Goal: Task Accomplishment & Management: Manage account settings

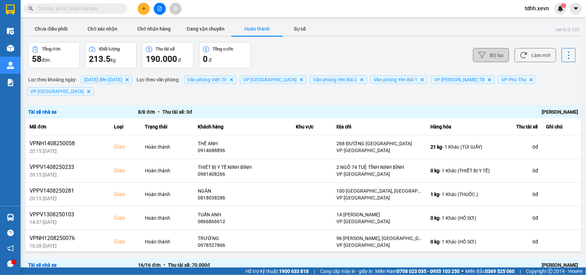
click at [478, 53] on icon at bounding box center [481, 54] width 7 height 7
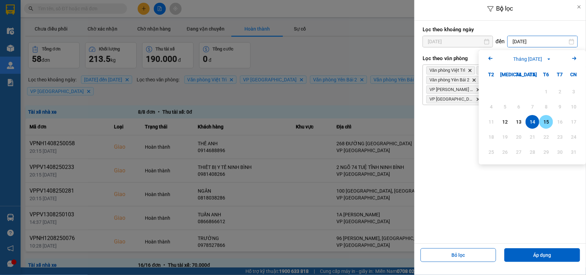
click at [541, 119] on div "15" at bounding box center [546, 122] width 10 height 8
type input "[DATE]"
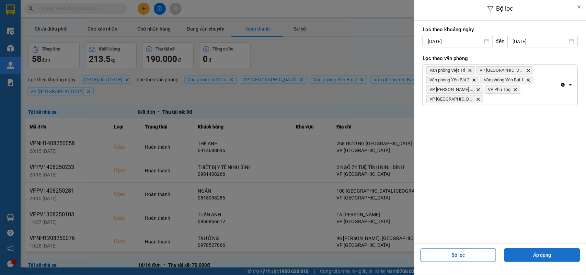
click at [529, 254] on button "Áp dụng" at bounding box center [542, 255] width 76 height 14
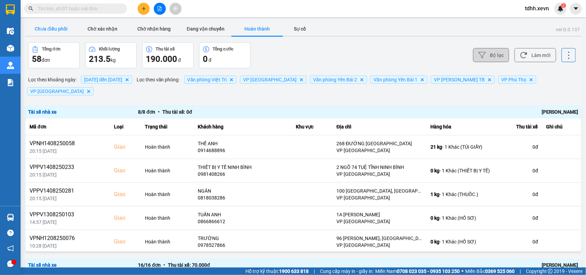
click at [45, 27] on button "Chưa điều phối" at bounding box center [50, 29] width 51 height 14
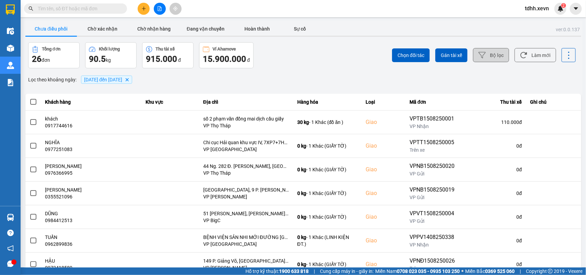
click at [491, 57] on button "Bộ lọc" at bounding box center [491, 55] width 36 height 14
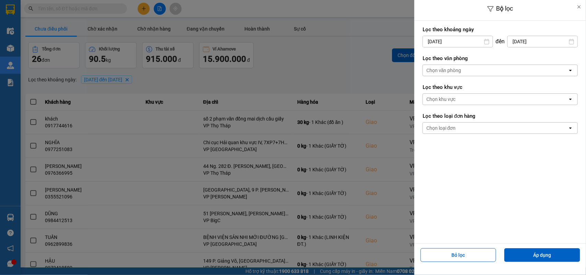
click at [476, 71] on div "Chọn văn phòng" at bounding box center [495, 70] width 145 height 11
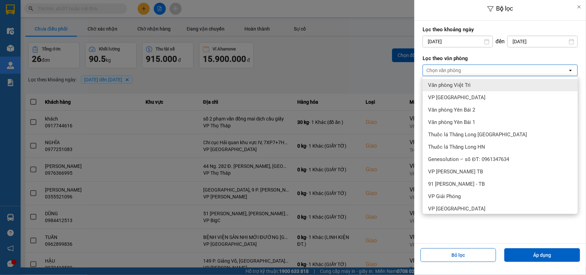
click at [472, 84] on div "Văn phòng Việt Trì" at bounding box center [499, 85] width 155 height 12
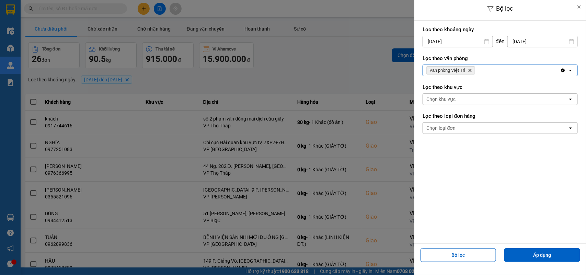
click at [478, 71] on div "Văn phòng Việt Trì Delete" at bounding box center [491, 70] width 137 height 11
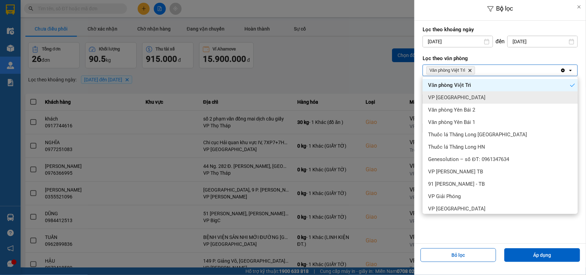
click at [465, 95] on div "VP [GEOGRAPHIC_DATA]" at bounding box center [499, 97] width 155 height 12
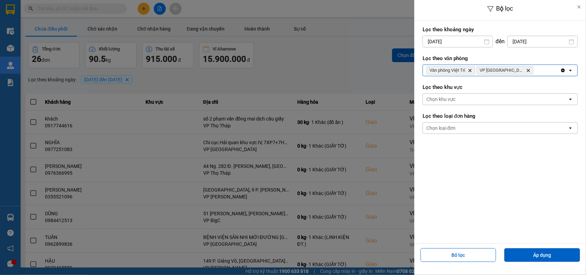
click at [518, 71] on div "Văn phòng Việt Trì Delete VP Ninh Bình Delete" at bounding box center [491, 70] width 137 height 11
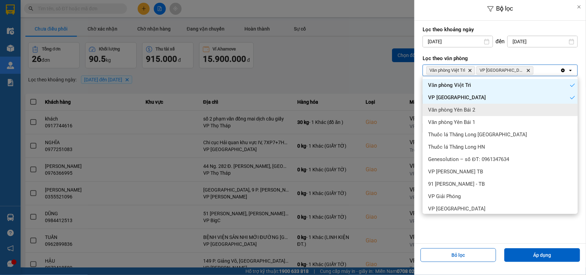
click at [479, 107] on div "Văn phòng Yên Bái 2" at bounding box center [499, 110] width 155 height 12
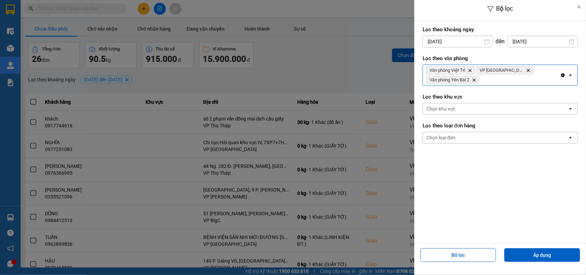
click at [509, 77] on div "Văn phòng Việt Trì Delete VP Ninh Bình Delete Văn phòng Yên Bái 2 Delete" at bounding box center [491, 75] width 137 height 21
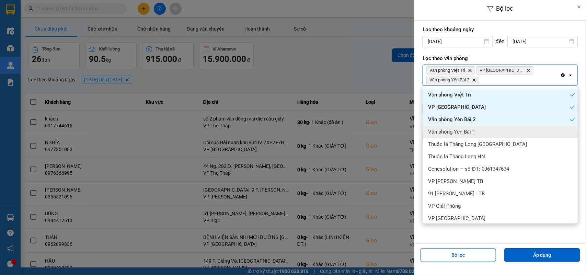
click at [470, 128] on span "Văn phòng Yên Bái 1" at bounding box center [451, 131] width 47 height 7
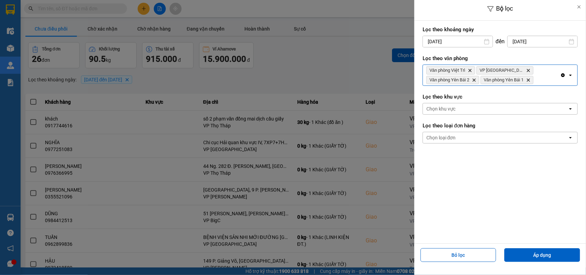
click at [545, 79] on div "Văn phòng Việt Trì Delete VP Ninh Bình Delete Văn phòng Yên Bái 2 Delete Văn ph…" at bounding box center [491, 75] width 137 height 21
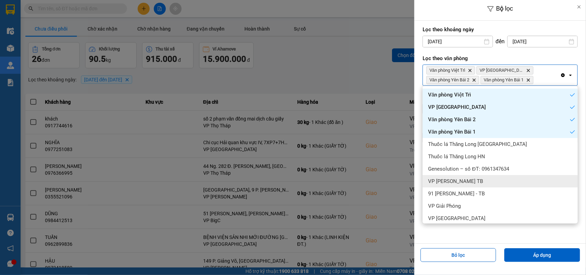
click at [458, 179] on span "VP [PERSON_NAME] TB" at bounding box center [455, 181] width 55 height 7
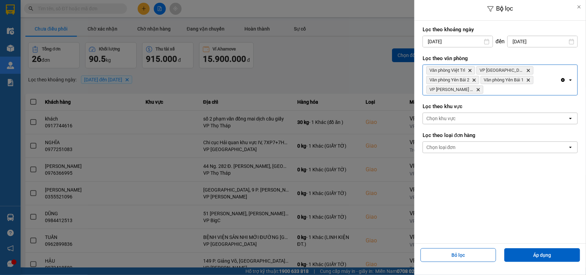
drag, startPoint x: 484, startPoint y: 89, endPoint x: 480, endPoint y: 90, distance: 4.1
click at [484, 89] on div "Văn phòng Việt Trì Delete VP Ninh Bình Delete Văn phòng Yên Bái 2 Delete Văn ph…" at bounding box center [491, 80] width 137 height 30
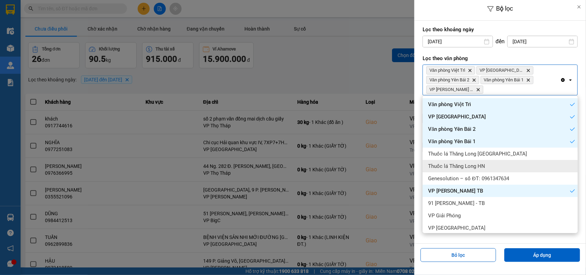
scroll to position [43, 0]
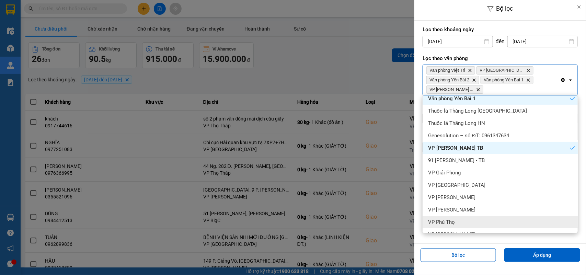
click at [449, 220] on span "VP Phú Thọ" at bounding box center [441, 222] width 27 height 7
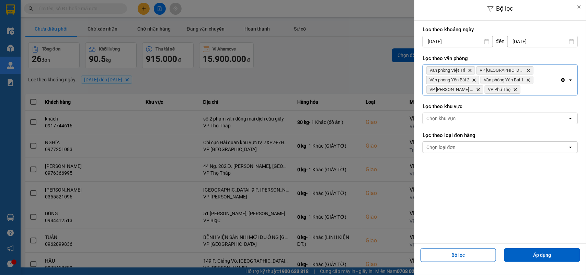
click at [531, 88] on div "Văn phòng Việt Trì Delete VP Ninh Bình Delete Văn phòng Yên Bái 2 Delete Văn ph…" at bounding box center [491, 80] width 137 height 30
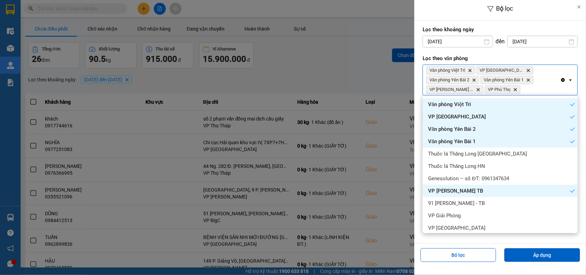
scroll to position [86, 0]
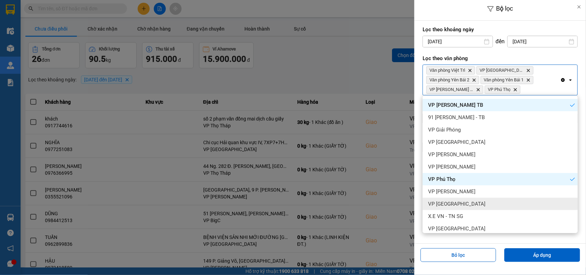
click at [455, 201] on span "VP [GEOGRAPHIC_DATA]" at bounding box center [456, 203] width 57 height 7
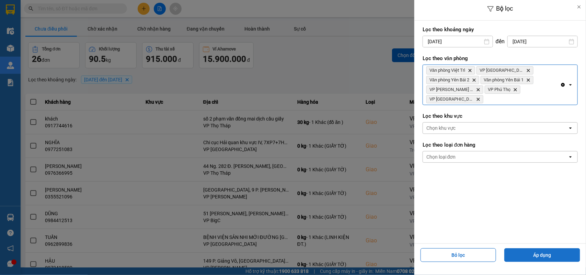
click at [513, 257] on button "Áp dụng" at bounding box center [542, 255] width 76 height 14
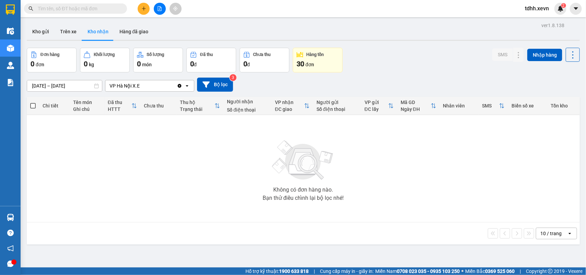
click at [50, 5] on input "text" at bounding box center [78, 9] width 81 height 8
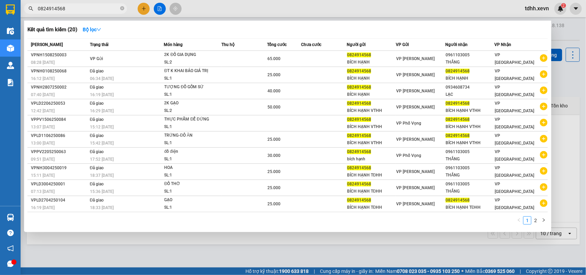
click at [71, 9] on input "0824914568" at bounding box center [78, 9] width 81 height 8
drag, startPoint x: 66, startPoint y: 10, endPoint x: 19, endPoint y: 20, distance: 47.7
click at [16, 21] on section "Kết quả tìm kiếm ( 20 ) Bộ lọc Mã ĐH Trạng thái Món hàng Thu hộ Tổng cước Chưa …" at bounding box center [293, 137] width 586 height 275
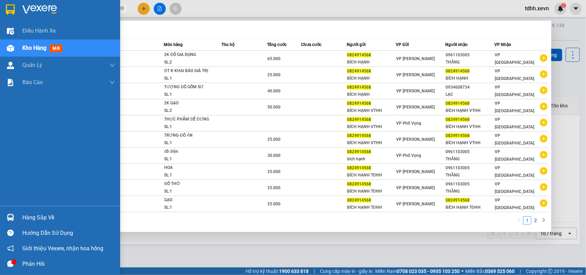
paste input "969998322"
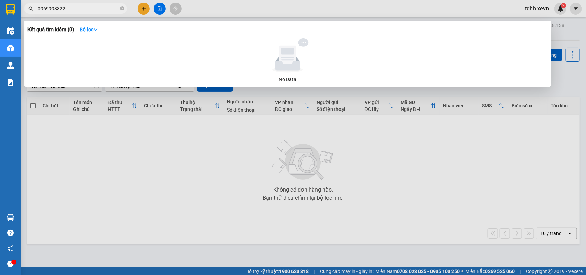
drag, startPoint x: 65, startPoint y: 7, endPoint x: 21, endPoint y: 14, distance: 44.8
click at [21, 14] on div "Kết quả tìm kiếm ( 0 ) Bộ lọc No Data 0969998322" at bounding box center [67, 9] width 134 height 12
paste input "382061073"
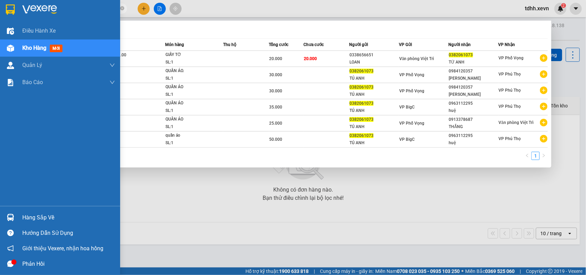
drag, startPoint x: 45, startPoint y: 9, endPoint x: 11, endPoint y: 14, distance: 34.7
click at [11, 14] on section "Kết quả tìm kiếm ( 6 ) Bộ lọc Mã ĐH Trạng thái Món hàng Thu hộ Tổng cước Chưa c…" at bounding box center [293, 137] width 586 height 275
paste input "981404888"
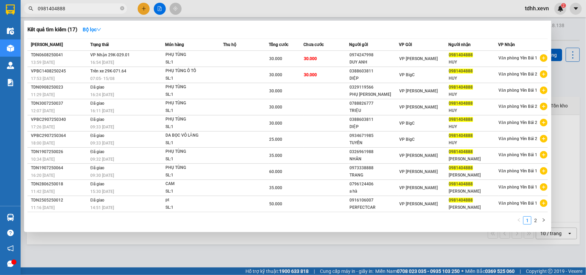
drag, startPoint x: 71, startPoint y: 10, endPoint x: 22, endPoint y: 24, distance: 50.5
click at [22, 15] on div "Kết quả tìm kiếm ( 17 ) Bộ lọc Mã ĐH Trạng thái Món hàng Thu hộ Tổng cước Chưa …" at bounding box center [67, 9] width 134 height 12
paste input "1222479"
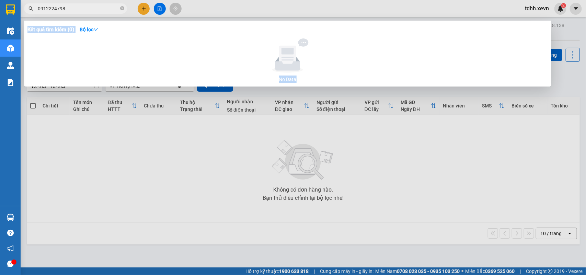
drag, startPoint x: 67, startPoint y: 4, endPoint x: 22, endPoint y: 15, distance: 46.7
click at [22, 15] on div "Kết quả tìm kiếm ( 0 ) Bộ lọc No Data 0912224798" at bounding box center [67, 9] width 134 height 12
click at [53, 9] on input "0912224798" at bounding box center [78, 9] width 81 height 8
click at [54, 9] on input "0912224798" at bounding box center [78, 9] width 81 height 8
paste input "7608652"
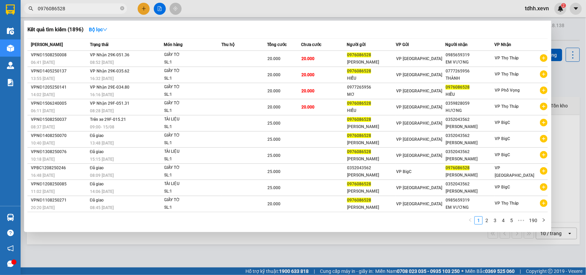
drag, startPoint x: 67, startPoint y: 10, endPoint x: 27, endPoint y: 16, distance: 41.1
click at [27, 15] on div "Kết quả tìm kiếm ( 1896 ) Bộ lọc Mã ĐH Trạng thái Món hàng Thu hộ Tổng cước Chư…" at bounding box center [67, 9] width 134 height 12
paste input "01781311"
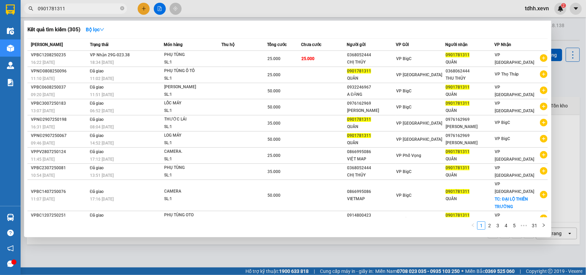
drag, startPoint x: 63, startPoint y: 9, endPoint x: 24, endPoint y: 18, distance: 40.1
click at [24, 15] on div "Kết quả tìm kiếm ( 305 ) Bộ lọc Mã ĐH Trạng thái Món hàng Thu hộ Tổng cước Chưa…" at bounding box center [67, 9] width 134 height 12
paste input "81372567"
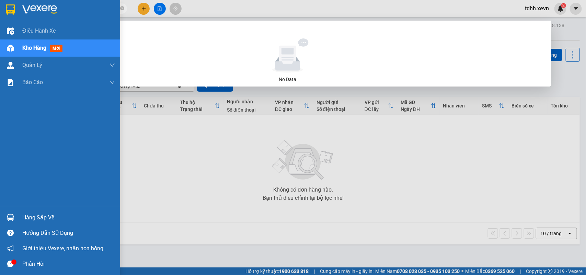
drag, startPoint x: 66, startPoint y: 8, endPoint x: 14, endPoint y: 16, distance: 52.7
click at [14, 16] on section "Kết quả tìm kiếm ( 0 ) Bộ lọc No Data 0981372567 tdhh.xevn 2 Điều hành xe Kho h…" at bounding box center [293, 137] width 586 height 275
paste input "833107972"
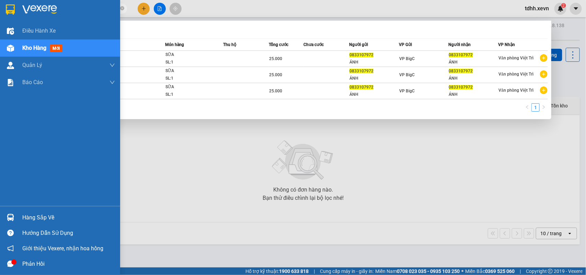
drag, startPoint x: 68, startPoint y: 11, endPoint x: 11, endPoint y: 17, distance: 57.3
click at [11, 17] on section "Kết quả tìm kiếm ( 3 ) Bộ lọc Mã ĐH Trạng thái Món hàng Thu hộ Tổng cước Chưa c…" at bounding box center [293, 137] width 586 height 275
paste input "936203686"
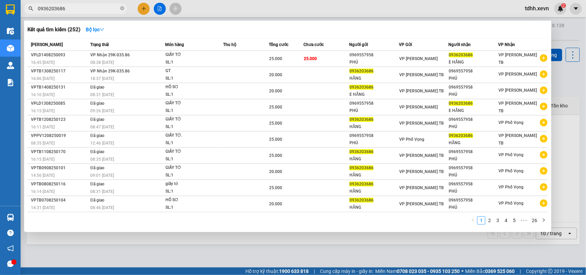
drag, startPoint x: 32, startPoint y: 11, endPoint x: 21, endPoint y: 11, distance: 10.6
click at [21, 11] on div "0936203686" at bounding box center [67, 8] width 134 height 10
paste input "39920656"
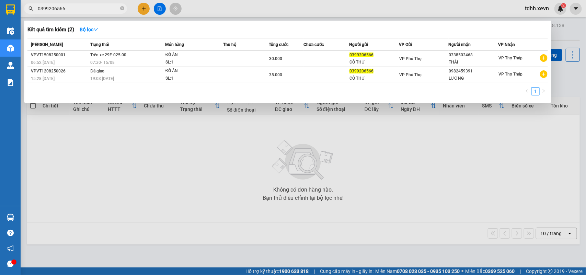
drag, startPoint x: 73, startPoint y: 9, endPoint x: 21, endPoint y: 11, distance: 52.2
click at [21, 11] on div "0399206566" at bounding box center [67, 8] width 134 height 10
paste input "848792269"
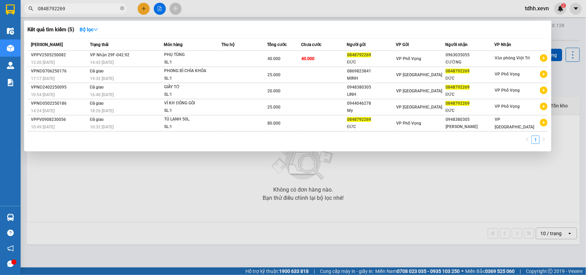
drag, startPoint x: 63, startPoint y: 8, endPoint x: 20, endPoint y: 14, distance: 43.7
click at [20, 14] on section "Kết quả tìm kiếm ( 5 ) Bộ lọc Mã ĐH Trạng thái Món hàng Thu hộ Tổng cước Chưa c…" at bounding box center [293, 137] width 586 height 275
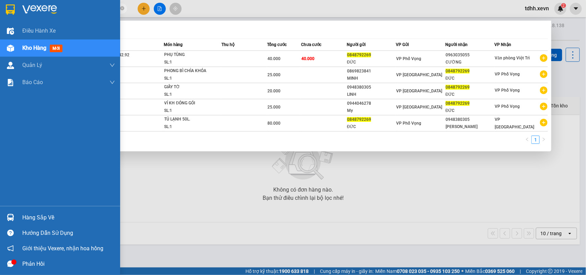
paste input "968601953"
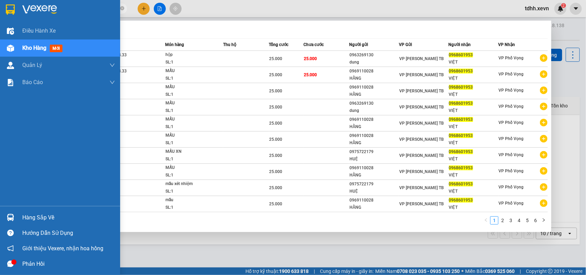
drag, startPoint x: 71, startPoint y: 9, endPoint x: 9, endPoint y: 16, distance: 61.9
click at [9, 16] on section "Kết quả tìm kiếm ( 52 ) Bộ lọc Mã ĐH Trạng thái Món hàng Thu hộ Tổng cước Chưa …" at bounding box center [293, 137] width 586 height 275
paste input "86248387"
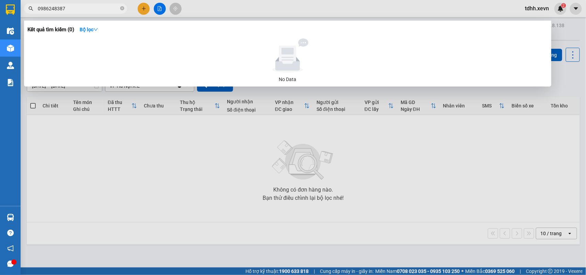
drag, startPoint x: 68, startPoint y: 9, endPoint x: 20, endPoint y: 17, distance: 48.8
click at [20, 17] on section "Kết quả tìm kiếm ( 0 ) Bộ lọc No Data 0986248387 tdhh.xevn 2 Điều hành xe Kho h…" at bounding box center [293, 137] width 586 height 275
drag, startPoint x: 66, startPoint y: 9, endPoint x: 25, endPoint y: 14, distance: 41.1
click at [25, 15] on div "Kết quả tìm kiếm ( 0 ) Bộ lọc No Data 0986248387" at bounding box center [67, 9] width 134 height 12
drag, startPoint x: 72, startPoint y: 9, endPoint x: 60, endPoint y: 10, distance: 12.0
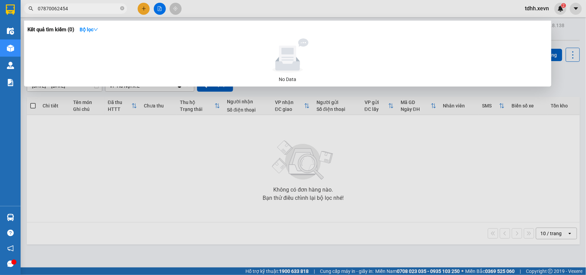
click at [64, 12] on span "07870062454" at bounding box center [75, 8] width 103 height 10
drag, startPoint x: 67, startPoint y: 11, endPoint x: 29, endPoint y: 18, distance: 38.3
click at [29, 15] on div "Kết quả tìm kiếm ( 0 ) Bộ lọc No Data 0787006245" at bounding box center [67, 9] width 134 height 12
drag, startPoint x: 49, startPoint y: 11, endPoint x: 28, endPoint y: 14, distance: 20.5
click at [28, 14] on div "Kết quả tìm kiếm ( 0 ) Bộ lọc No Data 0944226111" at bounding box center [67, 9] width 134 height 12
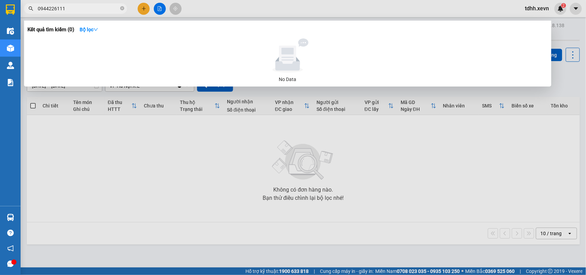
paste input "66598025"
drag, startPoint x: 47, startPoint y: 6, endPoint x: 18, endPoint y: 11, distance: 29.5
click at [18, 11] on section "Kết quả tìm kiếm ( 0 ) Bộ lọc No Data 0966598025 tdhh.xevn 2 Điều hành xe Kho h…" at bounding box center [293, 137] width 586 height 275
drag, startPoint x: 83, startPoint y: 10, endPoint x: 26, endPoint y: 21, distance: 58.0
click at [22, 15] on div "Kết quả tìm kiếm ( 0 ) Bộ lọc No Data 0966598025" at bounding box center [67, 9] width 134 height 12
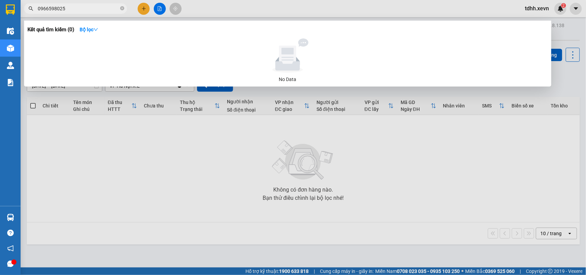
click at [66, 11] on input "0966598025" at bounding box center [78, 9] width 81 height 8
click at [65, 11] on input "0966598025" at bounding box center [78, 9] width 81 height 8
paste input "74528684"
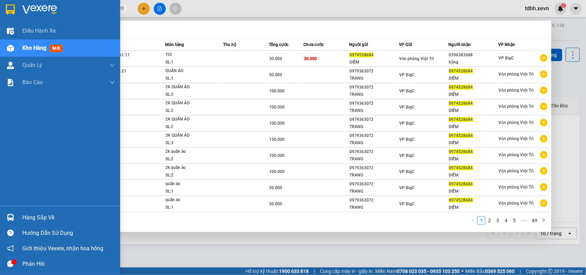
drag, startPoint x: 71, startPoint y: 9, endPoint x: 12, endPoint y: 7, distance: 59.4
click at [12, 7] on section "Kết quả tìm kiếm ( 482 ) Bộ lọc Mã ĐH Trạng thái Món hàng Thu hộ Tổng cước Chưa…" at bounding box center [293, 137] width 586 height 275
paste input "89224162"
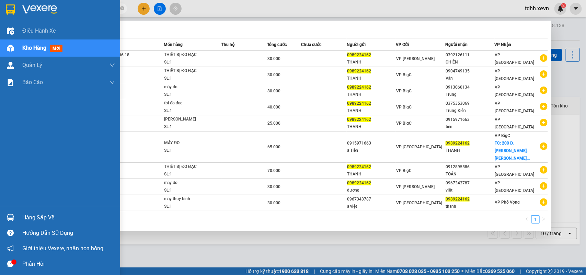
drag, startPoint x: 66, startPoint y: 5, endPoint x: 11, endPoint y: 17, distance: 56.1
click at [11, 17] on section "Kết quả tìm kiếm ( 9 ) Bộ lọc Mã ĐH Trạng thái Món hàng Thu hộ Tổng cước Chưa c…" at bounding box center [293, 137] width 586 height 275
paste input "66598025"
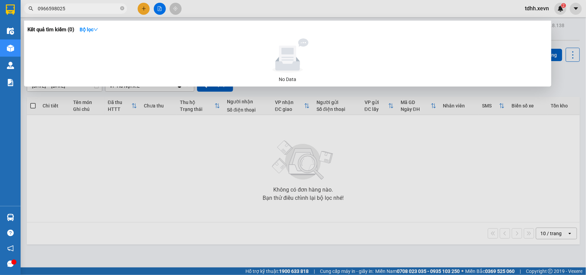
drag, startPoint x: 65, startPoint y: 10, endPoint x: 20, endPoint y: 15, distance: 44.9
click at [20, 15] on section "Kết quả tìm kiếm ( 0 ) Bộ lọc No Data 0966598025 tdhh.xevn 2 Điều hành xe Kho h…" at bounding box center [293, 137] width 586 height 275
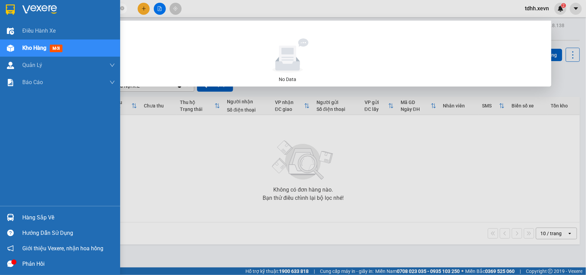
paste input "46162000"
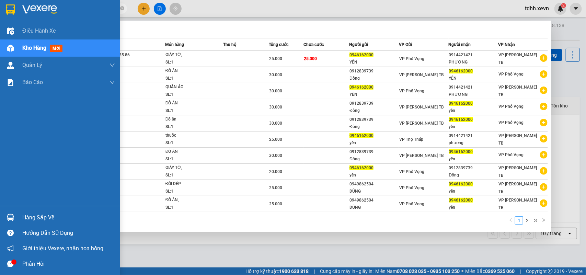
drag, startPoint x: 66, startPoint y: 8, endPoint x: 14, endPoint y: 12, distance: 51.4
click at [14, 12] on section "Kết quả tìm kiếm ( 29 ) Bộ lọc Mã ĐH Trạng thái Món hàng Thu hộ Tổng cước Chưa …" at bounding box center [293, 137] width 586 height 275
paste input "16866606"
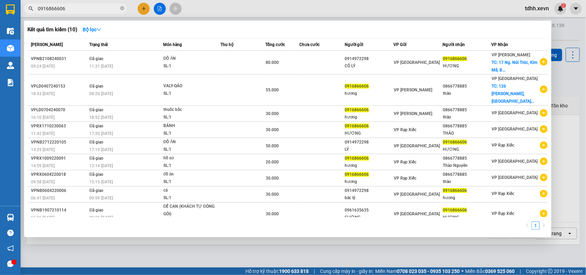
drag, startPoint x: 72, startPoint y: 8, endPoint x: 38, endPoint y: 12, distance: 34.0
click at [38, 12] on span "0916866606" at bounding box center [75, 8] width 103 height 10
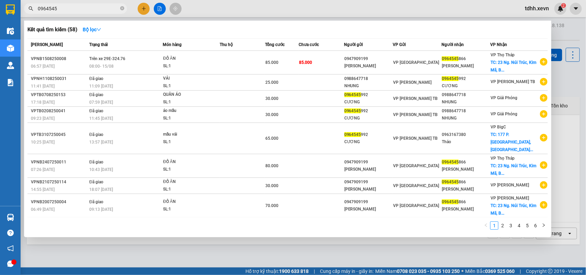
drag, startPoint x: 61, startPoint y: 8, endPoint x: 29, endPoint y: 13, distance: 32.0
click at [29, 13] on span "0964545" at bounding box center [75, 8] width 103 height 10
paste input "659802"
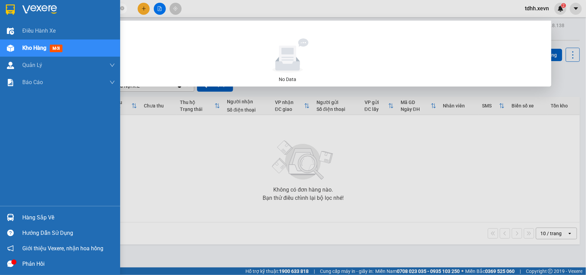
drag, startPoint x: 65, startPoint y: 10, endPoint x: 16, endPoint y: 15, distance: 49.1
click at [16, 15] on section "Kết quả tìm kiếm ( 0 ) Bộ lọc No Data 0966598025 tdhh.xevn 2 Điều hành xe Kho h…" at bounding box center [293, 137] width 586 height 275
paste input "786272131"
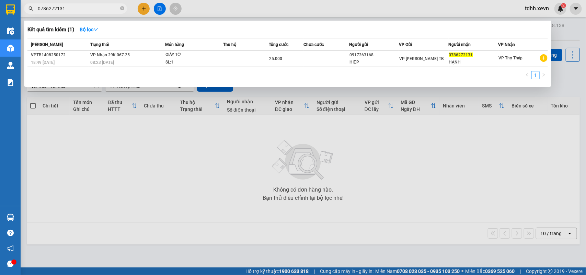
drag, startPoint x: 69, startPoint y: 9, endPoint x: 30, endPoint y: 16, distance: 39.4
click at [30, 15] on div "Kết quả tìm kiếm ( 1 ) Bộ lọc Mã ĐH Trạng thái Món hàng Thu hộ Tổng cước Chưa c…" at bounding box center [67, 9] width 134 height 12
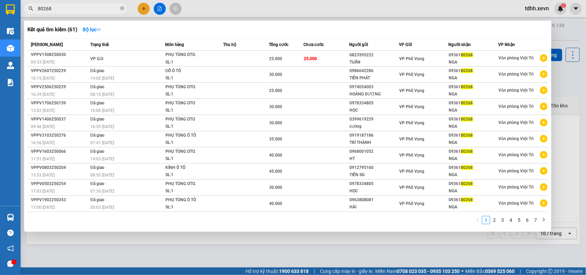
drag, startPoint x: 38, startPoint y: 9, endPoint x: 21, endPoint y: 13, distance: 17.2
click at [21, 13] on div "80268" at bounding box center [67, 8] width 134 height 10
paste input "0967331779"
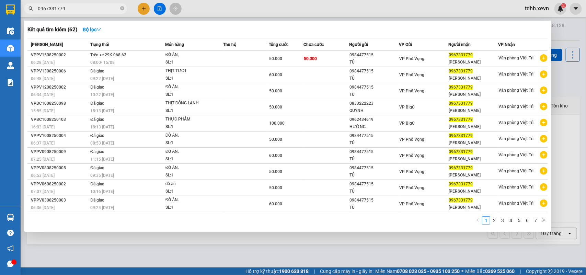
drag, startPoint x: 66, startPoint y: 7, endPoint x: 32, endPoint y: 12, distance: 35.0
click at [32, 12] on span "0967331779" at bounding box center [75, 8] width 103 height 10
paste input "4354955"
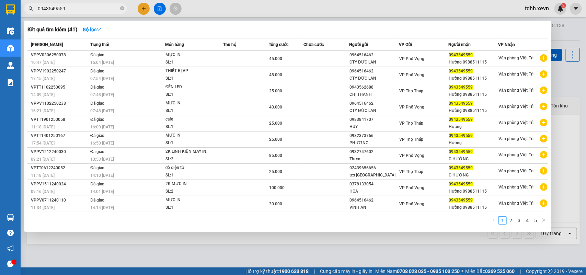
drag, startPoint x: 67, startPoint y: 8, endPoint x: 28, endPoint y: 16, distance: 40.0
click at [28, 15] on div "Kết quả tìm kiếm ( 41 ) Bộ lọc Mã ĐH Trạng thái Món hàng Thu hộ Tổng cước Chưa …" at bounding box center [67, 9] width 134 height 12
paste input "363134295"
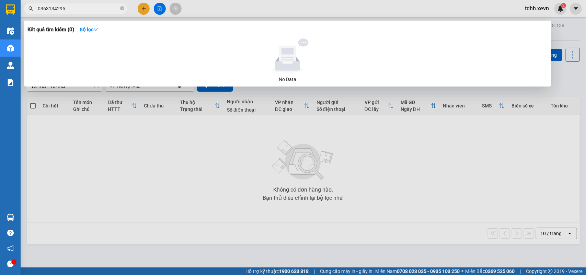
drag, startPoint x: 65, startPoint y: 6, endPoint x: 35, endPoint y: 20, distance: 33.0
click at [35, 15] on div "Kết quả tìm kiếm ( 0 ) Bộ lọc No Data 0363134295" at bounding box center [67, 9] width 134 height 12
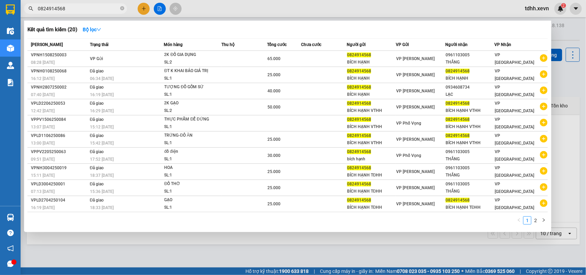
drag, startPoint x: 65, startPoint y: 12, endPoint x: 34, endPoint y: 16, distance: 31.8
click at [34, 15] on div "Kết quả tìm kiếm ( 20 ) Bộ lọc Mã ĐH Trạng thái Món hàng Thu hộ Tổng cước Chưa …" at bounding box center [67, 9] width 134 height 12
click at [52, 11] on input "0824914568" at bounding box center [78, 9] width 81 height 8
paste input "961115115"
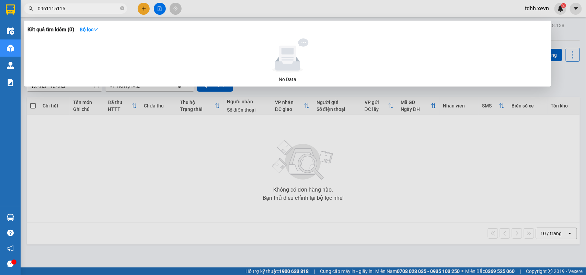
drag, startPoint x: 67, startPoint y: 7, endPoint x: 33, endPoint y: 12, distance: 34.7
click at [33, 12] on span "0961115115" at bounding box center [75, 8] width 103 height 10
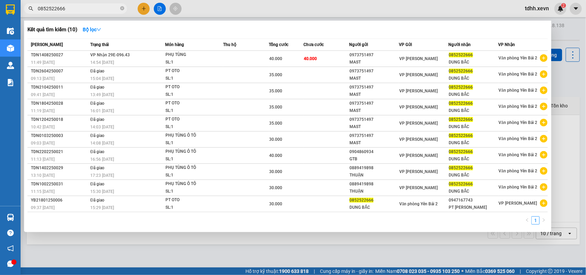
drag, startPoint x: 64, startPoint y: 9, endPoint x: 26, endPoint y: 22, distance: 39.9
click at [26, 15] on div "Kết quả tìm kiếm ( 10 ) Bộ lọc Mã ĐH Trạng thái Món hàng Thu hộ Tổng cước Chưa …" at bounding box center [67, 9] width 134 height 12
paste input "946963650"
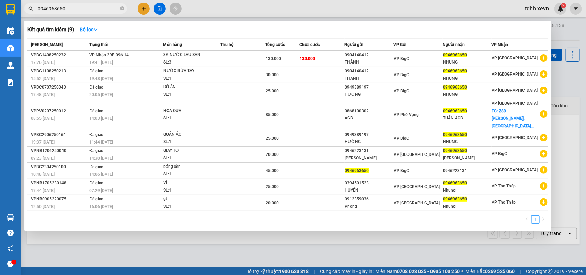
drag, startPoint x: 61, startPoint y: 11, endPoint x: 22, endPoint y: 19, distance: 40.0
click at [22, 15] on div "Kết quả tìm kiếm ( 9 ) Bộ lọc Mã ĐH Trạng thái Món hàng Thu hộ Tổng cước Chưa c…" at bounding box center [67, 9] width 134 height 12
click at [54, 9] on input "0946963650" at bounding box center [78, 9] width 81 height 8
paste input "64573085"
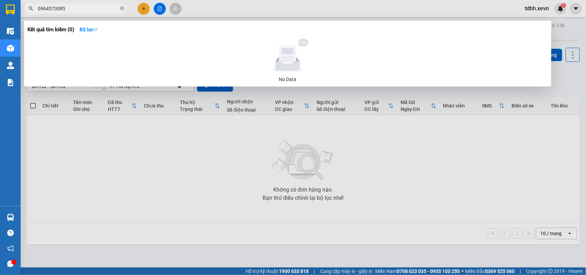
drag, startPoint x: 69, startPoint y: 8, endPoint x: 26, endPoint y: 17, distance: 43.9
click at [26, 15] on div "Kết quả tìm kiếm ( 0 ) Bộ lọc No Data 0964573085" at bounding box center [67, 9] width 134 height 12
paste input "385857743"
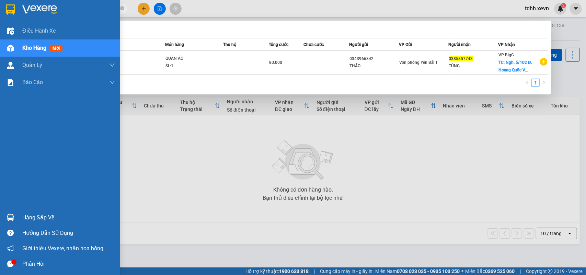
drag, startPoint x: 71, startPoint y: 8, endPoint x: 12, endPoint y: 13, distance: 58.9
click at [12, 13] on section "Kết quả tìm kiếm ( 1 ) Bộ lọc Mã ĐH Trạng thái Món hàng Thu hộ Tổng cước Chưa c…" at bounding box center [293, 137] width 586 height 275
paste input "979910866"
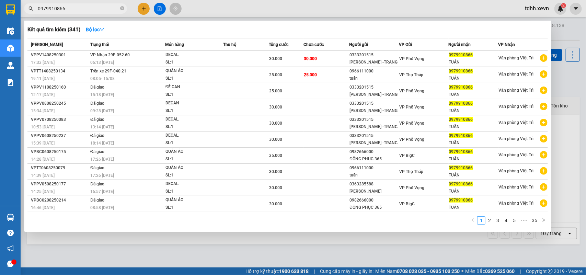
drag, startPoint x: 70, startPoint y: 11, endPoint x: 26, endPoint y: 23, distance: 45.4
click at [26, 15] on div "Kết quả tìm kiếm ( 341 ) Bộ lọc Mã ĐH Trạng thái Món hàng Thu hộ Tổng cước Chưa…" at bounding box center [67, 9] width 134 height 12
paste input "66963870"
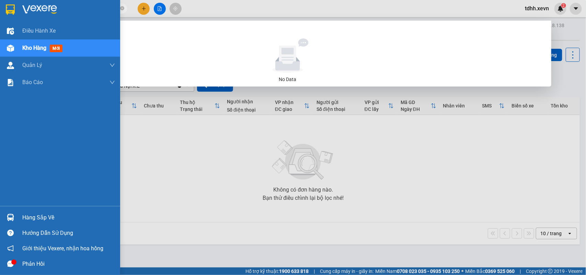
drag, startPoint x: 75, startPoint y: 8, endPoint x: 11, endPoint y: 17, distance: 64.9
click at [11, 17] on section "Kết quả tìm kiếm ( 0 ) Bộ lọc No Data 0966963870 tdhh.xevn 2 Điều hành xe Kho h…" at bounding box center [293, 137] width 586 height 275
paste input "362662982"
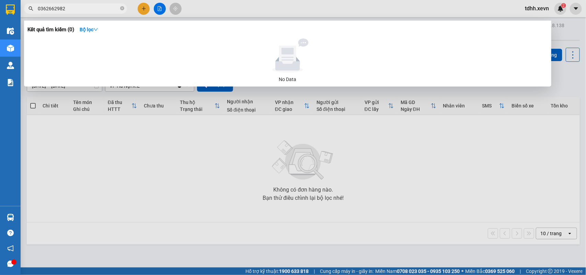
click at [69, 107] on div at bounding box center [293, 137] width 586 height 275
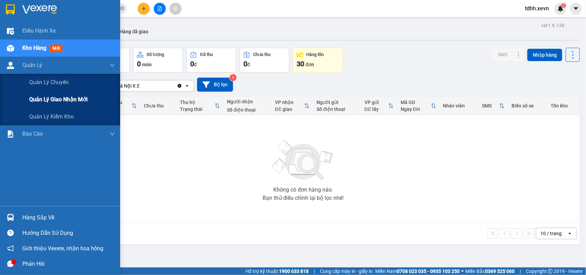
click at [49, 100] on span "Quản lý giao nhận mới" at bounding box center [58, 99] width 58 height 9
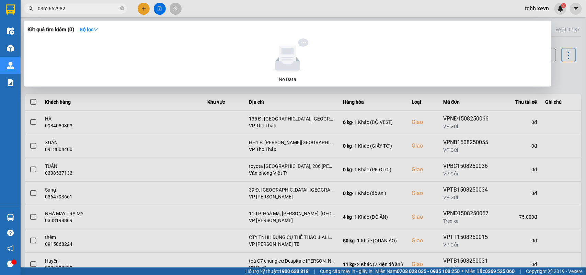
drag, startPoint x: 65, startPoint y: 7, endPoint x: 26, endPoint y: 19, distance: 40.5
click at [26, 15] on div "Kết quả tìm kiếm ( 0 ) Bộ lọc No Data 0362662982" at bounding box center [67, 9] width 134 height 12
paste input "966849181"
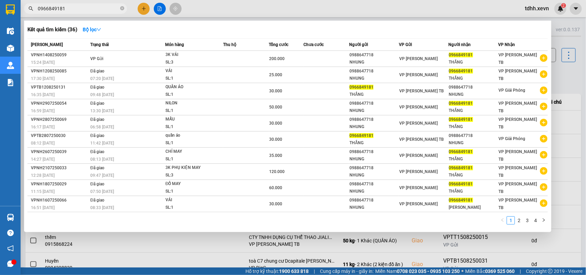
drag, startPoint x: 65, startPoint y: 9, endPoint x: 21, endPoint y: 11, distance: 44.7
click at [21, 11] on div "0966849181" at bounding box center [67, 8] width 134 height 10
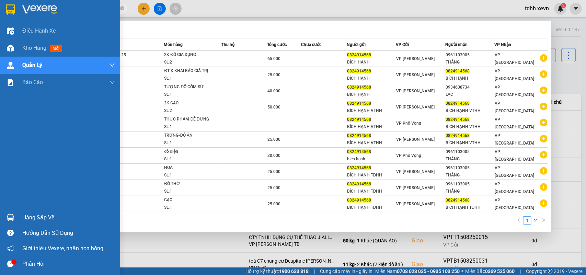
drag, startPoint x: 67, startPoint y: 9, endPoint x: 11, endPoint y: 12, distance: 56.7
click at [11, 12] on section "Kết quả tìm kiếm ( 20 ) Bộ lọc Mã ĐH Trạng thái Món hàng Thu hộ Tổng cước Chưa …" at bounding box center [293, 137] width 586 height 275
paste input "986844060"
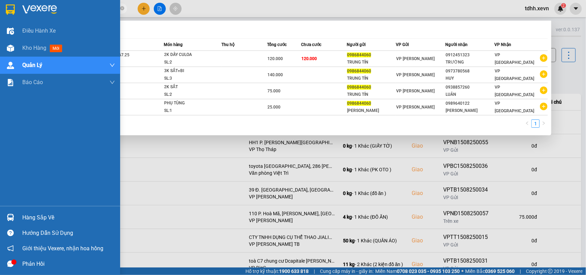
drag, startPoint x: 66, startPoint y: 9, endPoint x: 16, endPoint y: 11, distance: 49.8
click at [16, 11] on section "Kết quả tìm kiếm ( 4 ) Bộ lọc Mã ĐH Trạng thái Món hàng Thu hộ Tổng cước Chưa c…" at bounding box center [293, 137] width 586 height 275
paste input "356808324"
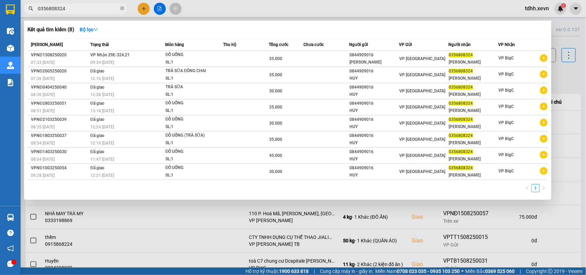
drag, startPoint x: 65, startPoint y: 11, endPoint x: 43, endPoint y: 12, distance: 21.6
click at [42, 12] on span "0356808324" at bounding box center [75, 8] width 103 height 10
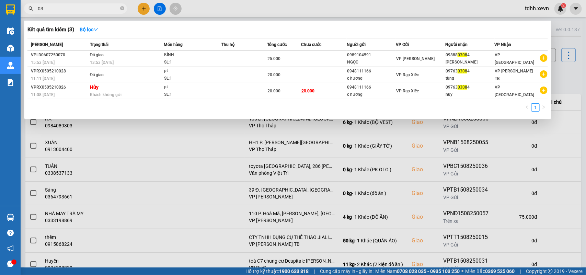
type input "0"
type input "2"
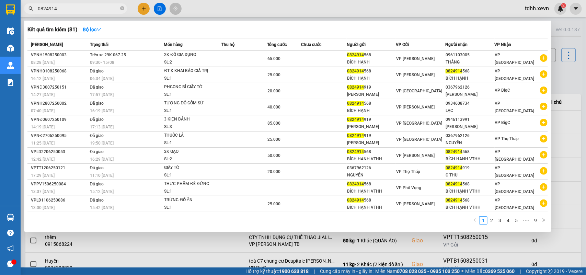
drag, startPoint x: 44, startPoint y: 9, endPoint x: 26, endPoint y: 7, distance: 17.2
click at [26, 7] on span "0824914" at bounding box center [75, 8] width 103 height 10
paste input "67604336"
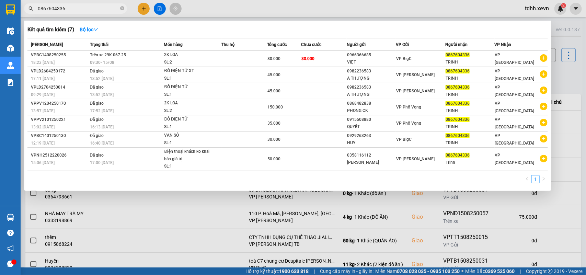
drag, startPoint x: 71, startPoint y: 4, endPoint x: 32, endPoint y: 6, distance: 39.5
click at [32, 6] on div "0867604336" at bounding box center [67, 8] width 134 height 10
click at [61, 9] on input "0867604336" at bounding box center [78, 9] width 81 height 8
paste input "929551357"
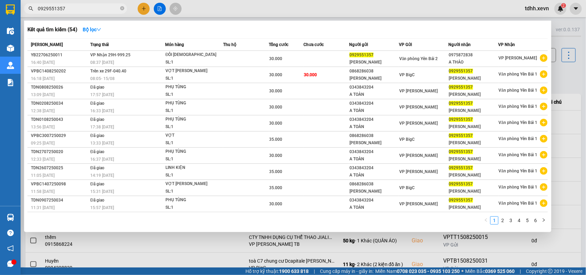
drag, startPoint x: 71, startPoint y: 10, endPoint x: 27, endPoint y: 16, distance: 45.1
click at [27, 15] on div "Kết quả tìm kiếm ( 54 ) Bộ lọc Mã ĐH Trạng thái Món hàng Thu hộ Tổng cước Chưa …" at bounding box center [67, 9] width 134 height 12
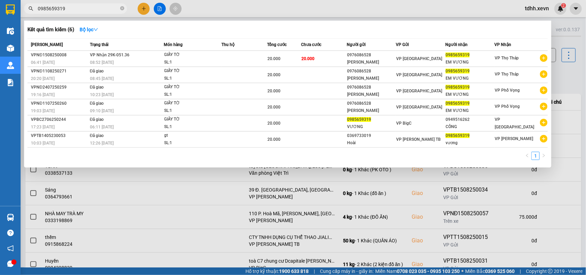
drag, startPoint x: 67, startPoint y: 9, endPoint x: 18, endPoint y: 14, distance: 49.3
click at [18, 14] on section "Kết quả tìm kiếm ( 6 ) Bộ lọc Mã ĐH Trạng thái Món hàng Thu hộ Tổng cước Chưa c…" at bounding box center [293, 137] width 586 height 275
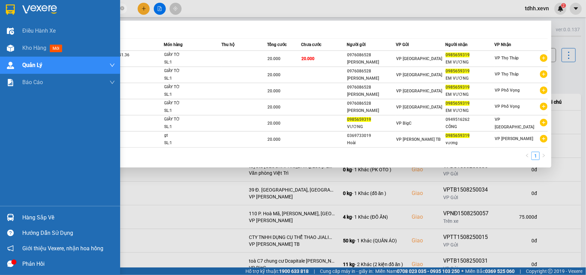
paste input "338502468"
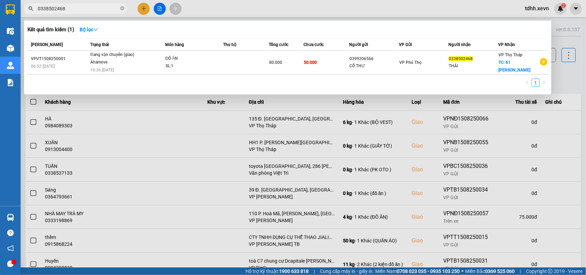
click at [559, 80] on div at bounding box center [293, 137] width 586 height 275
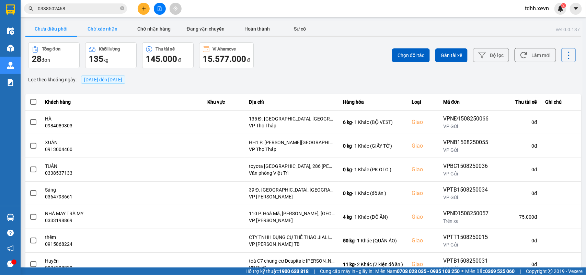
drag, startPoint x: 114, startPoint y: 28, endPoint x: 119, endPoint y: 29, distance: 5.2
click at [114, 28] on button "Chờ xác nhận" at bounding box center [102, 29] width 51 height 14
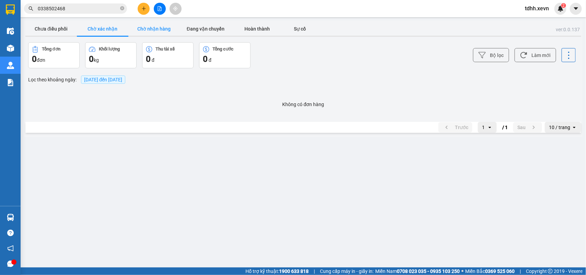
drag, startPoint x: 142, startPoint y: 26, endPoint x: 146, endPoint y: 26, distance: 3.8
click at [143, 26] on button "Chờ nhận hàng" at bounding box center [153, 29] width 51 height 14
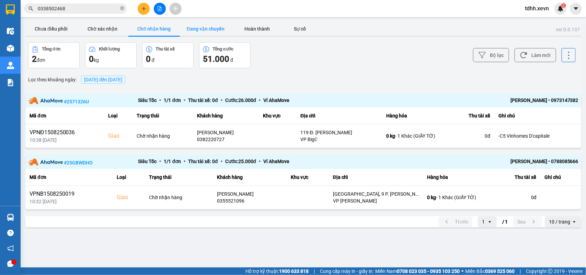
click at [208, 26] on button "Đang vận chuyển" at bounding box center [205, 29] width 51 height 14
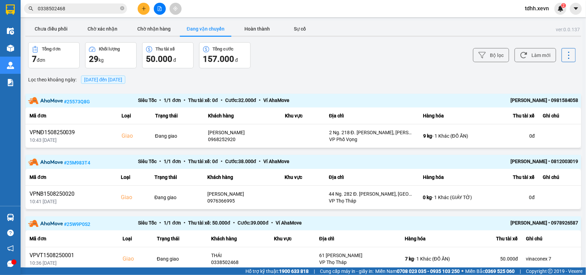
scroll to position [86, 0]
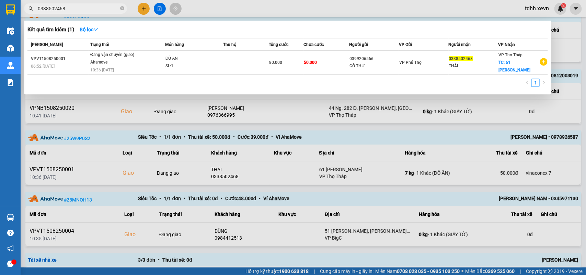
click at [67, 5] on input "0338502468" at bounding box center [78, 9] width 81 height 8
click at [65, 4] on span "0338502468" at bounding box center [75, 8] width 103 height 10
click at [61, 7] on input "0338502468" at bounding box center [78, 9] width 81 height 8
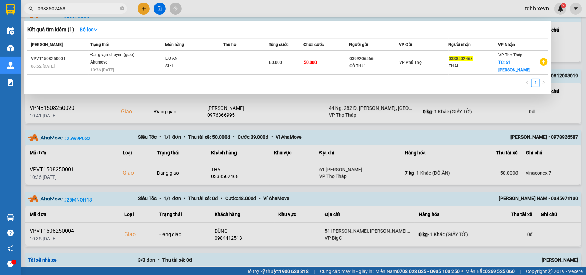
click at [59, 11] on input "0338502468" at bounding box center [78, 9] width 81 height 8
paste input "975860161"
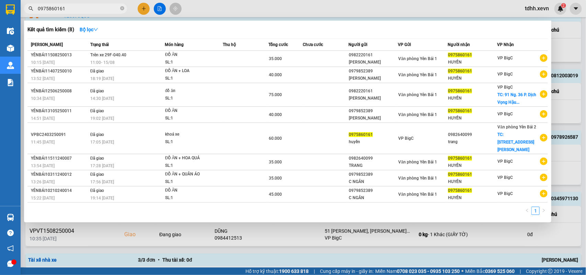
click at [562, 45] on div at bounding box center [293, 137] width 586 height 275
drag, startPoint x: 72, startPoint y: 11, endPoint x: 27, endPoint y: 22, distance: 46.8
click at [27, 15] on div "Kết quả tìm kiếm ( 8 ) Bộ lọc Mã ĐH Trạng thái Món hàng Thu hộ Tổng cước Chưa c…" at bounding box center [67, 9] width 134 height 12
paste input "85257168"
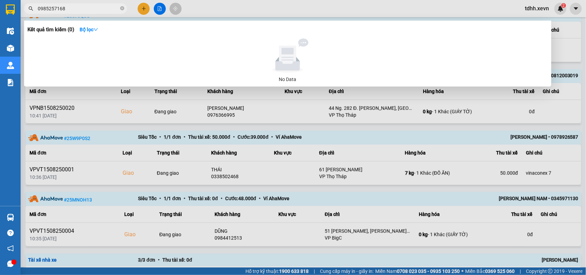
drag, startPoint x: 63, startPoint y: 9, endPoint x: 23, endPoint y: 13, distance: 40.3
click at [23, 13] on div "0985257168" at bounding box center [67, 8] width 134 height 10
paste input "76301333"
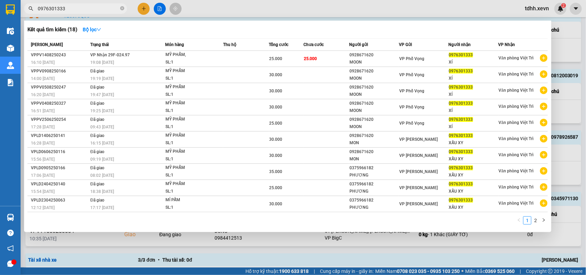
drag, startPoint x: 63, startPoint y: 7, endPoint x: 26, endPoint y: 21, distance: 39.8
click at [26, 15] on div "Kết quả tìm kiếm ( 18 ) Bộ lọc Mã ĐH Trạng thái Món hàng Thu hộ Tổng cước Chưa …" at bounding box center [67, 9] width 134 height 12
paste input "2046399"
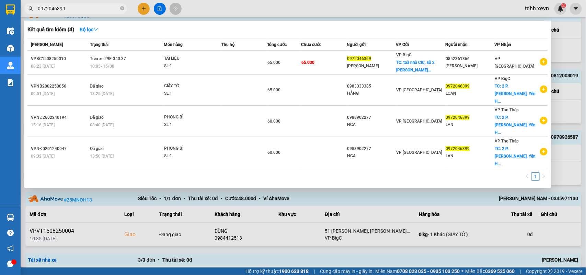
drag, startPoint x: 66, startPoint y: 7, endPoint x: 18, endPoint y: 15, distance: 48.8
click at [18, 15] on section "Kết quả tìm kiếm ( 4 ) Bộ lọc Mã ĐH Trạng thái Món hàng Thu hộ Tổng cước Chưa c…" at bounding box center [293, 137] width 586 height 275
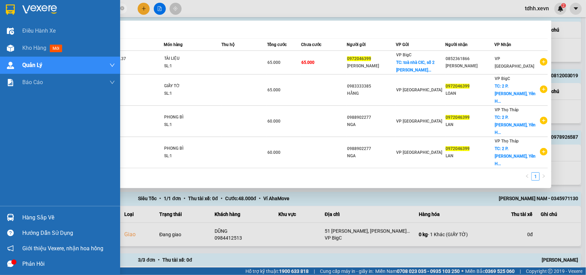
paste input "886273268"
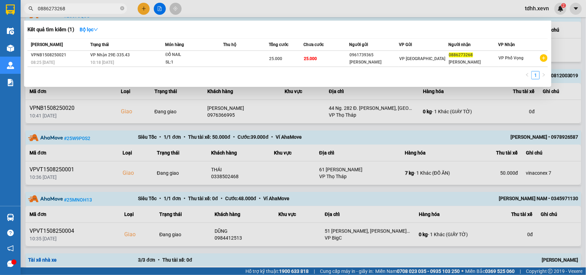
type input "0886273268"
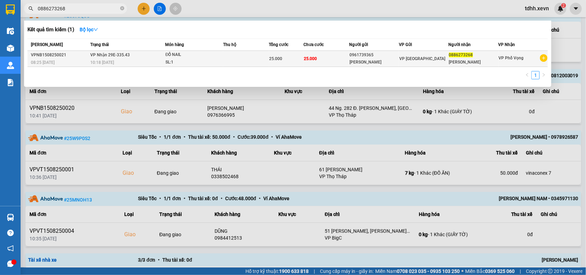
click at [400, 55] on td "VP [GEOGRAPHIC_DATA]" at bounding box center [424, 59] width 50 height 16
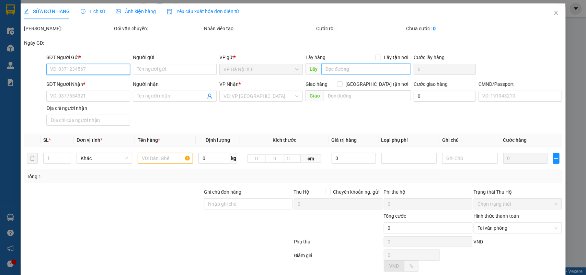
type input "0961739365"
type input "NGUYỄN THỊ HẰNG"
type input "0886273268"
type input "NGUYỄN THỊ HỒNG HẠNH"
type input "25.000"
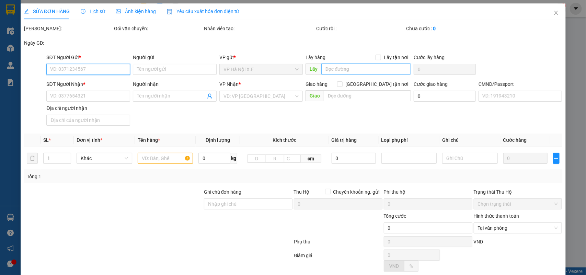
type input "25.000"
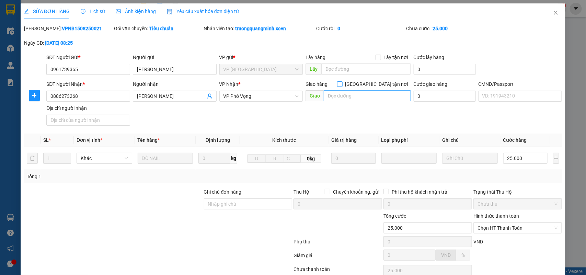
drag, startPoint x: 373, startPoint y: 86, endPoint x: 370, endPoint y: 92, distance: 7.1
click at [342, 86] on input "Giao tận nơi" at bounding box center [339, 83] width 5 height 5
checkbox input "true"
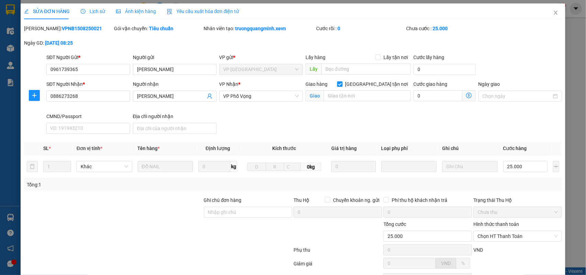
click at [363, 102] on div "Giao hàng Giao tận nơi Giao" at bounding box center [357, 92] width 105 height 24
click at [352, 94] on input "text" at bounding box center [367, 95] width 87 height 11
drag, startPoint x: 342, startPoint y: 98, endPoint x: 347, endPoint y: 98, distance: 4.8
click at [347, 98] on input "2A ngách 24 ngõ 112 Định công thượng" at bounding box center [367, 95] width 87 height 11
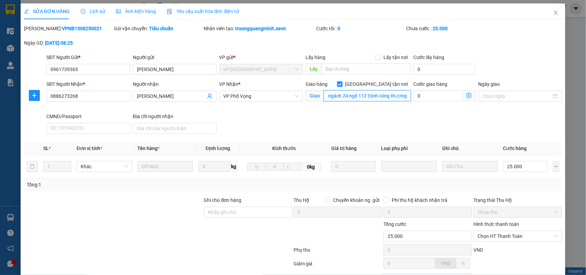
click at [347, 98] on input "2A ngách 24 ngõ 112 Định công thượng" at bounding box center [367, 95] width 87 height 11
drag, startPoint x: 344, startPoint y: 98, endPoint x: 404, endPoint y: 102, distance: 60.2
click at [404, 102] on div "Giao hàng Giao tận nơi Giao 2A ngách 24 ngõ 112 Định công thượng" at bounding box center [357, 92] width 105 height 24
type input "2A ngách 24 ngõ 112 Định công thượng"
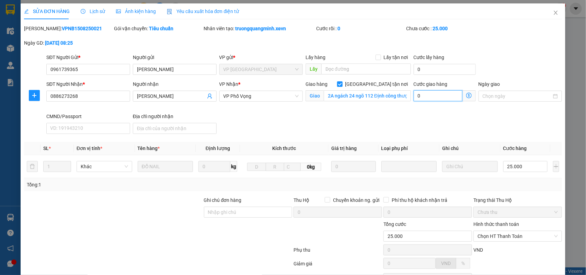
click at [428, 97] on input "0" at bounding box center [437, 95] width 49 height 11
type input "25.005"
type input "5"
type input "25.055"
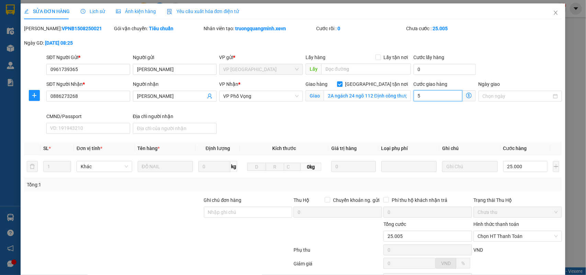
type input "25.055"
type input "55"
type input "25.550"
type input "550"
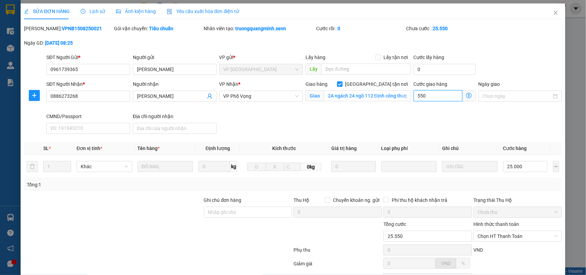
type input "30.500"
type input "5.500"
type input "80.000"
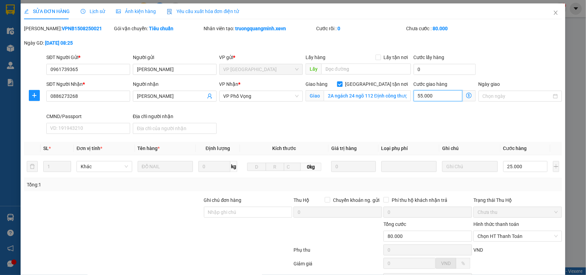
scroll to position [62, 0]
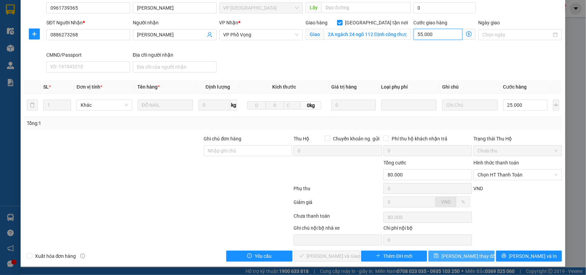
type input "55.000"
click at [468, 255] on span "Lưu thay đổi" at bounding box center [468, 256] width 55 height 8
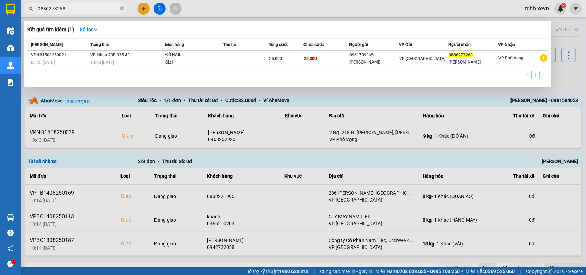
drag, startPoint x: 67, startPoint y: 9, endPoint x: 21, endPoint y: 20, distance: 46.9
click at [21, 15] on div "Kết quả tìm kiếm ( 1 ) Bộ lọc Mã ĐH Trạng thái Món hàng Thu hộ Tổng cước Chưa c…" at bounding box center [67, 9] width 134 height 12
paste input "975705887"
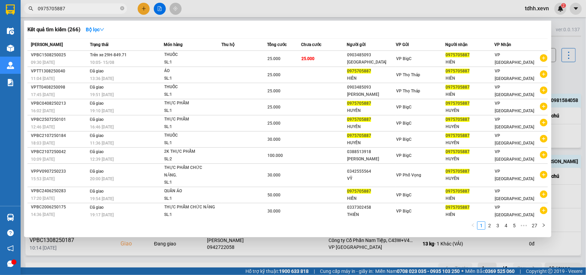
click at [558, 74] on div at bounding box center [293, 137] width 586 height 275
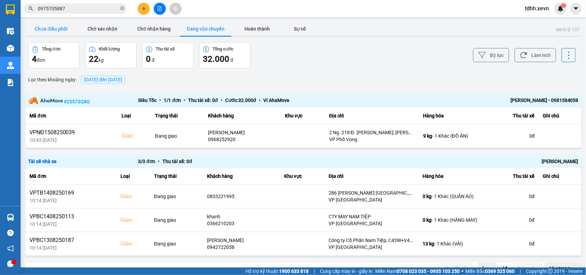
click at [69, 29] on button "Chưa điều phối" at bounding box center [50, 29] width 51 height 14
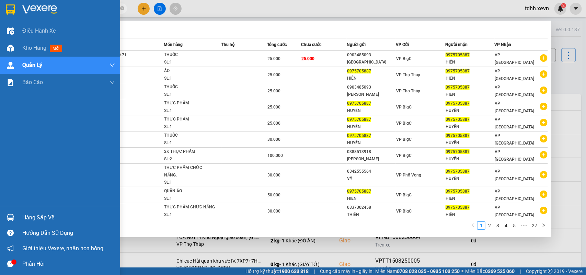
drag, startPoint x: 68, startPoint y: 9, endPoint x: 17, endPoint y: 19, distance: 51.4
click at [17, 19] on section "Kết quả tìm kiếm ( 266 ) Bộ lọc Mã ĐH Trạng thái Món hàng Thu hộ Tổng cước Chưa…" at bounding box center [293, 137] width 586 height 275
paste input "62512752"
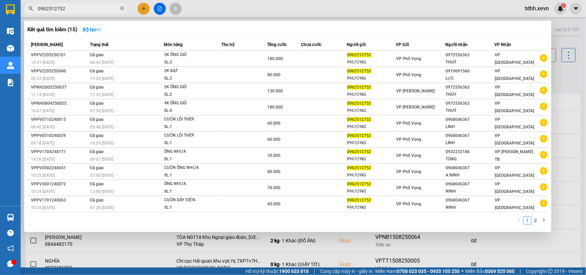
drag, startPoint x: 72, startPoint y: 10, endPoint x: 23, endPoint y: 13, distance: 49.5
click at [23, 13] on div "0962512752" at bounding box center [67, 8] width 134 height 10
paste input "367429006"
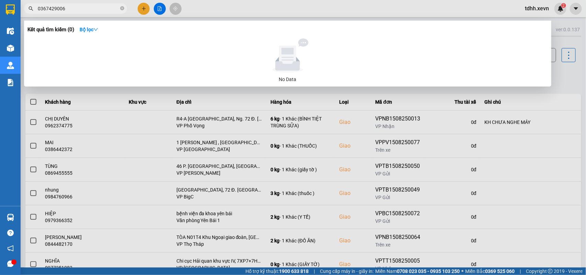
drag, startPoint x: 67, startPoint y: 10, endPoint x: 24, endPoint y: 15, distance: 43.2
click at [24, 15] on div "Kết quả tìm kiếm ( 0 ) Bộ lọc No Data 0367429006" at bounding box center [67, 9] width 134 height 12
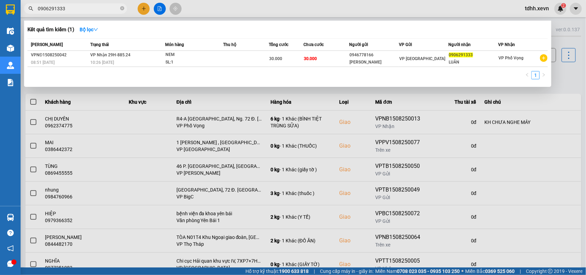
type input "0906291333"
click at [488, 151] on div at bounding box center [293, 137] width 586 height 275
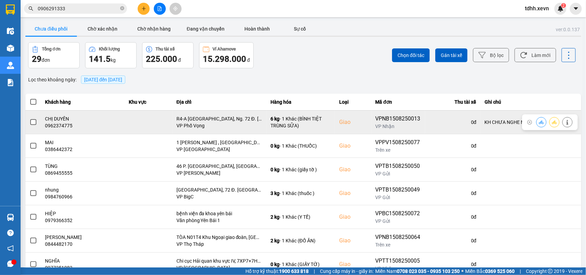
click at [564, 121] on button at bounding box center [567, 122] width 10 height 12
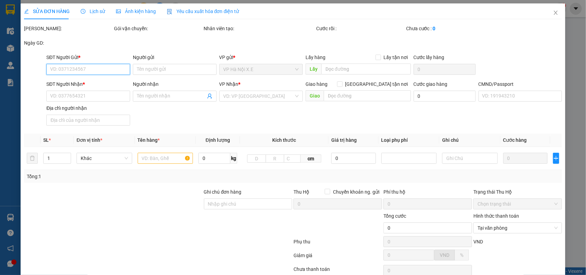
type input "0911377182"
type input "LÊ THỊ THÙY LINH"
type input "0962374775"
type input "CHỊ DUYÊN"
checkbox input "true"
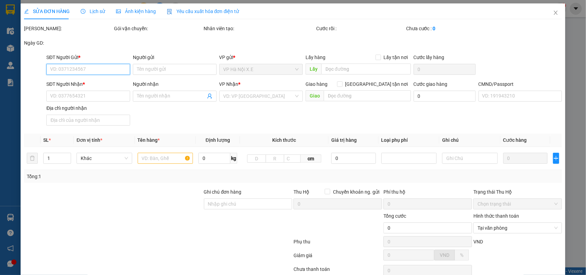
type input "R4-A Vinhomes Royal City, Ng. 72 Đ. Nguyễn Trãi, Thượng Đình, Thanh Xuân, Hà Nộ…"
type input "123"
type input "gọi vào số 0912011035 Phượng"
type input "90.000"
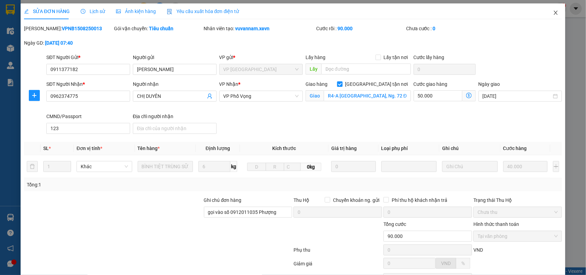
click at [552, 16] on span "Close" at bounding box center [555, 12] width 19 height 19
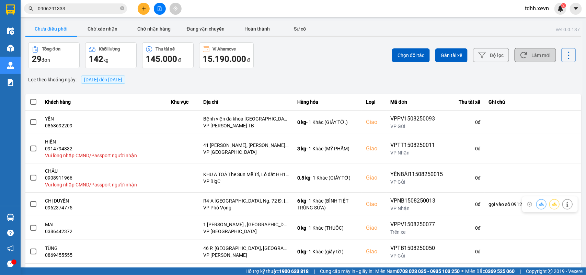
click at [524, 54] on button "Làm mới" at bounding box center [535, 55] width 42 height 14
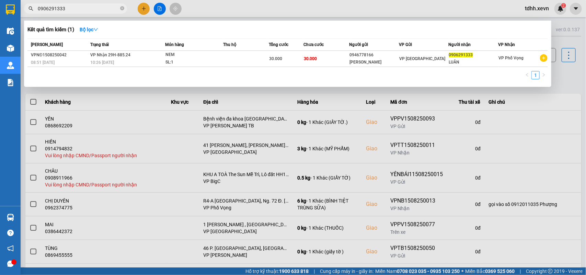
drag, startPoint x: 69, startPoint y: 7, endPoint x: 25, endPoint y: 6, distance: 44.3
click at [25, 6] on span "0906291333" at bounding box center [75, 8] width 103 height 10
paste input "1279379"
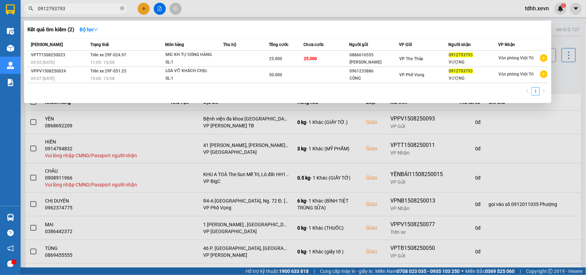
drag, startPoint x: 66, startPoint y: 10, endPoint x: 14, endPoint y: 16, distance: 52.2
click at [14, 16] on section "Kết quả tìm kiếm ( 2 ) Bộ lọc Mã ĐH Trạng thái Món hàng Thu hộ Tổng cước Chưa c…" at bounding box center [293, 137] width 586 height 275
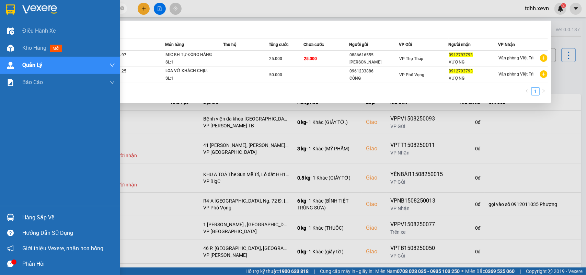
paste input "796353535"
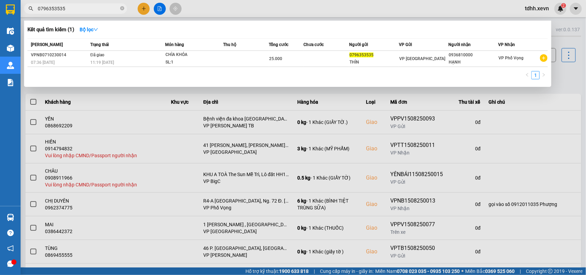
drag, startPoint x: 66, startPoint y: 8, endPoint x: 4, endPoint y: 3, distance: 61.6
click at [1, 15] on section "Kết quả tìm kiếm ( 1 ) Bộ lọc Mã ĐH Trạng thái Món hàng Thu hộ Tổng cước Chưa c…" at bounding box center [293, 137] width 586 height 275
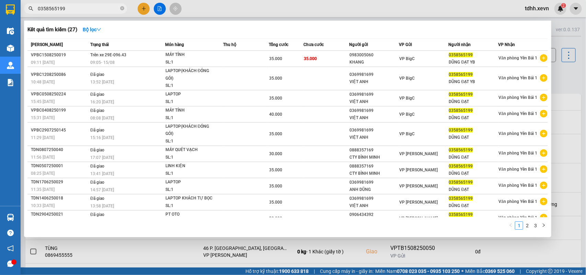
drag, startPoint x: 69, startPoint y: 11, endPoint x: 22, endPoint y: 23, distance: 47.8
click at [22, 15] on div "Kết quả tìm kiếm ( 27 ) Bộ lọc Mã ĐH Trạng thái Món hàng Thu hộ Tổng cước Chưa …" at bounding box center [67, 9] width 134 height 12
paste input "97876400"
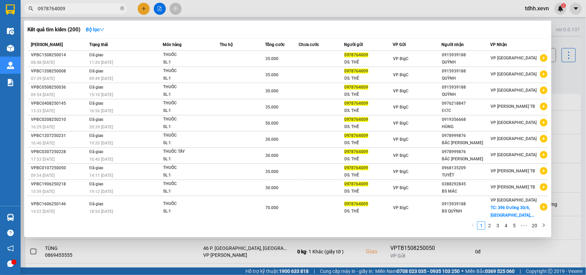
drag, startPoint x: 68, startPoint y: 6, endPoint x: 16, endPoint y: 11, distance: 51.7
click at [16, 11] on section "Kết quả tìm kiếm ( 200 ) Bộ lọc Mã ĐH Trạng thái Món hàng Thu hộ Tổng cước Chưa…" at bounding box center [293, 137] width 586 height 275
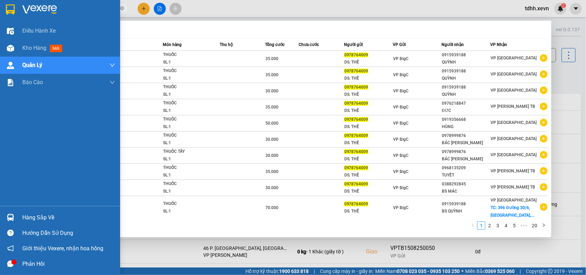
paste input "8902391"
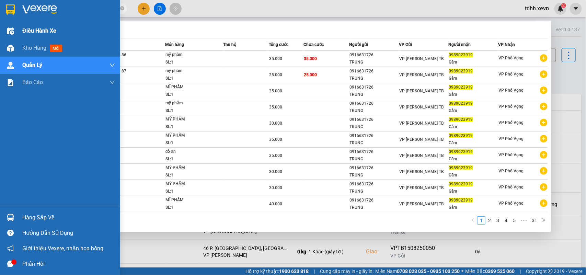
drag, startPoint x: 68, startPoint y: 11, endPoint x: 18, endPoint y: 22, distance: 51.4
click at [18, 22] on section "Kết quả tìm kiếm ( 304 ) Bộ lọc Mã ĐH Trạng thái Món hàng Thu hộ Tổng cước Chưa…" at bounding box center [293, 137] width 586 height 275
paste input "833107972"
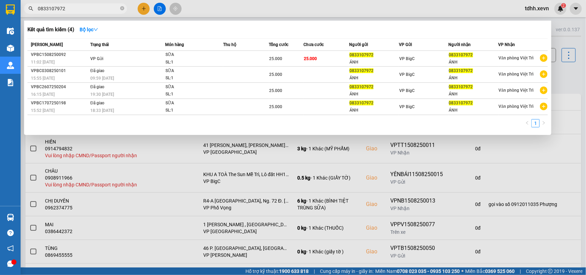
drag, startPoint x: 69, startPoint y: 5, endPoint x: 21, endPoint y: 13, distance: 48.7
click at [21, 13] on div "0833107972" at bounding box center [67, 8] width 134 height 10
paste input "966933923"
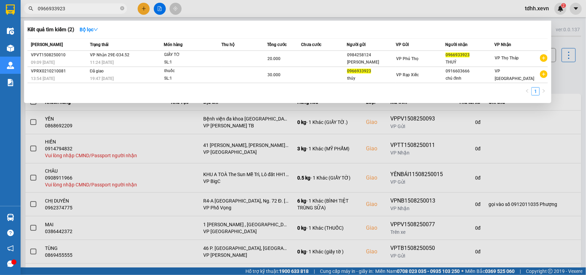
type input "0966933923"
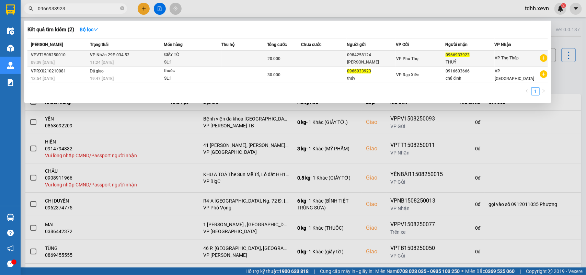
click at [491, 59] on div "THUÝ" at bounding box center [469, 62] width 49 height 7
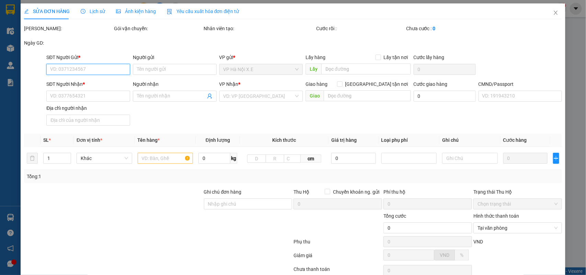
type input "0984258124"
type input "CAO HOÀNG"
type input "0966933923"
type input "THUÝ"
type input "20.000"
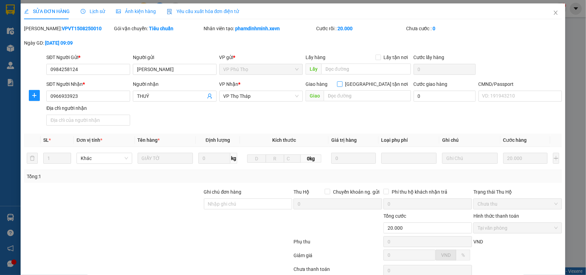
click at [342, 84] on input "Giao tận nơi" at bounding box center [339, 83] width 5 height 5
checkbox input "true"
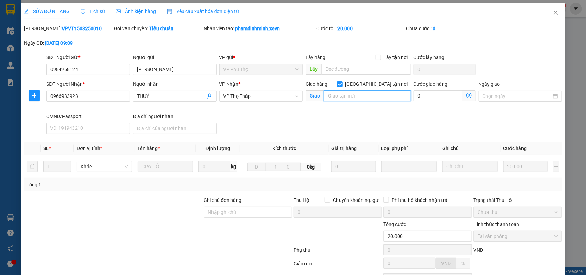
click at [356, 96] on input "text" at bounding box center [367, 95] width 87 height 11
click at [364, 98] on input "18C hoàng quốc việt" at bounding box center [367, 95] width 87 height 11
click at [354, 98] on input "18C hoàng quốc việt" at bounding box center [367, 95] width 87 height 11
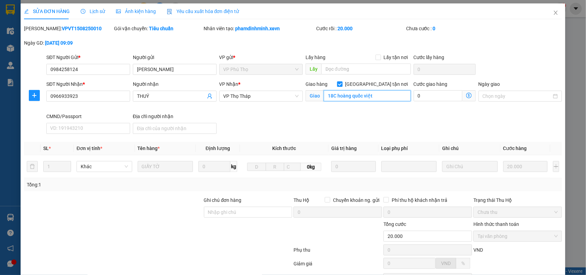
click at [354, 98] on input "18C hoàng quốc việt" at bounding box center [367, 95] width 87 height 11
click at [358, 98] on input "18C hoàng quốc việt" at bounding box center [367, 95] width 87 height 11
paste input "c Hoàng Quốc Việt, Nghĩa Đô, Cầu Giấy, Hà Nội 100000, Vietnam"
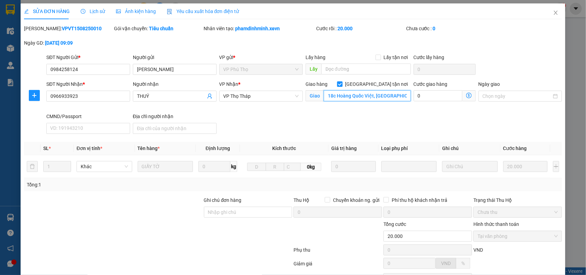
scroll to position [0, 69]
type input "18c Hoàng Quốc Việt, Nghĩa Đô, Cầu Giấy, Hà Nội 100000, Vietnam"
click at [429, 95] on input "0" at bounding box center [437, 95] width 49 height 11
type input "20.004"
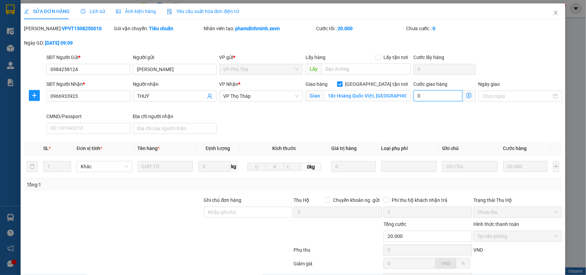
type input "4"
type input "20.040"
type input "40"
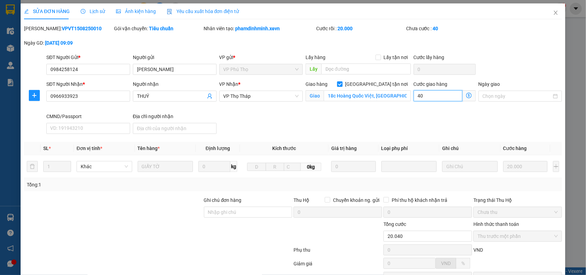
type input "20.400"
type input "400"
type input "24.000"
type input "4.000"
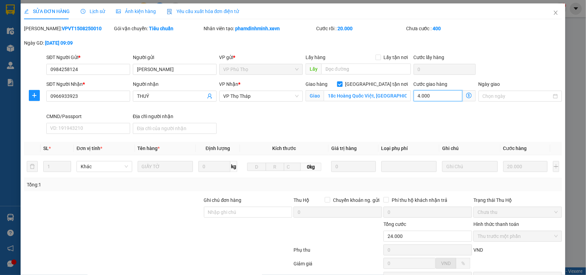
type input "40.000"
type input "60.000"
type input "40.000"
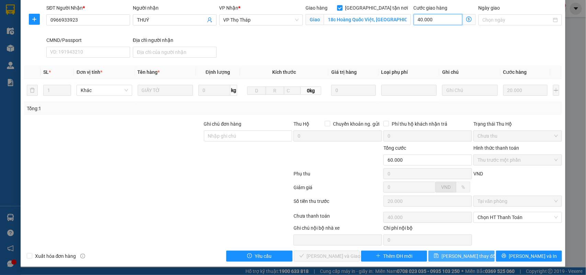
type input "40.000"
drag, startPoint x: 464, startPoint y: 251, endPoint x: 459, endPoint y: 239, distance: 13.1
click at [464, 251] on button "Lưu thay đổi" at bounding box center [461, 255] width 66 height 11
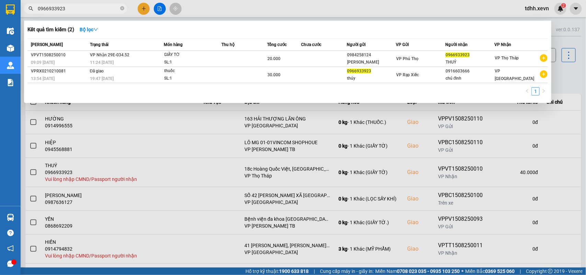
drag, startPoint x: 68, startPoint y: 7, endPoint x: 24, endPoint y: 15, distance: 44.3
click at [21, 13] on div "0966933923" at bounding box center [67, 8] width 134 height 10
paste input "89649922"
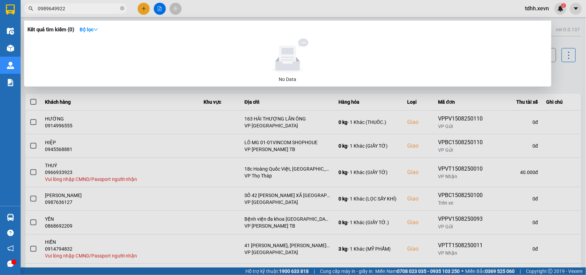
drag, startPoint x: 70, startPoint y: 11, endPoint x: 33, endPoint y: 8, distance: 37.2
click at [33, 8] on div "0989649922" at bounding box center [67, 8] width 134 height 10
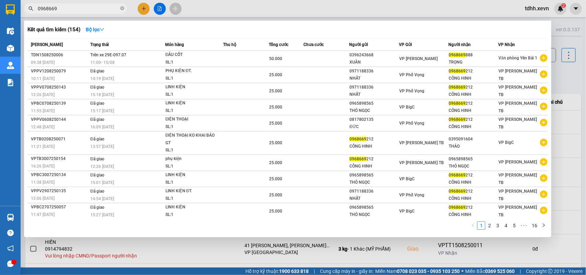
click at [48, 9] on input "0968669" at bounding box center [78, 9] width 81 height 8
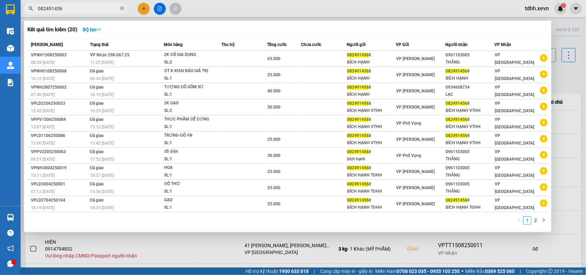
drag, startPoint x: 65, startPoint y: 10, endPoint x: 11, endPoint y: 23, distance: 55.3
click at [11, 23] on section "Kết quả tìm kiếm ( 20 ) Bộ lọc Mã ĐH Trạng thái Món hàng Thu hộ Tổng cước Chưa …" at bounding box center [293, 137] width 586 height 275
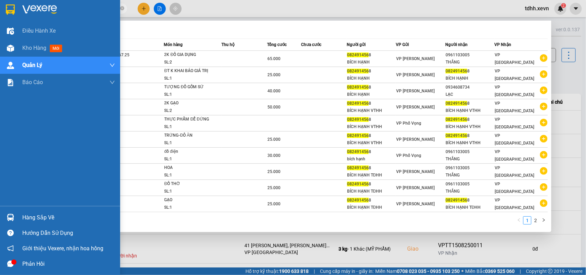
paste input "345699888"
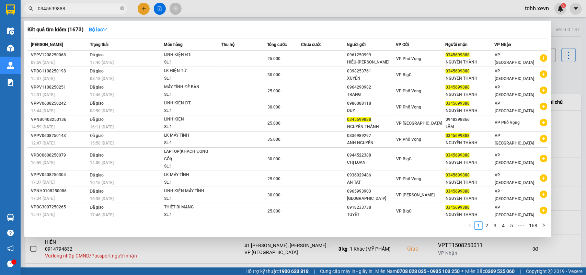
drag, startPoint x: 69, startPoint y: 11, endPoint x: 32, endPoint y: 6, distance: 37.0
click at [27, 15] on div "Kết quả tìm kiếm ( 1673 ) Bộ lọc Mã ĐH Trạng thái Món hàng Thu hộ Tổng cước Chư…" at bounding box center [67, 9] width 134 height 12
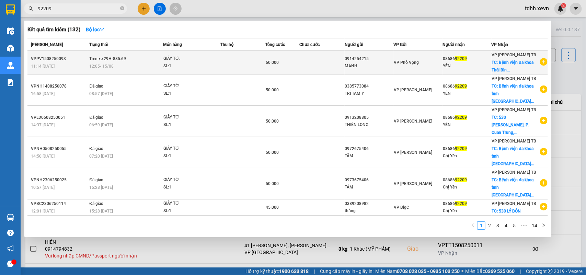
type input "92209"
click at [168, 62] on div "SL: 1" at bounding box center [188, 66] width 51 height 8
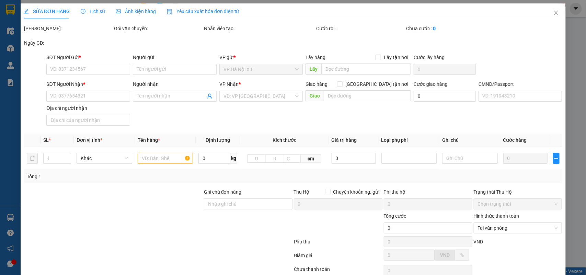
type input "0914254215"
type input "MẠNH"
type input "0868692209"
type input "YẾN"
checkbox input "true"
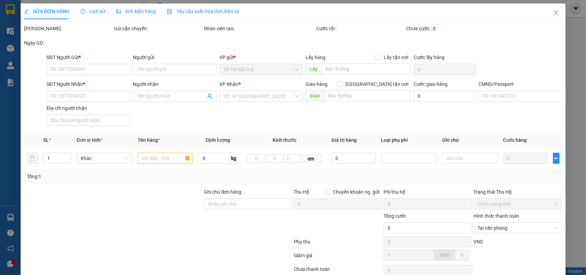
type input "Bệnh viện đa khoa [GEOGRAPHIC_DATA]"
type input "NGUYỄN THỊ HẢI YẾN 034190001945"
type input "60.000"
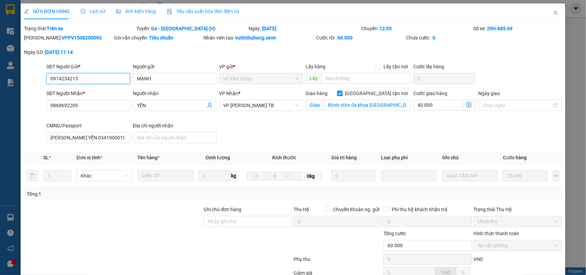
scroll to position [71, 0]
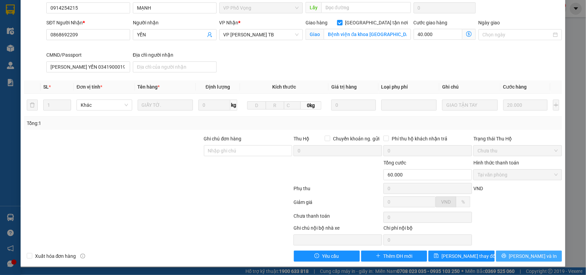
click at [500, 255] on button "Lưu và In" at bounding box center [529, 255] width 66 height 11
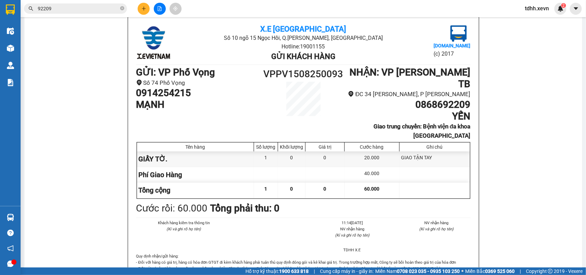
scroll to position [40, 0]
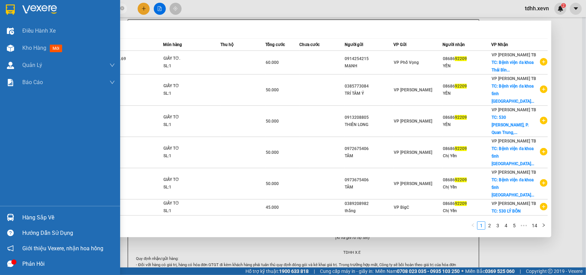
drag, startPoint x: 62, startPoint y: 9, endPoint x: 8, endPoint y: 15, distance: 54.6
click at [8, 15] on section "Kết quả tìm kiếm ( 132 ) Bộ lọc Mã ĐH Trạng thái Món hàng Thu hộ Tổng cước Chưa…" at bounding box center [293, 137] width 586 height 275
paste input "098619806"
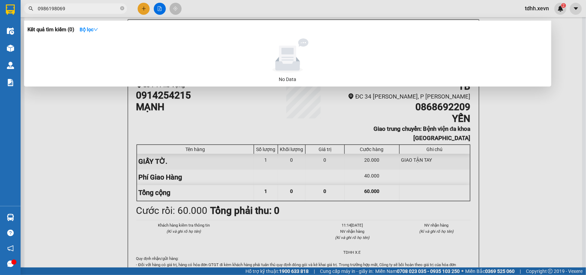
type input "0986198069"
click at [93, 117] on div at bounding box center [293, 137] width 586 height 275
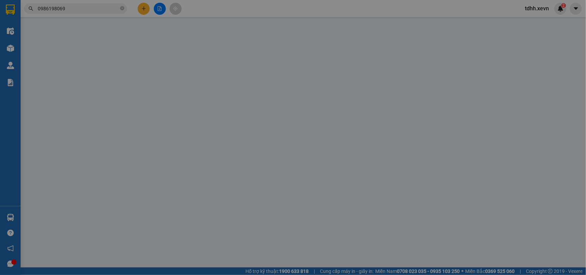
type input "0914254215"
type input "MẠNH"
type input "0868692209"
type input "YẾN"
checkbox input "true"
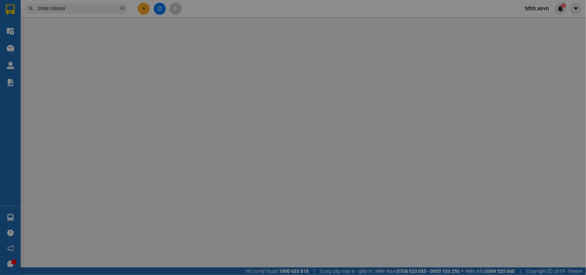
type input "Bệnh viện đa khoa [GEOGRAPHIC_DATA]"
type input "NGUYỄN THỊ HẢI YẾN 034190001945"
type input "60.000"
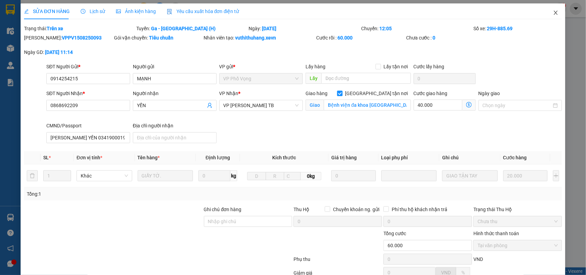
click at [552, 6] on span "Close" at bounding box center [555, 12] width 19 height 19
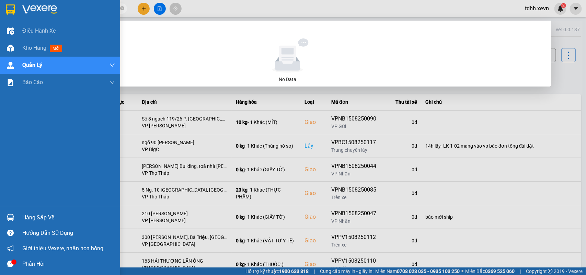
drag, startPoint x: 73, startPoint y: 7, endPoint x: 14, endPoint y: 8, distance: 58.3
click at [14, 8] on section "Kết quả tìm kiếm ( 0 ) Bộ lọc No Data 0986198069 tdhh.xevn 2 Điều hành xe Kho h…" at bounding box center [293, 137] width 586 height 275
paste input "226678"
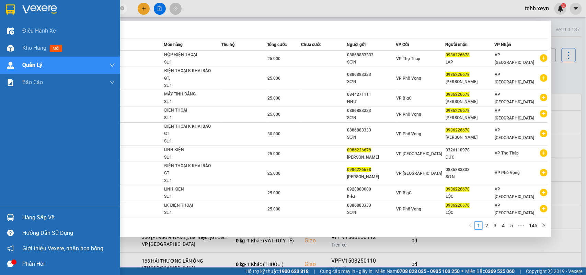
drag, startPoint x: 62, startPoint y: 9, endPoint x: 14, endPoint y: 13, distance: 48.2
click at [14, 13] on section "Kết quả tìm kiếm ( 1441 ) Bộ lọc Mã ĐH Trạng thái Món hàng Thu hộ Tổng cước Chư…" at bounding box center [293, 137] width 586 height 275
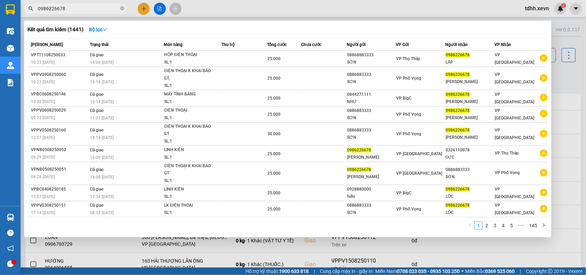
click at [62, 9] on input "0986226678" at bounding box center [78, 9] width 81 height 8
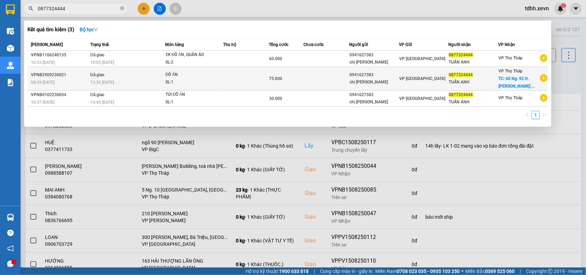
type input "0877324444"
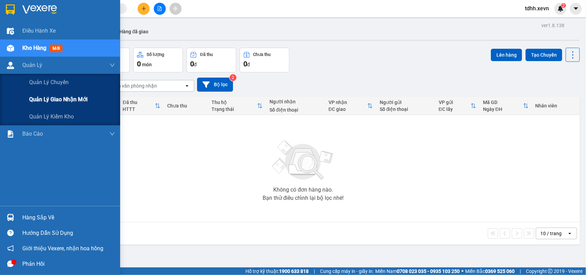
click at [62, 102] on span "Quản lý giao nhận mới" at bounding box center [58, 99] width 58 height 9
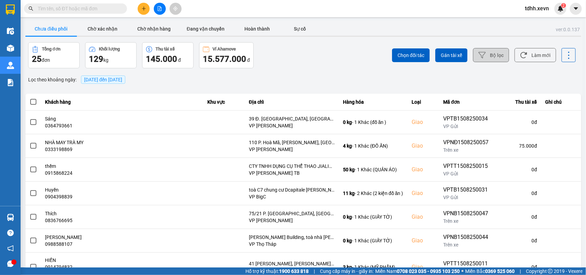
click at [484, 55] on button "Bộ lọc" at bounding box center [491, 55] width 36 height 14
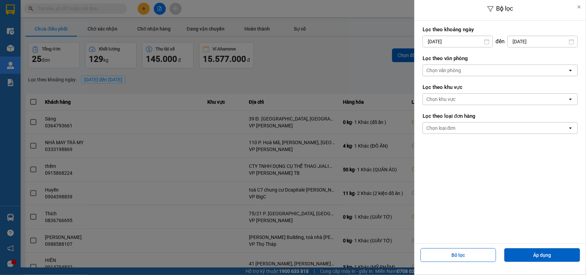
click at [472, 71] on div "Chọn văn phòng" at bounding box center [495, 70] width 145 height 11
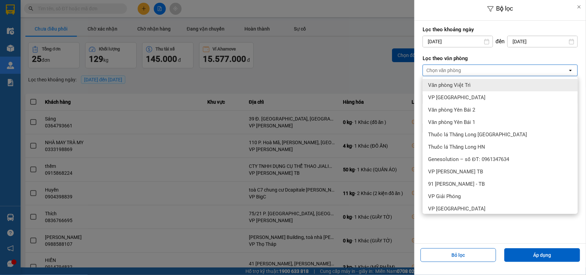
click at [465, 39] on input "[DATE]" at bounding box center [458, 41] width 70 height 11
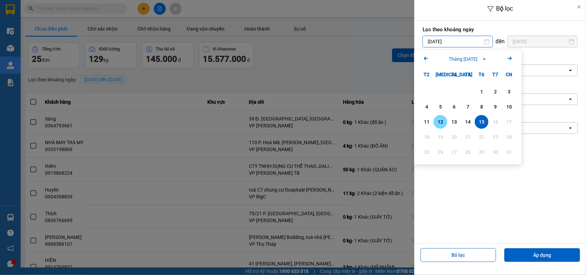
click at [435, 118] on div "12" at bounding box center [440, 122] width 10 height 8
type input "12/08/2025"
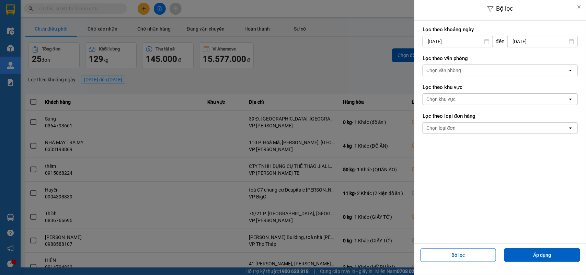
click at [458, 71] on div "Chọn văn phòng" at bounding box center [443, 70] width 35 height 7
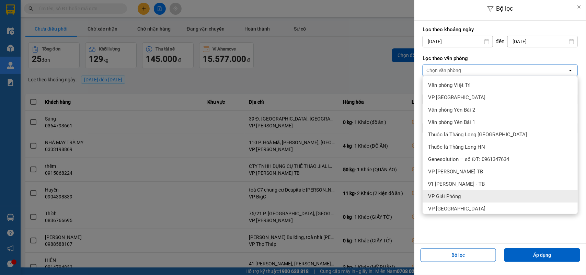
click at [455, 193] on span "VP Giải Phóng" at bounding box center [444, 196] width 33 height 7
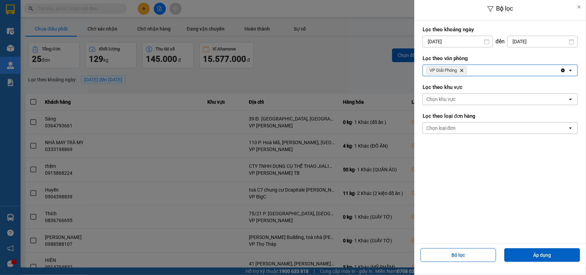
click at [470, 69] on div "VP Giải Phóng Delete" at bounding box center [491, 70] width 137 height 11
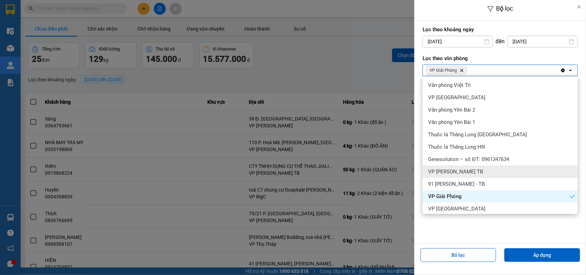
scroll to position [43, 0]
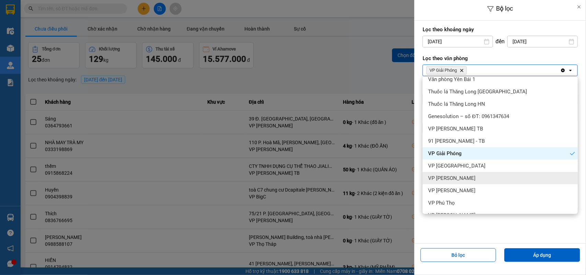
click at [452, 178] on span "VP [PERSON_NAME]" at bounding box center [451, 178] width 47 height 7
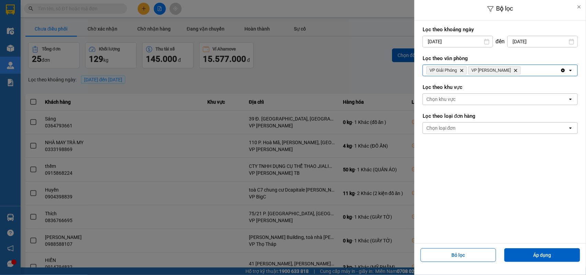
click at [522, 66] on div "VP Giải Phóng Delete VP Trần Đại Nghĩa Delete" at bounding box center [491, 70] width 137 height 11
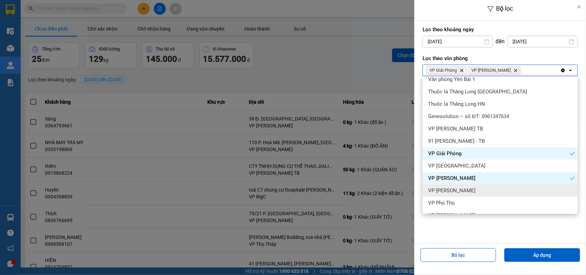
click at [453, 188] on span "VP [PERSON_NAME]" at bounding box center [451, 190] width 47 height 7
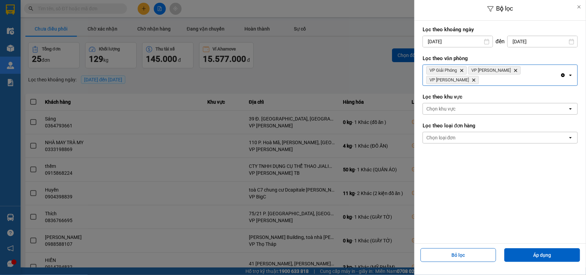
click at [560, 72] on icon "Clear all" at bounding box center [562, 74] width 5 height 5
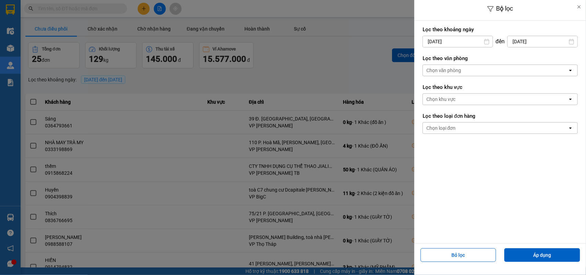
click at [455, 72] on div "Chọn văn phòng" at bounding box center [443, 70] width 35 height 7
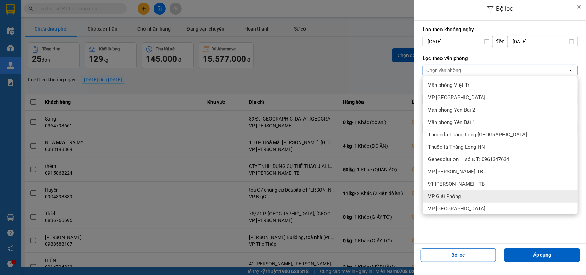
drag, startPoint x: 445, startPoint y: 192, endPoint x: 446, endPoint y: 160, distance: 33.0
click at [445, 193] on span "VP Giải Phóng" at bounding box center [444, 196] width 33 height 7
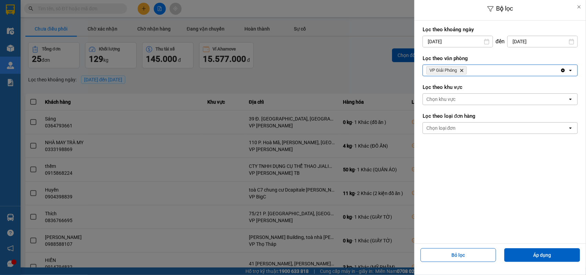
click at [479, 69] on div "VP Giải Phóng Delete" at bounding box center [491, 70] width 137 height 11
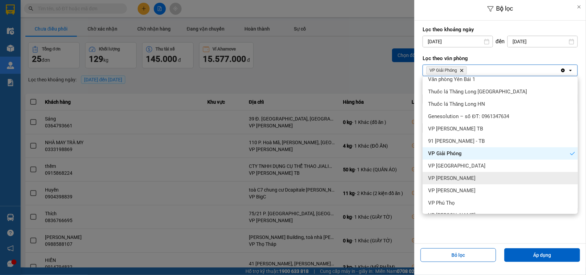
click at [452, 179] on span "VP [PERSON_NAME]" at bounding box center [451, 178] width 47 height 7
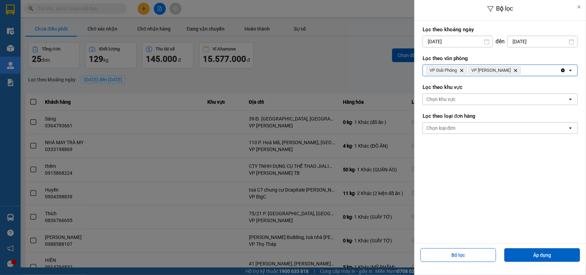
click at [530, 67] on div "VP Giải Phóng Delete VP Trần Đại Nghĩa Delete" at bounding box center [491, 70] width 137 height 11
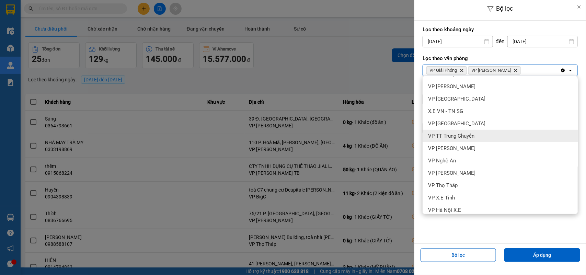
scroll to position [129, 0]
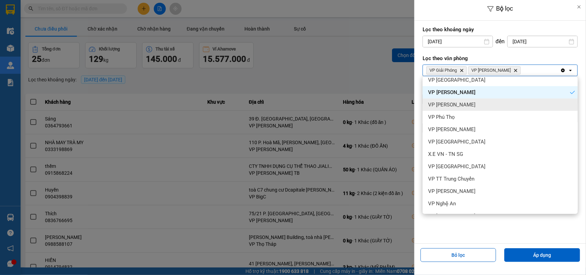
click at [453, 108] on div "VP [PERSON_NAME]" at bounding box center [499, 104] width 155 height 12
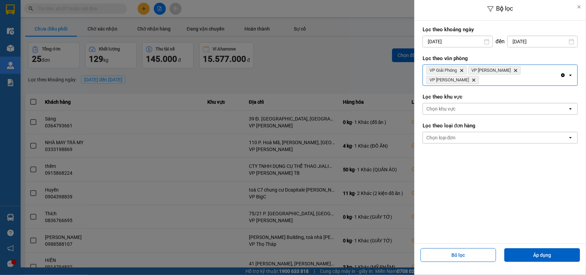
click at [571, 72] on icon "open" at bounding box center [570, 74] width 5 height 5
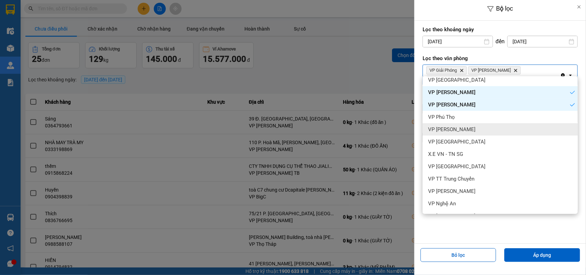
click at [450, 133] on div "VP [PERSON_NAME]" at bounding box center [499, 129] width 155 height 12
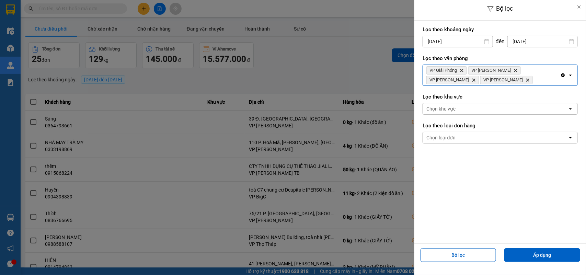
click at [468, 81] on div "VP Giải Phóng Delete VP Trần Đại Nghĩa Delete VP Ngọc Hồi Delete VP Lê Duẩn Del…" at bounding box center [491, 75] width 137 height 21
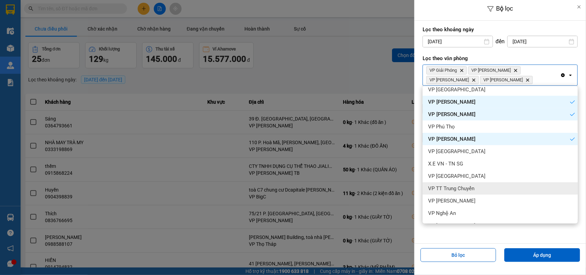
scroll to position [172, 0]
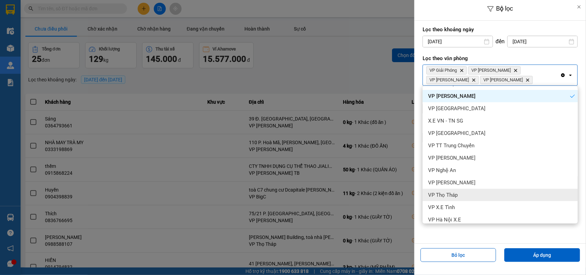
click at [455, 195] on span "VP Thọ Tháp" at bounding box center [443, 194] width 30 height 7
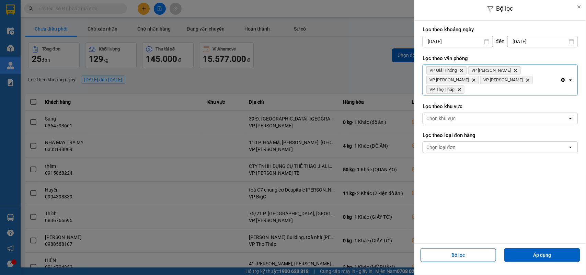
click at [508, 82] on div "VP Giải Phóng Delete VP Trần Đại Nghĩa Delete VP Ngọc Hồi Delete VP Lê Duẩn Del…" at bounding box center [491, 80] width 137 height 30
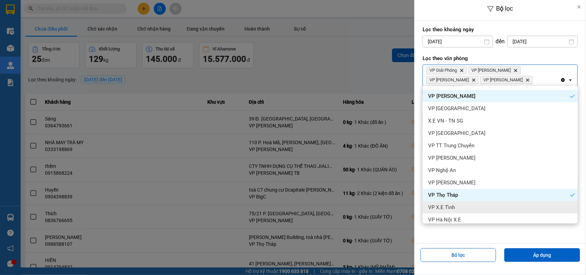
scroll to position [214, 0]
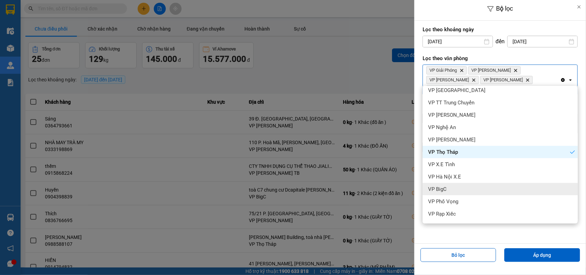
click at [452, 187] on div "VP BigC" at bounding box center [499, 189] width 155 height 12
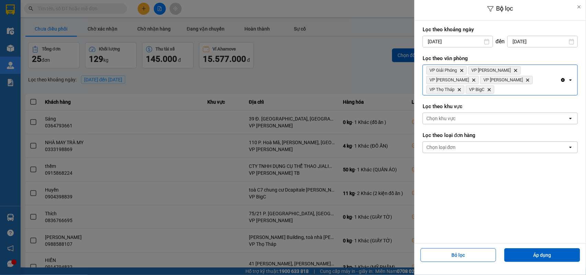
click at [540, 81] on div "VP Giải Phóng Delete VP Trần Đại Nghĩa Delete VP Ngọc Hồi Delete VP Lê Duẩn Del…" at bounding box center [491, 80] width 137 height 30
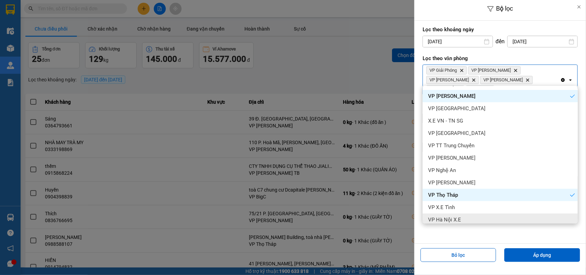
scroll to position [225, 0]
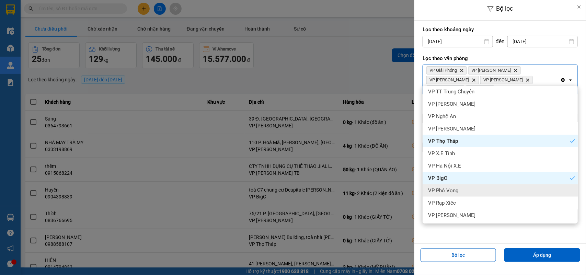
click at [454, 189] on span "VP Phố Vọng" at bounding box center [443, 190] width 30 height 7
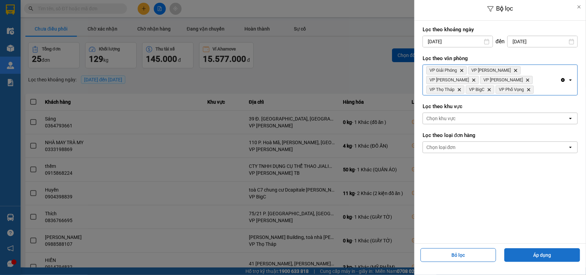
click at [521, 256] on button "Áp dụng" at bounding box center [542, 255] width 76 height 14
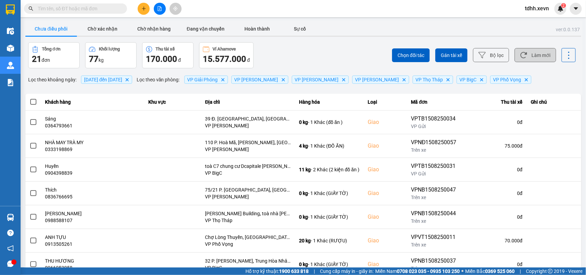
click at [525, 55] on button "Làm mới" at bounding box center [535, 55] width 42 height 14
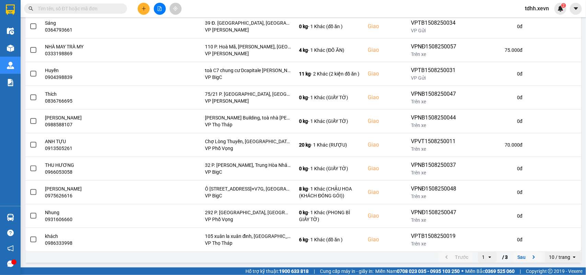
click at [523, 255] on button "Sau" at bounding box center [527, 257] width 29 height 10
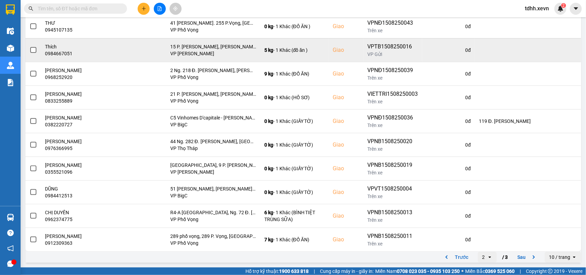
scroll to position [0, 0]
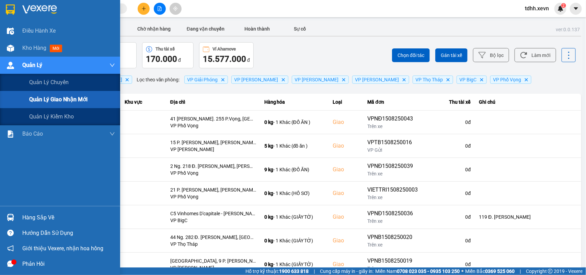
click at [55, 97] on span "Quản lý giao nhận mới" at bounding box center [58, 99] width 58 height 9
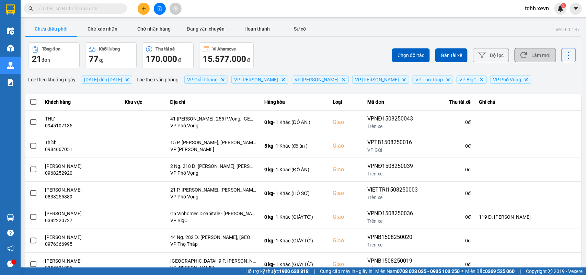
click at [540, 56] on button "Làm mới" at bounding box center [535, 55] width 42 height 14
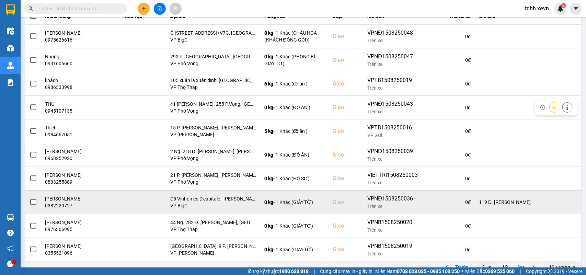
scroll to position [97, 0]
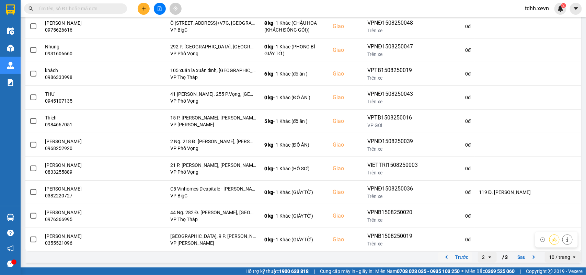
click at [443, 256] on icon "previous page. current page 2 / 3" at bounding box center [446, 257] width 8 height 8
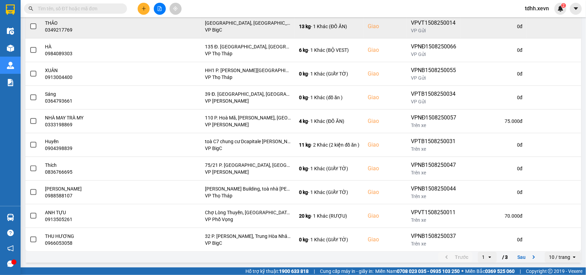
scroll to position [0, 0]
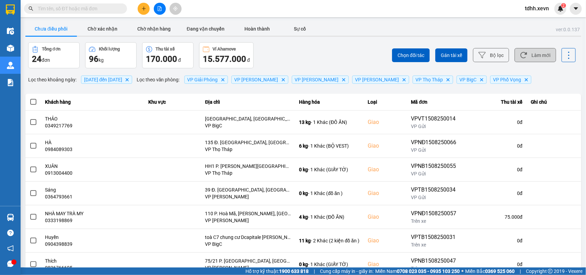
click at [534, 55] on button "Làm mới" at bounding box center [535, 55] width 42 height 14
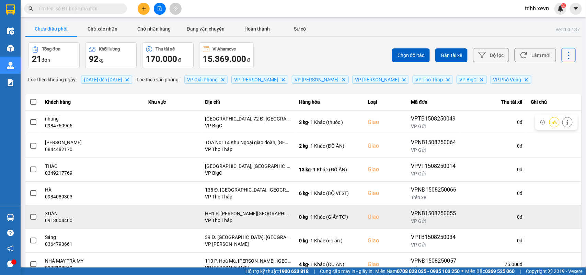
scroll to position [97, 0]
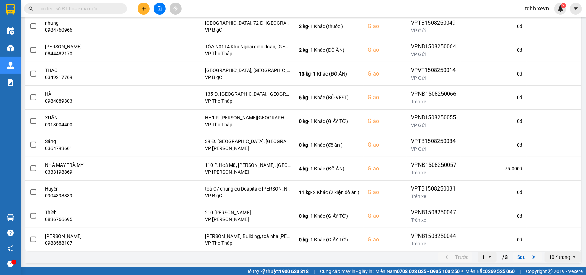
click at [530, 255] on icon "next page. current page 1 / 3" at bounding box center [533, 257] width 8 height 8
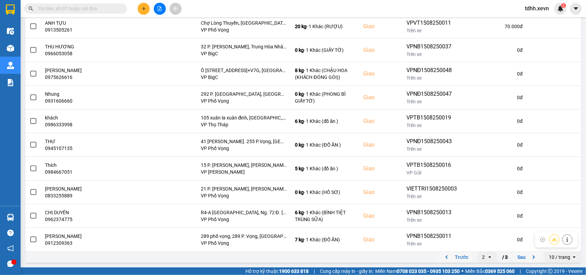
click at [529, 258] on icon "next page. current page 2 / 3" at bounding box center [533, 257] width 8 height 8
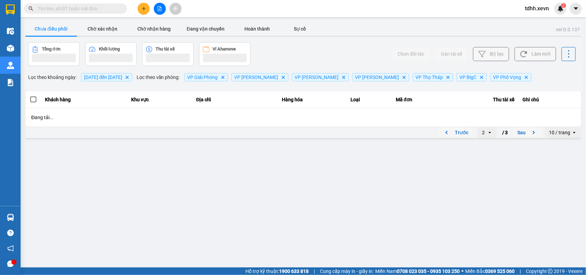
scroll to position [0, 0]
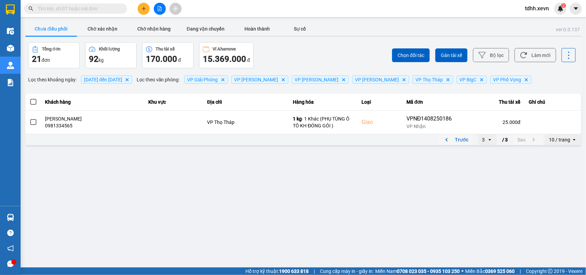
click at [277, 137] on div "Trước 3 open / 3 Sau 10 / trang open" at bounding box center [303, 139] width 556 height 11
click at [451, 140] on icon "previous page. current page 3 / 3" at bounding box center [446, 140] width 8 height 8
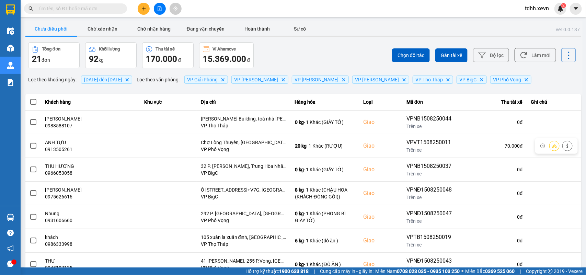
scroll to position [97, 0]
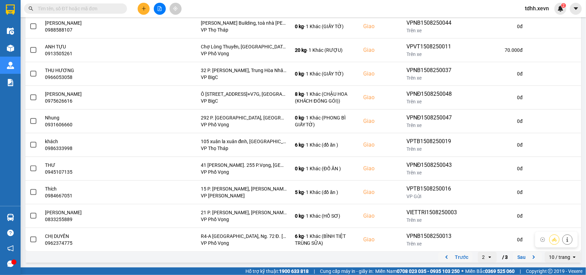
click at [442, 258] on icon "previous page. current page 2 / 3" at bounding box center [446, 257] width 8 height 8
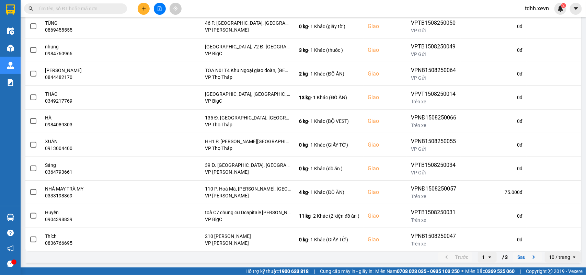
scroll to position [0, 0]
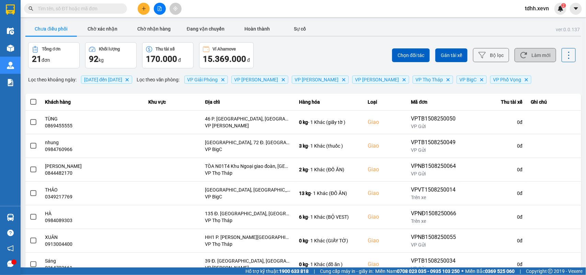
click at [543, 57] on button "Làm mới" at bounding box center [535, 55] width 42 height 14
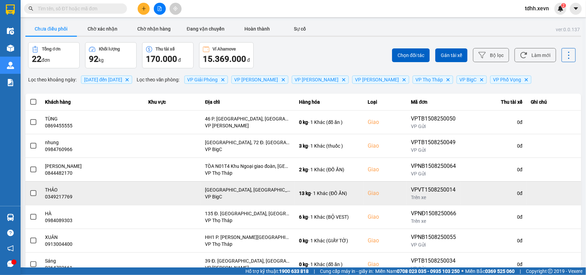
scroll to position [97, 0]
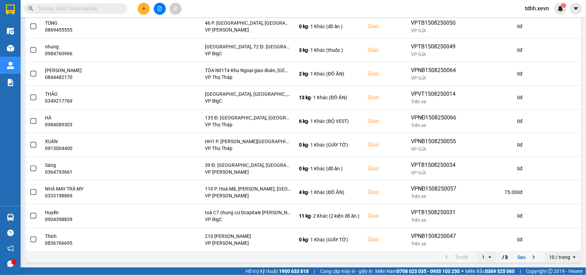
click at [529, 255] on icon "next page. current page 1 / 3" at bounding box center [533, 257] width 8 height 8
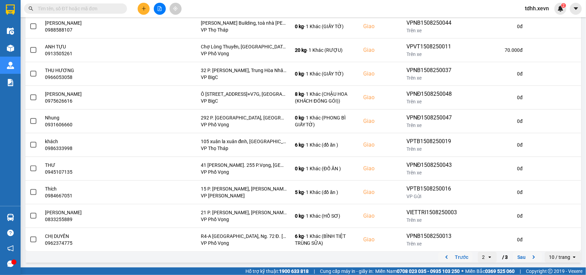
click at [529, 256] on icon "next page. current page 2 / 3" at bounding box center [533, 257] width 8 height 8
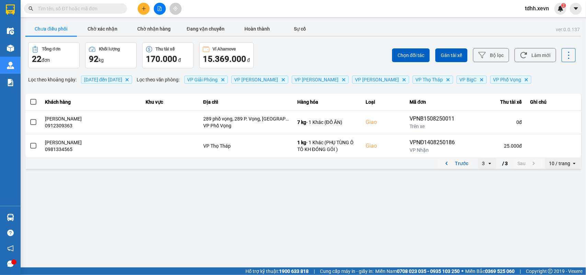
click at [445, 169] on div "ver: 0.0.137 Chưa điều phối Chờ xác nhận Chờ nhận hàng Đang vận chuyển Hoàn thà…" at bounding box center [303, 96] width 558 height 150
click at [445, 167] on icon "previous page. current page 3 / 3" at bounding box center [446, 163] width 8 height 8
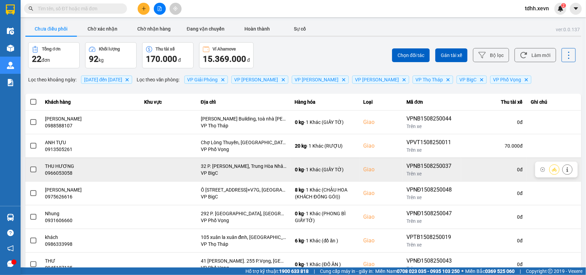
scroll to position [97, 0]
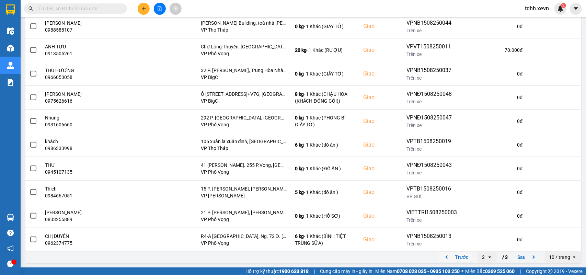
click at [442, 255] on icon "previous page. current page 2 / 3" at bounding box center [446, 257] width 8 height 8
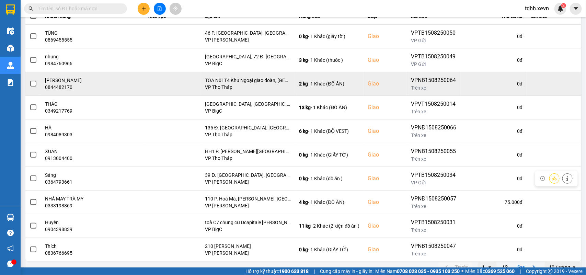
scroll to position [0, 0]
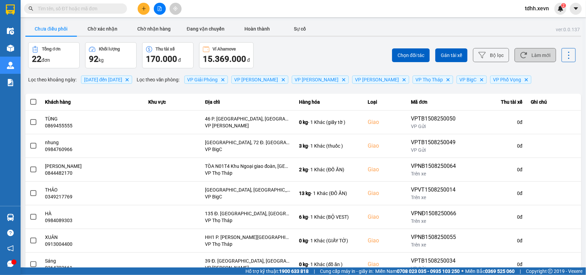
click at [539, 51] on button "Làm mới" at bounding box center [535, 55] width 42 height 14
drag, startPoint x: 116, startPoint y: 30, endPoint x: 122, endPoint y: 30, distance: 6.5
click at [116, 30] on button "Chờ xác nhận" at bounding box center [102, 29] width 51 height 14
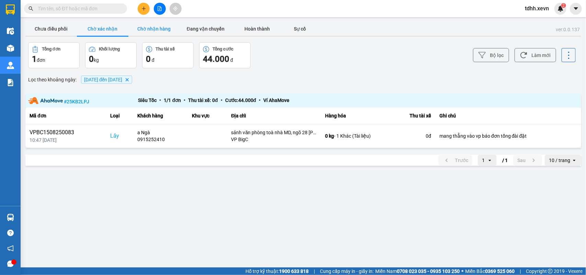
click at [144, 32] on button "Chờ nhận hàng" at bounding box center [153, 29] width 51 height 14
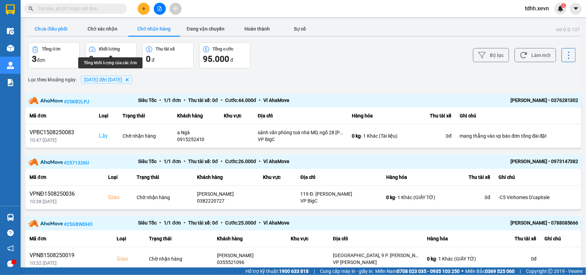
click at [55, 31] on button "Chưa điều phối" at bounding box center [50, 29] width 51 height 14
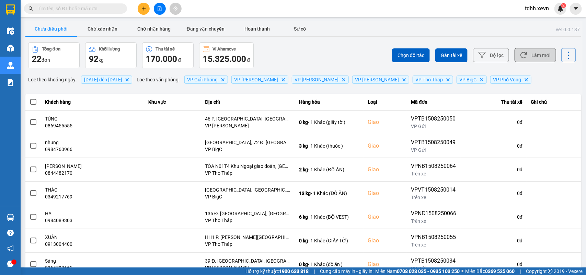
click at [521, 58] on icon at bounding box center [523, 54] width 7 height 7
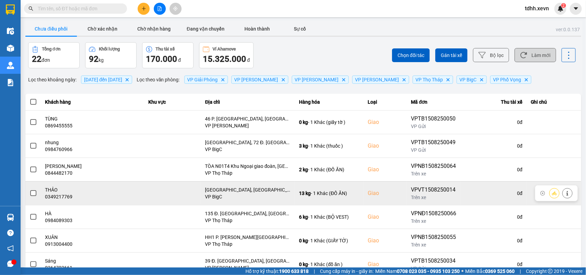
scroll to position [97, 0]
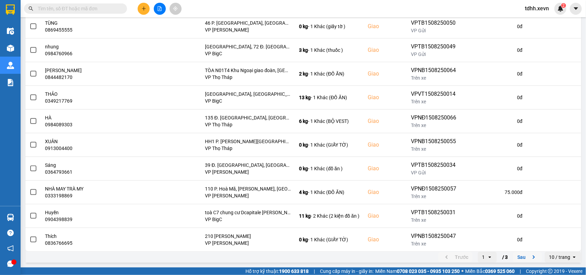
click at [529, 255] on icon "next page. current page 1 / 3" at bounding box center [533, 257] width 8 height 8
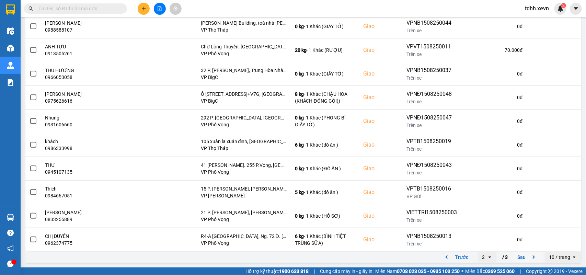
click at [529, 254] on icon "next page. current page 2 / 3" at bounding box center [533, 257] width 8 height 8
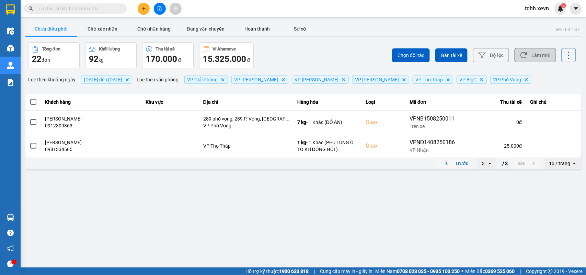
click at [445, 161] on icon "previous page. current page 3 / 3" at bounding box center [446, 163] width 8 height 8
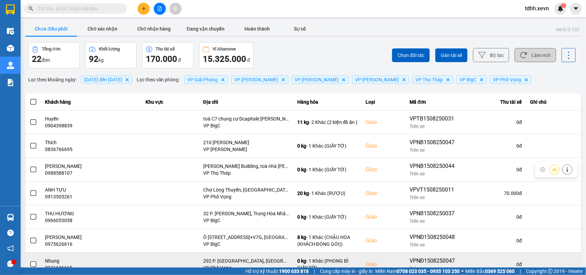
scroll to position [97, 0]
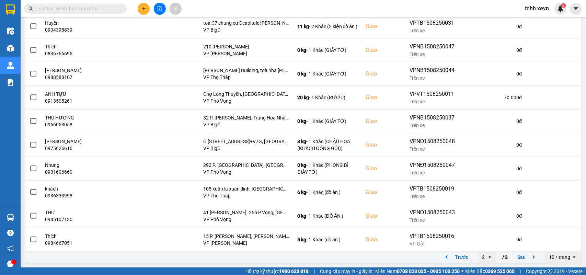
drag, startPoint x: 441, startPoint y: 257, endPoint x: 444, endPoint y: 253, distance: 5.1
click at [442, 257] on icon "previous page. current page 2 / 3" at bounding box center [446, 257] width 8 height 8
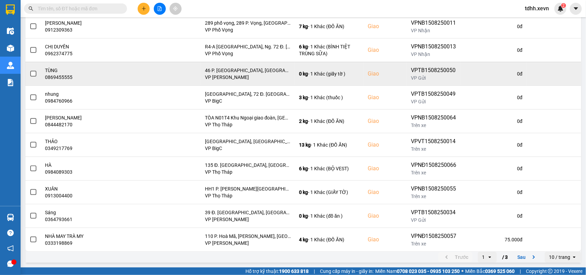
scroll to position [0, 0]
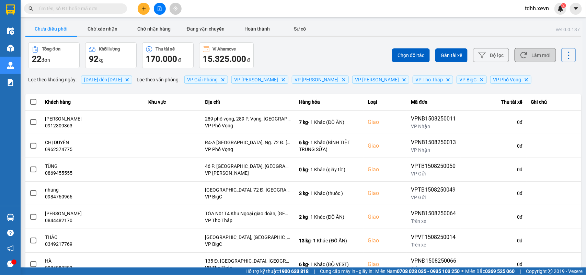
click at [526, 57] on button "Làm mới" at bounding box center [535, 55] width 42 height 14
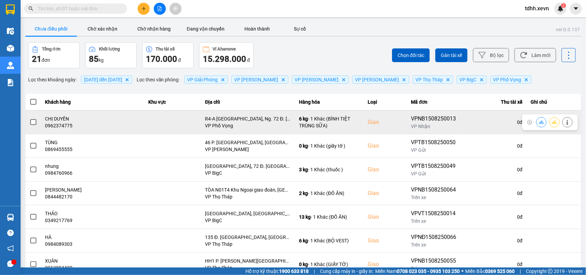
click at [67, 122] on div "CHỊ DUYÊN" at bounding box center [92, 118] width 95 height 7
click at [67, 128] on div "0962374775" at bounding box center [92, 125] width 95 height 7
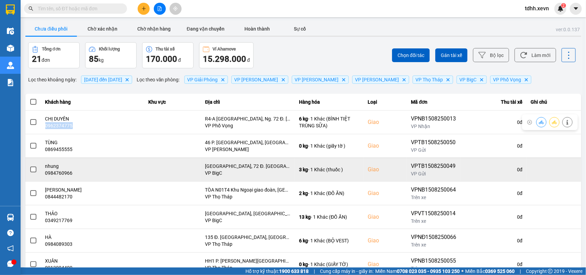
copy div "0962374775"
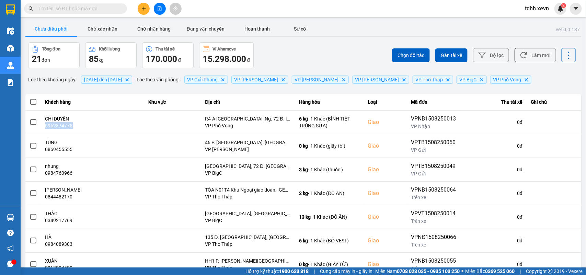
click at [522, 57] on button "Làm mới" at bounding box center [535, 55] width 42 height 14
click at [521, 61] on button "Làm mới" at bounding box center [535, 55] width 42 height 14
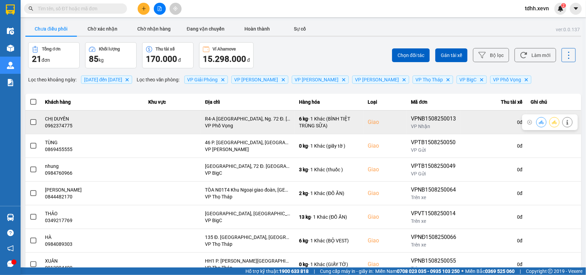
click at [564, 124] on button at bounding box center [567, 122] width 10 height 12
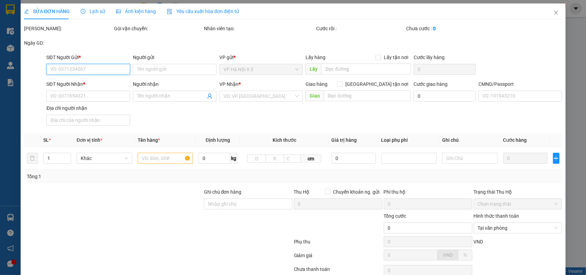
type input "0911377182"
type input "[PERSON_NAME]"
type input "0962374775"
type input "CHỊ DUYÊN"
checkbox input "true"
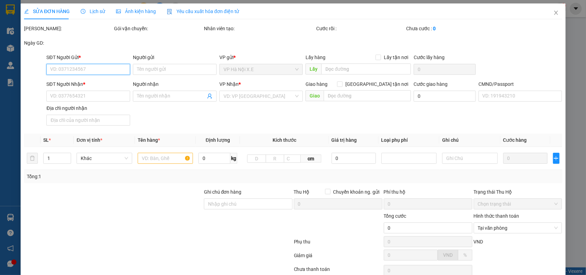
type input "R4-A [GEOGRAPHIC_DATA], Ng. 72 Đ. [PERSON_NAME], [GEOGRAPHIC_DATA], [GEOGRAPHIC…"
type input "123"
type input "90.000"
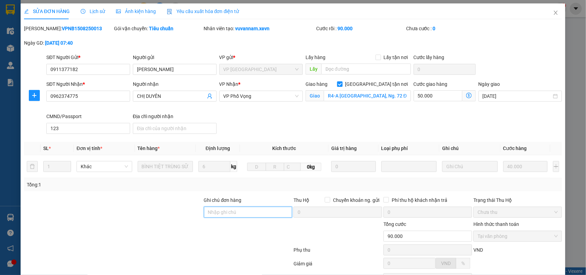
drag, startPoint x: 224, startPoint y: 212, endPoint x: 226, endPoint y: 206, distance: 5.9
click at [224, 212] on input "Ghi chú đơn hàng" at bounding box center [248, 212] width 89 height 11
type input "KH CHƯA NGHE MÁY"
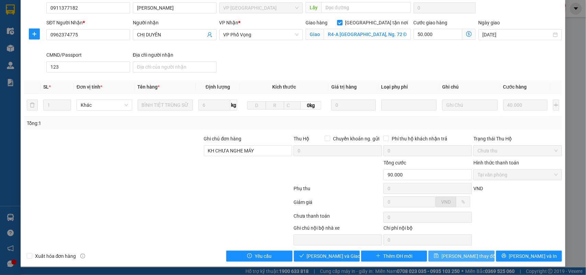
drag, startPoint x: 467, startPoint y: 254, endPoint x: 464, endPoint y: 231, distance: 23.8
click at [467, 255] on span "[PERSON_NAME] thay đổi" at bounding box center [468, 256] width 55 height 8
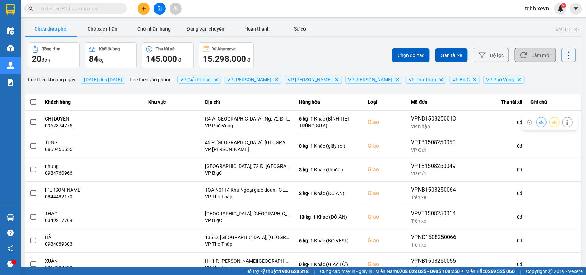
click at [540, 48] on button "Làm mới" at bounding box center [535, 55] width 42 height 14
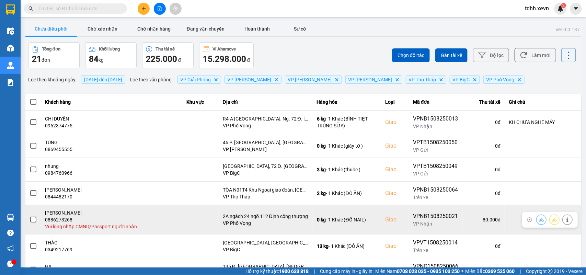
click at [565, 220] on icon at bounding box center [567, 219] width 5 height 5
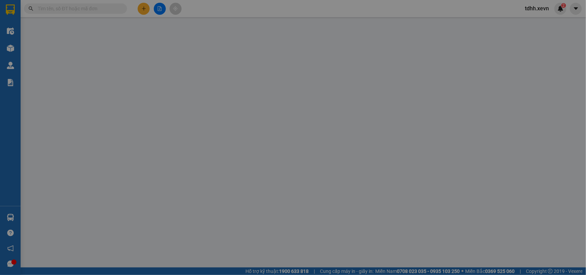
type input "0961739365"
type input "[PERSON_NAME]"
type input "0886273268"
type input "[PERSON_NAME]"
checkbox input "true"
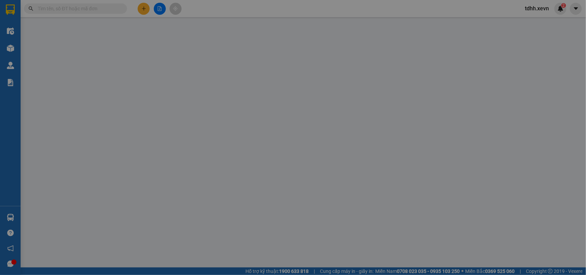
type input "2A ngách 24 ngõ 112 Định công thượng"
type input "80.000"
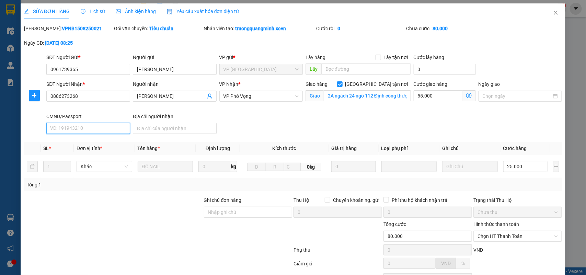
click at [71, 129] on input "CMND/Passport" at bounding box center [88, 128] width 84 height 11
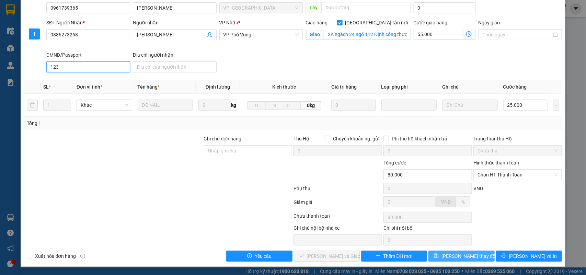
type input "123"
click at [459, 260] on button "[PERSON_NAME] thay đổi" at bounding box center [461, 255] width 66 height 11
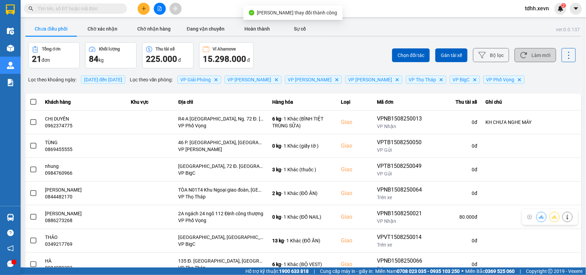
click at [526, 53] on button "Làm mới" at bounding box center [535, 55] width 42 height 14
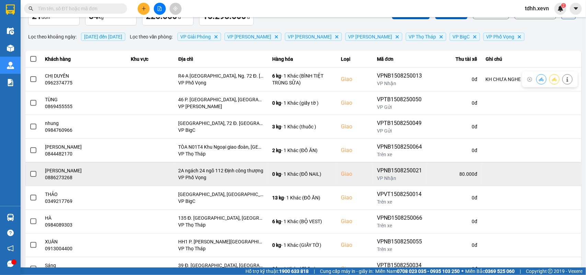
scroll to position [86, 0]
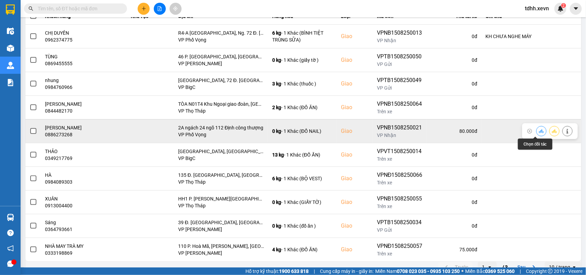
click at [539, 131] on icon at bounding box center [541, 131] width 5 height 5
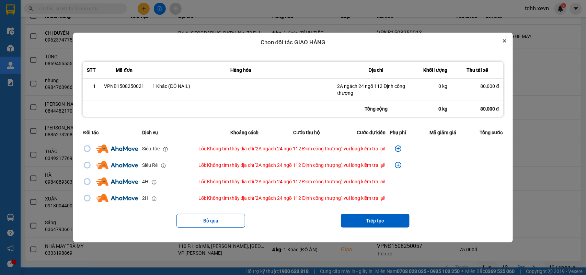
click at [506, 40] on icon "Close" at bounding box center [504, 40] width 3 height 3
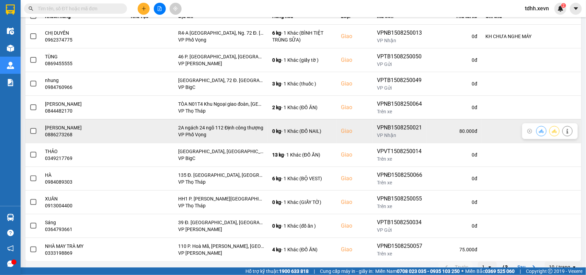
click at [565, 129] on icon at bounding box center [567, 131] width 5 height 5
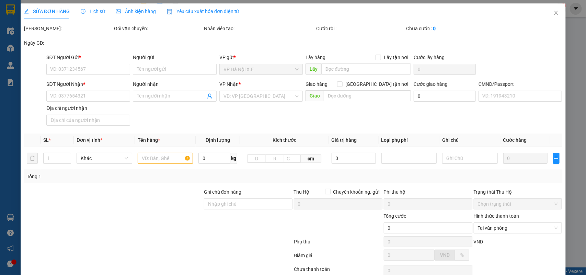
type input "0961739365"
type input "NGUYỄN THỊ HẰNG"
type input "0886273268"
type input "NGUYỄN THỊ HỒNG HẠNH"
checkbox input "true"
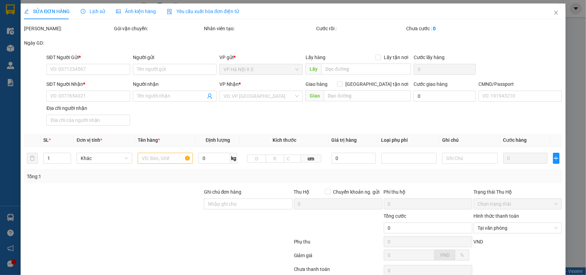
type input "2A ngách 24 ngõ 112 Định công thượng"
type input "123"
type input "80.000"
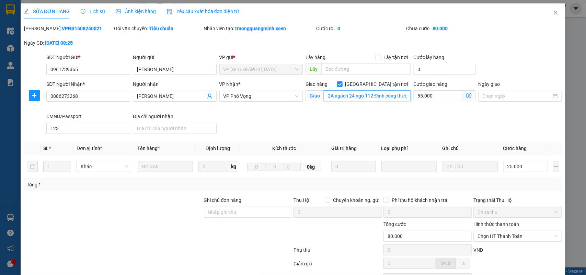
click at [348, 98] on input "2A ngách 24 ngõ 112 Định công thượng" at bounding box center [367, 95] width 87 height 11
drag, startPoint x: 352, startPoint y: 98, endPoint x: 296, endPoint y: 99, distance: 55.6
click at [296, 99] on div "SĐT Người Nhận * 0886273268 Người nhận NGUYỄN THỊ HỒNG HẠNH VP Nhận * VP Phố Vọ…" at bounding box center [304, 108] width 518 height 56
click at [219, 213] on input "Ghi chú đơn hàng" at bounding box center [248, 212] width 89 height 11
paste input "2A ngách 24"
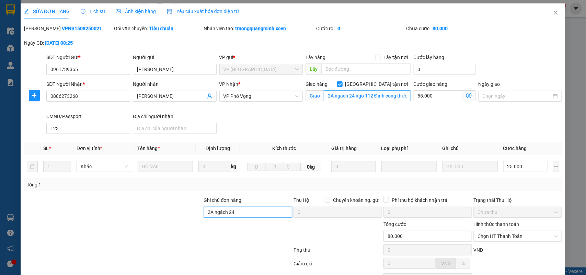
type input "2A ngách 24"
click at [351, 98] on input "2A ngách 24 ngõ 112 Định công thượng" at bounding box center [367, 95] width 87 height 11
click at [350, 96] on input "2A ngách 24 ngõ 112 Định công thượng" at bounding box center [367, 95] width 87 height 11
drag, startPoint x: 350, startPoint y: 96, endPoint x: 316, endPoint y: 100, distance: 34.5
click at [316, 100] on span "Giao 2A ngách 24 ngõ 112 Định công thượng" at bounding box center [357, 95] width 105 height 11
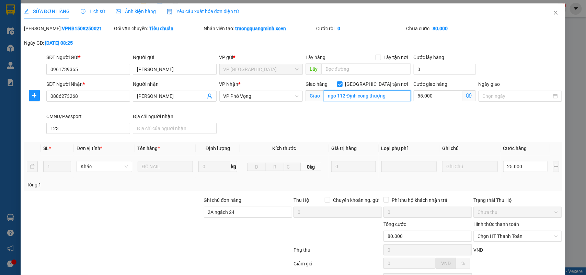
scroll to position [62, 0]
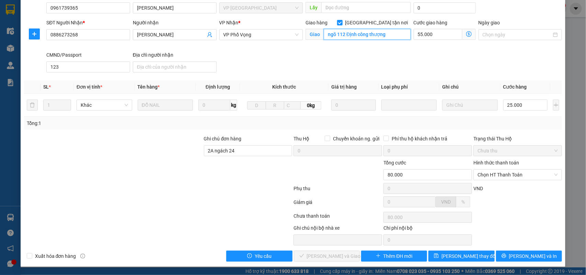
click at [359, 36] on input "ngõ 112 Định công thượng" at bounding box center [367, 34] width 87 height 11
paste input "Ng. 112 P. Định Công Thượng, Định Công, Hoàng Mai, Hà Nội, Vietnam"
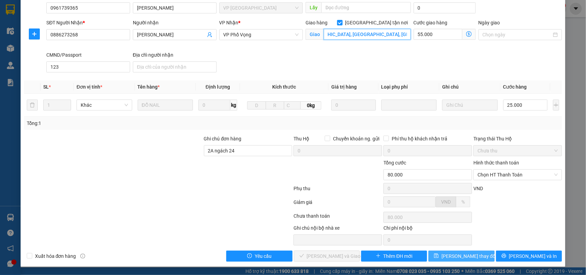
type input "Ng. 112 P. Định Công Thượng, Định Công, Hoàng Mai, Hà Nội, Vietnam"
click at [462, 255] on span "[PERSON_NAME] thay đổi" at bounding box center [468, 256] width 55 height 8
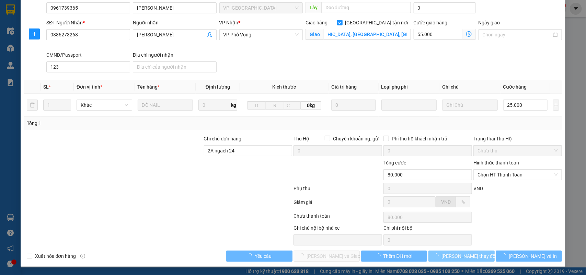
scroll to position [0, 0]
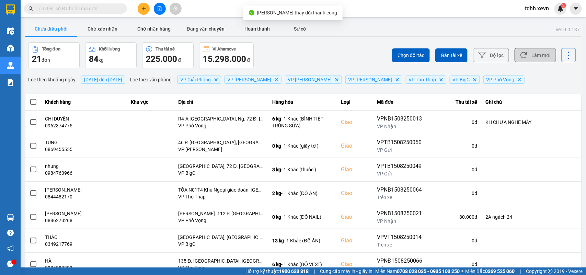
click at [527, 62] on button "Làm mới" at bounding box center [535, 55] width 42 height 14
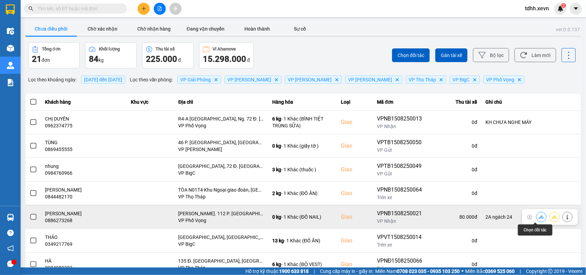
click at [536, 218] on button at bounding box center [541, 217] width 10 height 12
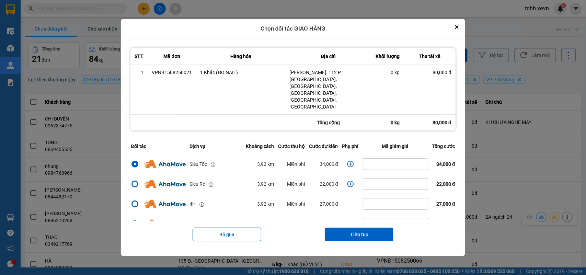
click at [347, 161] on icon "dialog" at bounding box center [350, 164] width 7 height 7
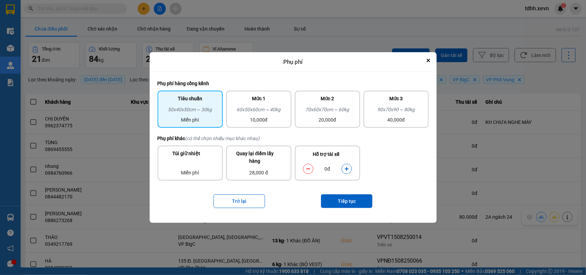
click at [342, 166] on div "dialog" at bounding box center [346, 169] width 10 height 10
click at [349, 171] on button "dialog" at bounding box center [347, 169] width 10 height 12
click at [347, 200] on button "Tiếp tục" at bounding box center [346, 201] width 51 height 14
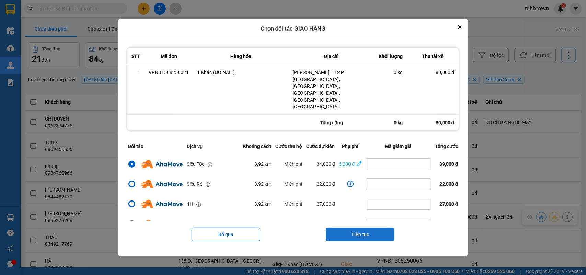
click at [360, 227] on button "Tiếp tục" at bounding box center [360, 234] width 69 height 14
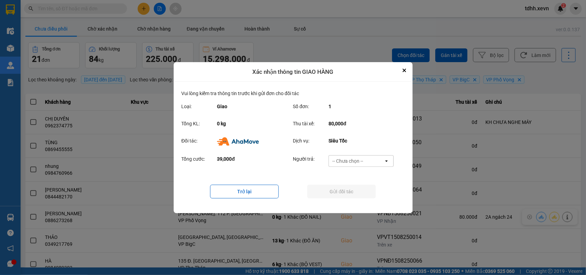
drag, startPoint x: 366, startPoint y: 155, endPoint x: 363, endPoint y: 162, distance: 6.9
click at [365, 157] on div "-- Chưa chọn --" at bounding box center [356, 160] width 55 height 11
click at [357, 199] on span "Ví Ahamove" at bounding box center [348, 200] width 28 height 7
click at [357, 197] on button "Gửi đối tác" at bounding box center [341, 192] width 69 height 14
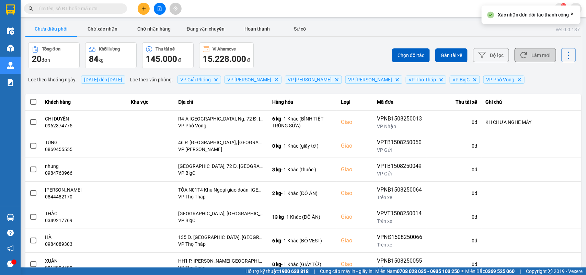
click at [526, 57] on button "Làm mới" at bounding box center [535, 55] width 42 height 14
click at [108, 31] on button "Chờ xác nhận" at bounding box center [102, 29] width 51 height 14
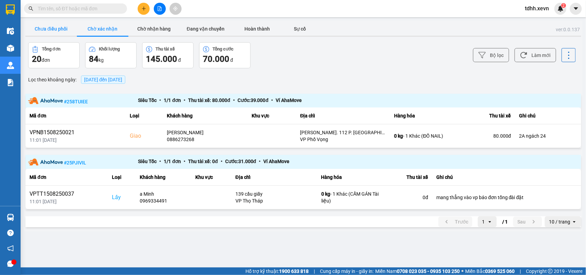
click at [52, 26] on button "Chưa điều phối" at bounding box center [50, 29] width 51 height 14
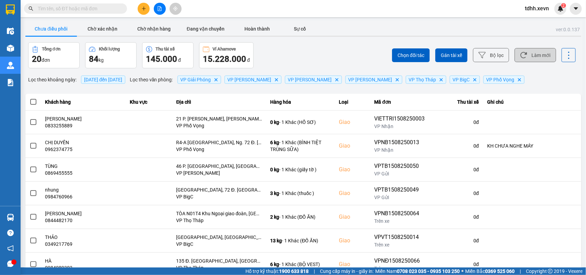
click at [543, 57] on button "Làm mới" at bounding box center [535, 55] width 42 height 14
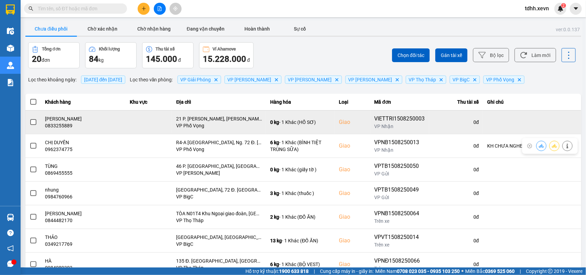
click at [62, 129] on td "NGÔ QUANG HƯNG 0833255889" at bounding box center [83, 122] width 84 height 24
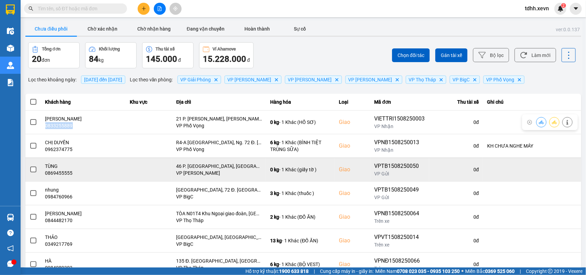
copy div "0833255889"
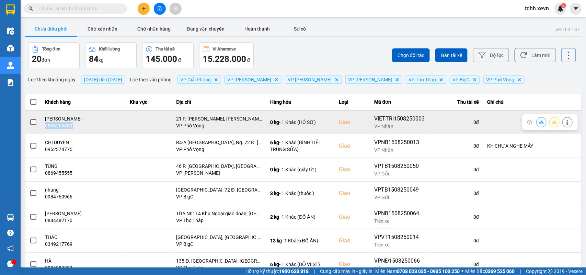
click at [539, 121] on icon at bounding box center [541, 122] width 5 height 5
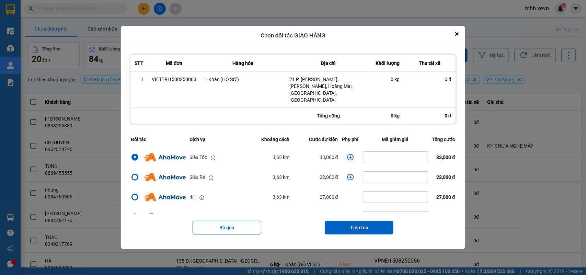
click at [347, 154] on icon "dialog" at bounding box center [350, 157] width 7 height 7
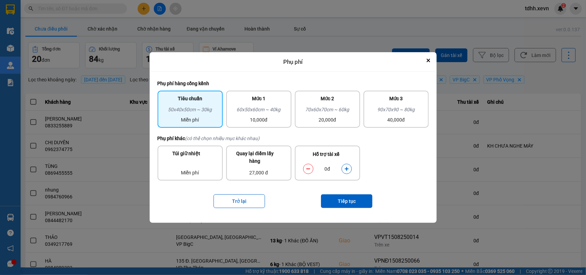
click at [343, 168] on button "dialog" at bounding box center [347, 169] width 10 height 12
click at [338, 198] on button "Tiếp tục" at bounding box center [346, 201] width 51 height 14
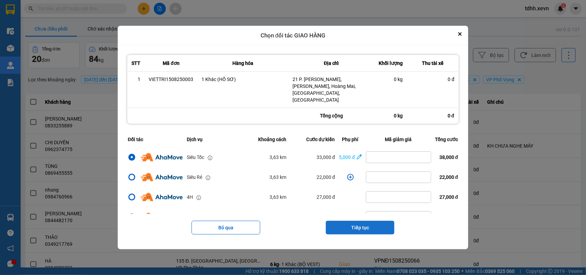
click at [366, 221] on button "Tiếp tục" at bounding box center [360, 228] width 69 height 14
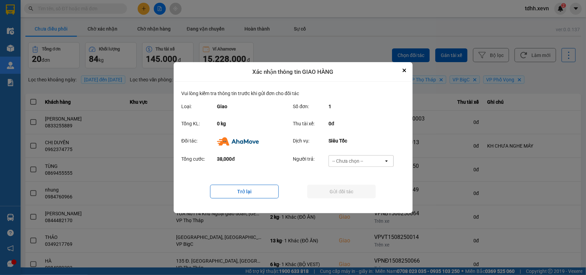
click at [374, 161] on div "-- Chưa chọn --" at bounding box center [356, 160] width 55 height 11
click at [355, 197] on span "Ví Ahamove" at bounding box center [348, 200] width 28 height 7
click at [355, 196] on button "Gửi đối tác" at bounding box center [341, 192] width 69 height 14
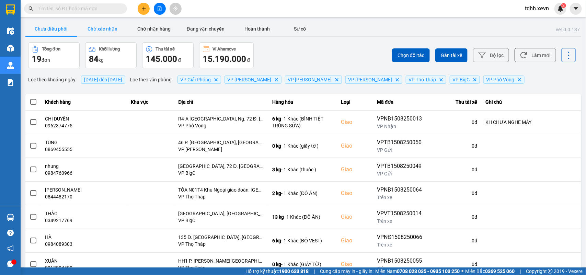
click at [103, 30] on button "Chờ xác nhận" at bounding box center [102, 29] width 51 height 14
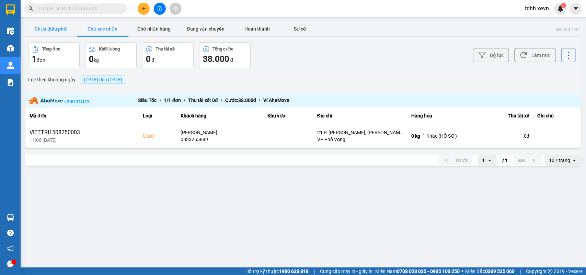
click at [66, 24] on button "Chưa điều phối" at bounding box center [50, 29] width 51 height 14
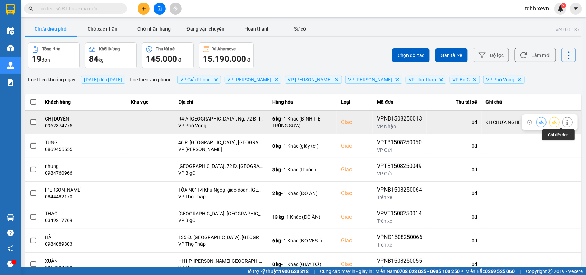
click at [566, 120] on icon at bounding box center [567, 122] width 2 height 5
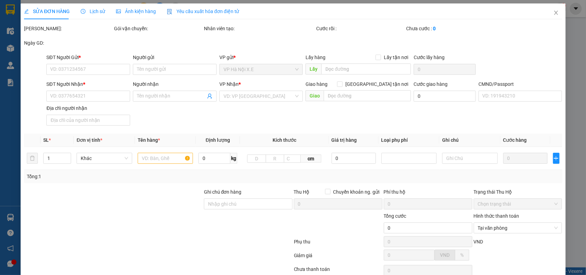
type input "0911377182"
type input "LÊ THỊ THÙY LINH"
type input "0962374775"
type input "CHỊ DUYÊN"
checkbox input "true"
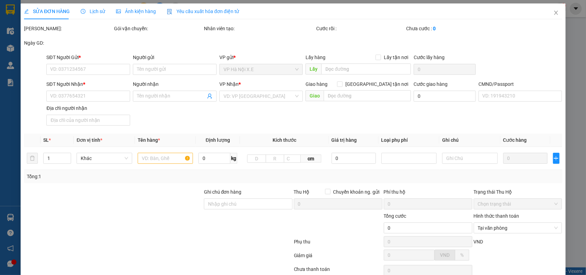
type input "R4-A Vinhomes Royal City, Ng. 72 Đ. Nguyễn Trãi, Thượng Đình, Thanh Xuân, Hà Nộ…"
type input "123"
type input "KH CHƯA NGHE MÁY"
type input "90.000"
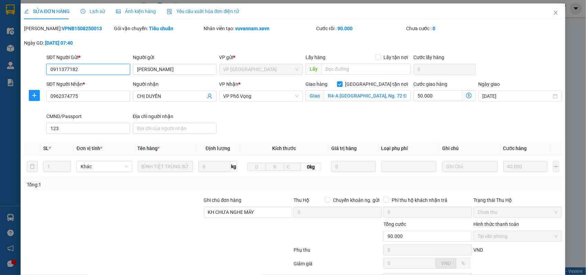
click at [78, 71] on input "0911377182" at bounding box center [88, 69] width 84 height 11
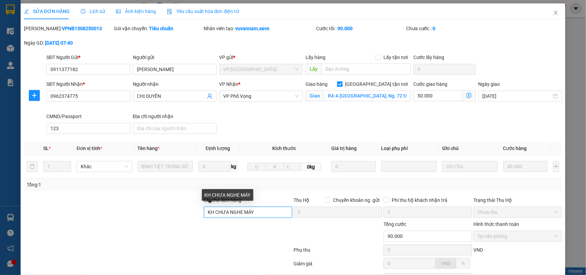
click at [213, 217] on input "KH CHƯA NGHE MÁY" at bounding box center [248, 212] width 89 height 11
click at [215, 218] on input "KH CHƯA NGHE MÁY" at bounding box center [248, 212] width 89 height 11
click at [215, 216] on input "KH CHƯA NGHE MÁY" at bounding box center [248, 212] width 89 height 11
click at [214, 214] on input "KH CHƯA NGHE MÁY" at bounding box center [248, 212] width 89 height 11
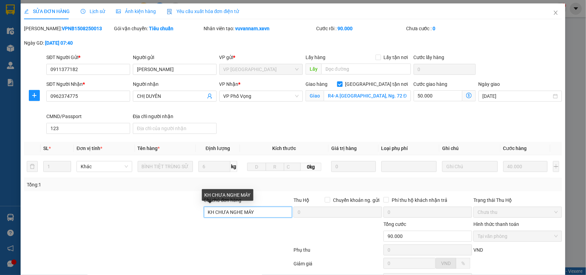
click at [214, 214] on input "KH CHƯA NGHE MÁY" at bounding box center [248, 212] width 89 height 11
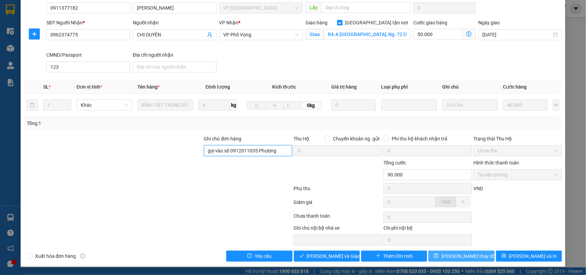
type input "gọi vào số 0912011035 Phượng"
click at [451, 256] on span "[PERSON_NAME] thay đổi" at bounding box center [468, 256] width 55 height 8
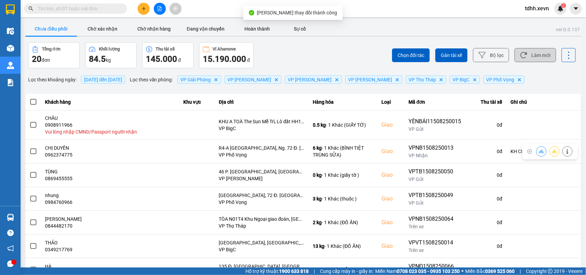
click at [535, 57] on button "Làm mới" at bounding box center [535, 55] width 42 height 14
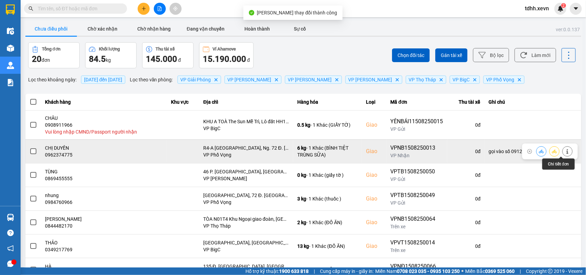
click at [565, 152] on icon at bounding box center [567, 151] width 5 height 5
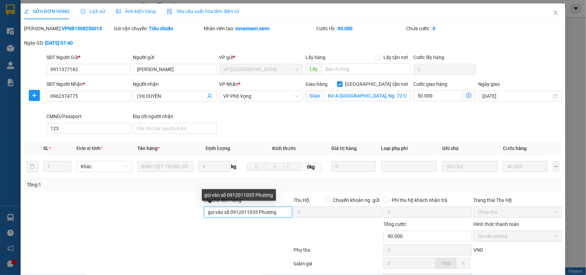
drag, startPoint x: 255, startPoint y: 215, endPoint x: 229, endPoint y: 216, distance: 26.1
click at [229, 216] on input "gọi vào số 0912011035 Phượng" at bounding box center [248, 212] width 89 height 11
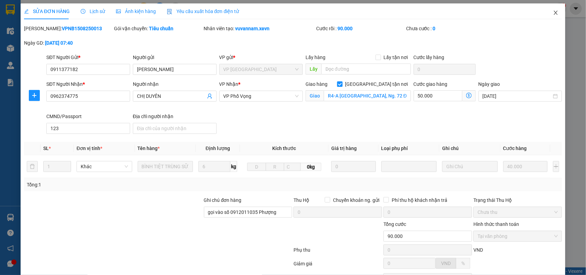
click at [553, 11] on icon "close" at bounding box center [555, 12] width 5 height 5
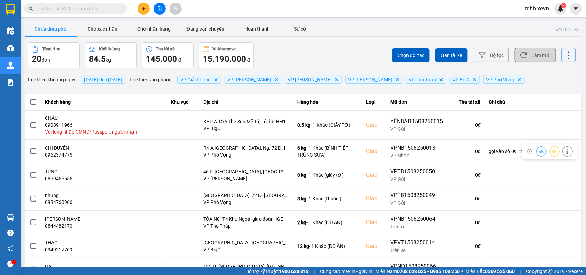
click at [541, 60] on button "Làm mới" at bounding box center [535, 55] width 42 height 14
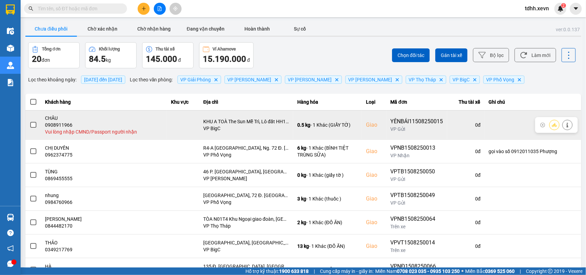
click at [562, 125] on button at bounding box center [567, 125] width 10 height 12
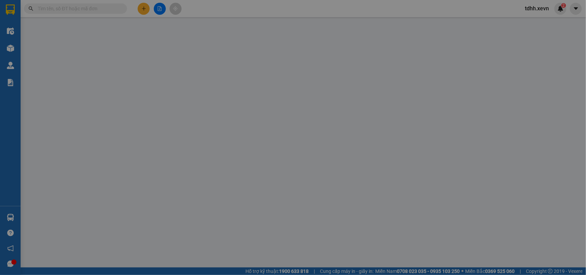
type input "0979293592"
type input "LINH"
type input "0908911966"
type input "CHÂU"
checkbox input "true"
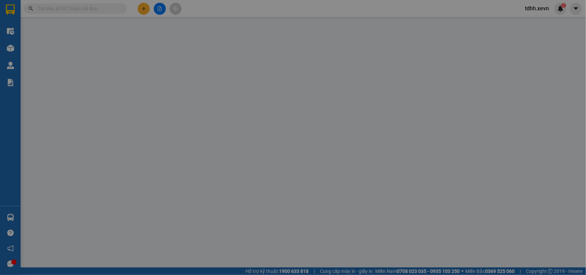
type input "KHU A TOÀ The Sun Mễ Trì, Lô đất HH1, Khu đô thị Mễ Trì Hạ, Nam Từ Liêm, Hà Nội…"
type input "65.000"
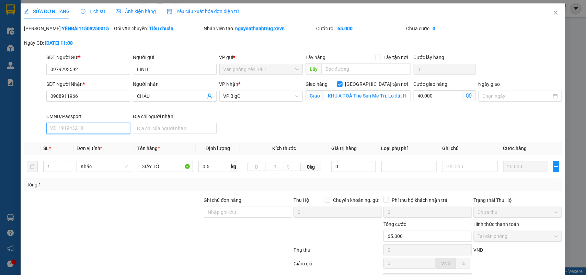
click at [66, 130] on input "CMND/Passport" at bounding box center [88, 128] width 84 height 11
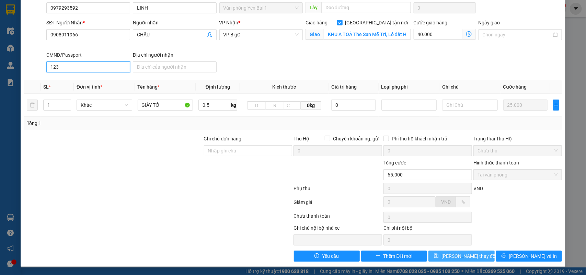
type input "123"
click at [474, 255] on button "[PERSON_NAME] thay đổi" at bounding box center [461, 255] width 66 height 11
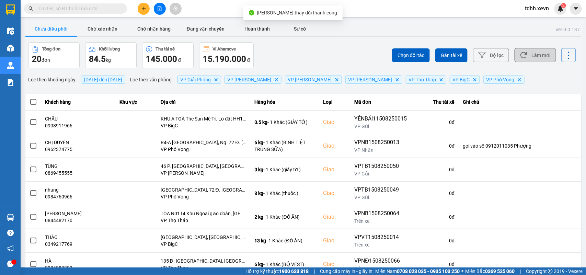
click at [536, 52] on button "Làm mới" at bounding box center [535, 55] width 42 height 14
click at [525, 55] on button "Làm mới" at bounding box center [535, 55] width 42 height 14
click at [528, 56] on button "Làm mới" at bounding box center [535, 55] width 42 height 14
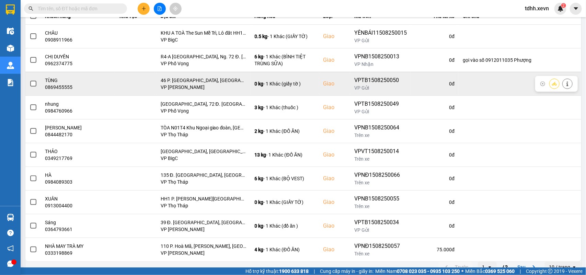
scroll to position [97, 0]
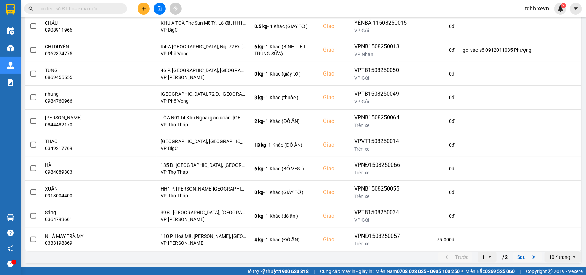
click at [523, 260] on button "Sau" at bounding box center [527, 257] width 29 height 10
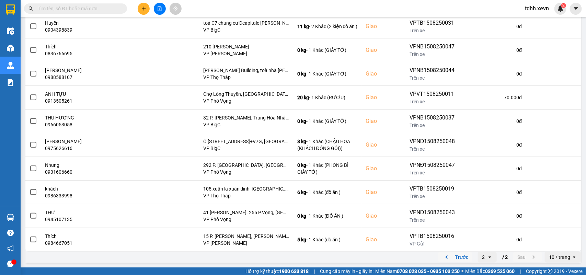
click at [443, 256] on icon "previous page. current page 2 / 2" at bounding box center [446, 257] width 8 height 8
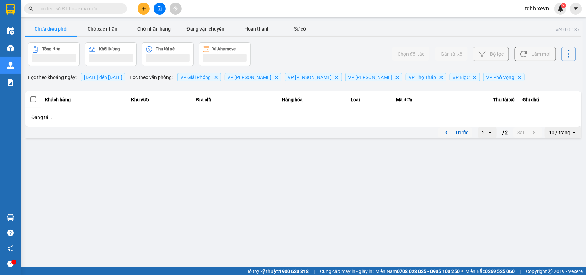
scroll to position [0, 0]
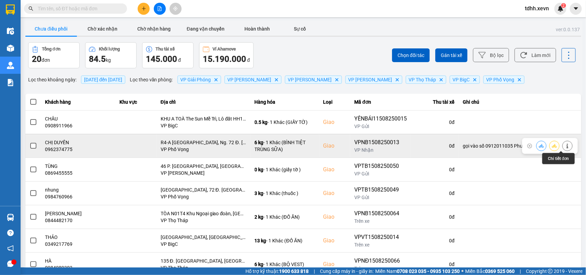
click at [562, 142] on button at bounding box center [567, 146] width 10 height 12
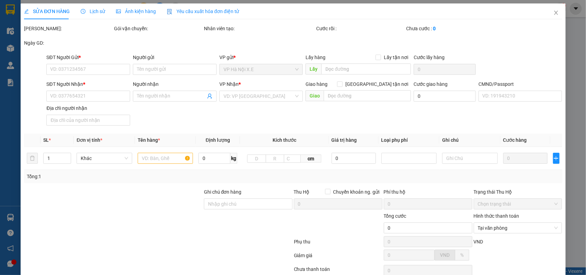
type input "0911377182"
type input "LÊ THỊ THÙY LINH"
type input "0962374775"
type input "CHỊ DUYÊN"
checkbox input "true"
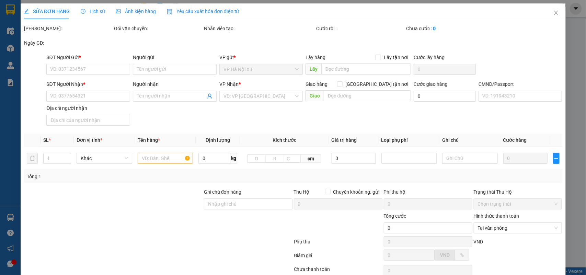
type input "R4-A Vinhomes Royal City, Ng. 72 Đ. Nguyễn Trãi, Thượng Đình, Thanh Xuân, Hà Nộ…"
type input "123"
type input "gọi vào số 0912011035 Phượng"
type input "90.000"
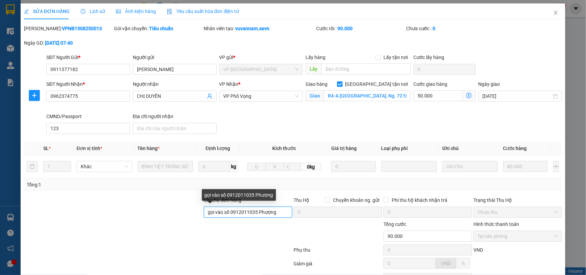
click at [275, 217] on input "gọi vào số 0912011035 Phượng" at bounding box center [248, 212] width 89 height 11
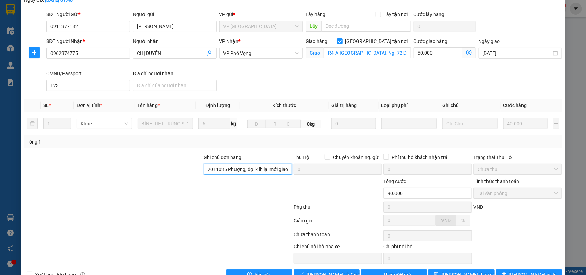
scroll to position [62, 0]
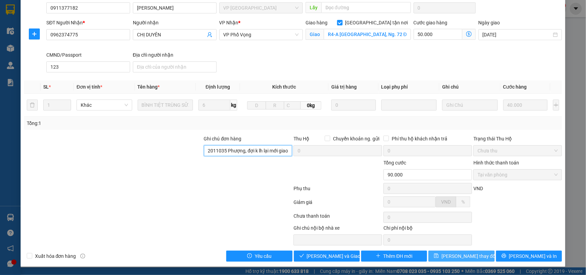
type input "gọi vào số 0912011035 Phượng, đợi k lh lại mới giao"
click at [452, 253] on span "[PERSON_NAME] thay đổi" at bounding box center [468, 256] width 55 height 8
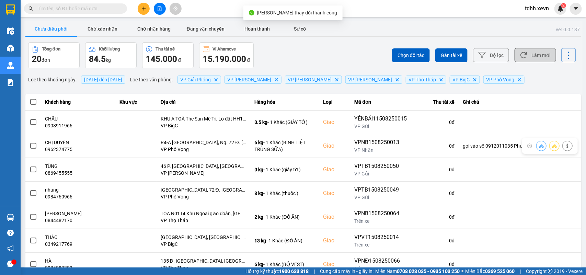
click at [531, 55] on button "Làm mới" at bounding box center [535, 55] width 42 height 14
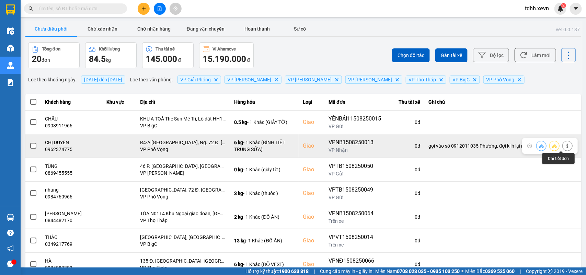
click at [562, 148] on button at bounding box center [567, 146] width 10 height 12
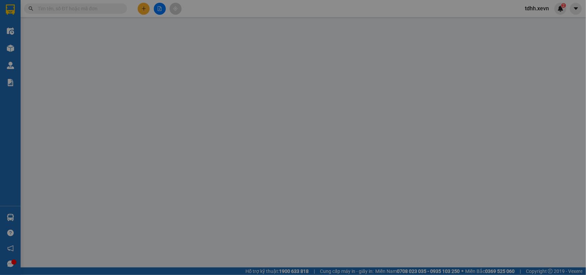
type input "0911377182"
type input "LÊ THỊ THÙY LINH"
type input "0962374775"
type input "CHỊ DUYÊN"
checkbox input "true"
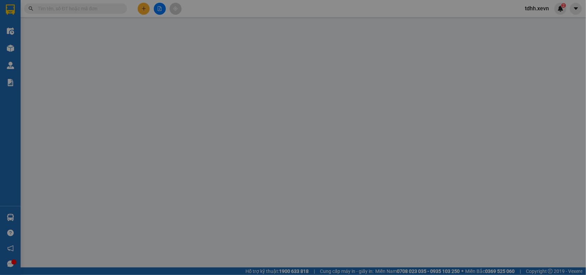
type input "R4-A Vinhomes Royal City, Ng. 72 Đ. Nguyễn Trãi, Thượng Đình, Thanh Xuân, Hà Nộ…"
type input "123"
type input "gọi vào số 0912011035 Phượng, đợi k lh lại mới giao"
type input "90.000"
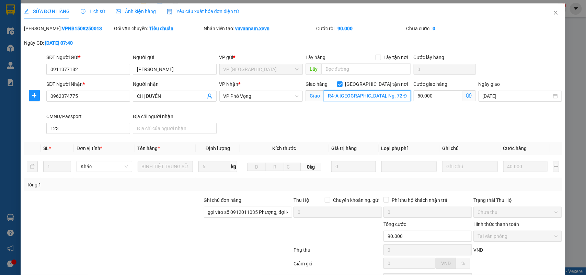
click at [329, 97] on input "R4-A Vinhomes Royal City, Ng. 72 Đ. Nguyễn Trãi, Thượng Đình, Thanh Xuân, Hà Nộ…" at bounding box center [367, 95] width 87 height 11
click at [328, 98] on input "R4-A Vinhomes Royal City, Ng. 72 Đ. Nguyễn Trãi, Thượng Đình, Thanh Xuân, Hà Nộ…" at bounding box center [367, 95] width 87 height 11
type input "R3-A Vinhomes Royal City, Ng. 72 Đ. Nguyễn Trãi, Thượng Đình, Thanh Xuân, Hà Nộ…"
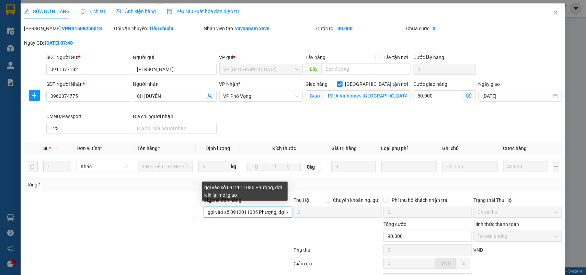
click at [273, 214] on input "gọi vào số 0912011035 Phượng, đợi k lh lại mới giao" at bounding box center [248, 212] width 89 height 11
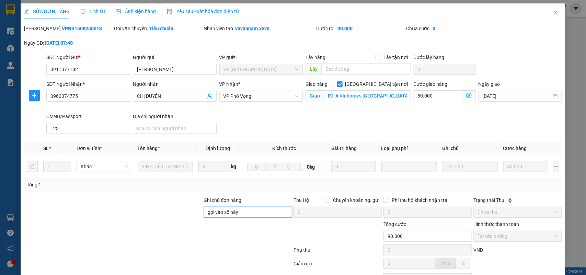
paste input "0796353535"
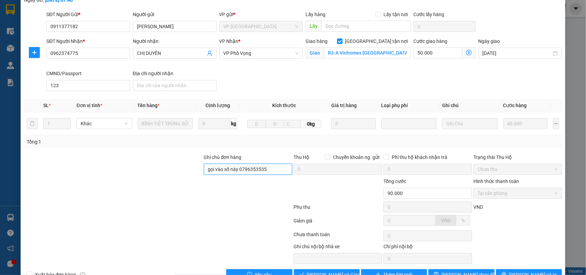
scroll to position [62, 0]
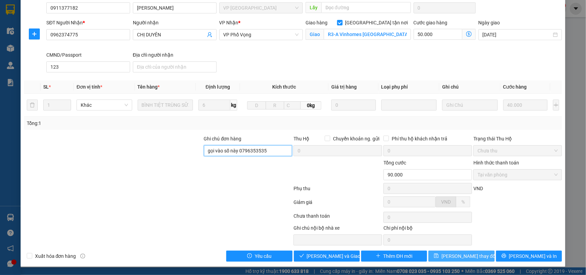
type input "gọi vào số này 0796353535"
click at [470, 258] on span "[PERSON_NAME] thay đổi" at bounding box center [468, 256] width 55 height 8
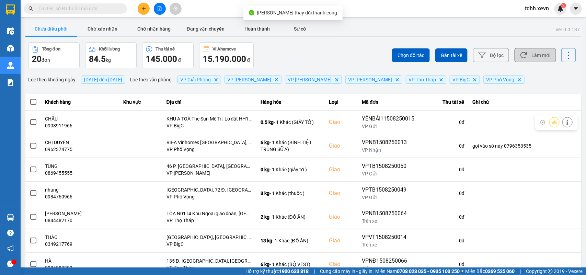
click at [525, 52] on button "Làm mới" at bounding box center [535, 55] width 42 height 14
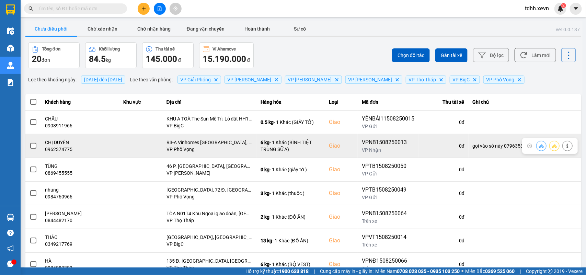
click at [536, 147] on button at bounding box center [541, 146] width 10 height 12
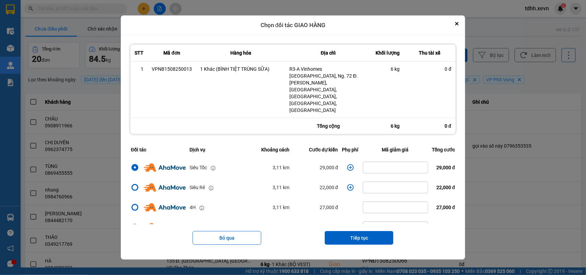
click at [347, 164] on icon "dialog" at bounding box center [350, 167] width 7 height 7
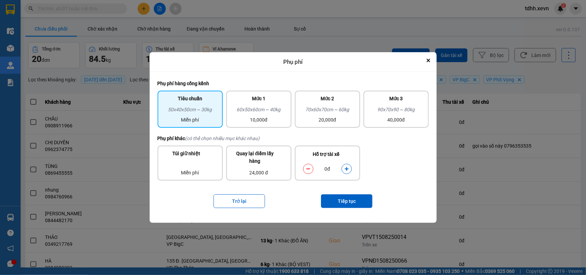
drag, startPoint x: 347, startPoint y: 170, endPoint x: 350, endPoint y: 179, distance: 10.2
click at [347, 170] on icon "dialog" at bounding box center [347, 169] width 4 height 4
click at [350, 203] on button "Tiếp tục" at bounding box center [346, 201] width 51 height 14
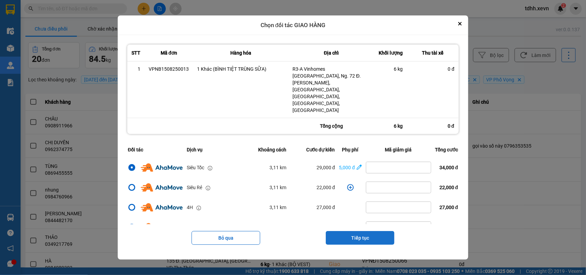
click at [375, 231] on button "Tiếp tục" at bounding box center [360, 238] width 69 height 14
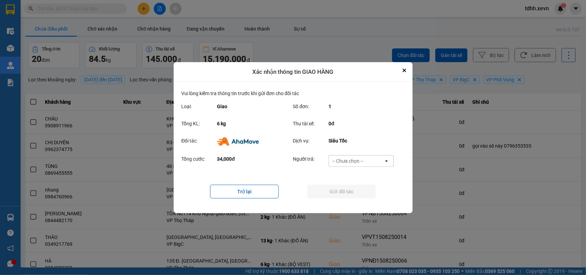
click at [375, 162] on div "-- Chưa chọn --" at bounding box center [356, 160] width 55 height 11
click at [364, 199] on div "Ví Ahamove" at bounding box center [360, 200] width 65 height 12
click at [364, 197] on button "Gửi đối tác" at bounding box center [341, 192] width 69 height 14
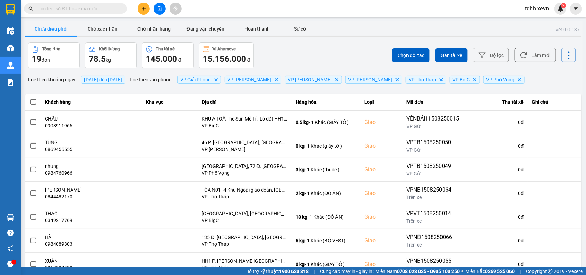
click at [57, 8] on input "text" at bounding box center [78, 9] width 81 height 8
paste input "0988977678"
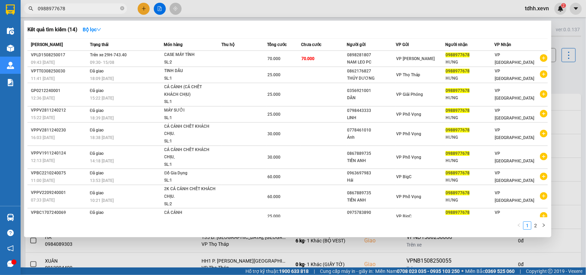
type input "0988977678"
click at [563, 72] on div at bounding box center [293, 137] width 586 height 275
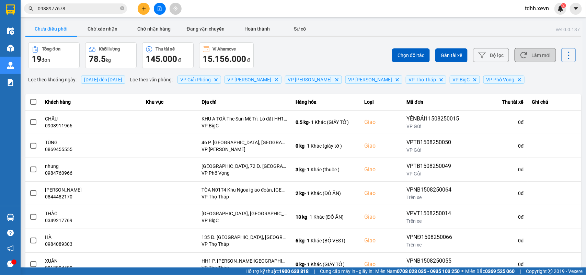
click at [521, 56] on icon at bounding box center [523, 54] width 7 height 7
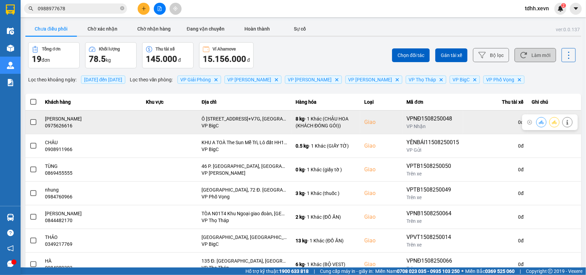
click at [64, 128] on div "0975626616" at bounding box center [91, 125] width 93 height 7
copy div "0975626616"
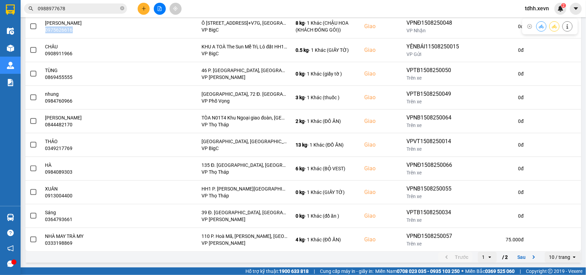
scroll to position [54, 0]
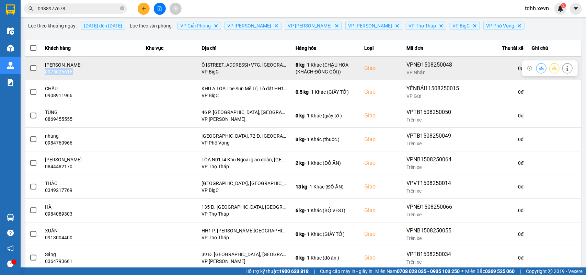
click at [62, 74] on div "0975626616" at bounding box center [91, 71] width 93 height 7
click at [565, 69] on icon at bounding box center [567, 68] width 5 height 5
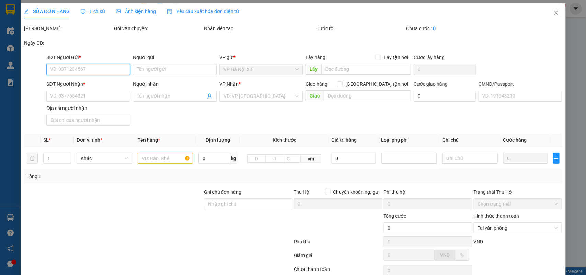
type input "0888948588"
type input "[PERSON_NAME]"
type input "0975626616"
type input "[PERSON_NAME]"
checkbox input "true"
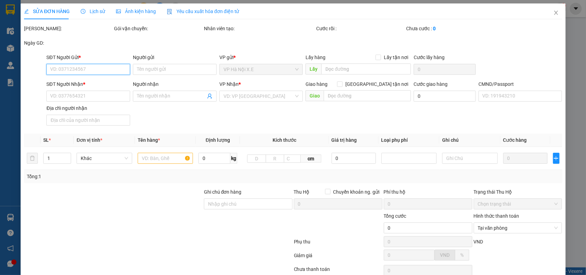
type input "Ô 32 V5A Văn Phú, XQ4C+V7G, Unnamed Road, Khu đô thị Văn Phú, Hà Đông, Hà Nội, …"
type input "031096015104 PHẠM THÀNH ĐẠT"
type input "130.000"
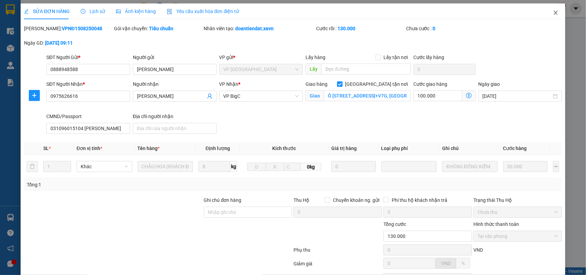
click at [553, 14] on icon "close" at bounding box center [555, 12] width 5 height 5
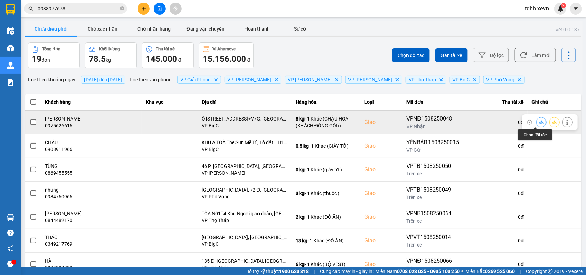
click at [539, 122] on icon at bounding box center [541, 122] width 5 height 4
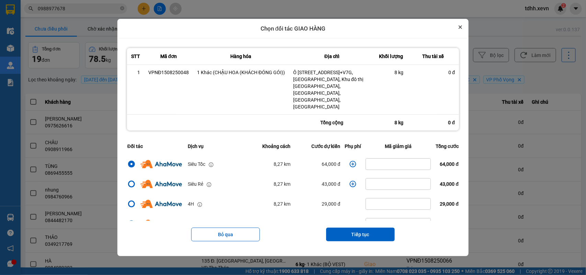
click at [462, 29] on icon "Close" at bounding box center [459, 26] width 3 height 3
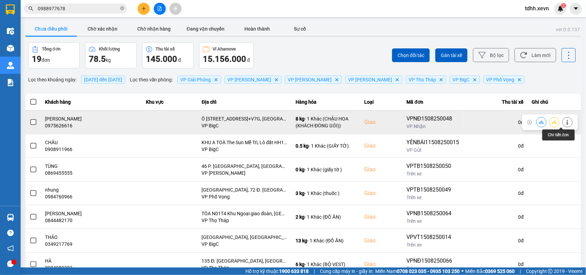
click at [565, 122] on icon at bounding box center [567, 122] width 5 height 5
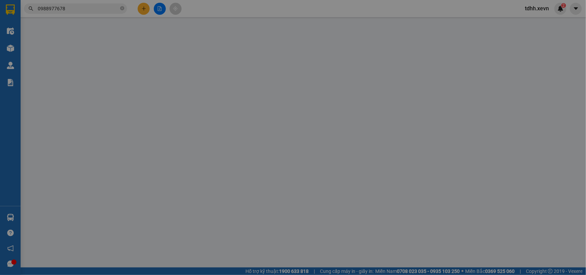
type input "0888948588"
type input "[PERSON_NAME]"
type input "0975626616"
type input "[PERSON_NAME]"
checkbox input "true"
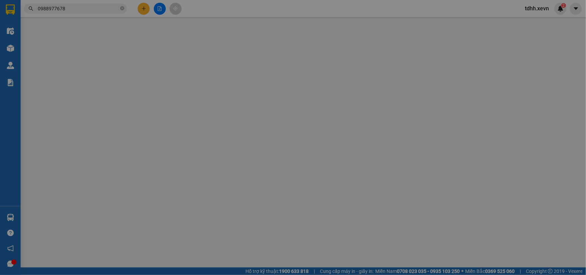
type input "Ô 32 V5A Văn Phú, XQ4C+V7G, Unnamed Road, Khu đô thị Văn Phú, Hà Đông, Hà Nội, …"
type input "031096015104 PHẠM THÀNH ĐẠT"
type input "130.000"
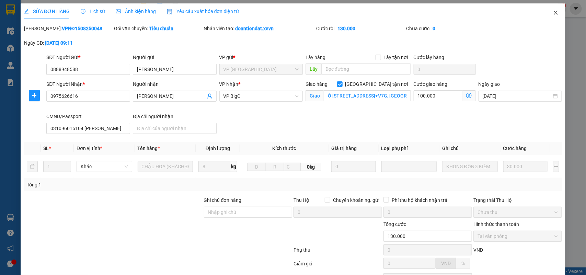
click at [554, 11] on icon "close" at bounding box center [556, 13] width 4 height 4
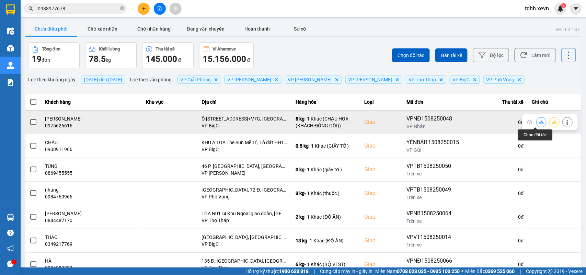
click at [536, 122] on button at bounding box center [541, 122] width 10 height 12
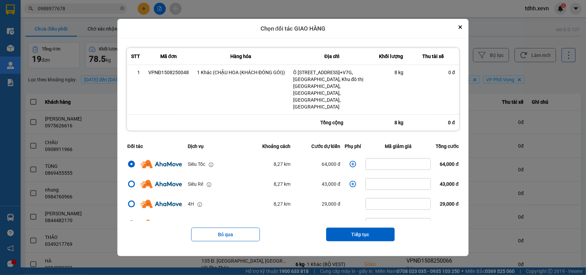
click at [350, 161] on icon "dialog" at bounding box center [353, 164] width 7 height 7
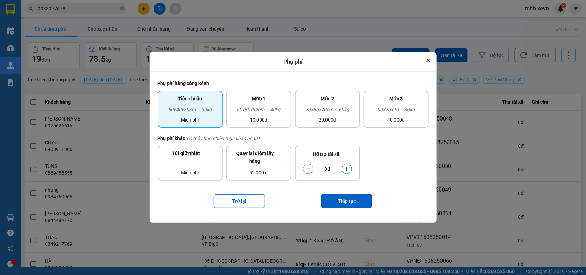
click at [345, 171] on icon "dialog" at bounding box center [346, 168] width 5 height 5
click at [348, 200] on button "Tiếp tục" at bounding box center [346, 201] width 51 height 14
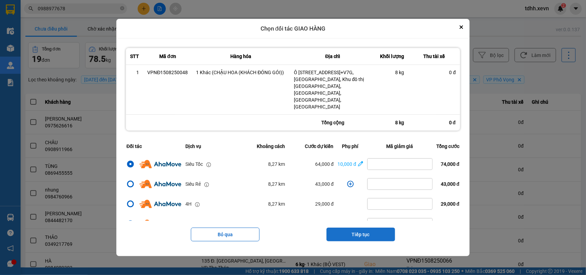
click at [343, 227] on button "Tiếp tục" at bounding box center [360, 234] width 69 height 14
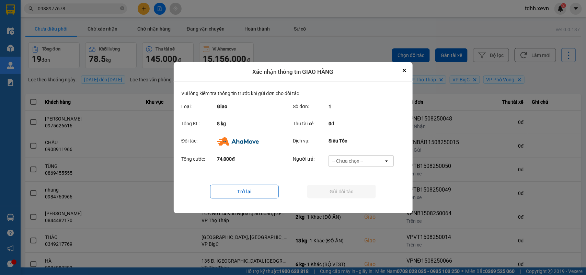
click at [369, 162] on div "-- Chưa chọn --" at bounding box center [356, 160] width 55 height 11
click at [350, 197] on span "Ví Ahamove" at bounding box center [348, 200] width 28 height 7
click at [352, 195] on button "Gửi đối tác" at bounding box center [341, 192] width 69 height 14
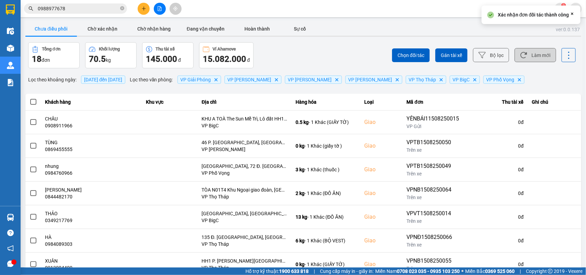
click at [525, 52] on button "Làm mới" at bounding box center [535, 55] width 42 height 14
click at [524, 56] on button "Làm mới" at bounding box center [535, 55] width 42 height 14
click at [536, 63] on div "Chọn đối tác Gán tài xế Bộ lọc Làm mới" at bounding box center [439, 55] width 274 height 26
click at [536, 53] on button "Làm mới" at bounding box center [535, 55] width 42 height 14
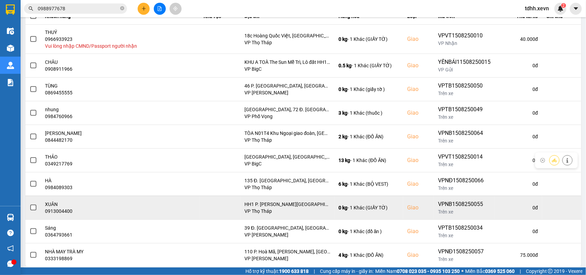
scroll to position [102, 0]
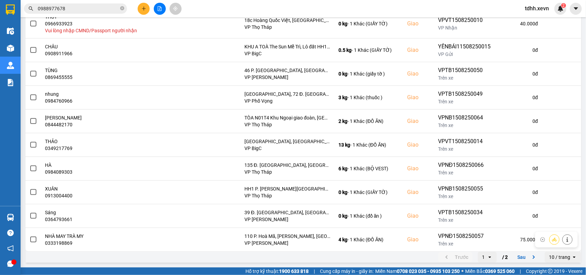
click at [529, 258] on icon "next page. current page 1 / 2" at bounding box center [533, 257] width 8 height 8
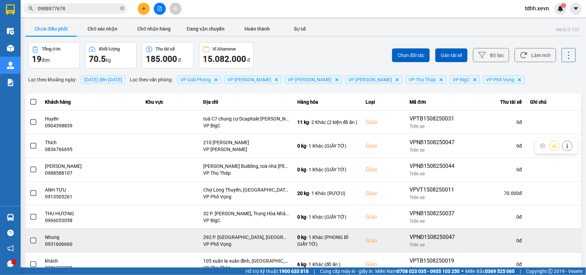
scroll to position [73, 0]
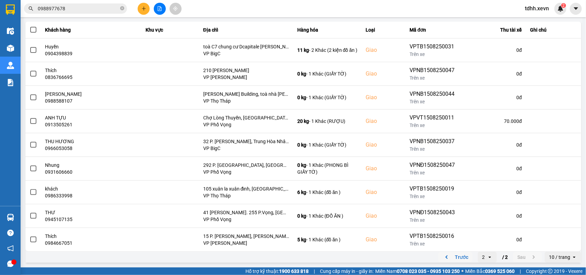
click at [442, 258] on icon "previous page. current page 2 / 2" at bounding box center [446, 257] width 8 height 8
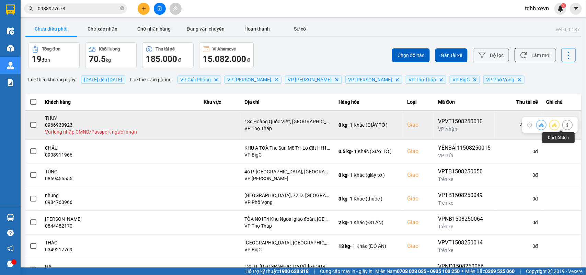
click at [565, 122] on icon at bounding box center [567, 124] width 5 height 5
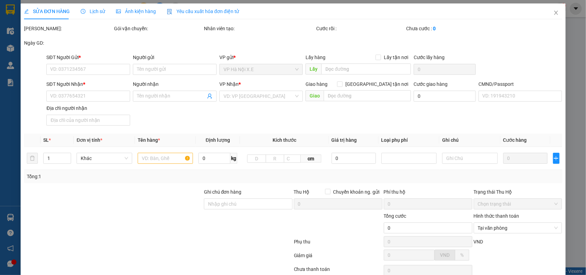
type input "0984258124"
type input "CAO HOÀNG"
type input "0966933923"
type input "THUÝ"
checkbox input "true"
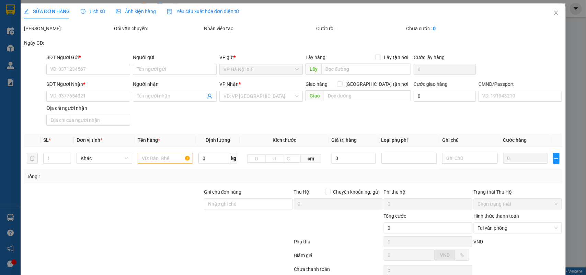
type input "18c Hoàng Quốc Việt, Nghĩa Đô, Cầu Giấy, Hà Nội 100000, Vietnam"
type input "60.000"
type input "20.000"
type input "40.000"
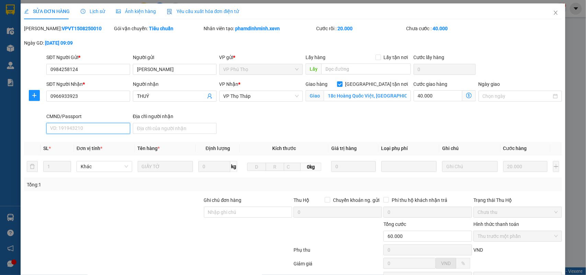
click at [71, 126] on input "CMND/Passport" at bounding box center [88, 128] width 84 height 11
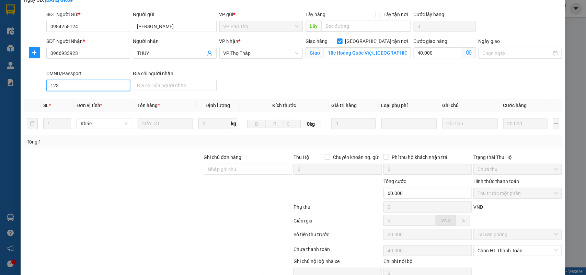
scroll to position [77, 0]
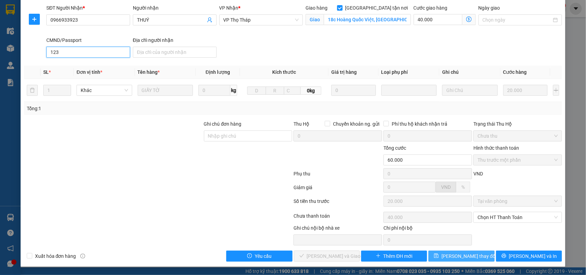
type input "123"
drag, startPoint x: 466, startPoint y: 256, endPoint x: 465, endPoint y: 244, distance: 12.0
click at [466, 257] on span "[PERSON_NAME] thay đổi" at bounding box center [468, 256] width 55 height 8
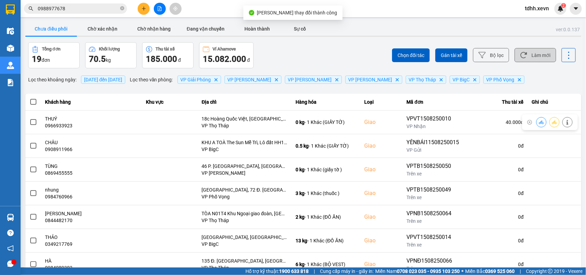
click at [545, 52] on button "Làm mới" at bounding box center [535, 55] width 42 height 14
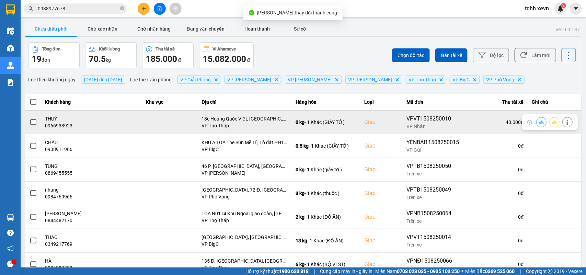
click at [539, 122] on icon at bounding box center [541, 122] width 5 height 4
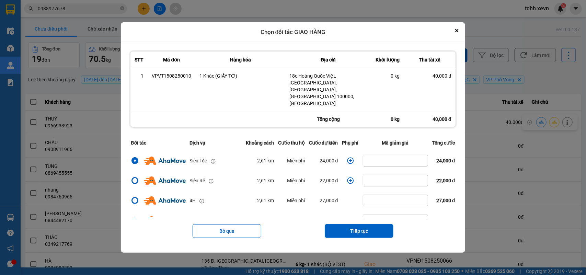
click at [347, 157] on icon "dialog" at bounding box center [350, 160] width 7 height 7
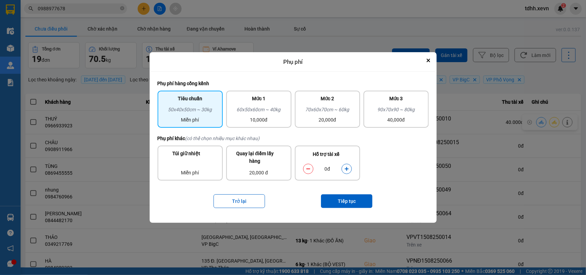
drag, startPoint x: 347, startPoint y: 150, endPoint x: 348, endPoint y: 167, distance: 16.8
click at [348, 165] on button "dialog" at bounding box center [347, 169] width 10 height 12
click at [348, 198] on button "Tiếp tục" at bounding box center [346, 201] width 51 height 14
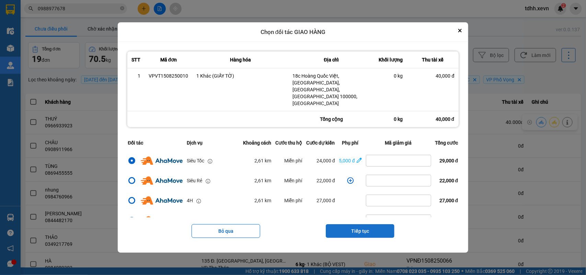
click at [358, 224] on button "Tiếp tục" at bounding box center [360, 231] width 69 height 14
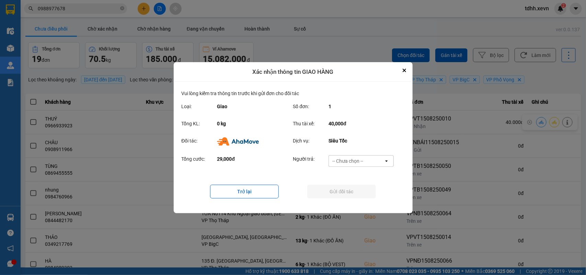
click at [374, 160] on div "-- Chưa chọn --" at bounding box center [356, 160] width 55 height 11
drag, startPoint x: 350, startPoint y: 198, endPoint x: 353, endPoint y: 195, distance: 4.9
click at [352, 198] on span "Ví Ahamove" at bounding box center [348, 200] width 28 height 7
click at [354, 194] on button "Gửi đối tác" at bounding box center [341, 192] width 69 height 14
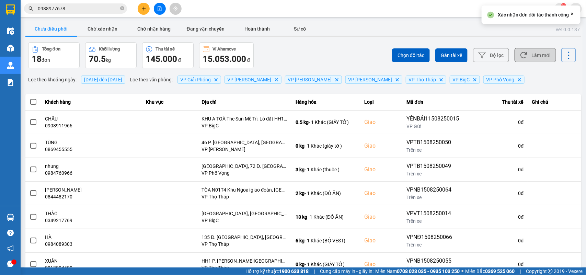
click at [534, 55] on button "Làm mới" at bounding box center [535, 55] width 42 height 14
click at [101, 28] on button "Chờ xác nhận" at bounding box center [102, 29] width 51 height 14
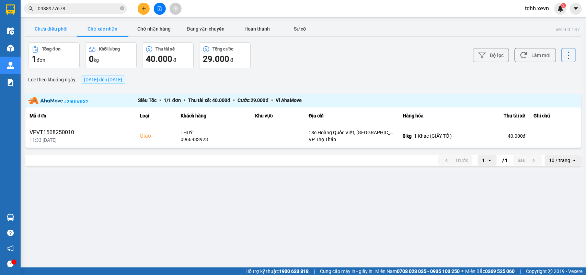
click at [44, 29] on button "Chưa điều phối" at bounding box center [50, 29] width 51 height 14
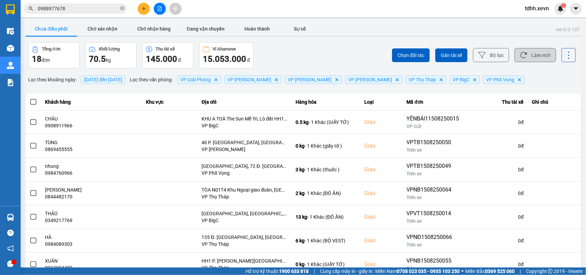
click at [542, 54] on button "Làm mới" at bounding box center [535, 55] width 42 height 14
click at [527, 54] on button "Làm mới" at bounding box center [535, 55] width 42 height 14
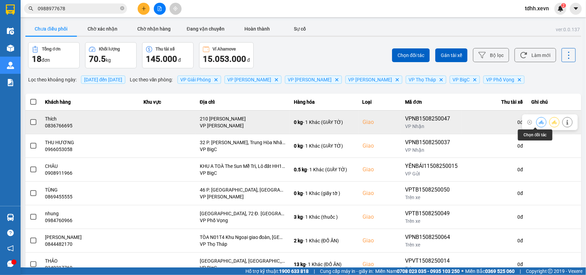
click at [539, 122] on icon at bounding box center [541, 122] width 5 height 5
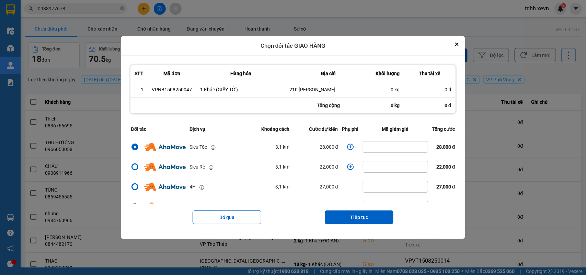
click at [347, 147] on icon "dialog" at bounding box center [350, 146] width 7 height 7
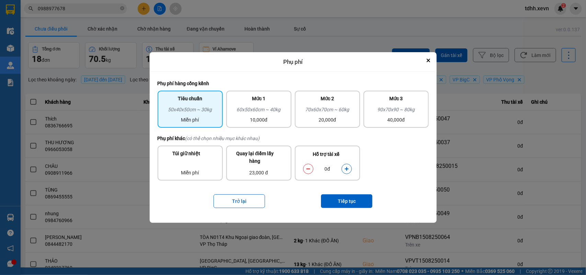
click at [346, 172] on button "dialog" at bounding box center [347, 169] width 10 height 12
click at [347, 201] on button "Tiếp tục" at bounding box center [346, 201] width 51 height 14
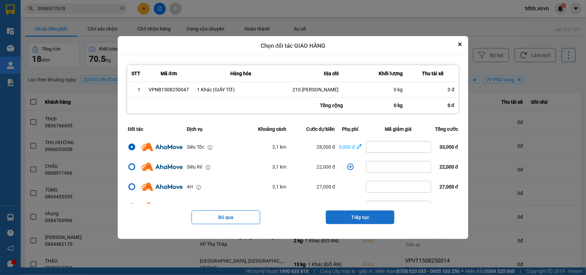
click at [371, 218] on button "Tiếp tục" at bounding box center [360, 217] width 69 height 14
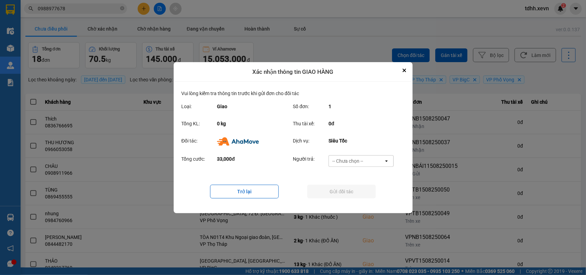
click at [362, 161] on div "-- Chưa chọn --" at bounding box center [347, 160] width 31 height 7
click at [346, 196] on div "Ví Ahamove" at bounding box center [360, 200] width 65 height 12
click at [347, 196] on button "Gửi đối tác" at bounding box center [341, 192] width 69 height 14
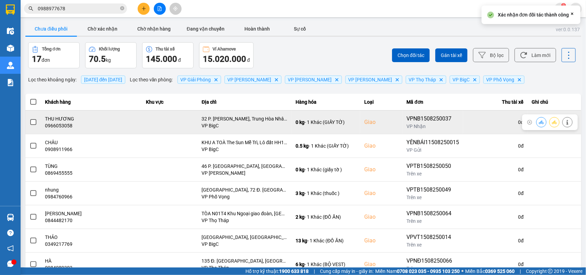
click at [52, 126] on div "0966053058" at bounding box center [91, 125] width 93 height 7
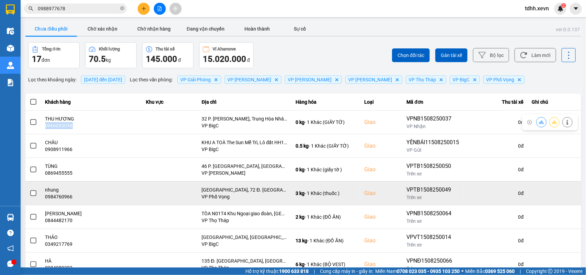
copy div "0966053058"
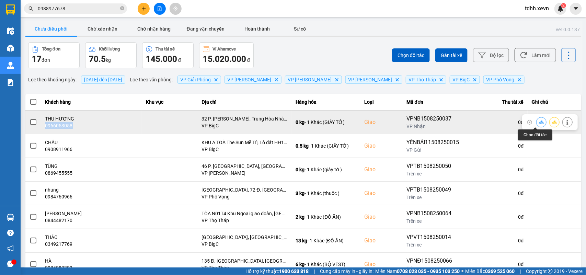
click at [536, 120] on button at bounding box center [541, 122] width 10 height 12
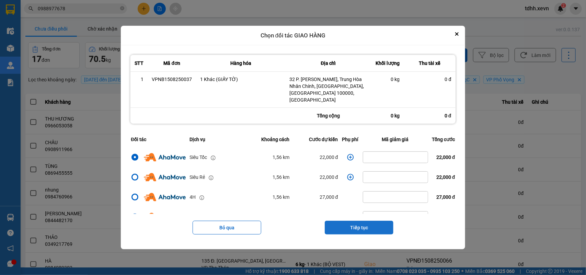
click at [349, 223] on button "Tiếp tục" at bounding box center [359, 228] width 69 height 14
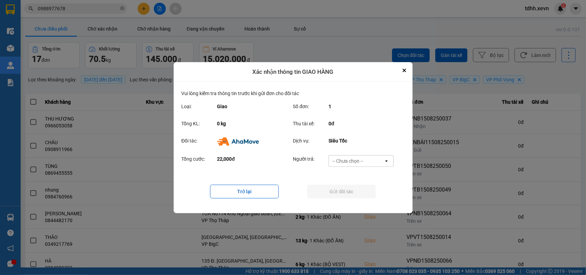
click at [372, 158] on div "-- Chưa chọn --" at bounding box center [356, 160] width 55 height 11
click at [355, 198] on span "Ví Ahamove" at bounding box center [348, 200] width 28 height 7
click at [355, 193] on button "Gửi đối tác" at bounding box center [341, 192] width 69 height 14
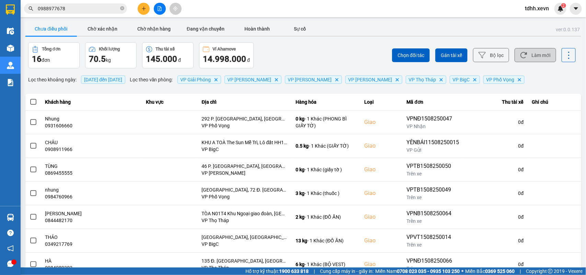
click at [541, 55] on button "Làm mới" at bounding box center [535, 55] width 42 height 14
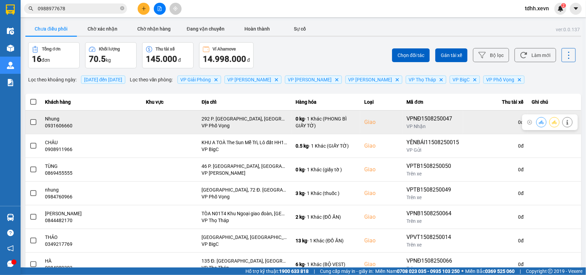
click at [49, 124] on div "0931606660" at bounding box center [91, 125] width 93 height 7
copy div "0931606660"
click at [539, 124] on icon at bounding box center [541, 122] width 5 height 5
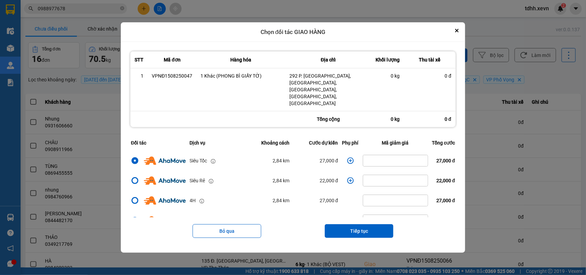
click at [347, 157] on icon "dialog" at bounding box center [350, 160] width 7 height 7
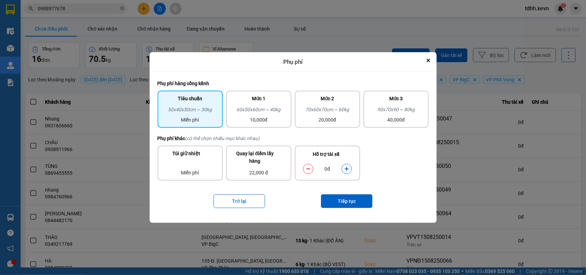
click at [345, 167] on icon "dialog" at bounding box center [346, 168] width 5 height 5
click at [331, 199] on button "Tiếp tục" at bounding box center [346, 201] width 51 height 14
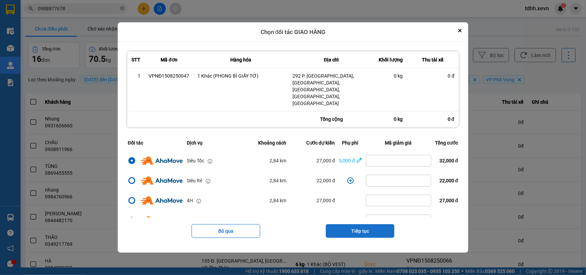
click at [351, 224] on button "Tiếp tục" at bounding box center [360, 231] width 69 height 14
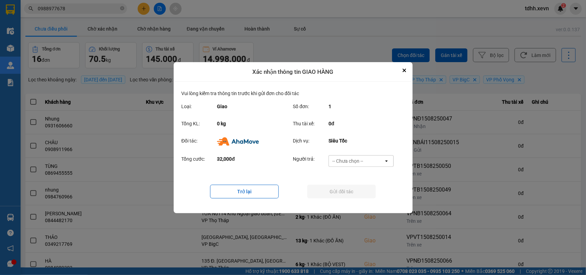
click at [367, 156] on div "-- Chưa chọn --" at bounding box center [356, 160] width 55 height 11
click at [350, 198] on span "Ví Ahamove" at bounding box center [348, 200] width 28 height 7
click at [351, 196] on button "Gửi đối tác" at bounding box center [341, 192] width 69 height 14
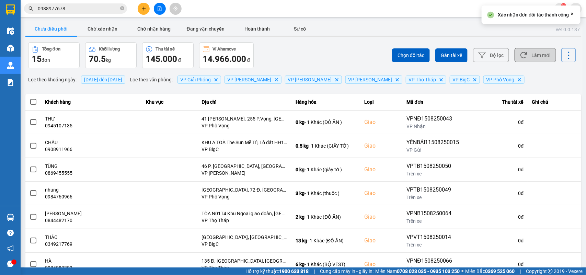
click at [535, 55] on button "Làm mới" at bounding box center [535, 55] width 42 height 14
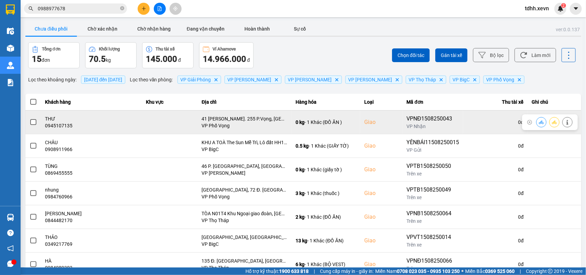
click at [50, 125] on div "0945107135" at bounding box center [91, 125] width 93 height 7
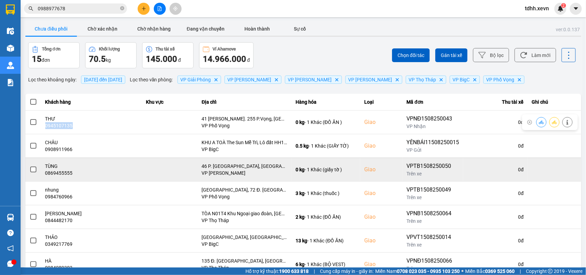
copy div "0945107135"
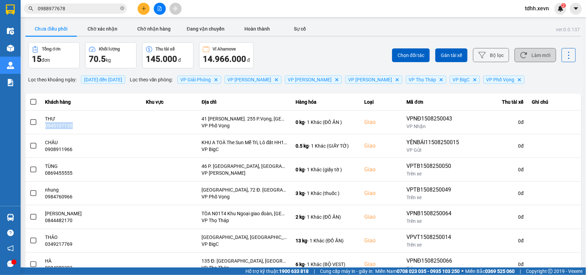
click at [543, 57] on button "Làm mới" at bounding box center [535, 55] width 42 height 14
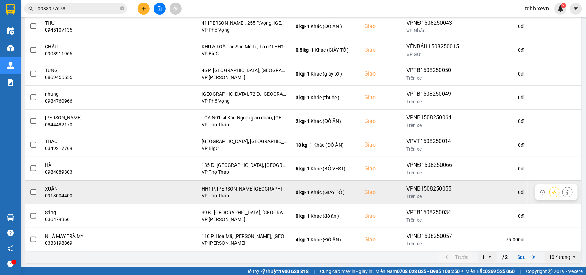
scroll to position [11, 0]
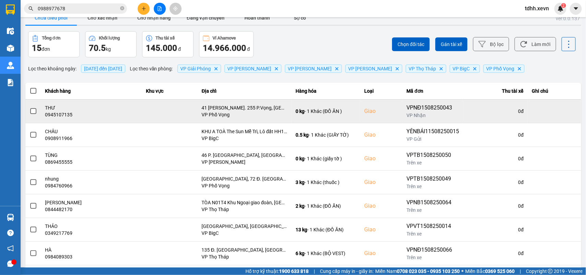
click at [61, 112] on div "0945107135" at bounding box center [91, 114] width 93 height 7
copy div "0945107135"
click at [565, 110] on icon at bounding box center [567, 111] width 5 height 5
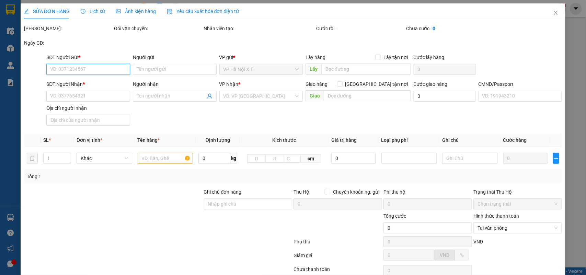
type input "0976399808"
type input "LAN ANH"
type input "0945107135"
type input "THƯ"
checkbox input "true"
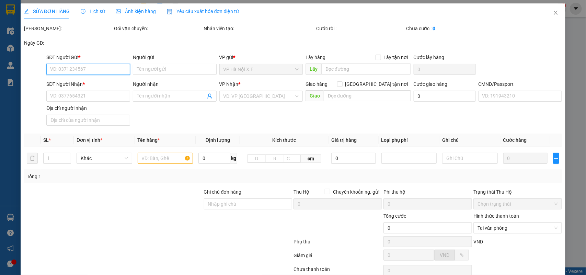
type input "41 Ng. 255 P.Vọng, Đồng Tâm, Hai Bà Trưng, Hà Nội, Việt Nam"
type input "1"
type input "KH CHƯA NGHE MÁY"
type input "85.000"
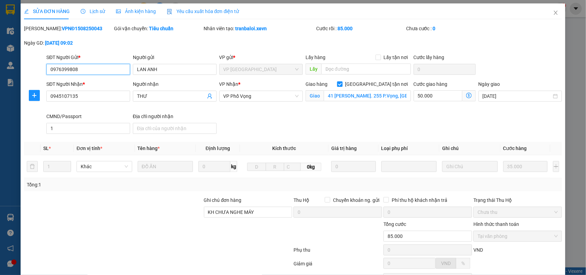
click at [80, 69] on input "0976399808" at bounding box center [88, 69] width 84 height 11
drag, startPoint x: 78, startPoint y: 69, endPoint x: 35, endPoint y: 82, distance: 44.6
click at [35, 82] on form "SĐT Người Gửi * 0976399808 0976399808 Người gửi LAN ANH VP gửi * VP Nam Định Lấ…" at bounding box center [293, 95] width 538 height 83
click at [553, 10] on icon "close" at bounding box center [555, 12] width 5 height 5
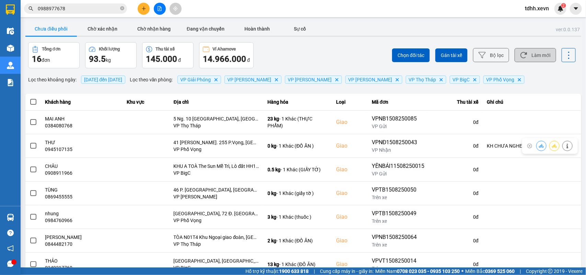
click at [543, 51] on button "Làm mới" at bounding box center [535, 55] width 42 height 14
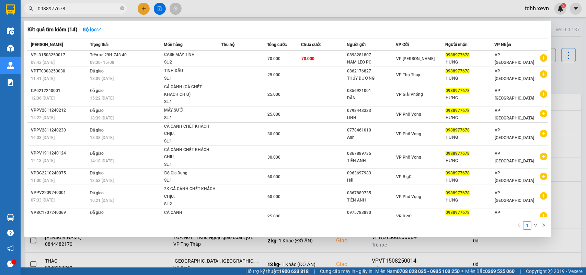
drag, startPoint x: 67, startPoint y: 11, endPoint x: 14, endPoint y: 18, distance: 52.9
click at [14, 18] on section "Kết quả tìm kiếm ( 14 ) Bộ lọc Mã ĐH Trạng thái Món hàng Thu hộ Tổng cước Chưa …" at bounding box center [293, 137] width 586 height 275
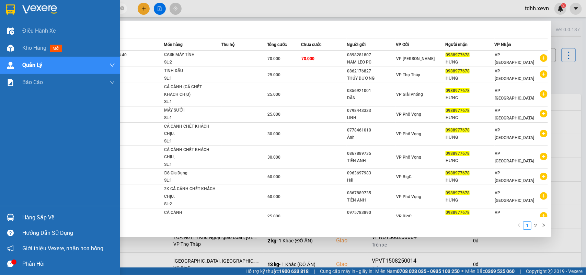
paste input "61675243"
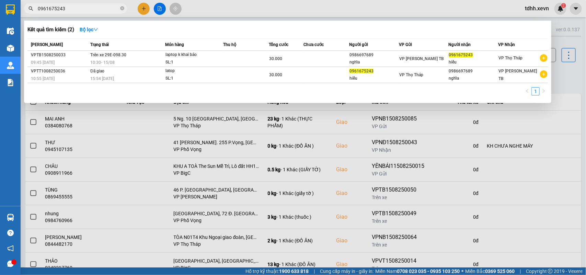
type input "0961675243"
click at [567, 83] on div at bounding box center [293, 137] width 586 height 275
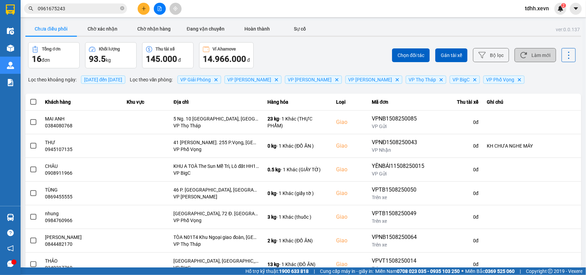
click at [524, 60] on button "Làm mới" at bounding box center [535, 55] width 42 height 14
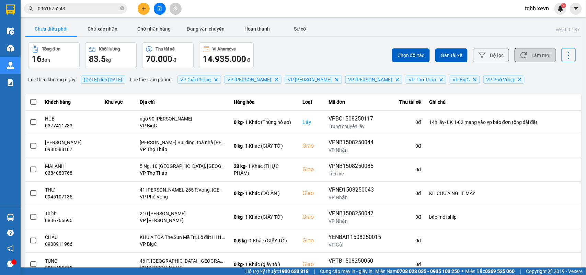
click at [536, 58] on button "Làm mới" at bounding box center [535, 55] width 42 height 14
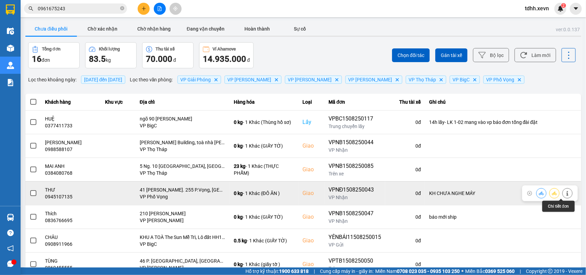
click at [565, 191] on icon at bounding box center [567, 193] width 5 height 5
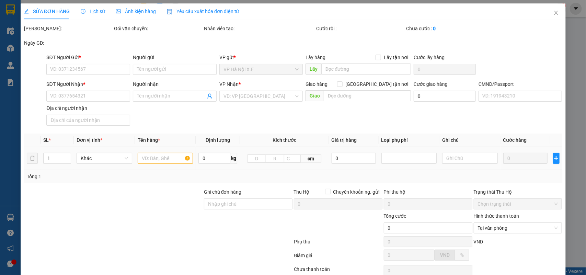
type input "0976399808"
type input "LAN ANH"
type input "0945107135"
type input "THƯ"
checkbox input "true"
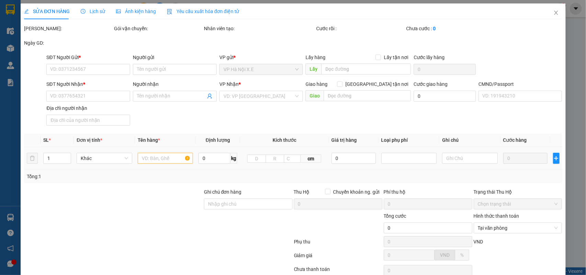
type input "41 Ng. 255 P.Vọng, Đồng Tâm, Hai Bà Trưng, Hà Nội, Việt Nam"
type input "1"
type input "85.000"
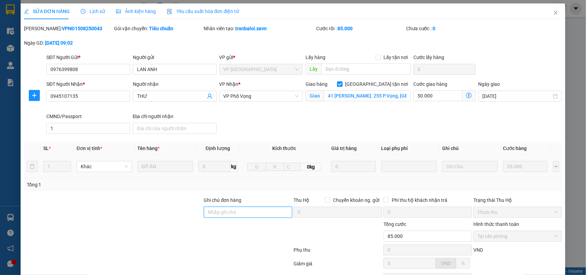
click at [214, 213] on input "Ghi chú đơn hàng" at bounding box center [248, 212] width 89 height 11
click at [552, 12] on span "Close" at bounding box center [555, 12] width 19 height 19
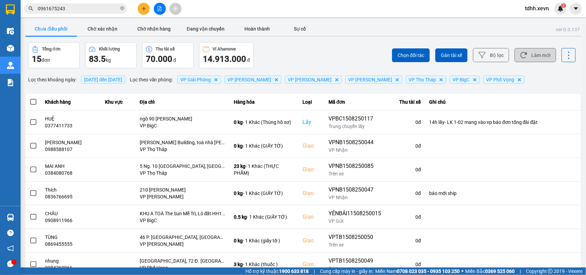
click at [529, 52] on button "Làm mới" at bounding box center [535, 55] width 42 height 14
click at [536, 58] on button "Làm mới" at bounding box center [535, 55] width 42 height 14
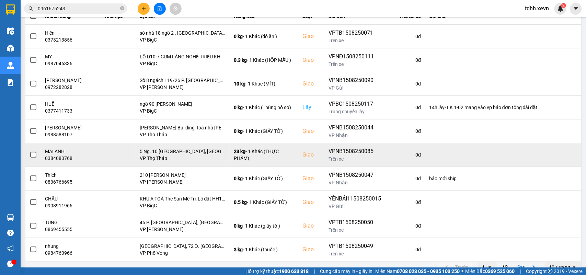
scroll to position [97, 0]
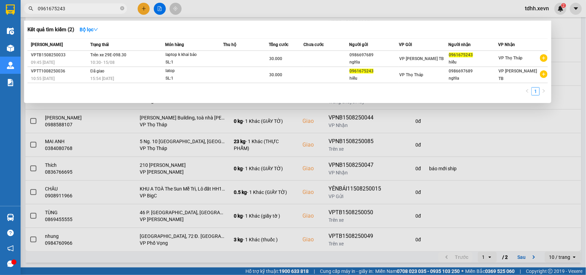
drag, startPoint x: 64, startPoint y: 9, endPoint x: 24, endPoint y: 15, distance: 40.5
click at [24, 15] on div "Kết quả tìm kiếm ( 2 ) Bộ lọc Mã ĐH Trạng thái Món hàng Thu hộ Tổng cước Chưa c…" at bounding box center [67, 9] width 134 height 12
paste input "1555866"
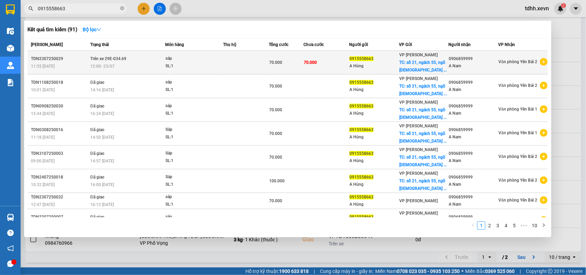
type input "0915558663"
click at [498, 61] on td "Văn phòng Yên Bái 2" at bounding box center [523, 63] width 50 height 24
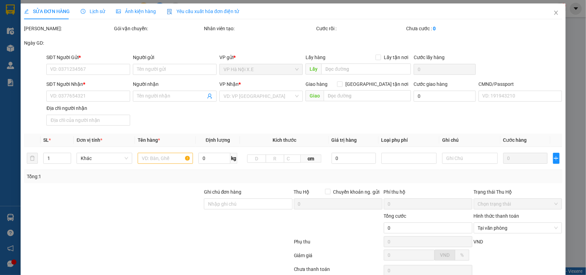
type input "0915558663"
type input "A Hùng"
checkbox input "true"
type input "số 21, ngách 55, ngõ chùa liên phái, bạch mai, hà nội"
type input "0906859999"
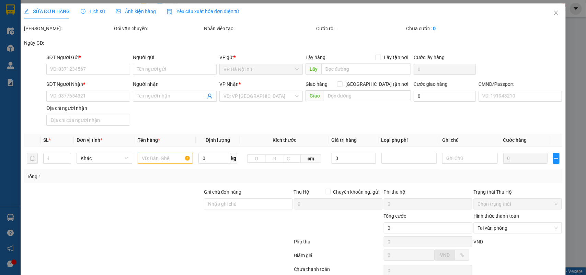
type input "A Nam"
type input "015085011405 NAM"
type input "123"
type input "mang thẳng vào vp XE VN báo đơn tổng đài"
type input "70.000"
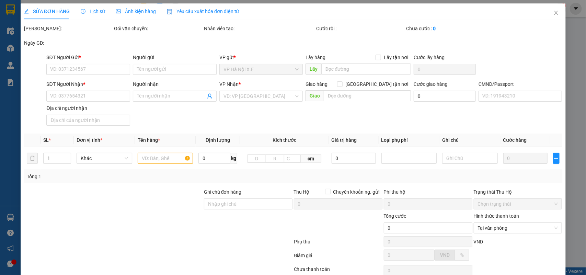
type input "70.000"
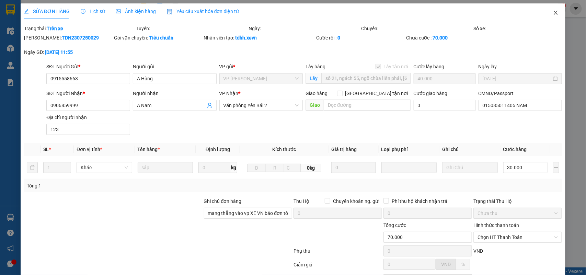
click at [553, 11] on icon "close" at bounding box center [555, 12] width 5 height 5
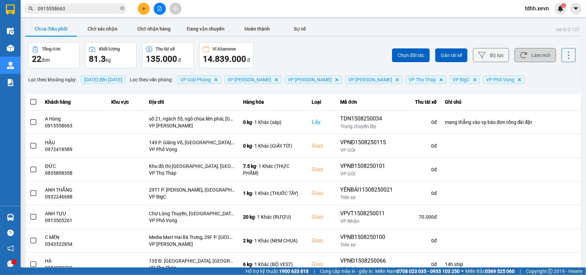
click at [526, 54] on button "Làm mới" at bounding box center [535, 55] width 42 height 14
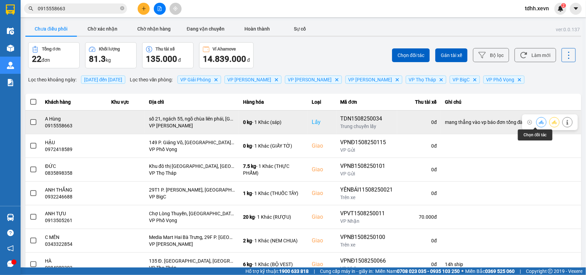
click at [539, 123] on icon at bounding box center [541, 122] width 5 height 5
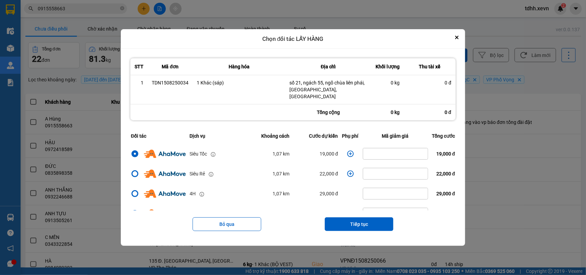
click at [349, 152] on icon "dialog" at bounding box center [350, 153] width 7 height 7
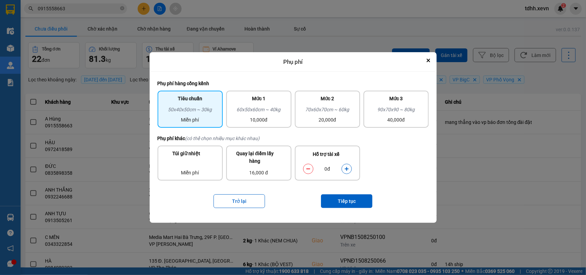
click at [347, 167] on icon "dialog" at bounding box center [347, 169] width 4 height 4
click at [347, 198] on button "Tiếp tục" at bounding box center [346, 201] width 51 height 14
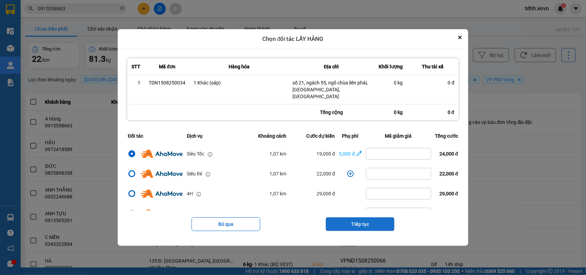
click at [366, 223] on button "Tiếp tục" at bounding box center [360, 224] width 69 height 14
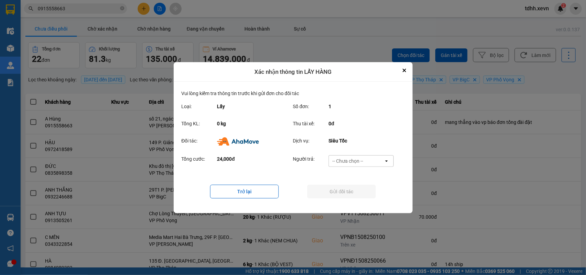
click at [373, 159] on div "-- Chưa chọn --" at bounding box center [356, 160] width 55 height 11
click at [356, 197] on span "Ví Ahamove" at bounding box center [348, 200] width 28 height 7
click at [357, 196] on button "Gửi đối tác" at bounding box center [341, 192] width 69 height 14
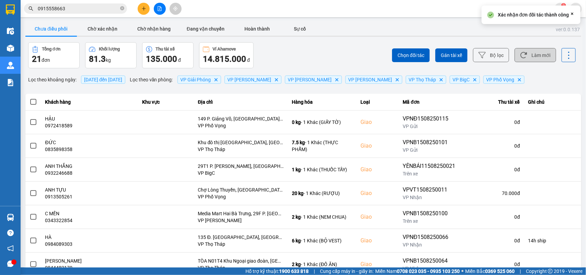
drag, startPoint x: 539, startPoint y: 57, endPoint x: 390, endPoint y: 14, distance: 154.5
click at [539, 57] on button "Làm mới" at bounding box center [535, 55] width 42 height 14
click at [103, 28] on button "Chờ xác nhận" at bounding box center [102, 29] width 51 height 14
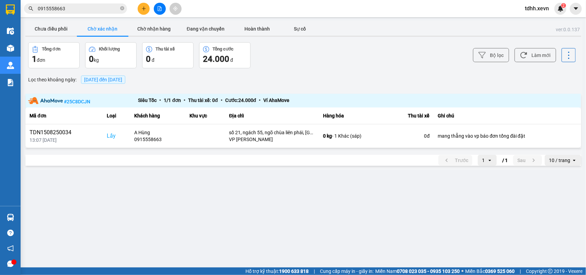
click at [500, 196] on main "ver: 0.0.137 Chưa điều phối Chờ xác nhận Chờ nhận hàng Đang vận chuyển Hoàn thà…" at bounding box center [293, 133] width 586 height 267
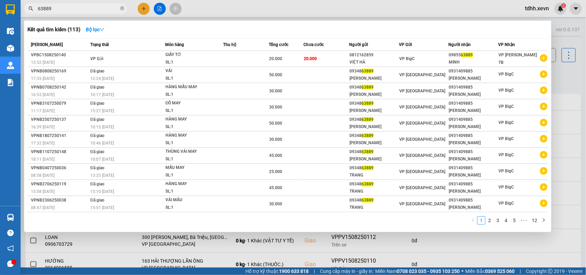
drag, startPoint x: 55, startPoint y: 8, endPoint x: 16, endPoint y: -1, distance: 40.0
click at [16, 0] on html "Kết quả tìm kiếm ( 113 ) Bộ lọc Mã ĐH Trạng thái Món hàng Thu hộ Tổng cước Chưa…" at bounding box center [293, 137] width 586 height 275
paste input "0395832797"
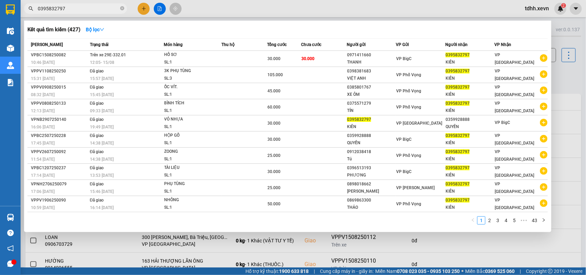
drag, startPoint x: 72, startPoint y: 11, endPoint x: 24, endPoint y: 11, distance: 48.0
click at [24, 11] on div "0395832797" at bounding box center [67, 8] width 134 height 10
paste input "915558663"
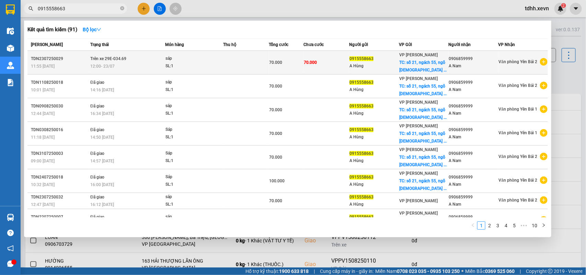
type input "0915558663"
click at [542, 63] on icon "plus-circle" at bounding box center [544, 62] width 8 height 8
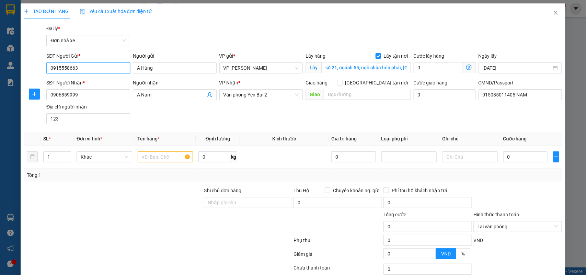
drag, startPoint x: 38, startPoint y: 69, endPoint x: 31, endPoint y: 69, distance: 7.5
click at [31, 69] on div "SĐT Người Gửi * 0915558663 0915558663 Người gửi A Hùng VP gửi * VP Trần Đại Ngh…" at bounding box center [292, 64] width 539 height 24
click at [427, 66] on input "0" at bounding box center [437, 67] width 49 height 11
type input "4"
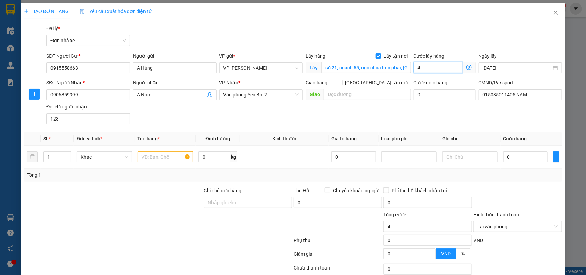
type input "40"
type input "400"
type input "4.000"
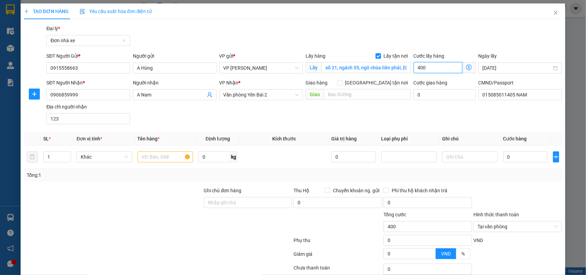
type input "4.000"
type input "40.000"
click at [154, 163] on div at bounding box center [166, 157] width 56 height 14
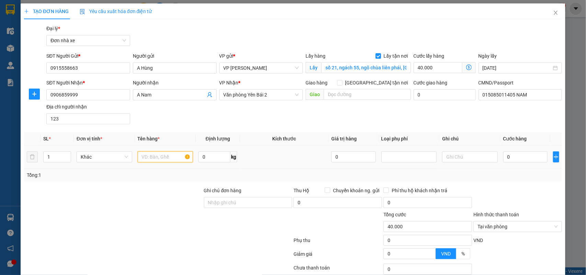
click at [153, 160] on input "text" at bounding box center [166, 156] width 56 height 11
type input "sáp"
click at [510, 153] on input "0" at bounding box center [525, 156] width 44 height 11
type input "3"
type input "40.003"
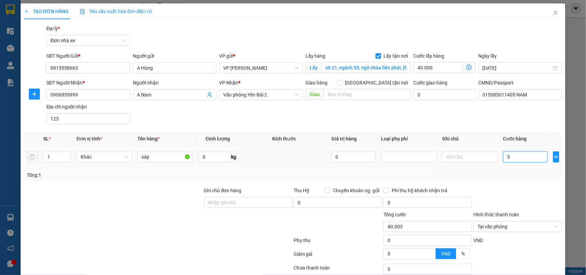
type input "30"
type input "40.030"
type input "300"
type input "40.300"
type input "3.000"
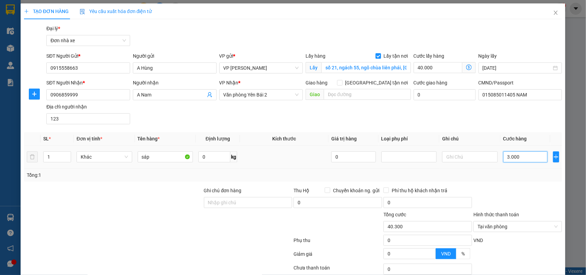
type input "43.000"
type input "30.000"
type input "70.000"
type input "30.000"
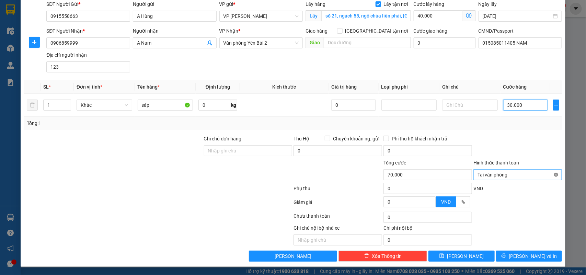
type input "70.000"
click at [244, 150] on input "Ghi chú đơn hàng" at bounding box center [248, 150] width 89 height 11
type input "mang thẳng vào vp báo đơn tổng đài đặt"
click at [480, 256] on button "Lưu" at bounding box center [461, 255] width 66 height 11
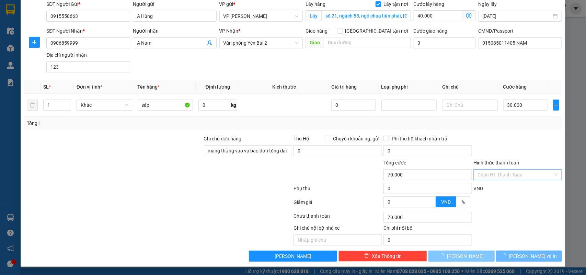
checkbox input "false"
type input "0"
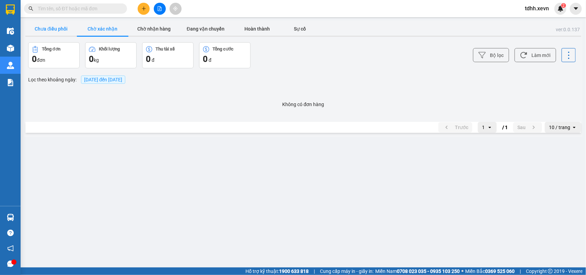
click at [34, 30] on button "Chưa điều phối" at bounding box center [50, 29] width 51 height 14
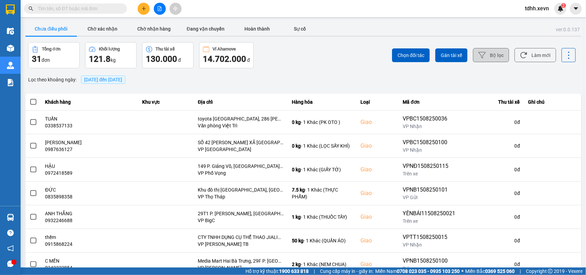
click at [482, 54] on button "Bộ lọc" at bounding box center [491, 55] width 36 height 14
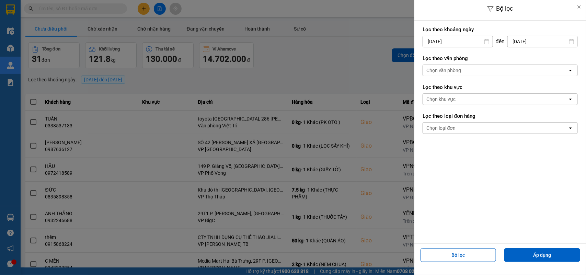
click at [447, 42] on input "[DATE]" at bounding box center [458, 41] width 70 height 11
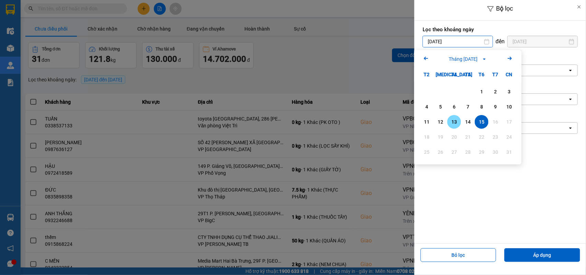
click at [444, 122] on div "12" at bounding box center [440, 122] width 10 height 8
type input "[DATE]"
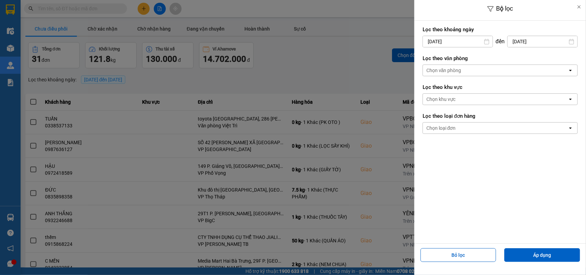
click at [467, 76] on div "Chọn văn phòng" at bounding box center [495, 70] width 145 height 11
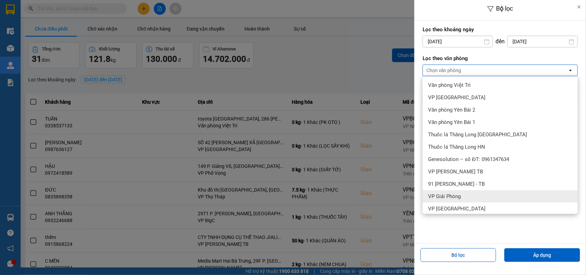
click at [452, 192] on div "VP Giải Phóng" at bounding box center [499, 196] width 155 height 12
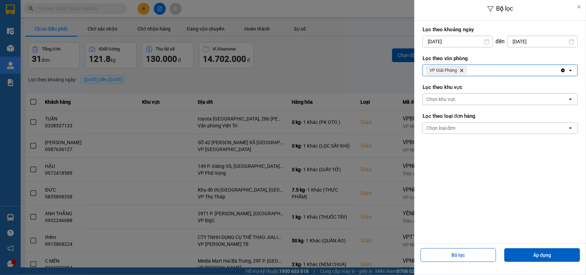
click at [471, 69] on div "VP Giải Phóng Delete" at bounding box center [491, 70] width 137 height 11
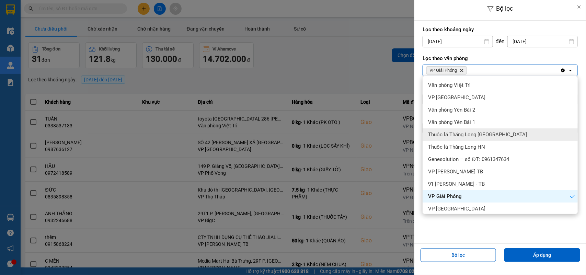
scroll to position [43, 0]
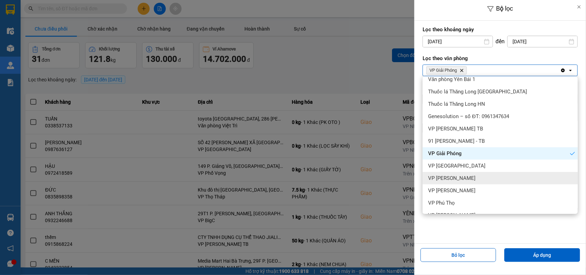
click at [463, 181] on span "VP [PERSON_NAME]" at bounding box center [451, 178] width 47 height 7
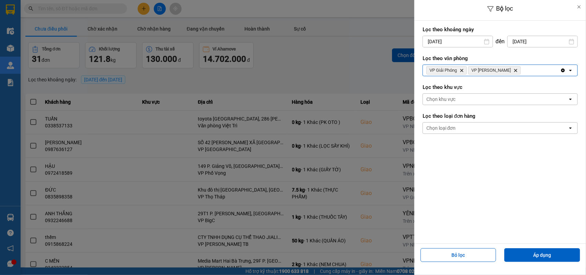
click at [522, 69] on div "VP Giải Phóng Delete VP [PERSON_NAME]" at bounding box center [491, 70] width 137 height 11
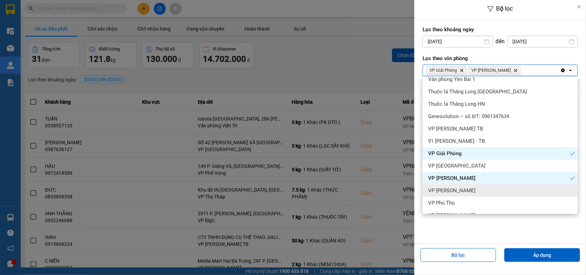
click at [462, 186] on div "VP [PERSON_NAME]" at bounding box center [499, 190] width 155 height 12
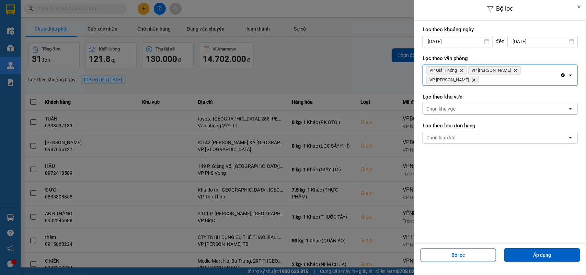
click at [561, 74] on div "Clear all open" at bounding box center [568, 75] width 17 height 21
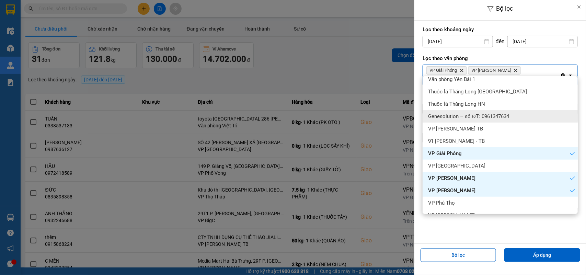
scroll to position [86, 0]
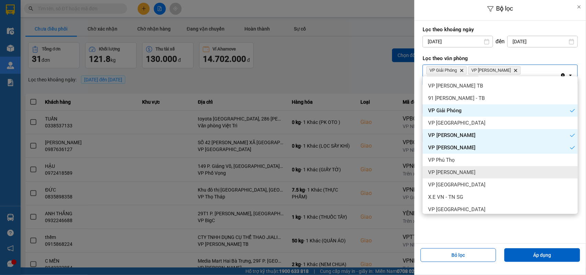
click at [455, 174] on div "VP [PERSON_NAME]" at bounding box center [499, 172] width 155 height 12
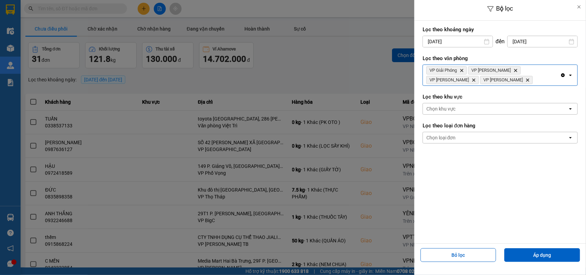
click at [470, 81] on div "VP Giải Phóng Delete VP [PERSON_NAME] Delete VP Ngọc Hồi Delete VP [PERSON_NAME…" at bounding box center [491, 75] width 137 height 21
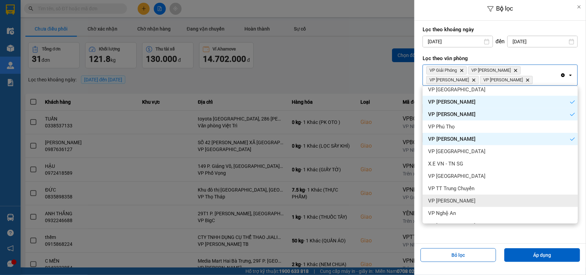
scroll to position [172, 0]
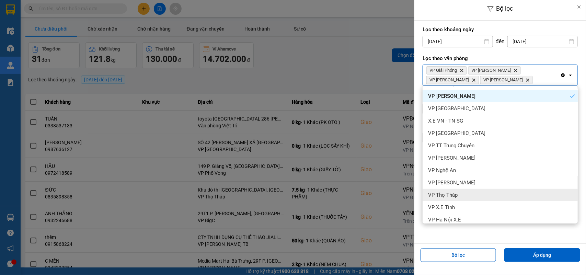
click at [456, 191] on span "VP Thọ Tháp" at bounding box center [443, 194] width 30 height 7
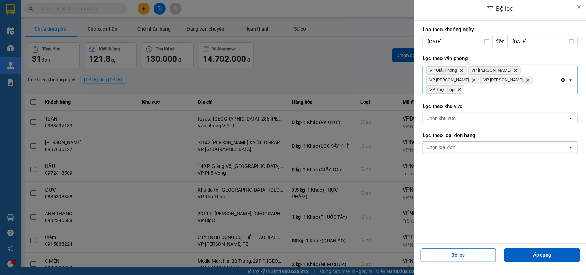
click at [507, 79] on div "VP Giải Phóng Delete VP [PERSON_NAME] Delete VP Ngọc Hồi Delete VP [PERSON_NAME…" at bounding box center [491, 80] width 137 height 30
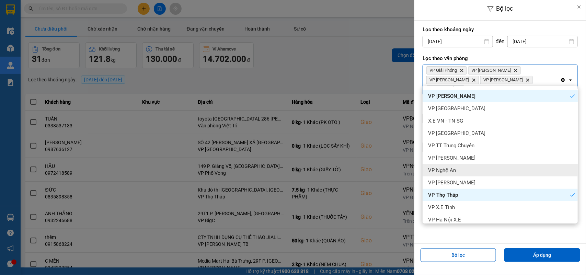
scroll to position [214, 0]
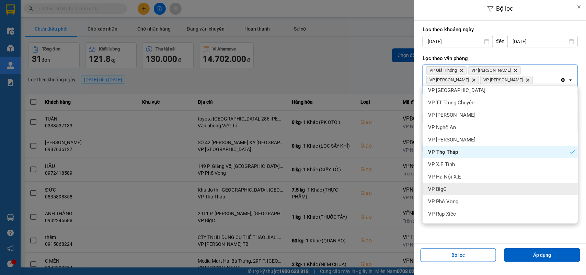
click at [460, 184] on div "VP BigC" at bounding box center [499, 189] width 155 height 12
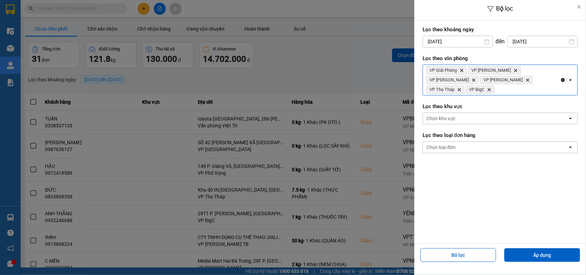
click at [541, 81] on div "VP Giải Phóng Delete VP [PERSON_NAME] Delete VP Ngọc Hồi Delete VP [PERSON_NAME…" at bounding box center [491, 80] width 137 height 30
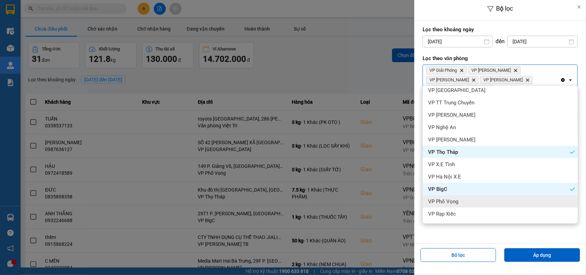
click at [450, 203] on span "VP Phố Vọng" at bounding box center [443, 201] width 30 height 7
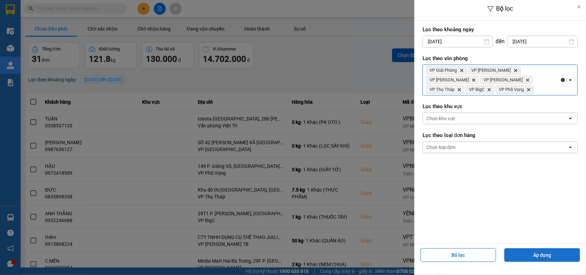
click at [511, 258] on button "Áp dụng" at bounding box center [542, 255] width 76 height 14
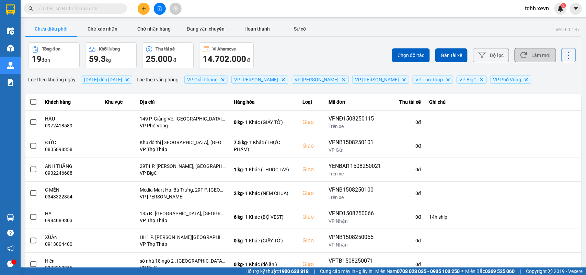
click at [541, 59] on button "Làm mới" at bounding box center [535, 55] width 42 height 14
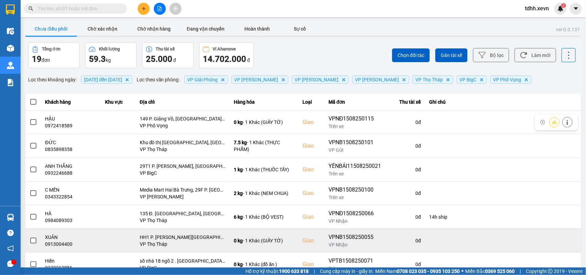
scroll to position [97, 0]
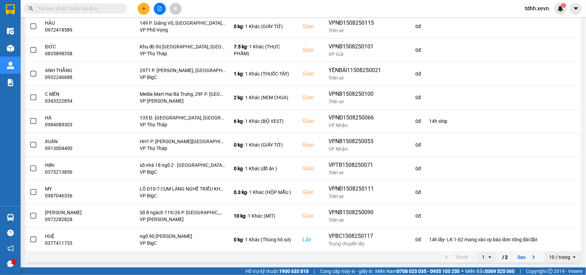
click at [529, 259] on icon "next page. current page 1 / 2" at bounding box center [533, 257] width 8 height 8
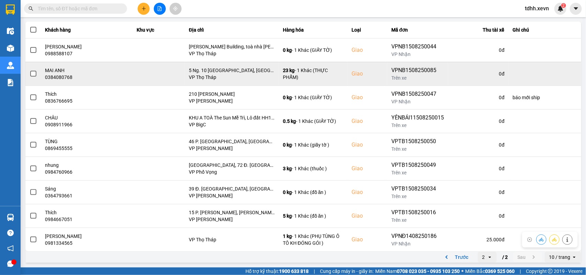
scroll to position [0, 0]
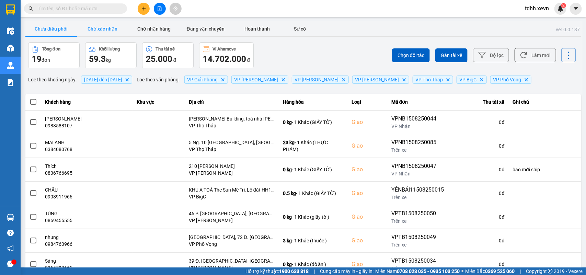
click at [112, 32] on button "Chờ xác nhận" at bounding box center [102, 29] width 51 height 14
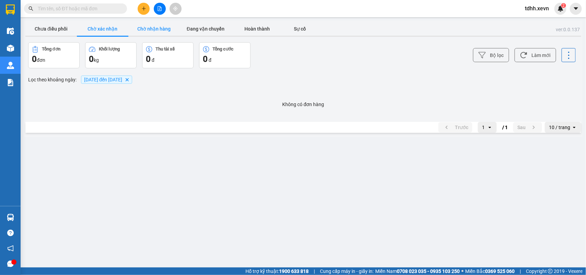
click at [148, 33] on button "Chờ nhận hàng" at bounding box center [153, 29] width 51 height 14
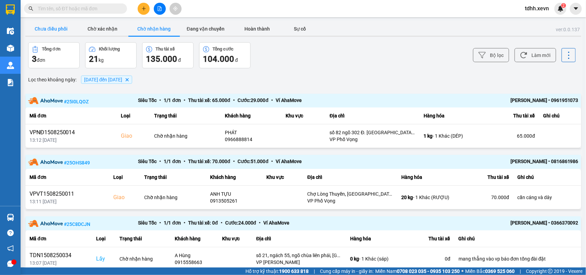
click at [59, 31] on button "Chưa điều phối" at bounding box center [50, 29] width 51 height 14
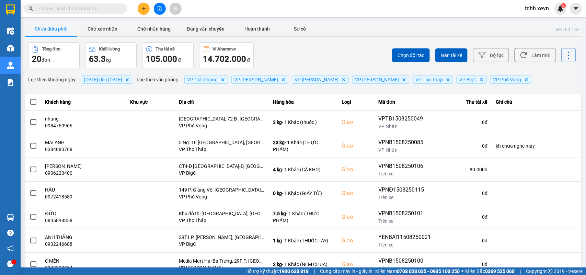
click at [102, 9] on input "text" at bounding box center [78, 9] width 81 height 8
paste input "0961115115"
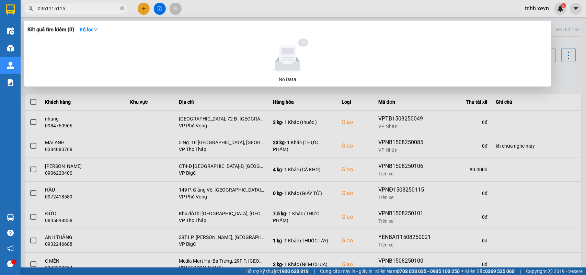
drag, startPoint x: 69, startPoint y: 10, endPoint x: 33, endPoint y: 14, distance: 35.5
click at [33, 14] on div "Kết quả tìm kiếm ( 0 ) Bộ lọc No Data 0961115115" at bounding box center [67, 9] width 134 height 12
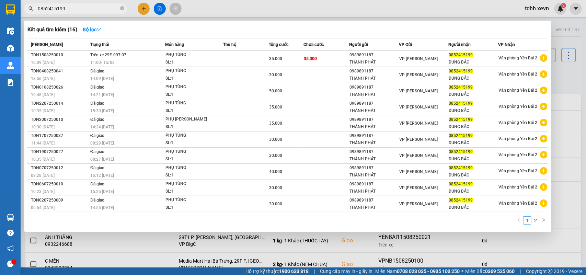
drag, startPoint x: 71, startPoint y: 11, endPoint x: 21, endPoint y: 21, distance: 51.7
click at [21, 15] on div "Kết quả tìm kiếm ( 16 ) Bộ lọc Mã ĐH Trạng thái Món hàng Thu hộ Tổng cước Chưa …" at bounding box center [67, 9] width 134 height 12
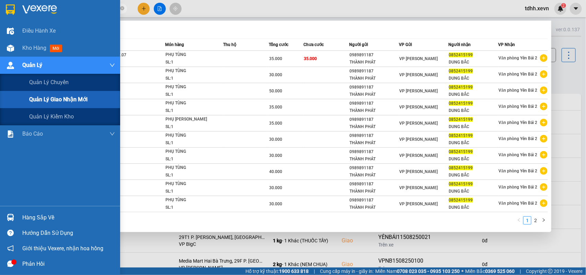
paste input "3551112"
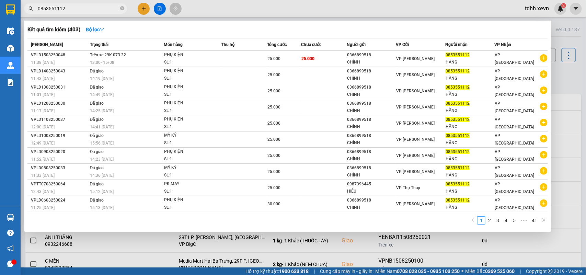
drag, startPoint x: 69, startPoint y: 8, endPoint x: 17, endPoint y: 22, distance: 53.3
click at [17, 22] on section "Kết quả tìm kiếm ( 403 ) Bộ lọc Mã ĐH Trạng thái Món hàng Thu hộ Tổng cước Chưa…" at bounding box center [293, 137] width 586 height 275
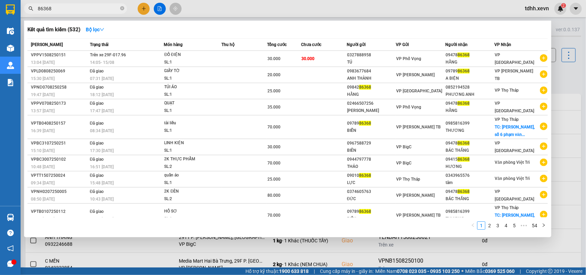
type input "86368"
click at [563, 72] on div at bounding box center [293, 137] width 586 height 275
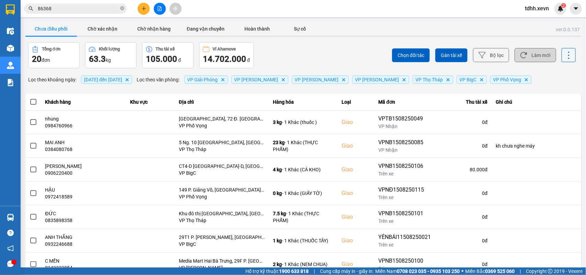
click at [528, 55] on button "Làm mới" at bounding box center [535, 55] width 42 height 14
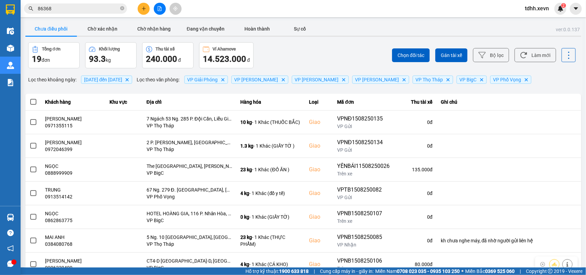
scroll to position [97, 0]
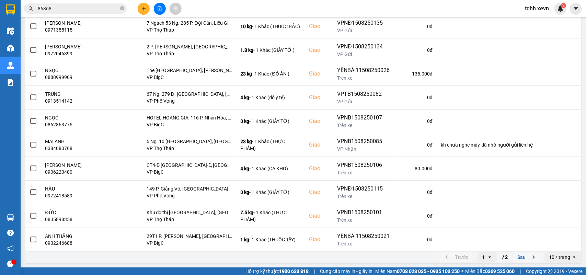
click at [529, 254] on icon "next page. current page 1 / 2" at bounding box center [533, 257] width 8 height 8
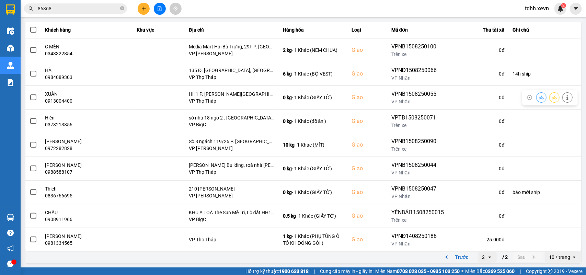
scroll to position [0, 0]
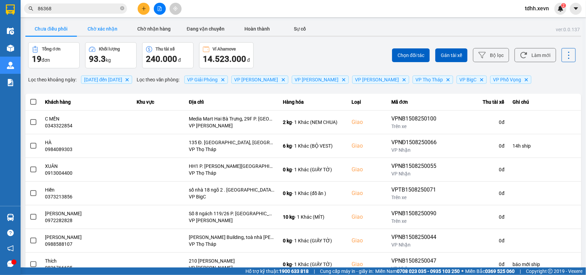
click at [119, 25] on button "Chờ xác nhận" at bounding box center [102, 29] width 51 height 14
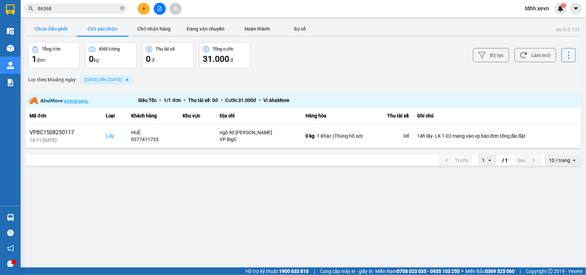
click at [55, 26] on button "Chưa điều phối" at bounding box center [50, 29] width 51 height 14
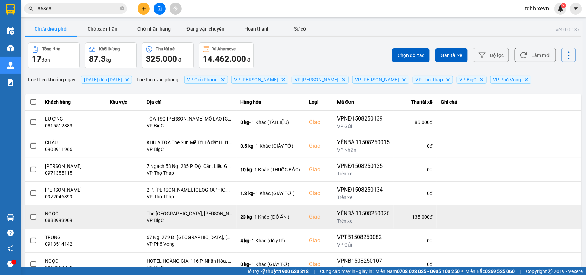
scroll to position [97, 0]
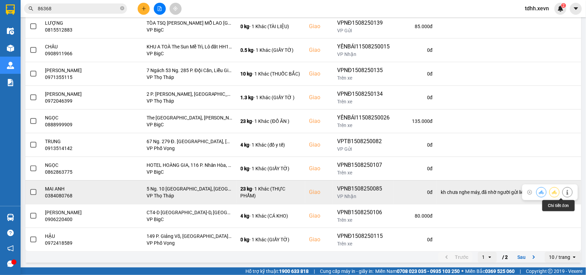
click at [562, 195] on button at bounding box center [567, 192] width 10 height 12
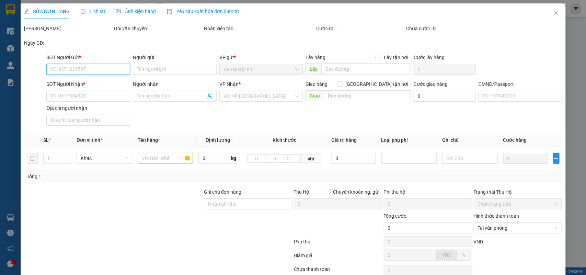
type input "0942525438"
type input "AN OANH"
type input "0384080768"
type input "MAI ANH"
checkbox input "true"
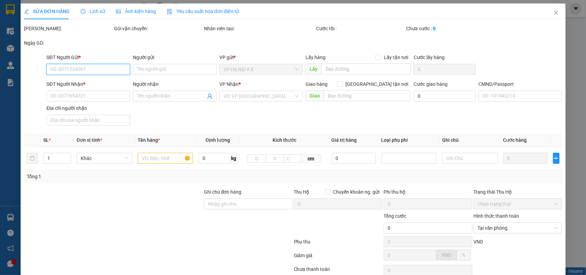
type input "5 Ng. 10 Phố Kim Mã Thượng, Cống Vị, Ba Đình, Hà Nội, Việt Nam"
type input "1"
type input "kh chưa nghe máy, đã nhờ người gửi liên hệ"
type input "105.000"
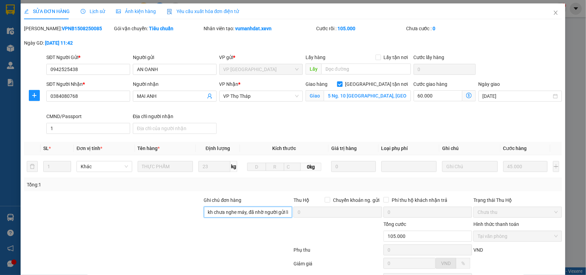
click at [219, 212] on input "kh chưa nghe máy, đã nhờ người gửi liên hệ" at bounding box center [248, 212] width 89 height 11
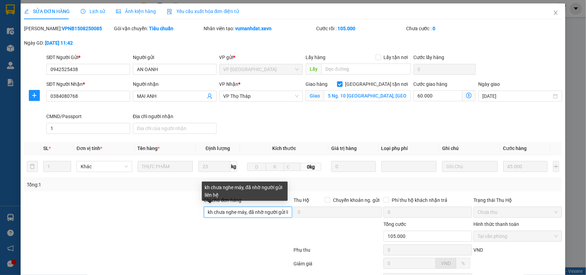
click at [219, 212] on input "kh chưa nghe máy, đã nhờ người gửi liên hệ" at bounding box center [248, 212] width 89 height 11
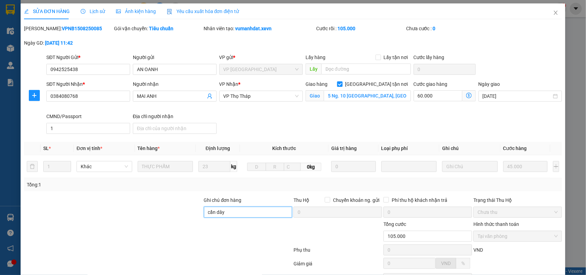
scroll to position [62, 0]
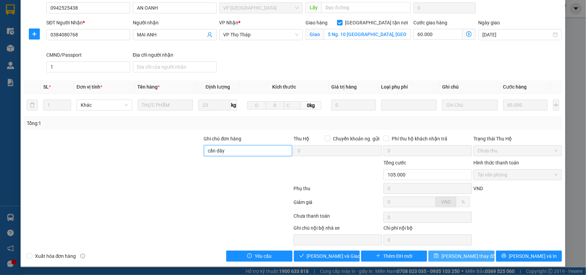
type input "cần dây"
drag, startPoint x: 463, startPoint y: 253, endPoint x: 480, endPoint y: 190, distance: 64.4
click at [462, 253] on span "[PERSON_NAME] thay đổi" at bounding box center [468, 256] width 55 height 8
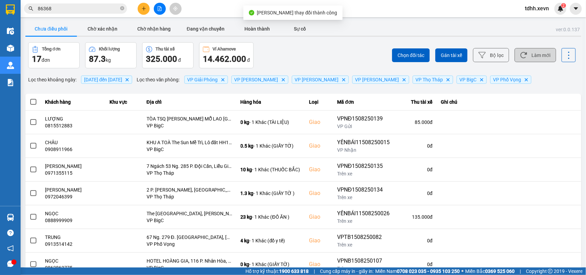
click at [530, 57] on button "Làm mới" at bounding box center [535, 55] width 42 height 14
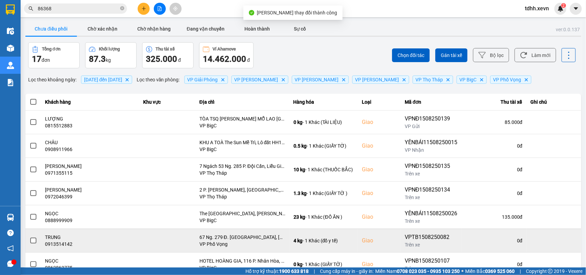
scroll to position [97, 0]
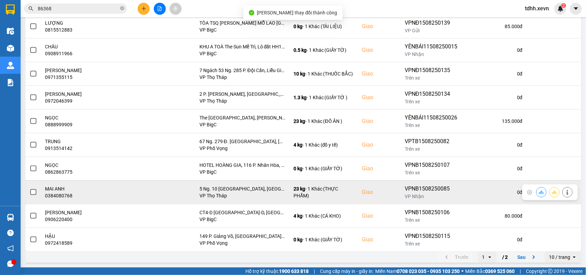
click at [539, 194] on icon at bounding box center [541, 192] width 5 height 5
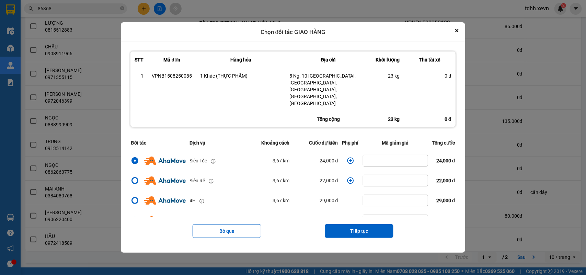
click at [347, 157] on icon "dialog" at bounding box center [350, 160] width 7 height 7
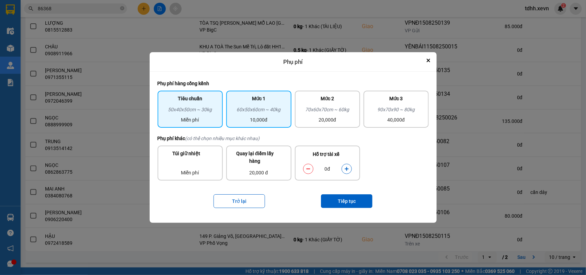
click at [249, 114] on div "60x50x60cm ~ 40kg" at bounding box center [258, 111] width 57 height 10
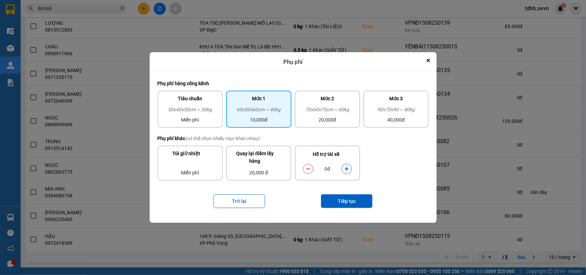
click at [346, 166] on button "dialog" at bounding box center [347, 169] width 10 height 12
click at [340, 200] on button "Tiếp tục" at bounding box center [346, 201] width 51 height 14
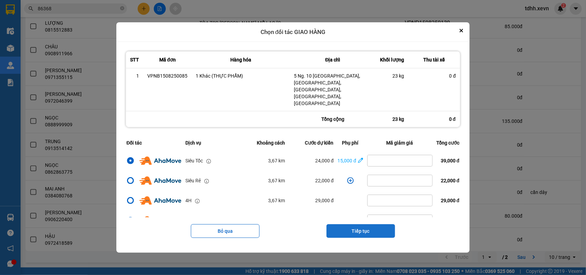
click at [365, 224] on button "Tiếp tục" at bounding box center [360, 231] width 69 height 14
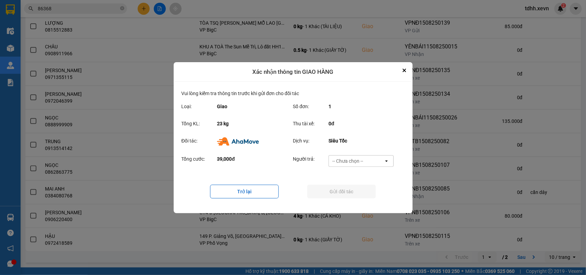
click at [368, 157] on div "-- Chưa chọn --" at bounding box center [356, 160] width 55 height 11
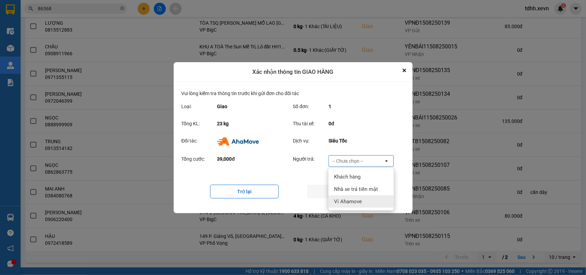
click at [357, 200] on span "Ví Ahamove" at bounding box center [348, 201] width 28 height 7
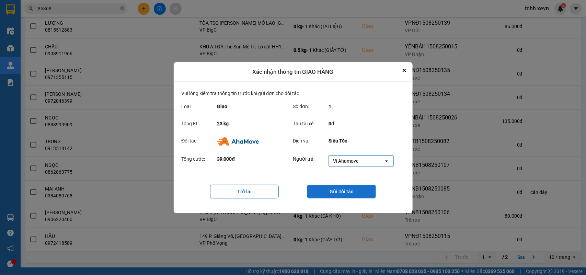
click at [358, 192] on button "Gửi đối tác" at bounding box center [341, 192] width 69 height 14
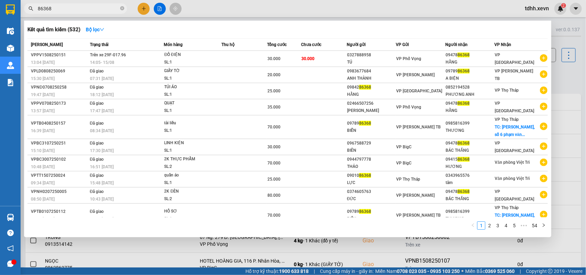
drag, startPoint x: 53, startPoint y: 8, endPoint x: 21, endPoint y: 17, distance: 33.7
click at [21, 15] on div "Kết quả tìm kiếm ( 532 ) Bộ lọc Mã ĐH Trạng thái Món hàng Thu hộ Tổng cước Chưa…" at bounding box center [67, 9] width 134 height 12
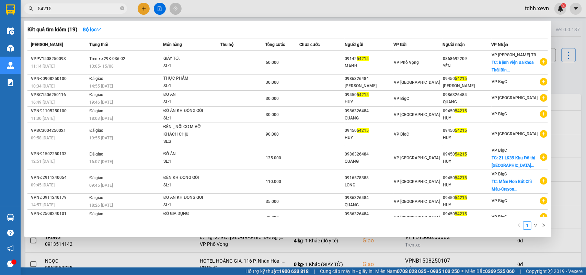
drag, startPoint x: 62, startPoint y: 11, endPoint x: 21, endPoint y: 22, distance: 42.3
click at [21, 15] on div "Kết quả tìm kiếm ( 19 ) Bộ lọc Mã ĐH Trạng thái Món hàng Thu hộ Tổng cước Chưa …" at bounding box center [67, 9] width 134 height 12
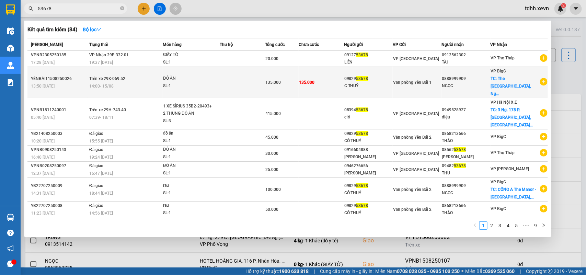
type input "53678"
click at [525, 82] on div "VP BigC TC: The Manor Central Park, Ng..." at bounding box center [515, 82] width 49 height 30
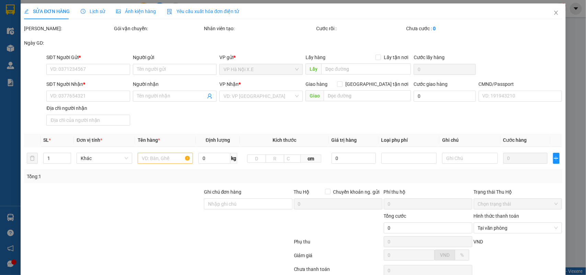
type input "0982953678"
type input "C THUỶ"
type input "0888999909"
type input "NGỌC"
checkbox input "true"
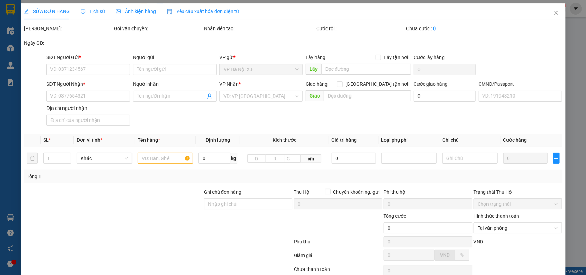
type input "The [GEOGRAPHIC_DATA], [PERSON_NAME], [GEOGRAPHIC_DATA], [GEOGRAPHIC_DATA], [GE…"
type input "1"
type input "135.000"
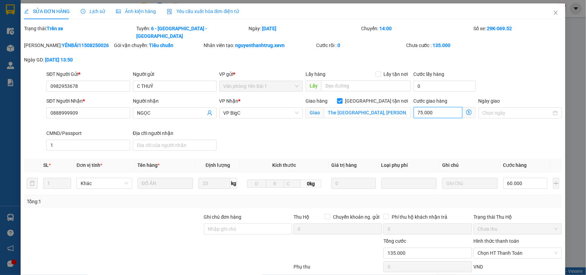
click at [431, 107] on input "75.000" at bounding box center [437, 112] width 49 height 11
type input "60.006"
type input "6"
type input "60.060"
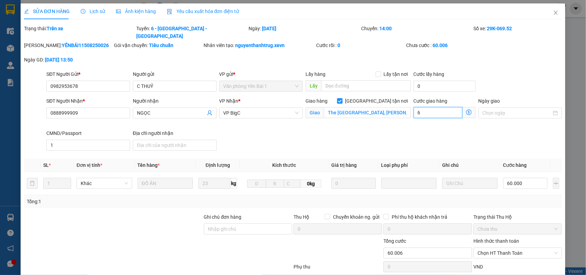
type input "60.060"
type input "60"
type input "60.600"
type input "600"
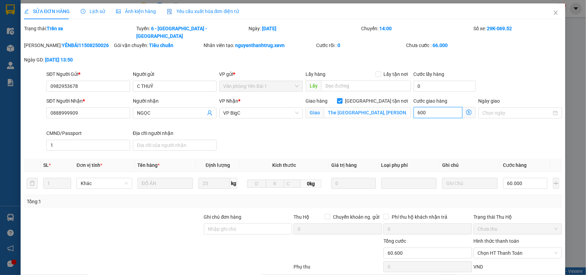
type input "66.000"
type input "6.000"
type input "120.000"
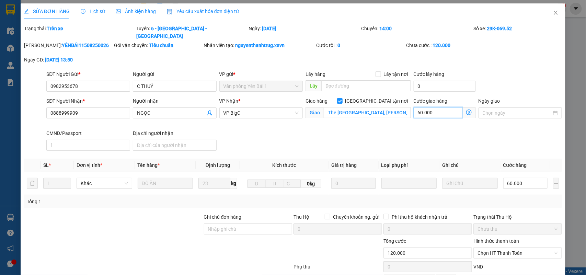
scroll to position [71, 0]
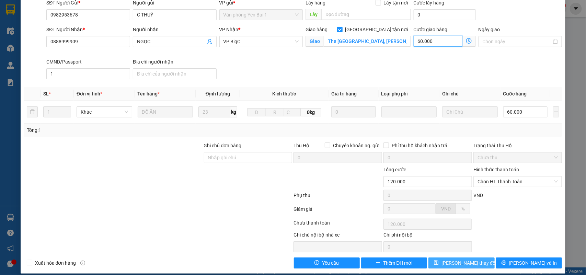
type input "60.000"
click at [474, 257] on button "[PERSON_NAME] thay đổi" at bounding box center [461, 262] width 66 height 11
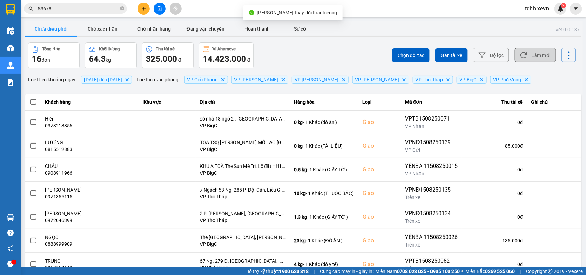
click at [529, 54] on button "Làm mới" at bounding box center [535, 55] width 42 height 14
click at [526, 51] on button "Làm mới" at bounding box center [535, 55] width 42 height 14
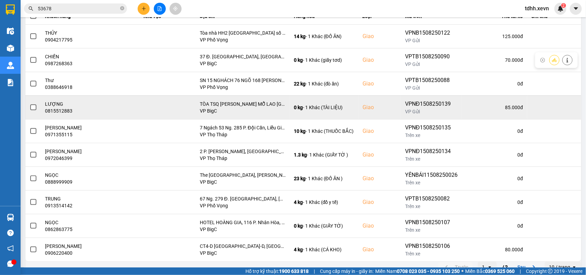
scroll to position [97, 0]
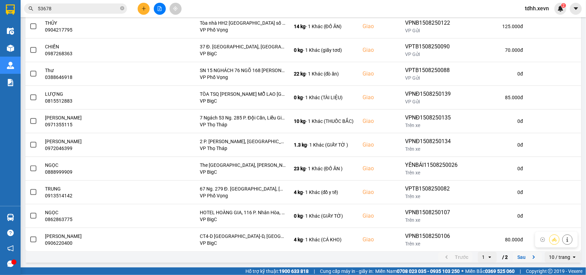
click at [529, 255] on icon "next page. current page 1 / 2" at bounding box center [533, 257] width 8 height 8
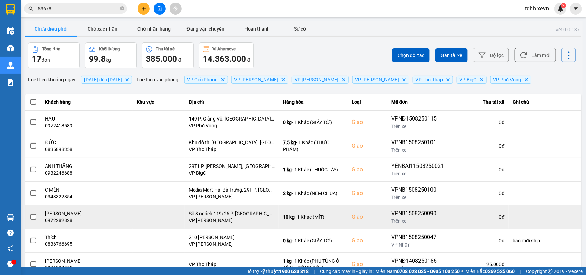
scroll to position [25, 0]
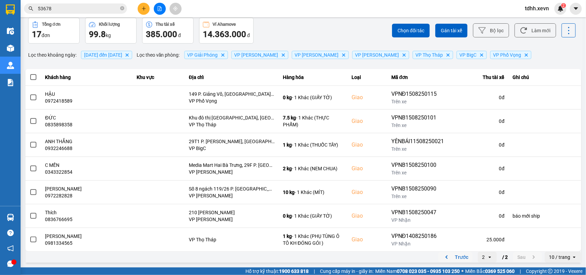
click at [442, 258] on icon "previous page. current page 2 / 2" at bounding box center [446, 257] width 8 height 8
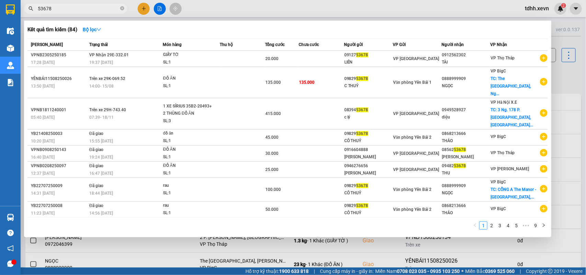
drag, startPoint x: 39, startPoint y: 11, endPoint x: 26, endPoint y: 14, distance: 13.4
click at [26, 14] on div "Kết quả tìm kiếm ( 84 ) Bộ lọc Mã ĐH Trạng thái Món hàng Thu hộ Tổng cước Chưa …" at bounding box center [67, 9] width 134 height 12
paste input "0857069476"
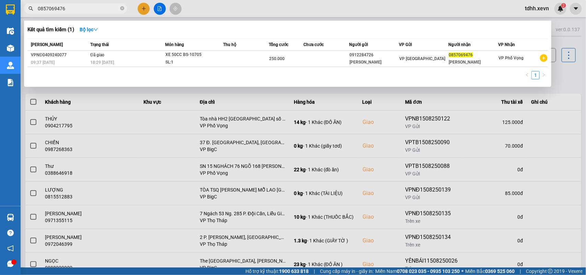
click at [563, 83] on div at bounding box center [293, 137] width 586 height 275
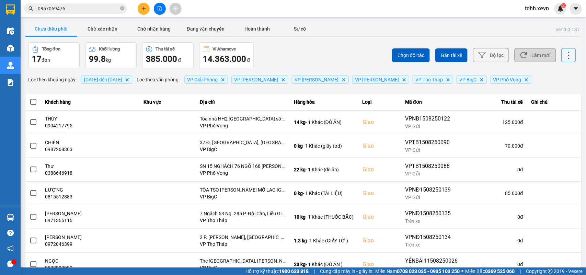
click at [538, 57] on button "Làm mới" at bounding box center [535, 55] width 42 height 14
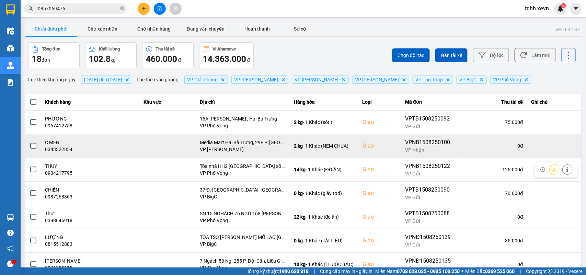
click at [58, 149] on div "0343322854" at bounding box center [90, 149] width 90 height 7
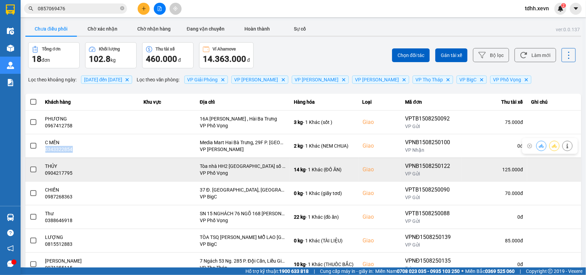
copy div "0343322854"
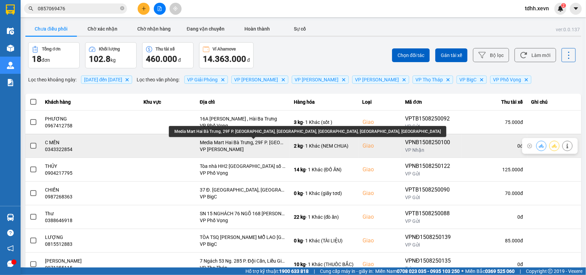
click at [261, 145] on div "Media Mart Hai Bà Trưng, 29F P. Hai Bà Trưng, Hàng Bài, Hoàn Kiếm, Hà Nội, Việt…" at bounding box center [243, 142] width 86 height 7
copy div "Media Mart Hai Bà Trưng, 29F P. Hai Bà Trưng, Hàng Bài, Hoàn Kiếm, Hà Nội, Việt…"
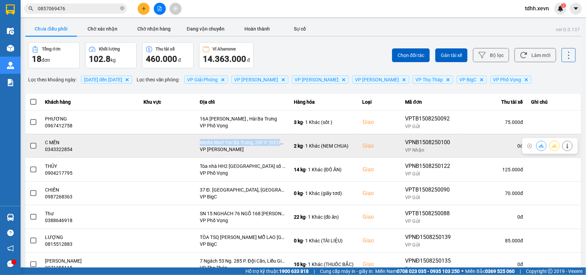
click at [539, 146] on icon at bounding box center [541, 145] width 5 height 5
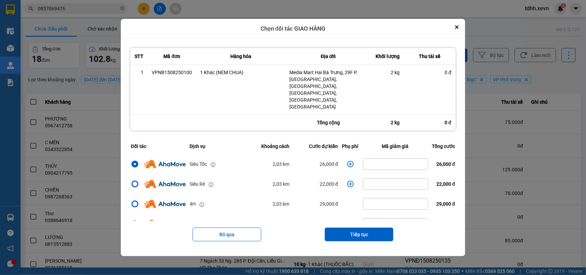
click at [348, 161] on icon "dialog" at bounding box center [350, 164] width 7 height 7
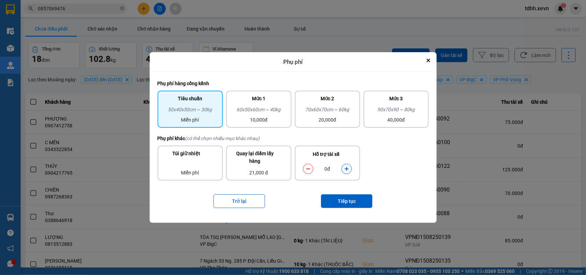
click at [347, 172] on button "dialog" at bounding box center [347, 169] width 10 height 12
click at [346, 204] on button "Tiếp tục" at bounding box center [346, 201] width 51 height 14
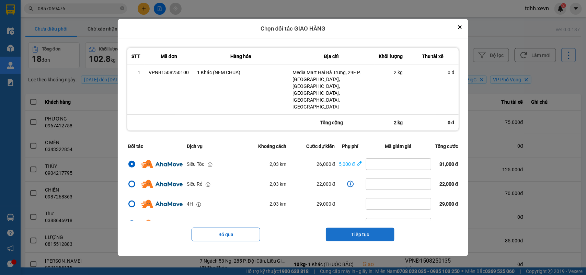
click at [364, 227] on button "Tiếp tục" at bounding box center [360, 234] width 69 height 14
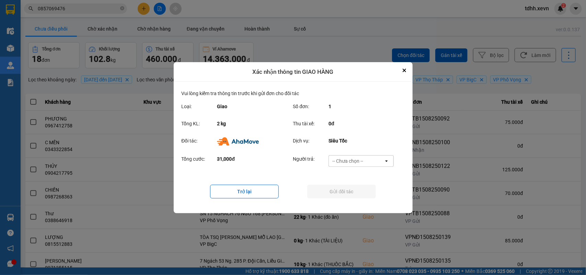
click at [368, 160] on div "-- Chưa chọn --" at bounding box center [356, 160] width 55 height 11
click at [361, 196] on div "Ví Ahamove" at bounding box center [360, 200] width 65 height 12
click at [361, 195] on button "Gửi đối tác" at bounding box center [341, 192] width 69 height 14
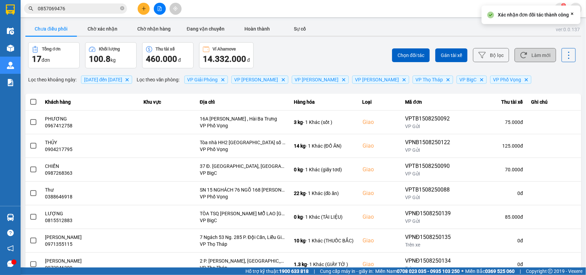
click at [527, 60] on button "Làm mới" at bounding box center [535, 55] width 42 height 14
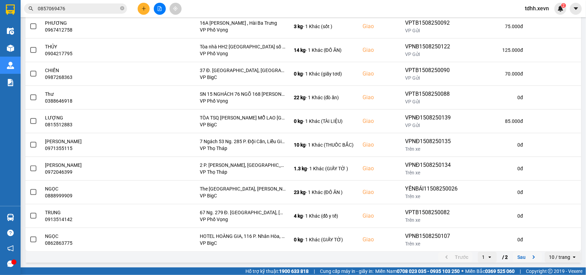
click at [522, 258] on button "Sau" at bounding box center [527, 257] width 29 height 10
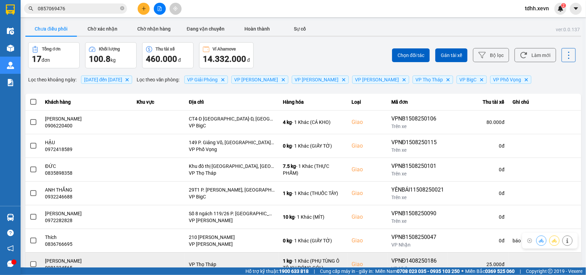
scroll to position [25, 0]
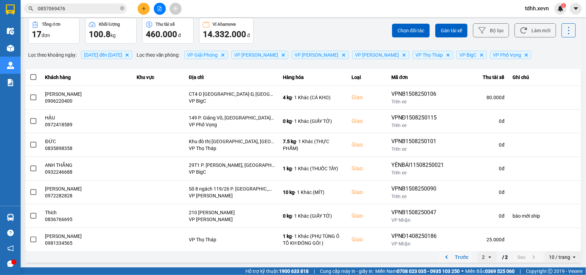
click at [442, 258] on icon "previous page. current page 2 / 2" at bounding box center [446, 257] width 8 height 8
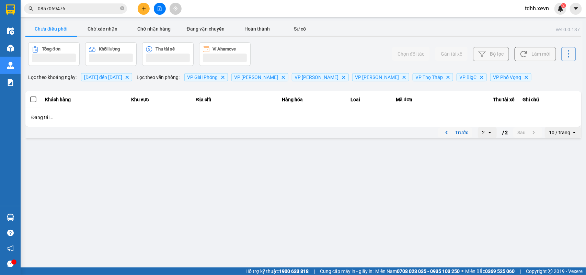
scroll to position [0, 0]
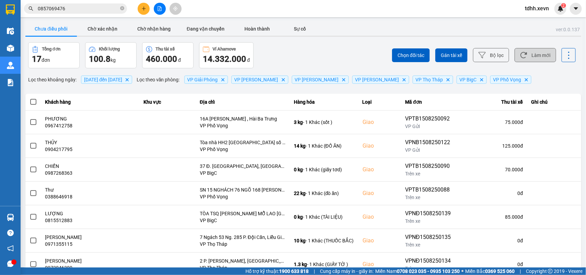
click at [539, 58] on button "Làm mới" at bounding box center [535, 55] width 42 height 14
click at [523, 54] on button "Làm mới" at bounding box center [535, 55] width 42 height 14
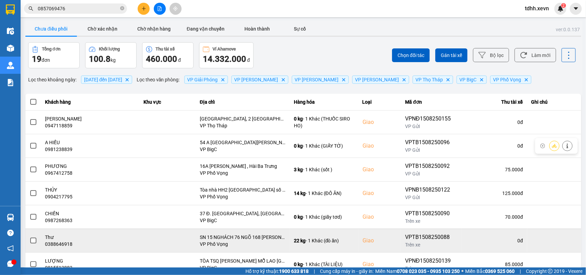
scroll to position [97, 0]
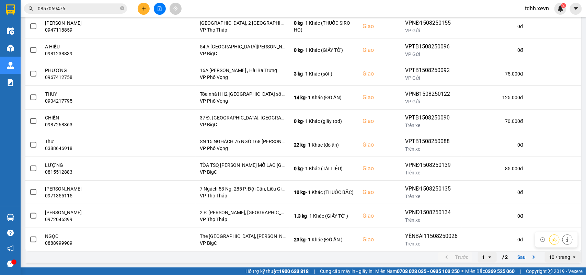
click at [533, 256] on icon "next page. current page 1 / 2" at bounding box center [534, 256] width 2 height 3
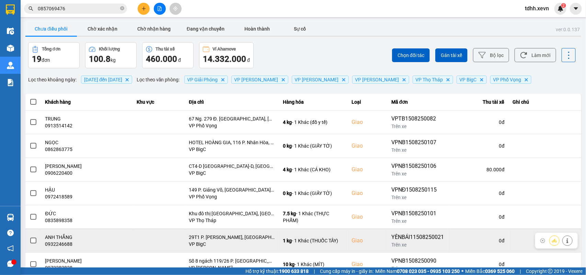
scroll to position [73, 0]
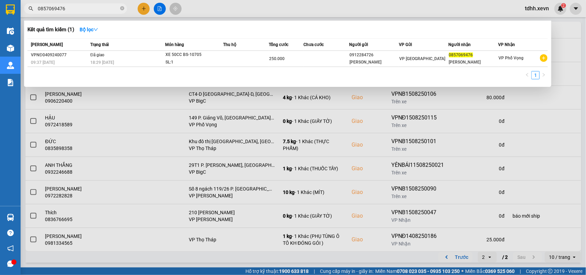
click at [64, 11] on input "0857069476" at bounding box center [78, 9] width 81 height 8
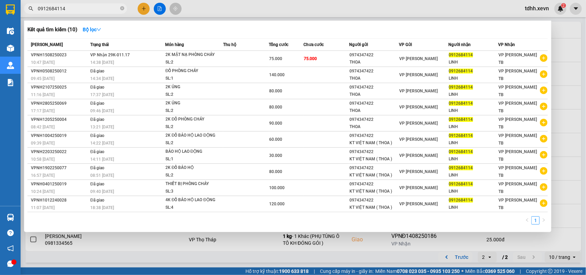
click at [566, 66] on div at bounding box center [293, 137] width 586 height 275
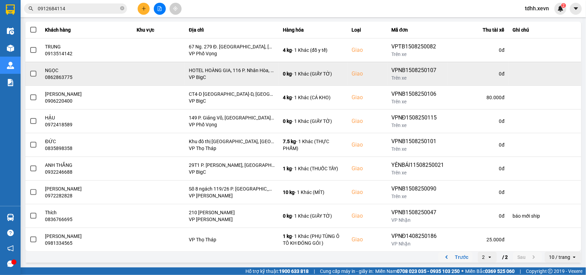
scroll to position [0, 0]
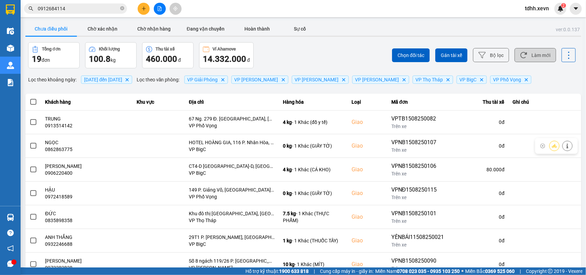
click at [541, 56] on button "Làm mới" at bounding box center [535, 55] width 42 height 14
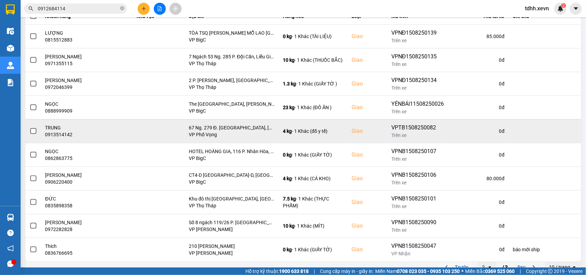
scroll to position [97, 0]
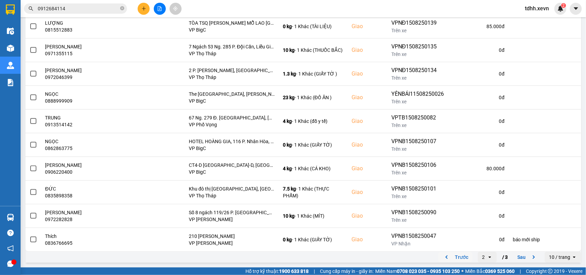
click at [442, 254] on icon "previous page. current page 2 / 3" at bounding box center [446, 257] width 8 height 8
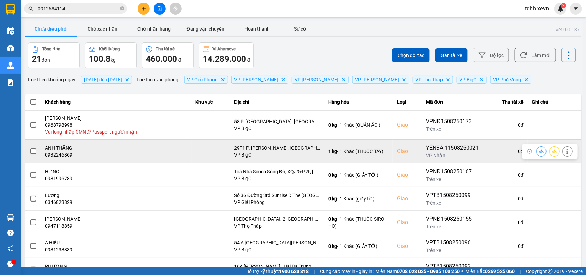
click at [539, 152] on icon at bounding box center [541, 151] width 5 height 4
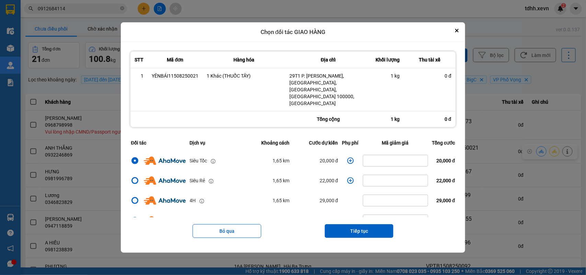
click at [348, 157] on icon "dialog" at bounding box center [350, 160] width 7 height 7
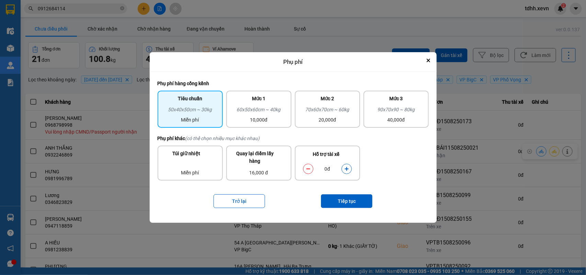
click at [348, 167] on icon "dialog" at bounding box center [346, 168] width 5 height 5
click at [353, 207] on button "Tiếp tục" at bounding box center [346, 201] width 51 height 14
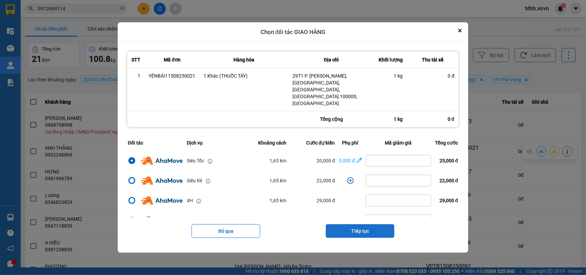
click at [372, 224] on button "Tiếp tục" at bounding box center [360, 231] width 69 height 14
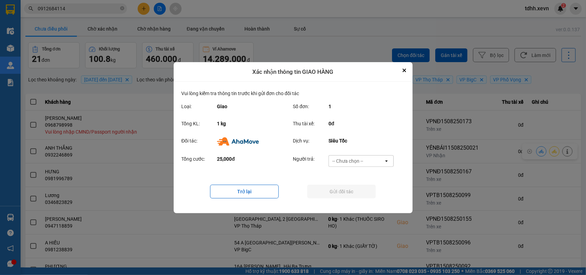
click at [376, 160] on div "-- Chưa chọn --" at bounding box center [356, 160] width 55 height 11
click at [349, 197] on span "Ví Ahamove" at bounding box center [348, 200] width 28 height 7
click at [350, 193] on button "Gửi đối tác" at bounding box center [341, 192] width 69 height 14
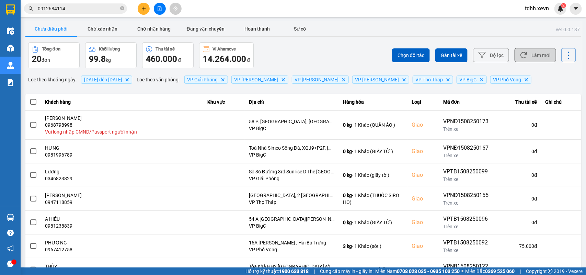
click at [525, 56] on button "Làm mới" at bounding box center [535, 55] width 42 height 14
click at [98, 32] on button "Chờ xác nhận" at bounding box center [102, 29] width 51 height 14
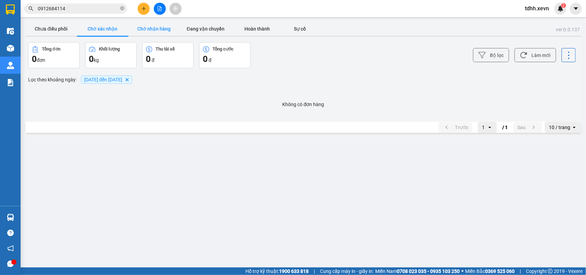
click at [160, 31] on button "Chờ nhận hàng" at bounding box center [153, 29] width 51 height 14
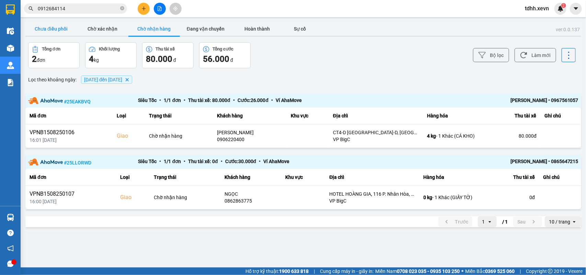
click at [36, 27] on button "Chưa điều phối" at bounding box center [50, 29] width 51 height 14
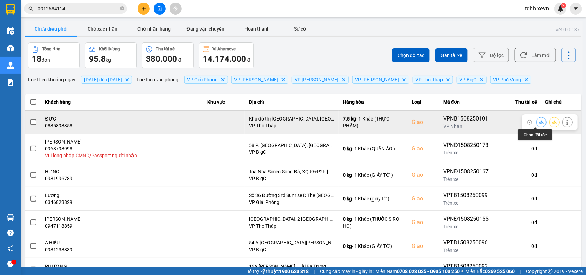
click at [539, 121] on icon at bounding box center [541, 122] width 5 height 5
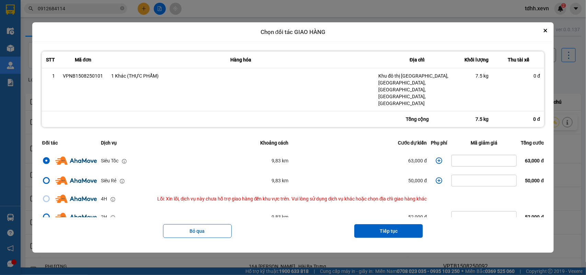
drag, startPoint x: 546, startPoint y: 38, endPoint x: 542, endPoint y: 38, distance: 3.8
click at [545, 38] on div "Chọn đối tác GIAO HÀNG STT Mã đơn Hàng hóa Địa chỉ Khối lượng Thu tài xế 1 VPNB…" at bounding box center [293, 137] width 522 height 231
click at [547, 32] on icon "Close" at bounding box center [545, 30] width 3 height 3
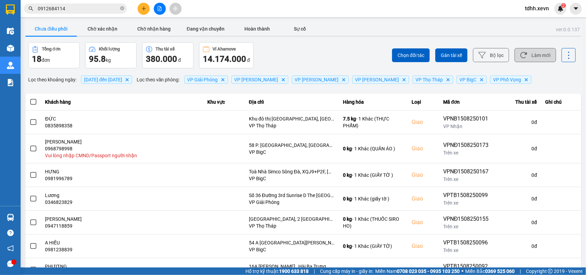
click at [533, 58] on button "Làm mới" at bounding box center [535, 55] width 42 height 14
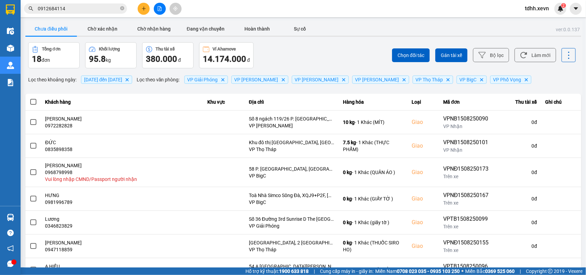
click at [47, 8] on input "0912684114" at bounding box center [78, 9] width 81 height 8
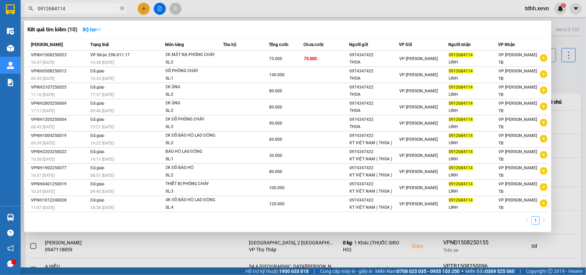
click at [47, 8] on input "0912684114" at bounding box center [78, 9] width 81 height 8
paste input "946901598"
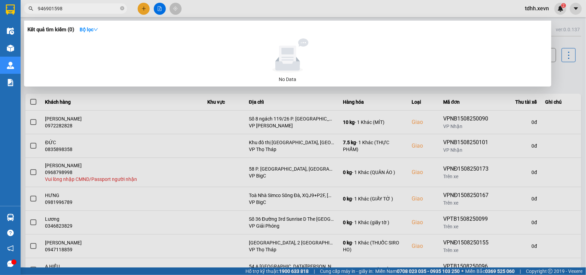
click at [38, 11] on input "946901598" at bounding box center [78, 9] width 81 height 8
type input "0946901598"
click at [557, 74] on div at bounding box center [293, 137] width 586 height 275
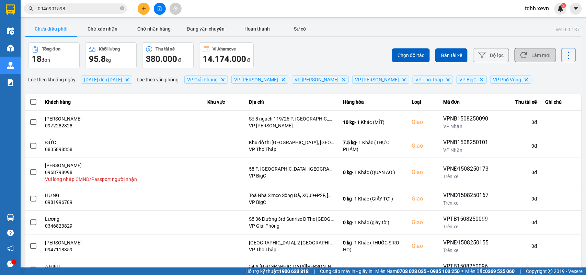
click at [536, 52] on button "Làm mới" at bounding box center [535, 55] width 42 height 14
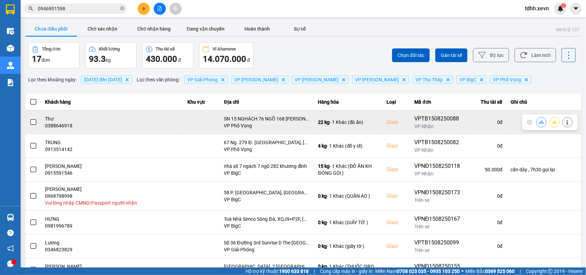
click at [63, 126] on div "0388646918" at bounding box center [112, 125] width 134 height 7
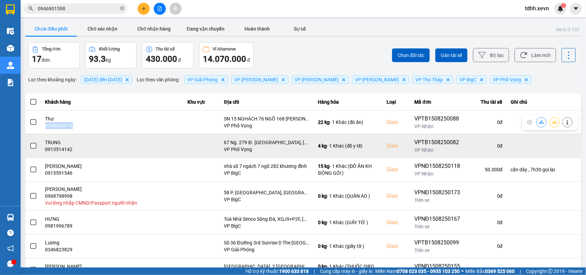
copy div "0388646918"
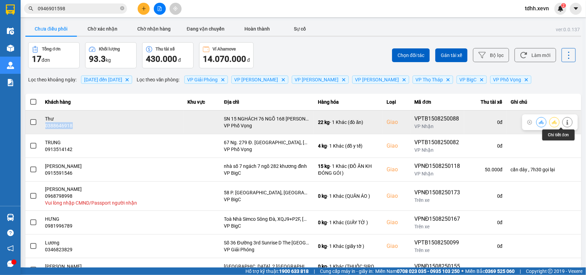
click at [565, 122] on icon at bounding box center [567, 122] width 5 height 5
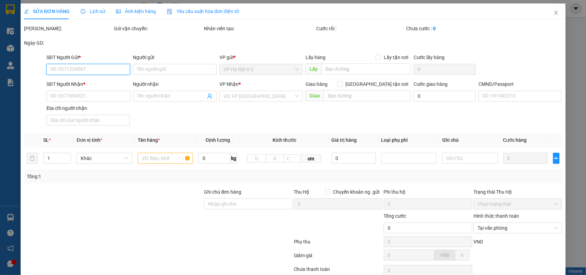
type input "0775387992"
type input "CHI"
type input "0388646918"
type input "Thư"
checkbox input "true"
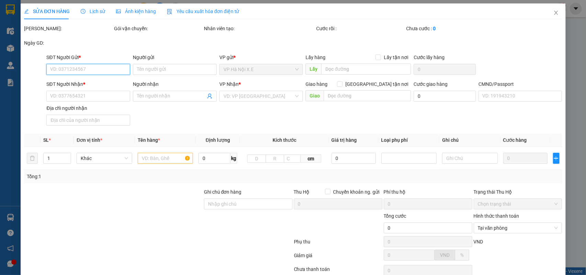
type input "SN 15 NGHÁCH 76 NGÕ 168 KIM GIANG ĐẠI KIM HOÀNG MAI"
type input "034301003186"
type input "110.000"
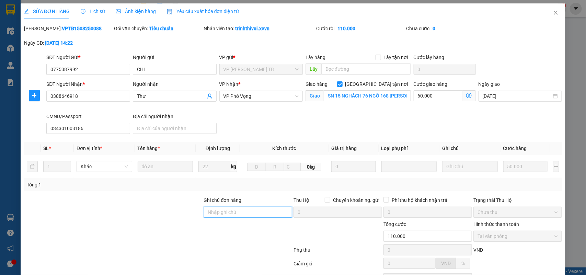
drag, startPoint x: 211, startPoint y: 208, endPoint x: 220, endPoint y: 196, distance: 15.5
click at [211, 208] on input "Ghi chú đơn hàng" at bounding box center [248, 212] width 89 height 11
type input "cần dây"
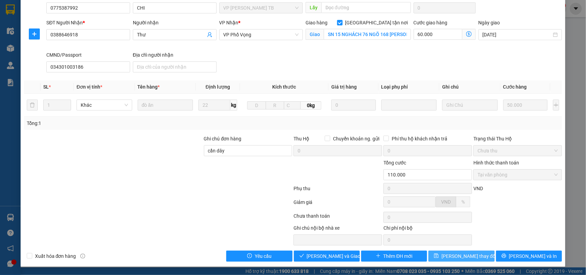
click at [449, 253] on span "[PERSON_NAME] thay đổi" at bounding box center [468, 256] width 55 height 8
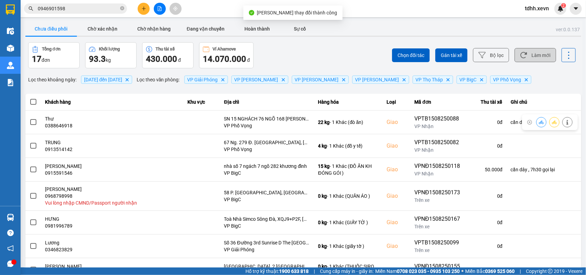
click at [537, 52] on button "Làm mới" at bounding box center [535, 55] width 42 height 14
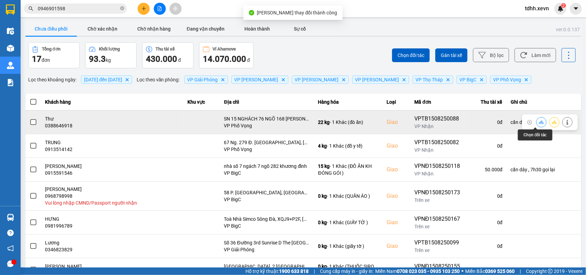
click at [539, 120] on icon at bounding box center [541, 122] width 5 height 5
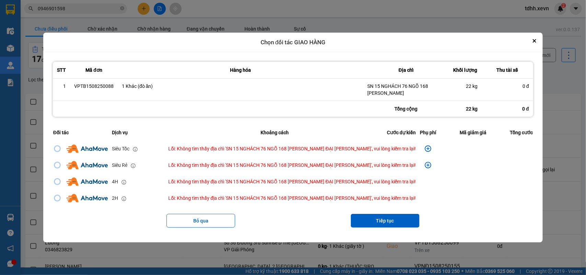
click at [535, 40] on icon "Close" at bounding box center [534, 40] width 3 height 3
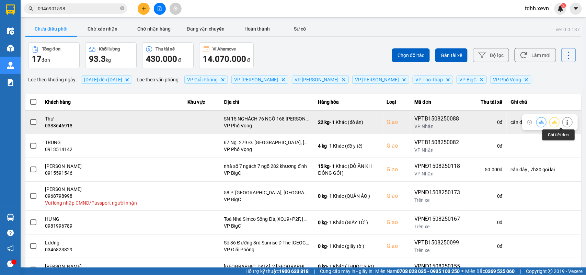
click at [565, 124] on icon at bounding box center [567, 122] width 5 height 5
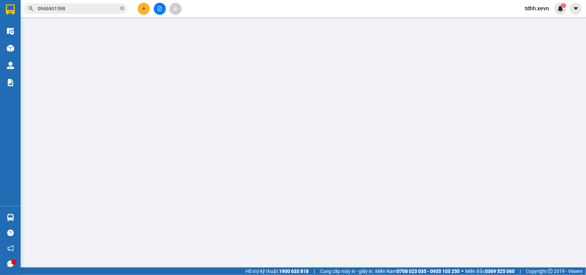
type input "0775387992"
type input "CHI"
type input "0388646918"
type input "Thư"
checkbox input "true"
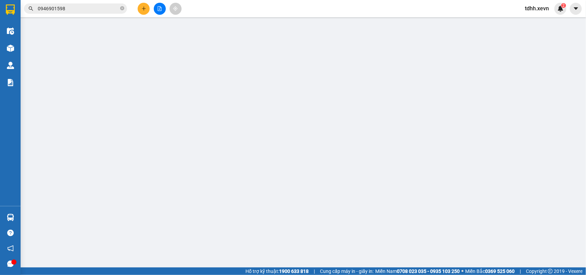
type input "SN 15 NGHÁCH 76 NGÕ 168 KIM GIANG ĐẠI KIM HOÀNG MAI"
type input "034301003186"
type input "cần dây"
type input "110.000"
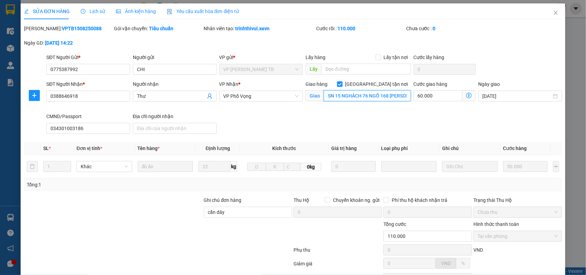
click at [365, 93] on input "SN 15 NGHÁCH 76 NGÕ 168 KIM GIANG ĐẠI KIM HOÀNG MAI" at bounding box center [367, 95] width 87 height 11
click at [371, 97] on input "SN 15 NGHÁCH 76 NGÕ 168 KIM GIANG ĐẠI KIM HOÀNG MAI" at bounding box center [367, 95] width 87 height 11
drag, startPoint x: 367, startPoint y: 97, endPoint x: 418, endPoint y: 101, distance: 50.3
click at [418, 101] on div "SĐT Người Nhận * 0388646918 Người nhận Thư VP Nhận * VP Phố Vọng Giao hàng Giao…" at bounding box center [304, 108] width 518 height 56
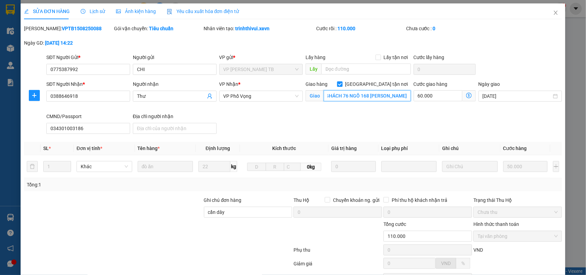
scroll to position [0, 0]
click at [352, 88] on div "Giao hàng Giao tận nơi" at bounding box center [357, 84] width 105 height 8
click at [369, 96] on input "SN 15 NGHÁCH 76 NGÕ 168 KIM GIANG ĐẠI KIM HOÀNG MAI" at bounding box center [367, 95] width 87 height 11
click at [373, 96] on input "SN 15 NGHÁCH 76 NGÕ 168 KIM GIANG ĐẠI KIM HOÀNG MAI" at bounding box center [367, 95] width 87 height 11
drag, startPoint x: 366, startPoint y: 96, endPoint x: 424, endPoint y: 106, distance: 58.8
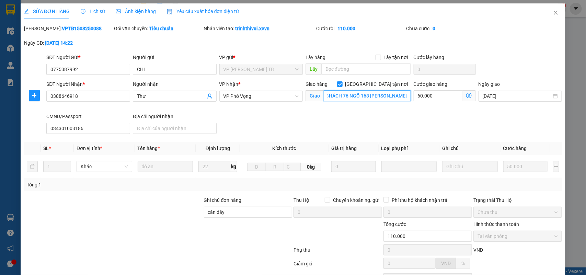
click at [424, 106] on div "SĐT Người Nhận * 0388646918 Người nhận Thư VP Nhận * VP Phố Vọng Giao hàng Giao…" at bounding box center [304, 108] width 518 height 56
paste input "gõ 168 kim giang, 168 Đ. Kim Giang, Kim Văn, Hoàng Mai, Hà Nội, Viêt Nam"
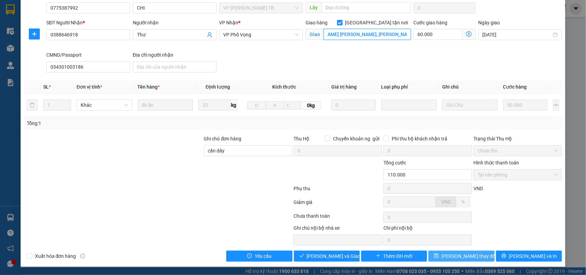
type input "SN 15 NGHÁCH 76 Ngõ 168 kim giang, 168 Đ. Kim Giang, Kim Văn, Hoàng Mai, Hà Nội…"
click at [464, 258] on span "[PERSON_NAME] thay đổi" at bounding box center [468, 256] width 55 height 8
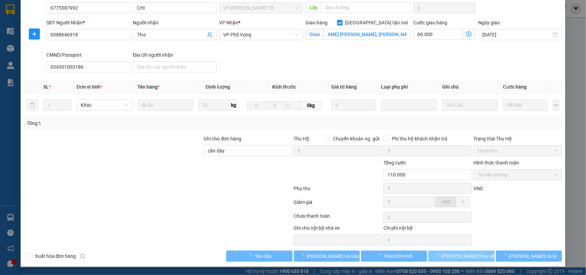
scroll to position [0, 0]
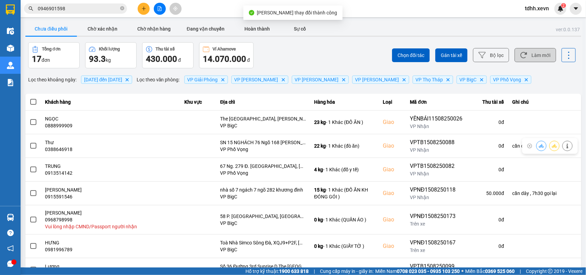
click at [536, 55] on button "Làm mới" at bounding box center [535, 55] width 42 height 14
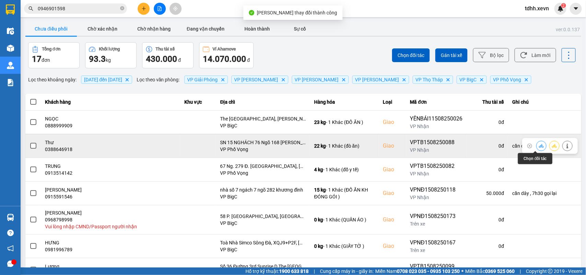
click at [539, 143] on icon at bounding box center [541, 145] width 5 height 5
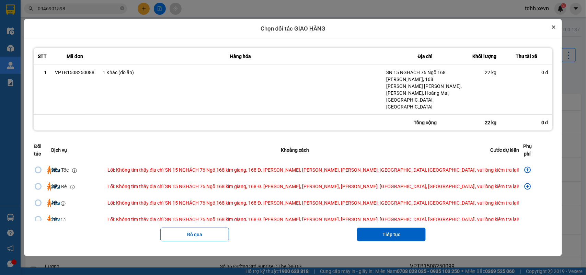
click at [549, 31] on button "Close" at bounding box center [553, 27] width 8 height 8
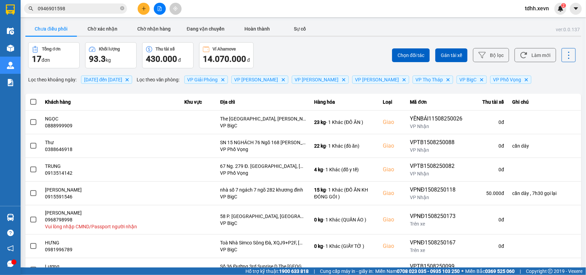
click at [549, 40] on div "ver: 0.0.137 Chưa điều phối Chờ xác nhận Chờ nhận hàng Đang vận chuyển Hoàn thà…" at bounding box center [303, 193] width 558 height 345
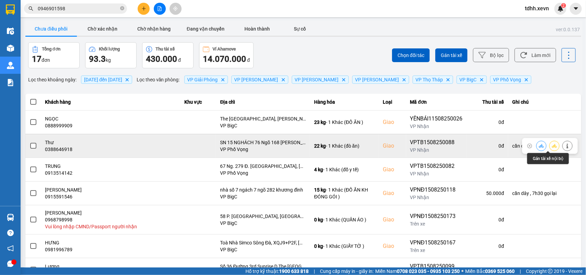
click at [566, 146] on icon at bounding box center [567, 145] width 2 height 5
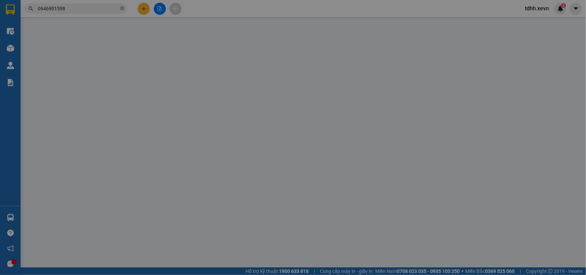
type input "0775387992"
type input "CHI"
type input "0388646918"
type input "Thư"
checkbox input "true"
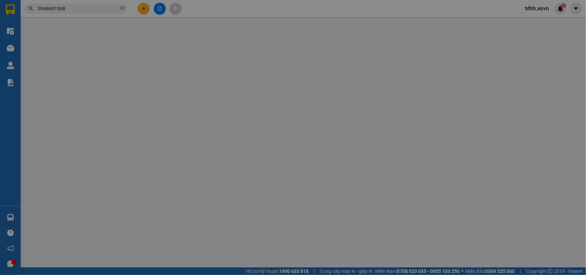
type input "SN 15 NGHÁCH 76 Ngõ 168 kim giang, 168 Đ. Kim Giang, Kim Văn, Hoàng Mai, Hà Nội…"
type input "034301003186"
type input "cần dây"
type input "110.000"
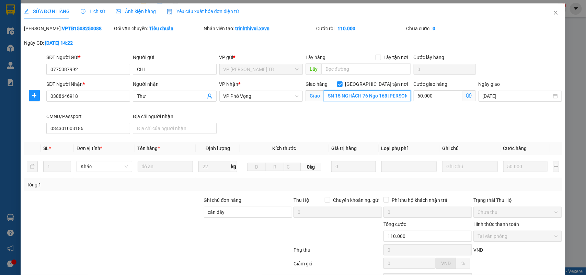
click at [358, 98] on input "SN 15 NGHÁCH 76 Ngõ 168 kim giang, 168 Đ. Kim Giang, Kim Văn, Hoàng Mai, Hà Nội…" at bounding box center [367, 95] width 87 height 11
click at [367, 94] on input "SN 15 NGHÁCH 76 Ngõ 168 kim giang, 168 Đ. Kim Giang, Kim Văn, Hoàng Mai, Hà Nội…" at bounding box center [367, 95] width 87 height 11
drag, startPoint x: 365, startPoint y: 95, endPoint x: 315, endPoint y: 97, distance: 50.5
click at [315, 97] on span "Giao SN 15 NGHÁCH 76 Ngõ 168 kim giang, 168 Đ. Kim Giang, Kim Văn, Hoàng Mai, H…" at bounding box center [357, 95] width 105 height 11
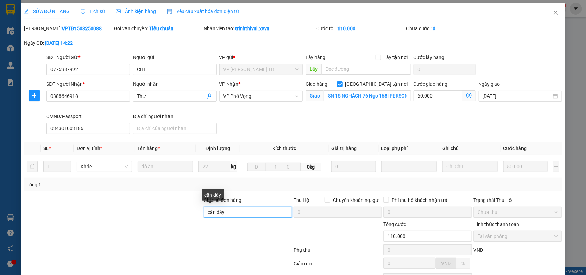
click at [234, 215] on input "cần dây" at bounding box center [248, 212] width 89 height 11
paste input "SN 15 NGHÁCH 76"
type input "cần dây SN 15 NGHÁCH 76"
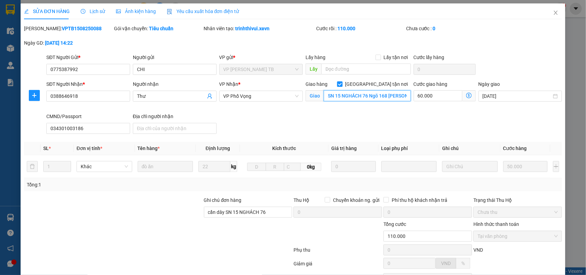
click at [365, 95] on input "SN 15 NGHÁCH 76 Ngõ 168 kim giang, 168 Đ. Kim Giang, Kim Văn, Hoàng Mai, Hà Nội…" at bounding box center [367, 95] width 87 height 11
click at [364, 98] on input "SN 15 NGHÁCH 76 Ngõ 168 kim giang, 168 Đ. Kim Giang, Kim Văn, Hoàng Mai, Hà Nội…" at bounding box center [367, 95] width 87 height 11
click at [365, 98] on input "SN 15 NGHÁCH 76 Ngõ 168 kim giang, 168 Đ. Kim Giang, Kim Văn, Hoàng Mai, Hà Nội…" at bounding box center [367, 95] width 87 height 11
click at [365, 97] on input "SN 15 NGHÁCH 76 Ngõ 168 kim giang, 168 Đ. Kim Giang, Kim Văn, Hoàng Mai, Hà Nội…" at bounding box center [367, 95] width 87 height 11
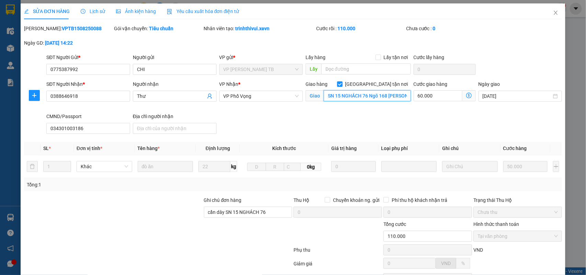
drag, startPoint x: 365, startPoint y: 97, endPoint x: 322, endPoint y: 91, distance: 43.3
click at [324, 91] on input "SN 15 NGHÁCH 76 Ngõ 168 kim giang, 168 Đ. Kim Giang, Kim Văn, Hoàng Mai, Hà Nội…" at bounding box center [367, 95] width 87 height 11
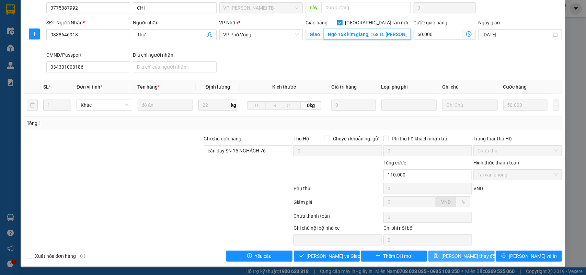
type input "Ngõ 168 kim giang, 168 Đ. Kim Giang, Kim Văn, Hoàng Mai, Hà Nội, Viêt Nam"
click at [469, 258] on span "[PERSON_NAME] thay đổi" at bounding box center [468, 256] width 55 height 8
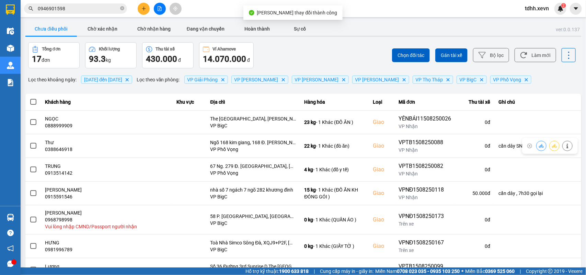
click at [531, 47] on div "Chọn đối tác Gán tài xế Bộ lọc Làm mới" at bounding box center [439, 55] width 274 height 26
click at [534, 56] on button "Làm mới" at bounding box center [535, 55] width 42 height 14
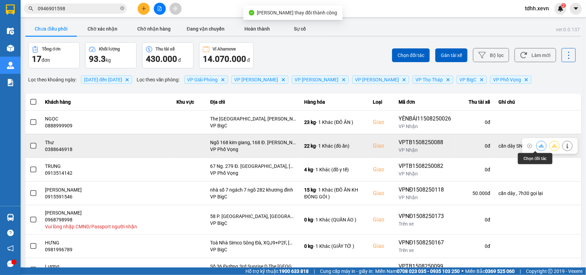
click at [536, 149] on button at bounding box center [541, 146] width 10 height 12
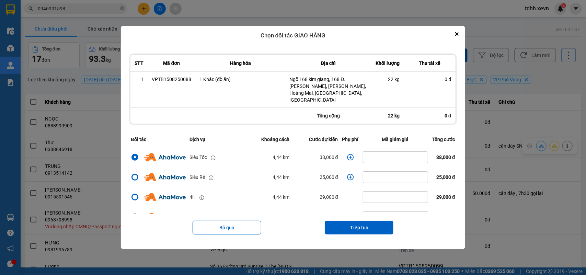
click at [347, 154] on icon "dialog" at bounding box center [350, 157] width 7 height 7
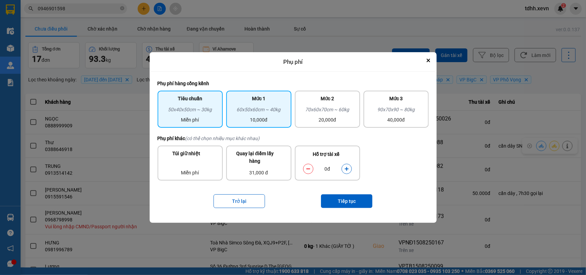
click at [287, 119] on div "10,000đ" at bounding box center [258, 120] width 57 height 8
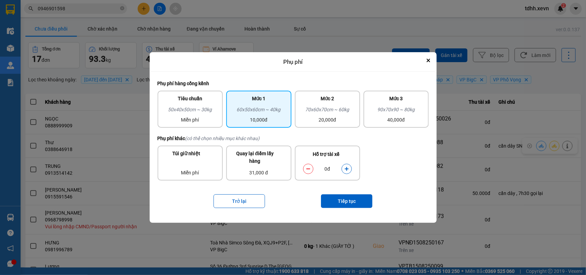
click at [343, 168] on button "dialog" at bounding box center [347, 169] width 10 height 12
click at [343, 202] on button "Tiếp tục" at bounding box center [346, 201] width 51 height 14
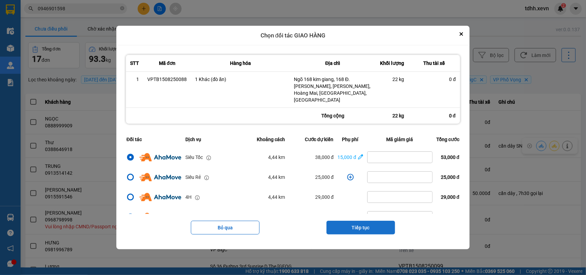
click at [364, 222] on button "Tiếp tục" at bounding box center [360, 228] width 69 height 14
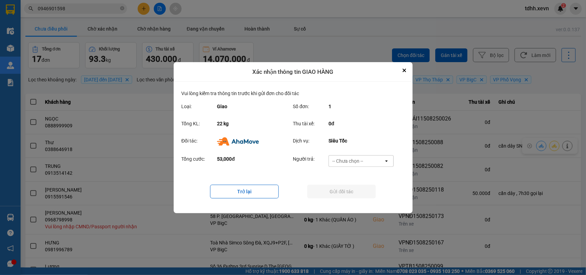
click at [375, 158] on div "-- Chưa chọn --" at bounding box center [356, 160] width 55 height 11
click at [355, 198] on span "Ví Ahamove" at bounding box center [348, 200] width 28 height 7
click at [358, 192] on button "Gửi đối tác" at bounding box center [341, 192] width 69 height 14
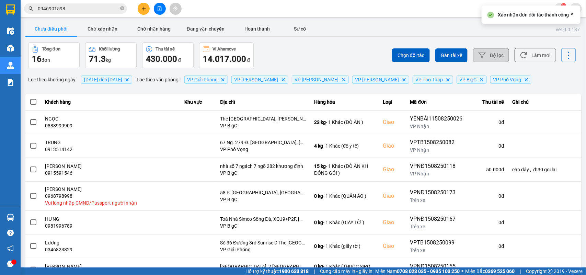
click at [522, 56] on button "Làm mới" at bounding box center [535, 55] width 42 height 14
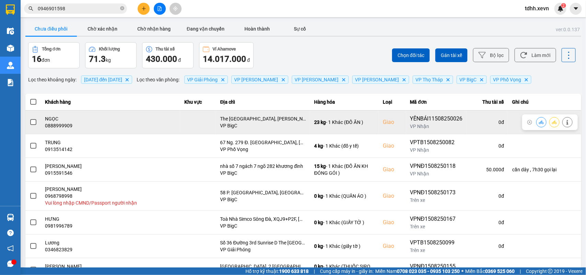
click at [61, 126] on div "0888999909" at bounding box center [110, 125] width 131 height 7
copy div "0888999909"
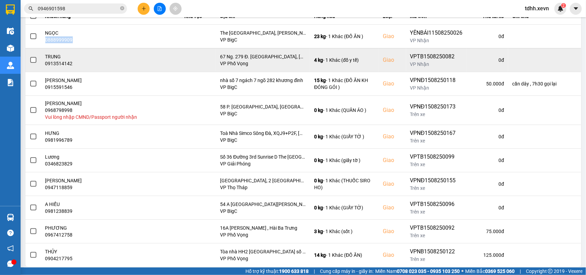
scroll to position [102, 0]
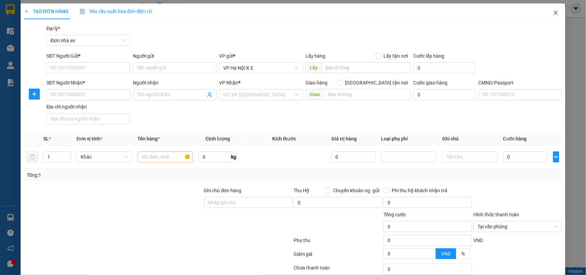
click at [553, 11] on icon "close" at bounding box center [555, 12] width 5 height 5
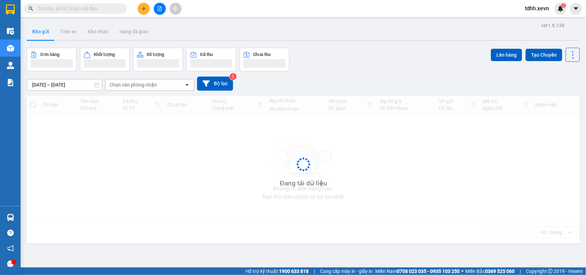
click at [46, 11] on input "text" at bounding box center [78, 9] width 81 height 8
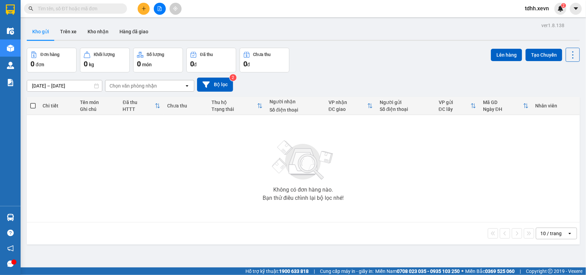
paste input "0983732780"
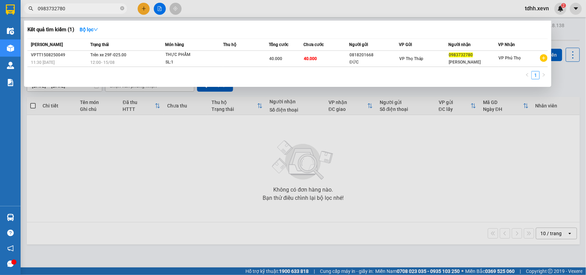
click at [482, 161] on div at bounding box center [293, 137] width 586 height 275
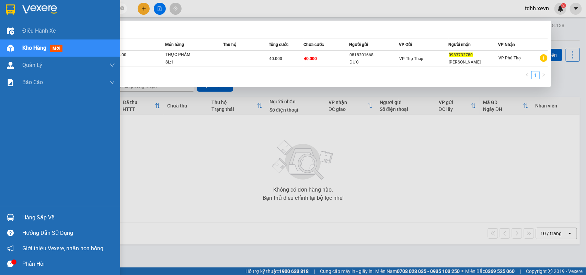
drag, startPoint x: 64, startPoint y: 9, endPoint x: 19, endPoint y: 14, distance: 45.3
click at [19, 14] on section "Kết quả tìm kiếm ( 1 ) Bộ lọc Mã ĐH Trạng thái Món hàng Thu hộ Tổng cước Chưa c…" at bounding box center [293, 137] width 586 height 275
paste input "2259118"
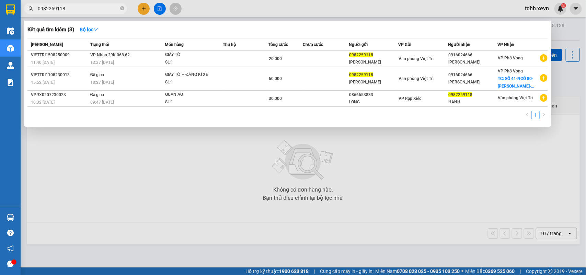
drag, startPoint x: 66, startPoint y: 6, endPoint x: 23, endPoint y: 17, distance: 44.0
click at [23, 15] on div "Kết quả tìm kiếm ( 3 ) Bộ lọc Mã ĐH Trạng thái Món hàng Thu hộ Tổng cước Chưa c…" at bounding box center [67, 9] width 134 height 12
click at [50, 3] on div at bounding box center [293, 137] width 586 height 275
click at [50, 3] on div "Kết quả tìm kiếm ( 3 ) Bộ lọc Mã ĐH Trạng thái Món hàng Thu hộ Tổng cước Chưa c…" at bounding box center [67, 9] width 134 height 12
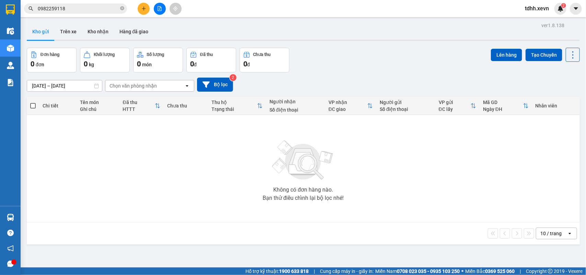
click at [50, 7] on input "0982259118" at bounding box center [78, 9] width 81 height 8
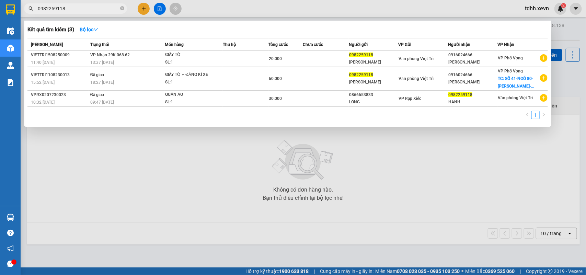
click at [50, 7] on input "0982259118" at bounding box center [78, 9] width 81 height 8
paste input "66565757"
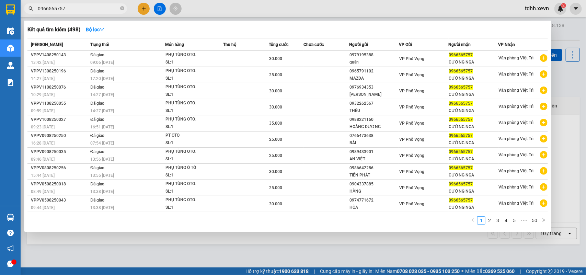
drag, startPoint x: 63, startPoint y: 8, endPoint x: 26, endPoint y: 16, distance: 37.9
click at [26, 15] on div "Kết quả tìm kiếm ( 498 ) Bộ lọc Mã ĐH Trạng thái Món hàng Thu hộ Tổng cước Chưa…" at bounding box center [67, 9] width 134 height 12
paste input "389577568"
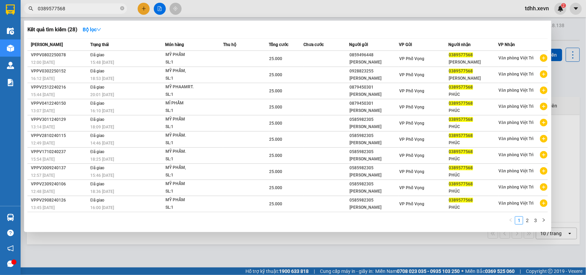
drag, startPoint x: 68, startPoint y: 9, endPoint x: 28, endPoint y: 12, distance: 39.6
click at [28, 12] on span "0389577568" at bounding box center [75, 8] width 103 height 10
paste input "96468871"
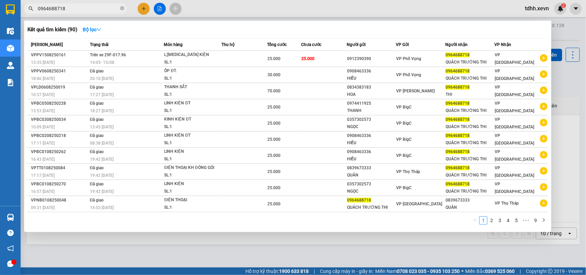
drag, startPoint x: 69, startPoint y: 10, endPoint x: 38, endPoint y: 14, distance: 30.8
click at [38, 14] on div "Kết quả tìm kiếm ( 90 ) Bộ lọc Mã ĐH Trạng thái Món hàng Thu hộ Tổng cước Chưa …" at bounding box center [67, 9] width 134 height 12
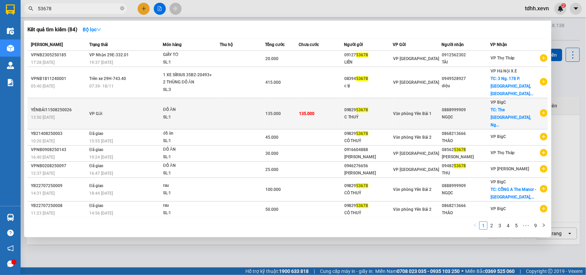
type input "53678"
click at [476, 106] on div "0888999909" at bounding box center [466, 109] width 48 height 7
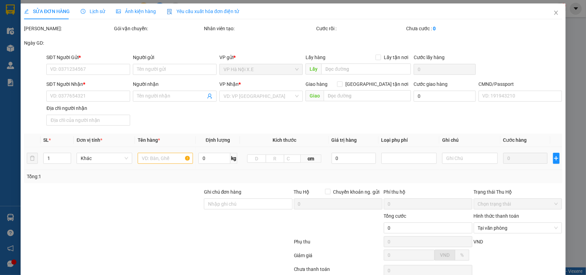
type input "0982953678"
type input "C THUỶ"
type input "0888999909"
type input "NGỌC"
checkbox input "true"
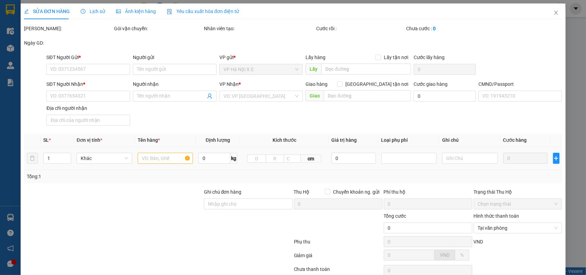
type input "The [GEOGRAPHIC_DATA], [PERSON_NAME], [GEOGRAPHIC_DATA], [GEOGRAPHIC_DATA], [GE…"
type input "135.000"
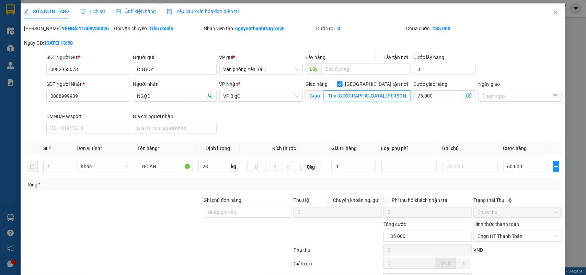
click at [365, 96] on input "The [GEOGRAPHIC_DATA], [PERSON_NAME], [GEOGRAPHIC_DATA], [GEOGRAPHIC_DATA], [GE…" at bounding box center [367, 95] width 87 height 11
paste input "CỔNG A VIETTINBANK The Manor, Mễ Trì, [PERSON_NAME], [GEOGRAPHIC_DATA]"
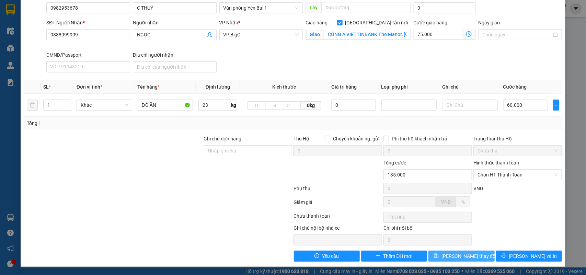
click at [460, 251] on button "[PERSON_NAME] thay đổi" at bounding box center [461, 255] width 66 height 11
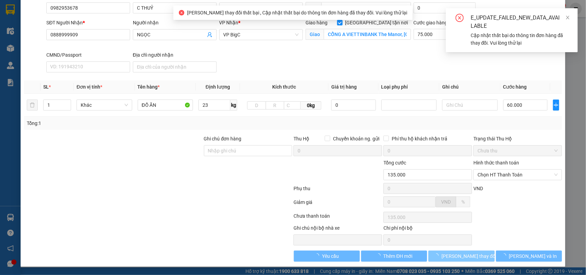
type input "The [GEOGRAPHIC_DATA], [PERSON_NAME], [GEOGRAPHIC_DATA], [GEOGRAPHIC_DATA], [GE…"
type input "1"
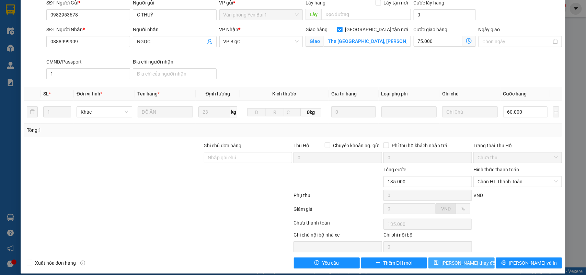
scroll to position [0, 0]
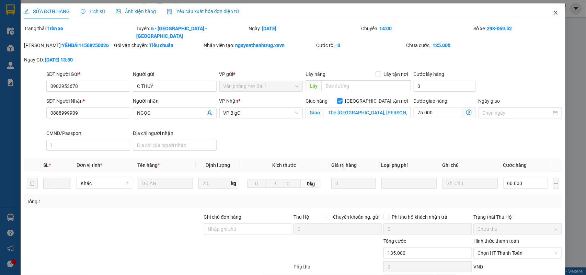
click at [553, 13] on icon "close" at bounding box center [555, 12] width 5 height 5
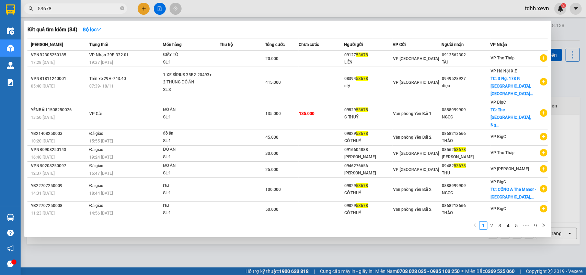
drag, startPoint x: 48, startPoint y: 12, endPoint x: 28, endPoint y: 14, distance: 19.6
click at [28, 14] on div "Kết quả tìm kiếm ( 84 ) Bộ lọc Mã ĐH Trạng thái Món hàng Thu hộ Tổng cước Chưa …" at bounding box center [67, 9] width 134 height 12
click at [51, 8] on input "53678" at bounding box center [78, 9] width 81 height 8
paste input "0376362632"
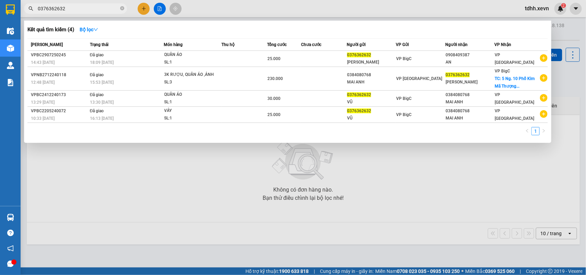
drag, startPoint x: 71, startPoint y: 8, endPoint x: 35, endPoint y: 9, distance: 36.0
click at [35, 9] on span "0376362632" at bounding box center [75, 8] width 103 height 10
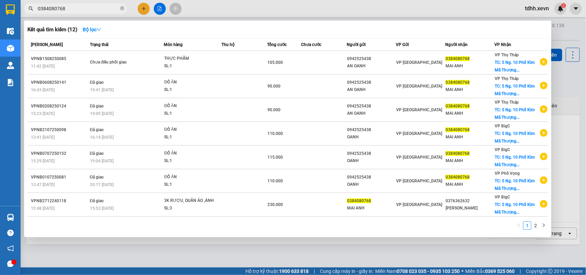
click at [559, 83] on div at bounding box center [293, 137] width 586 height 275
drag, startPoint x: 68, startPoint y: 9, endPoint x: 23, endPoint y: 16, distance: 45.2
click at [23, 15] on div "Kết quả tìm kiếm ( 12 ) Bộ lọc Mã ĐH Trạng thái Món hàng Thu hộ Tổng cước Chưa …" at bounding box center [67, 9] width 134 height 12
paste input "916959667"
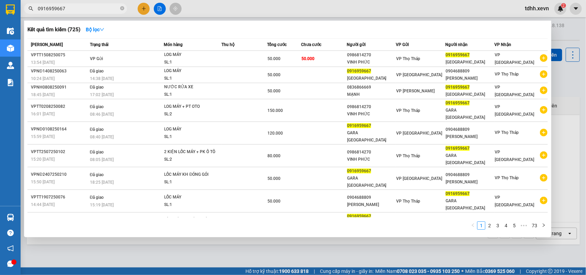
drag, startPoint x: 63, startPoint y: 7, endPoint x: 27, endPoint y: 13, distance: 36.5
click at [27, 13] on span "0916959667" at bounding box center [75, 8] width 103 height 10
paste input "680680"
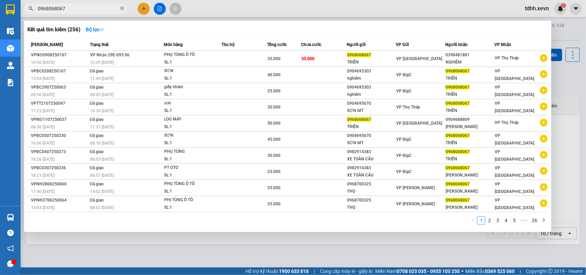
drag, startPoint x: 64, startPoint y: 5, endPoint x: 37, endPoint y: 21, distance: 31.2
click at [37, 15] on div "Kết quả tìm kiếm ( 256 ) Bộ lọc Mã ĐH Trạng thái Món hàng Thu hộ Tổng cước Chưa…" at bounding box center [67, 9] width 134 height 12
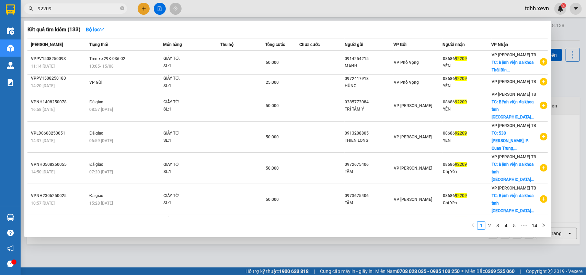
click at [568, 74] on div at bounding box center [293, 137] width 586 height 275
drag, startPoint x: 55, startPoint y: 8, endPoint x: 23, endPoint y: 17, distance: 33.2
click at [23, 15] on div "Kết quả tìm kiếm ( 133 ) Bộ lọc Mã ĐH Trạng thái Món hàng Thu hộ Tổng cước Chưa…" at bounding box center [67, 9] width 134 height 12
paste input "0902284090"
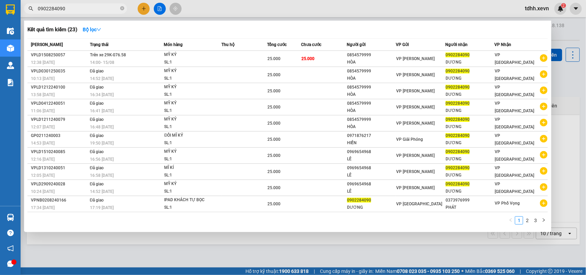
drag, startPoint x: 72, startPoint y: 8, endPoint x: 18, endPoint y: 8, distance: 53.9
click at [18, 8] on section "Kết quả tìm kiếm ( 23 ) Bộ lọc Mã ĐH Trạng thái Món hàng Thu hộ Tổng cước Chưa …" at bounding box center [293, 137] width 586 height 275
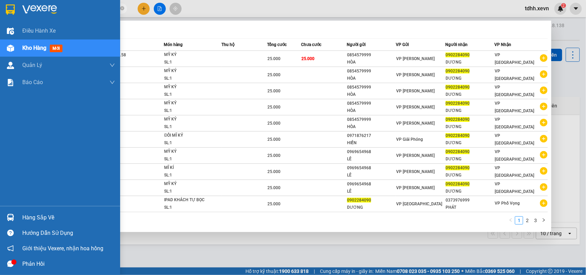
paste input "382931744"
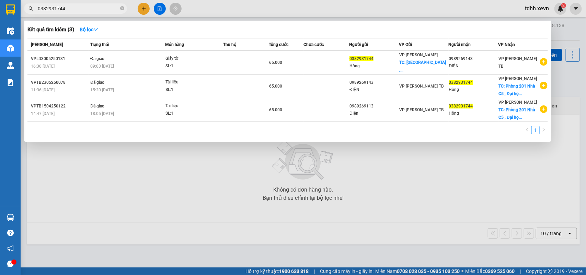
drag, startPoint x: 78, startPoint y: 9, endPoint x: 13, endPoint y: 25, distance: 66.3
click at [13, 25] on section "Kết quả tìm kiếm ( 3 ) Bộ lọc Mã ĐH Trạng thái Món hàng Thu hộ Tổng cước Chưa c…" at bounding box center [293, 137] width 586 height 275
paste input "836632001"
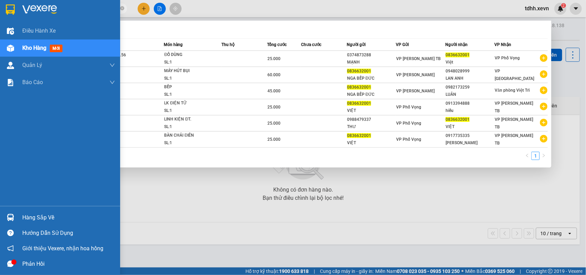
click at [11, 9] on section "Kết quả tìm kiếm ( 6 ) Bộ lọc Mã ĐH Trạng thái Món hàng Thu hộ Tổng cước Chưa c…" at bounding box center [293, 137] width 586 height 275
paste input "912355125"
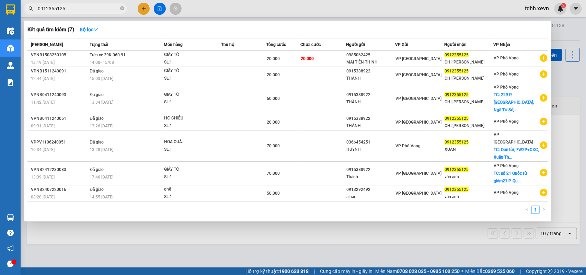
drag, startPoint x: 63, startPoint y: 9, endPoint x: 23, endPoint y: 22, distance: 42.2
click at [23, 15] on div "Kết quả tìm kiếm ( 7 ) Bộ lọc Mã ĐH Trạng thái Món hàng Thu hộ Tổng cước Chưa c…" at bounding box center [67, 9] width 134 height 12
paste input "61347634"
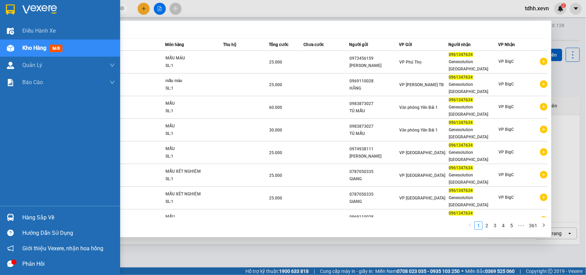
drag, startPoint x: 66, startPoint y: 8, endPoint x: 0, endPoint y: 20, distance: 66.9
click at [0, 20] on section "Kết quả tìm kiếm ( 3602 ) Bộ lọc Mã ĐH Trạng thái Món hàng Thu hộ Tổng cước Chư…" at bounding box center [293, 137] width 586 height 275
paste input "373353015"
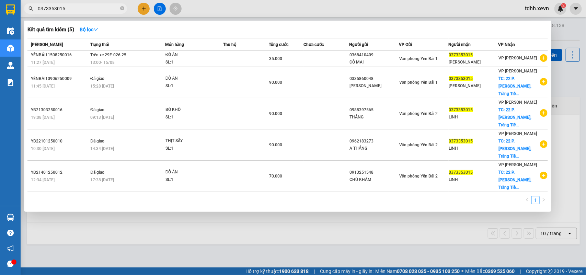
drag, startPoint x: 70, startPoint y: 10, endPoint x: 21, endPoint y: 16, distance: 49.8
click at [21, 15] on div "Kết quả tìm kiếm ( 5 ) Bộ lọc Mã ĐH Trạng thái Món hàng Thu hộ Tổng cước Chưa c…" at bounding box center [67, 9] width 134 height 12
paste input "98277217"
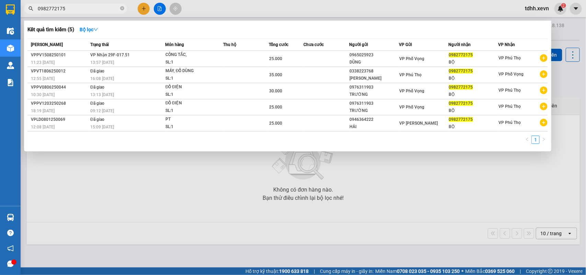
drag, startPoint x: 72, startPoint y: 10, endPoint x: 28, endPoint y: 20, distance: 44.9
click at [29, 15] on div "Kết quả tìm kiếm ( 5 ) Bộ lọc Mã ĐH Trạng thái Món hàng Thu hộ Tổng cước Chưa c…" at bounding box center [67, 9] width 134 height 12
paste input "79297687"
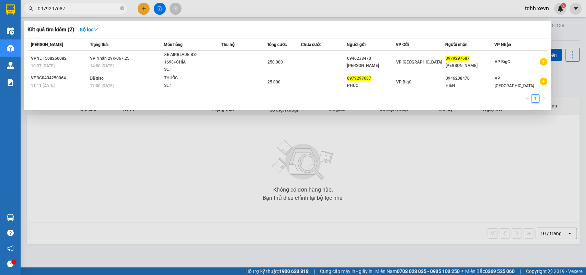
drag, startPoint x: 66, startPoint y: 11, endPoint x: 23, endPoint y: 17, distance: 43.3
click at [23, 15] on div "Kết quả tìm kiếm ( 2 ) Bộ lọc Mã ĐH Trạng thái Món hàng Thu hộ Tổng cước Chưa c…" at bounding box center [67, 9] width 134 height 12
paste input "89362996"
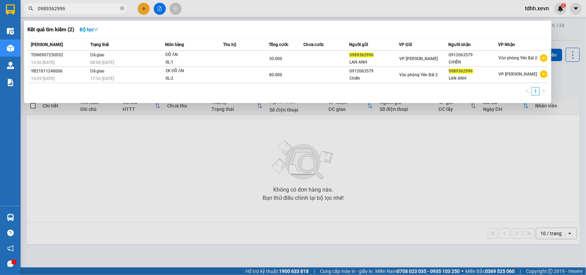
click at [57, 8] on input "0989362996" at bounding box center [78, 9] width 81 height 8
drag, startPoint x: 43, startPoint y: 5, endPoint x: 37, endPoint y: 6, distance: 6.3
click at [37, 6] on span "0989362996" at bounding box center [75, 8] width 103 height 10
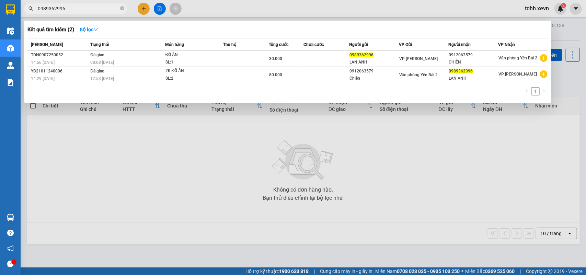
paste input "77845663"
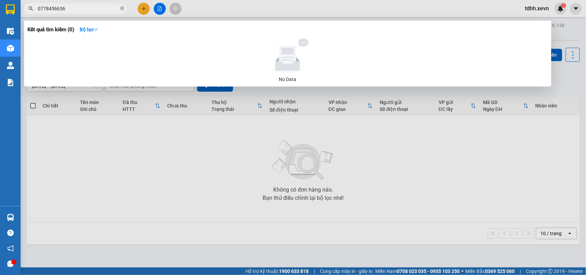
drag, startPoint x: 69, startPoint y: 10, endPoint x: 26, endPoint y: 19, distance: 44.1
click at [26, 15] on div "Kết quả tìm kiếm ( 0 ) Bộ lọc No Data 0778456636" at bounding box center [67, 9] width 134 height 12
paste input "349123505"
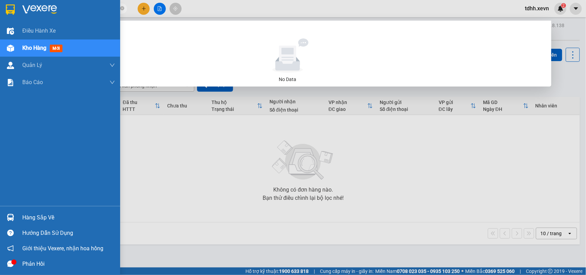
drag, startPoint x: 71, startPoint y: 7, endPoint x: 16, endPoint y: 16, distance: 56.0
click at [16, 16] on section "Kết quả tìm kiếm ( 0 ) Bộ lọc No Data 0349123505 tdhh.xevn 2 Điều hành xe Kho h…" at bounding box center [293, 137] width 586 height 275
paste input "55021202"
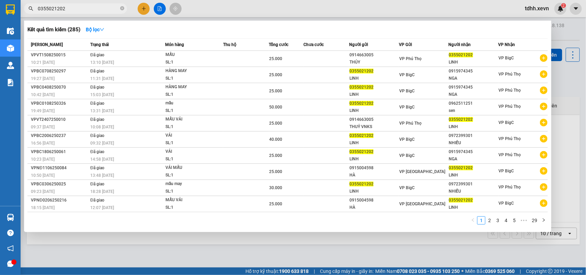
drag, startPoint x: 37, startPoint y: 12, endPoint x: 23, endPoint y: 16, distance: 13.9
click at [23, 15] on div "Kết quả tìm kiếm ( 285 ) Bộ lọc Mã ĐH Trạng thái Món hàng Thu hộ Tổng cước Chưa…" at bounding box center [67, 9] width 134 height 12
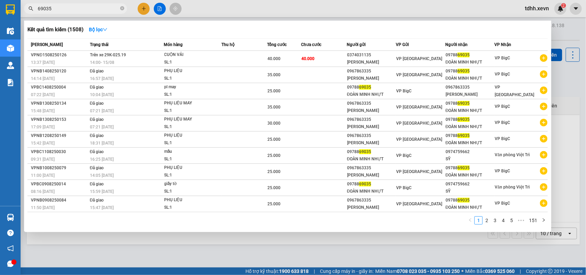
drag, startPoint x: 57, startPoint y: 11, endPoint x: 26, endPoint y: 8, distance: 31.4
click at [26, 8] on span "69035" at bounding box center [75, 8] width 103 height 10
paste input "091235512"
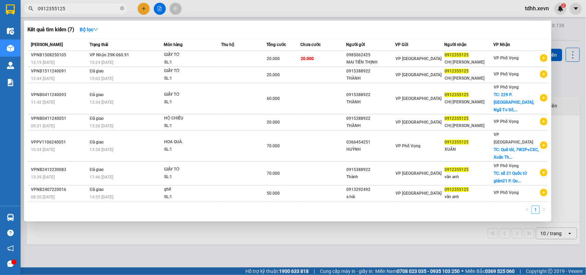
drag, startPoint x: 68, startPoint y: 11, endPoint x: 31, endPoint y: 15, distance: 37.0
click at [31, 15] on div "Kết quả tìm kiếm ( 7 ) Bộ lọc Mã ĐH Trạng thái Món hàng Thu hộ Tổng cước Chưa c…" at bounding box center [67, 9] width 134 height 12
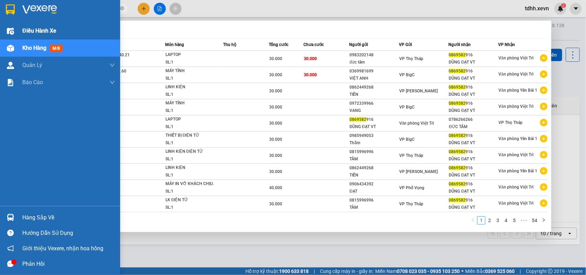
drag, startPoint x: 62, startPoint y: 9, endPoint x: 16, endPoint y: 28, distance: 50.1
click at [16, 28] on section "Kết quả tìm kiếm ( 534 ) Bộ lọc Mã ĐH Trạng thái Món hàng Thu hộ Tổng cước Chưa…" at bounding box center [293, 137] width 586 height 275
paste input "986360678"
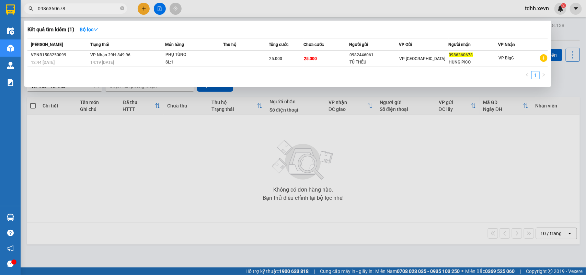
drag, startPoint x: 68, startPoint y: 7, endPoint x: 22, endPoint y: 19, distance: 46.9
click at [22, 15] on div "Kết quả tìm kiếm ( 1 ) Bộ lọc Mã ĐH Trạng thái Món hàng Thu hộ Tổng cước Chưa c…" at bounding box center [67, 9] width 134 height 12
paste input "62737812"
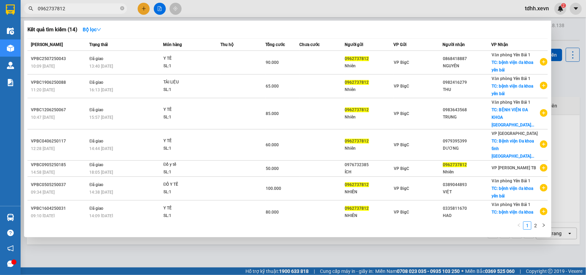
drag, startPoint x: 67, startPoint y: 11, endPoint x: 31, endPoint y: 19, distance: 37.0
click at [31, 15] on div "Kết quả tìm kiếm ( 14 ) Bộ lọc Mã ĐH Trạng thái Món hàng Thu hộ Tổng cước Chưa …" at bounding box center [67, 9] width 134 height 12
click at [48, 6] on input "0962737812" at bounding box center [78, 9] width 81 height 8
click at [45, 12] on span "0962737812" at bounding box center [75, 8] width 103 height 10
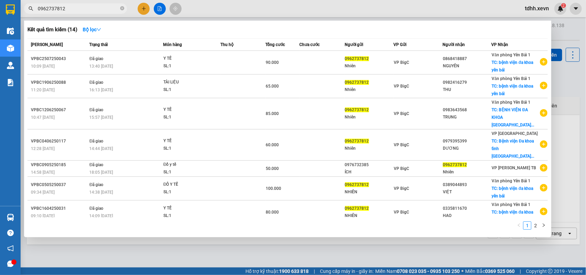
click at [45, 12] on span "0962737812" at bounding box center [75, 8] width 103 height 10
click at [45, 9] on input "0962737812" at bounding box center [78, 9] width 81 height 8
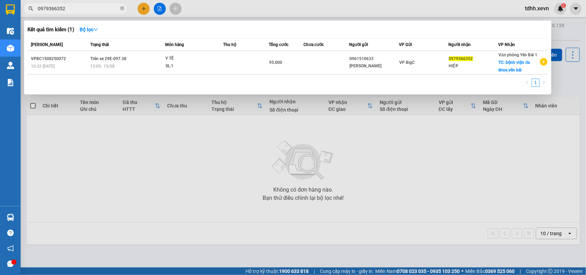
drag, startPoint x: 67, startPoint y: 9, endPoint x: 24, endPoint y: 18, distance: 43.9
click at [24, 15] on div "Kết quả tìm kiếm ( 1 ) Bộ lọc Mã ĐH Trạng thái Món hàng Thu hộ Tổng cước Chưa c…" at bounding box center [67, 9] width 134 height 12
paste input "81521521"
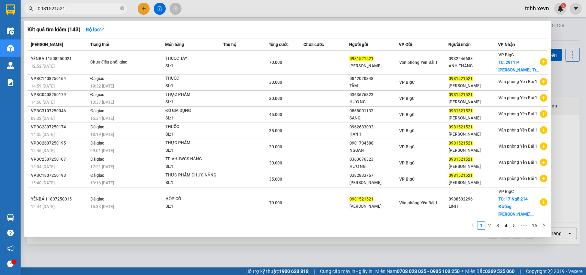
type input "0981521521"
drag, startPoint x: 66, startPoint y: 9, endPoint x: 25, endPoint y: 23, distance: 43.7
click at [25, 15] on div "Kết quả tìm kiếm ( 143 ) Bộ lọc Mã ĐH Trạng thái Món hàng Thu hộ Tổng cước Chưa…" at bounding box center [67, 9] width 134 height 12
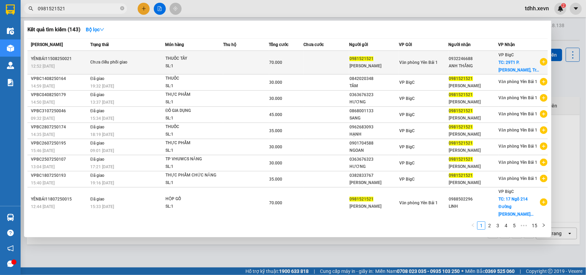
click at [460, 68] on div "ANH THẮNG" at bounding box center [473, 65] width 49 height 7
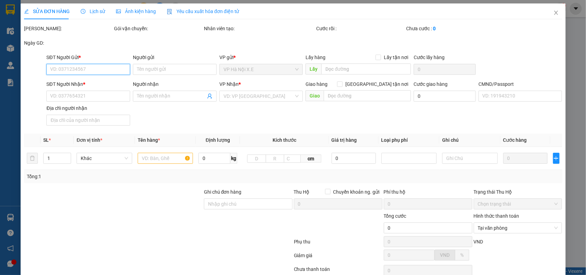
type input "0981521521"
type input "HÙNG NGỌC THƯỢC"
type input "0932246688"
type input "ANH THẮNG"
checkbox input "true"
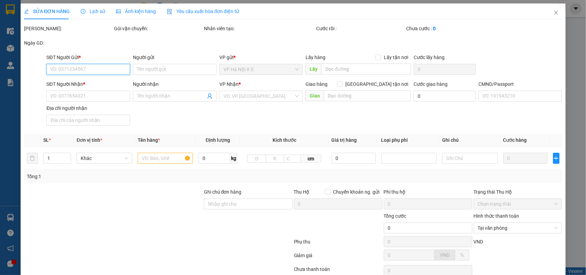
type input "29T1 P. Hoàng Đạo Thúy, Trung Hoà, Cầu Giấy, Hà Nội 100000, Vietnam"
type input "BÁCH"
type input "70.000"
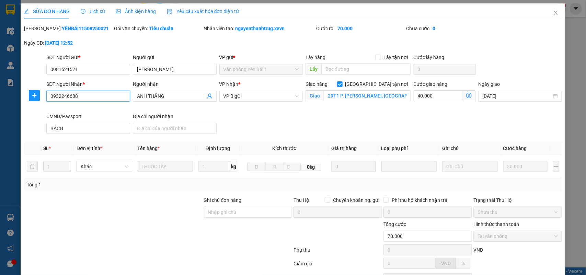
drag, startPoint x: 81, startPoint y: 95, endPoint x: 43, endPoint y: 110, distance: 40.8
click at [43, 110] on div "SĐT Người Nhận * 0932246688 0932246688 Người nhận ANH THẮNG VP Nhận * VP BigC G…" at bounding box center [292, 108] width 539 height 56
click at [238, 213] on input "Ghi chú đơn hàng" at bounding box center [248, 212] width 89 height 11
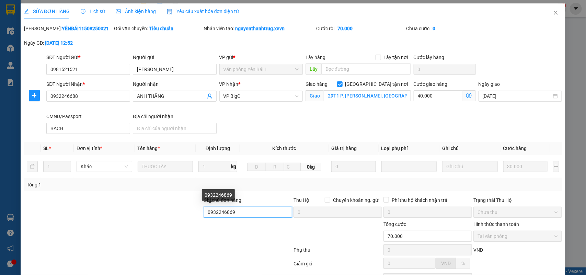
click at [225, 210] on input "0932246869" at bounding box center [248, 212] width 89 height 11
type input "0932246869"
click at [288, 183] on div "Tổng: 1" at bounding box center [293, 185] width 533 height 8
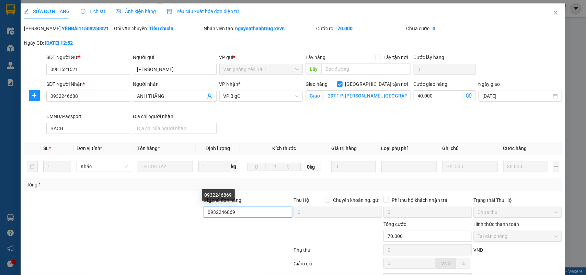
click at [230, 211] on input "0932246869" at bounding box center [248, 212] width 89 height 11
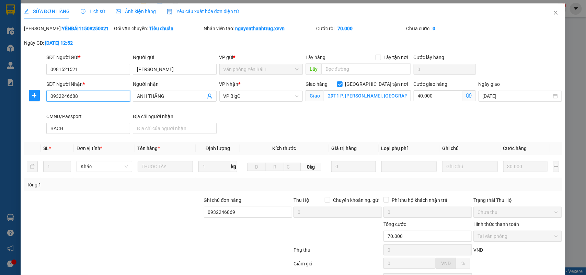
drag, startPoint x: 75, startPoint y: 95, endPoint x: 46, endPoint y: 103, distance: 30.1
click at [46, 103] on div "SĐT Người Nhận * 0932246688 0932246688" at bounding box center [88, 92] width 84 height 24
paste input "869"
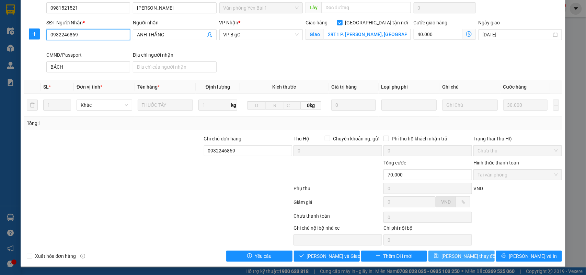
type input "0932246869"
click at [439, 256] on icon "save" at bounding box center [436, 255] width 5 height 5
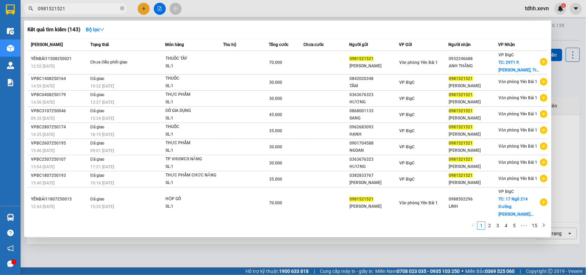
paste input "24939444"
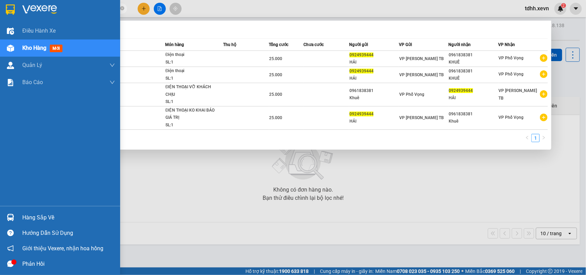
drag, startPoint x: 25, startPoint y: 16, endPoint x: 14, endPoint y: 18, distance: 11.2
click at [14, 18] on section "Kết quả tìm kiếm ( 4 ) Bộ lọc Mã ĐH Trạng thái Món hàng Thu hộ Tổng cước Chưa c…" at bounding box center [293, 137] width 586 height 275
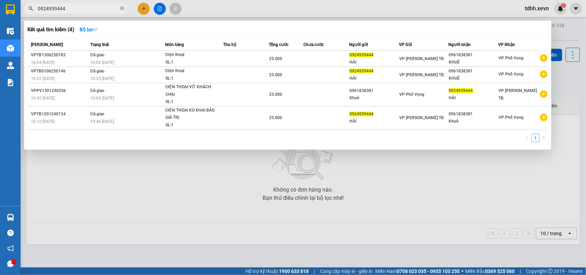
paste input "866222300"
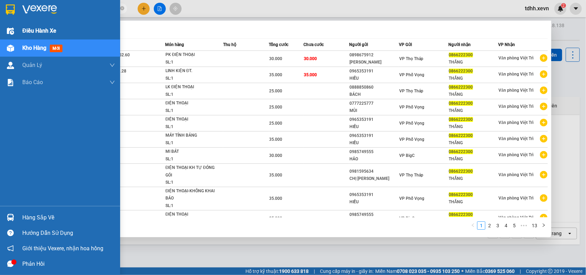
drag, startPoint x: 66, startPoint y: 9, endPoint x: 19, endPoint y: 23, distance: 49.4
click at [19, 23] on section "Kết quả tìm kiếm ( 127 ) Bộ lọc Mã ĐH Trạng thái Món hàng Thu hộ Tổng cước Chưa…" at bounding box center [293, 137] width 586 height 275
paste input "989775909"
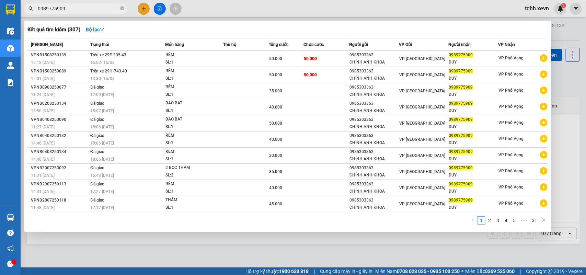
drag, startPoint x: 65, startPoint y: 11, endPoint x: 30, endPoint y: 16, distance: 34.6
click at [30, 15] on div "Kết quả tìm kiếm ( 307 ) Bộ lọc Mã ĐH Trạng thái Món hàng Thu hộ Tổng cước Chưa…" at bounding box center [67, 9] width 134 height 12
paste input "865531092"
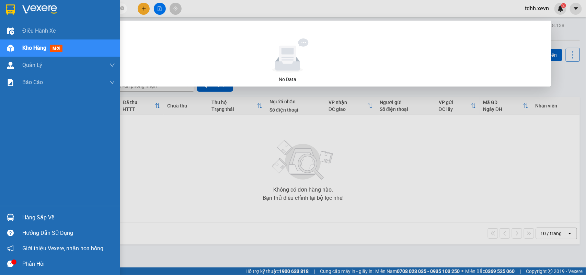
drag, startPoint x: 69, startPoint y: 9, endPoint x: 19, endPoint y: 10, distance: 49.8
click at [19, 10] on section "Kết quả tìm kiếm ( 0 ) Bộ lọc No Data 0865531092 tdhh.xevn 2 Điều hành xe Kho h…" at bounding box center [293, 137] width 586 height 275
paste input "916018785"
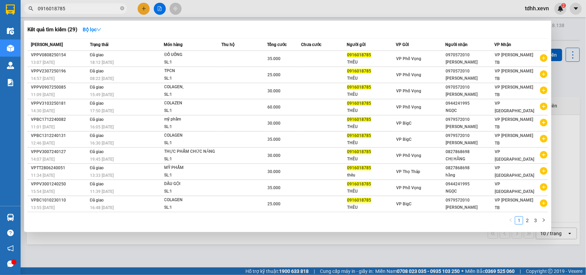
drag, startPoint x: 64, startPoint y: 9, endPoint x: 28, endPoint y: 19, distance: 37.0
click at [28, 15] on div "Kết quả tìm kiếm ( 29 ) Bộ lọc Mã ĐH Trạng thái Món hàng Thu hộ Tổng cước Chưa …" at bounding box center [67, 9] width 134 height 12
click at [59, 8] on input "0916018785" at bounding box center [78, 9] width 81 height 8
paste input "856162626"
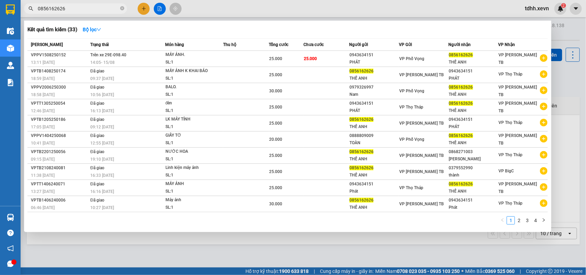
drag, startPoint x: 68, startPoint y: 11, endPoint x: 17, endPoint y: 15, distance: 50.2
click at [17, 15] on section "Kết quả tìm kiếm ( 33 ) Bộ lọc Mã ĐH Trạng thái Món hàng Thu hộ Tổng cước Chưa …" at bounding box center [293, 137] width 586 height 275
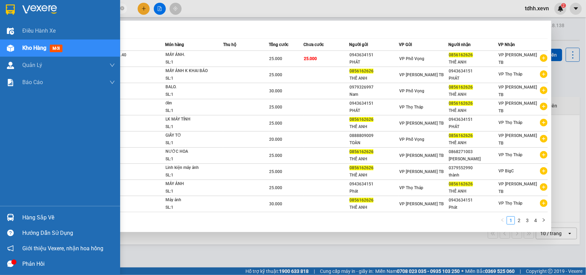
paste input "944002683"
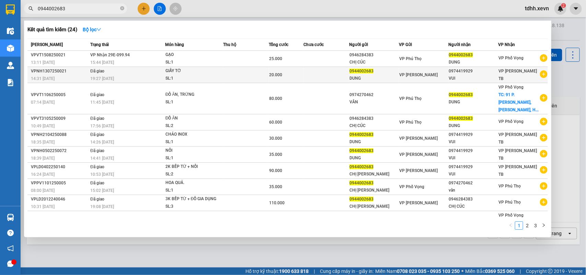
type input "0944002683"
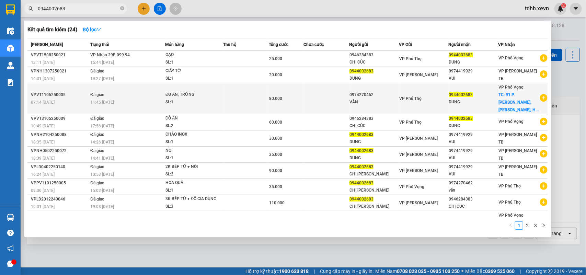
click at [501, 93] on span "TC: 91 P. Huế, Ngô Thì Nhậm, H..." at bounding box center [519, 102] width 40 height 20
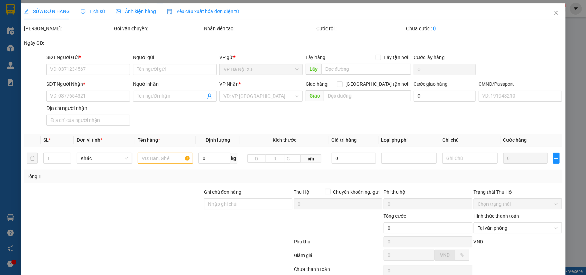
type input "0974270462"
type input "VÂN"
type input "0944002683"
type input "DUNG"
checkbox input "true"
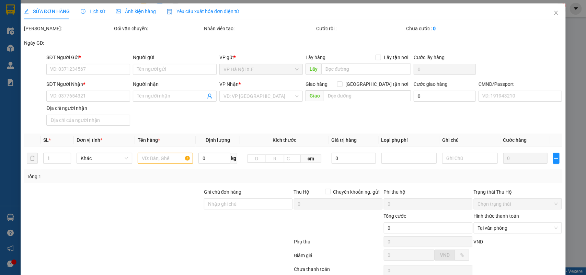
type input "91 P. Huế, Ngô Thì Nhậm, Hai Bà Trưng, Hà Nội, Việt Nam"
type input "45.000"
type input "1"
type input "hàng có trứng, xin nhẹ tay, cần dây"
type input "80.000"
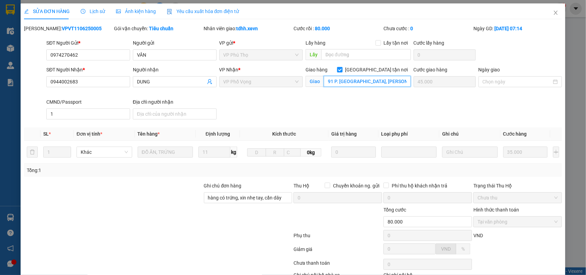
click at [392, 82] on input "91 P. Huế, Ngô Thì Nhậm, Hai Bà Trưng, Hà Nội, Việt Nam" at bounding box center [367, 81] width 87 height 11
click at [546, 9] on span "Close" at bounding box center [555, 12] width 19 height 19
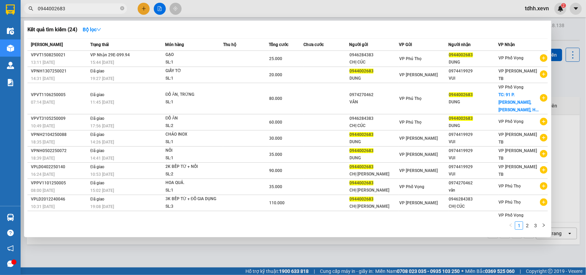
click at [68, 5] on input "0944002683" at bounding box center [78, 9] width 81 height 8
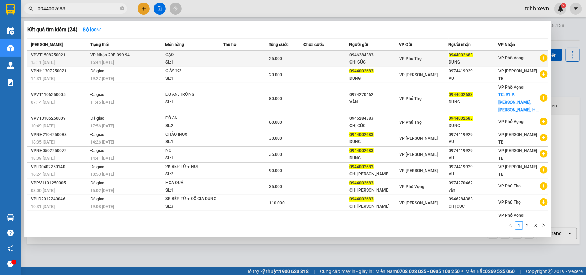
click at [197, 57] on div "GẠO" at bounding box center [190, 55] width 51 height 8
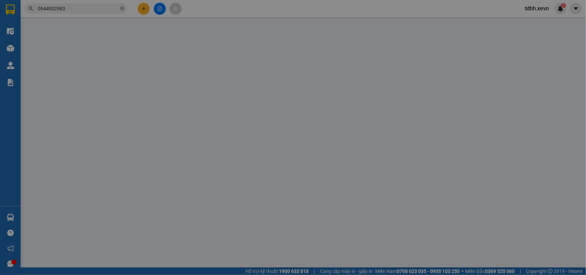
type input "0946284383"
type input "CHỊ CÚC"
type input "0944002683"
type input "DUNG"
type input "1"
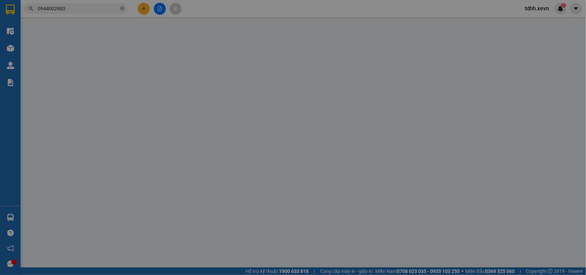
type input "25.000"
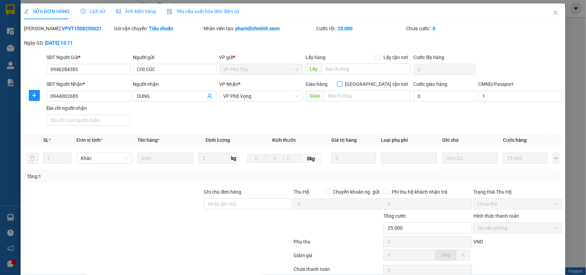
click at [342, 83] on input "Giao tận nơi" at bounding box center [339, 83] width 5 height 5
checkbox input "true"
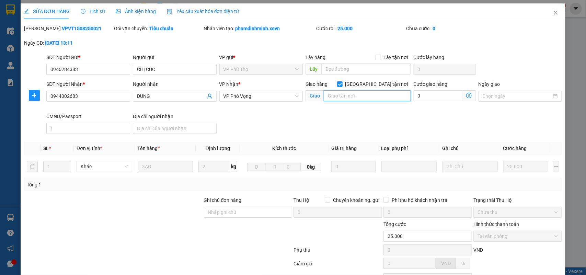
click at [348, 97] on input "text" at bounding box center [367, 95] width 87 height 11
paste input "91 P. Huế, Ngô Thì Nhậm, Hai Bà Trưng, Hà Nội, Việt Nam"
type input "91 P. Huế, Ngô Thì Nhậm, Hai Bà Trưng, Hà Nội, Việt Nam"
click at [415, 96] on input "0" at bounding box center [437, 95] width 49 height 11
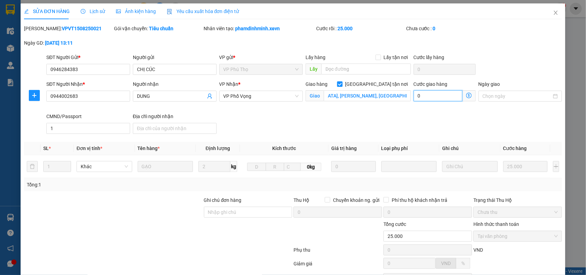
scroll to position [0, 0]
type input "25.004"
type input "4"
type input "45"
type input "25.045"
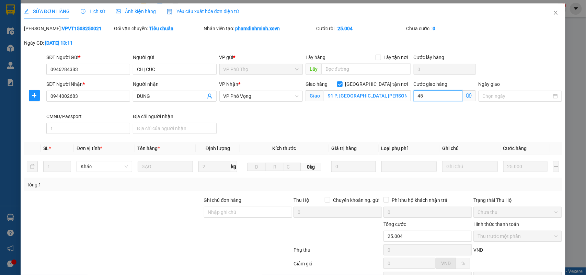
type input "45"
type input "450"
type input "25.450"
type input "450"
type input "29.500"
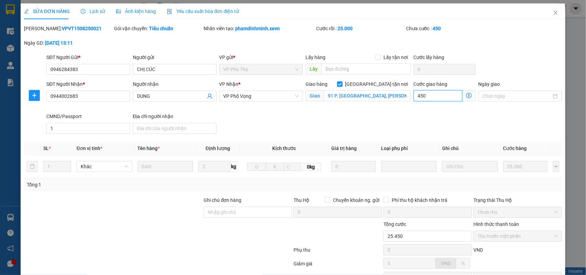
type input "4.500"
type input "45.000"
type input "70.000"
type input "45.000"
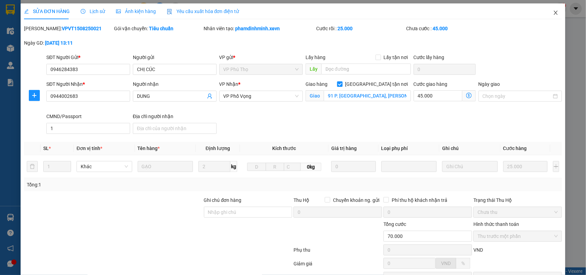
click at [546, 15] on span "Close" at bounding box center [555, 12] width 19 height 19
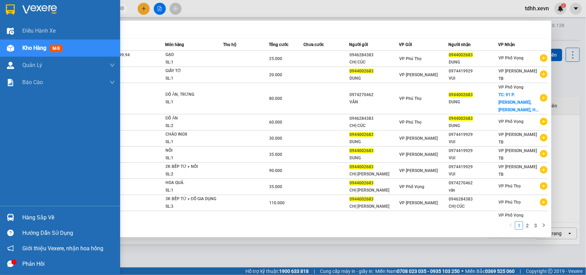
drag, startPoint x: 71, startPoint y: 8, endPoint x: 20, endPoint y: 15, distance: 51.3
click at [20, 15] on section "Kết quả tìm kiếm ( 24 ) Bộ lọc Mã ĐH Trạng thái Món hàng Thu hộ Tổng cước Chưa …" at bounding box center [293, 137] width 586 height 275
paste input "869128441"
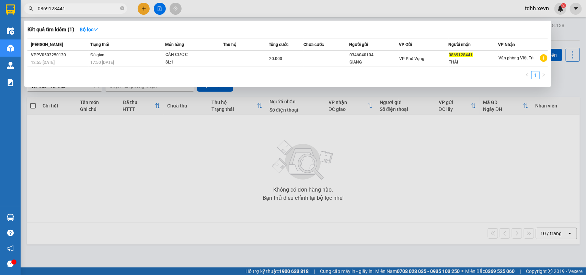
drag, startPoint x: 72, startPoint y: 8, endPoint x: 23, endPoint y: 19, distance: 50.3
click at [23, 15] on div "Kết quả tìm kiếm ( 1 ) Bộ lọc Mã ĐH Trạng thái Món hàng Thu hộ Tổng cước Chưa c…" at bounding box center [67, 9] width 134 height 12
paste input "901718268"
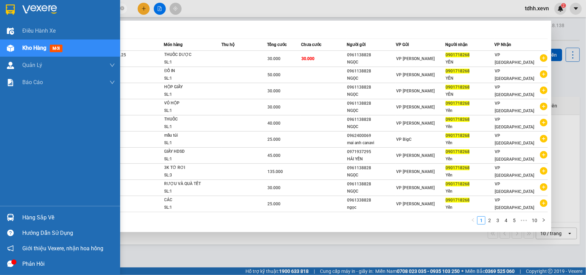
drag, startPoint x: 69, startPoint y: 7, endPoint x: 20, endPoint y: 15, distance: 49.7
click at [18, 16] on section "Kết quả tìm kiếm ( 98 ) Bộ lọc Mã ĐH Trạng thái Món hàng Thu hộ Tổng cước Chưa …" at bounding box center [293, 137] width 586 height 275
paste input "8794128"
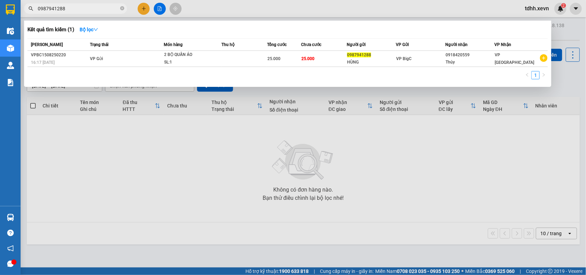
drag, startPoint x: 66, startPoint y: 5, endPoint x: 34, endPoint y: 9, distance: 31.4
click at [34, 9] on span "0987941288" at bounding box center [75, 8] width 103 height 10
paste input "354235320"
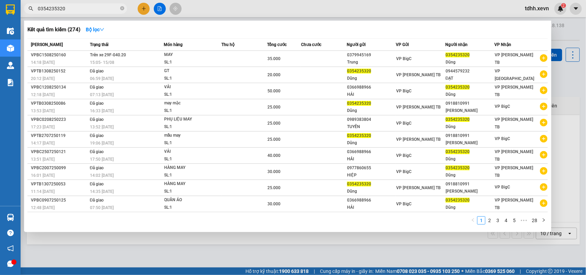
drag, startPoint x: 49, startPoint y: 9, endPoint x: 26, endPoint y: 13, distance: 22.9
click at [26, 13] on span "0354235320" at bounding box center [75, 8] width 103 height 10
paste input "92149405"
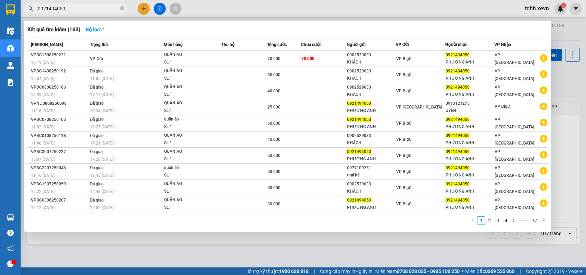
drag, startPoint x: 65, startPoint y: 4, endPoint x: 21, endPoint y: 23, distance: 47.5
click at [21, 15] on div "Kết quả tìm kiếm ( 163 ) Bộ lọc Mã ĐH Trạng thái Món hàng Thu hộ Tổng cước Chưa…" at bounding box center [67, 9] width 134 height 12
paste input "888636622"
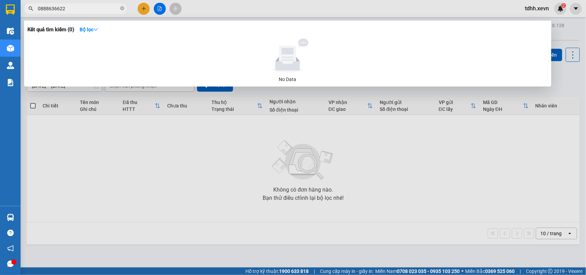
drag, startPoint x: 68, startPoint y: 12, endPoint x: 35, endPoint y: 11, distance: 32.6
click at [35, 11] on span "0888636622" at bounding box center [75, 8] width 103 height 10
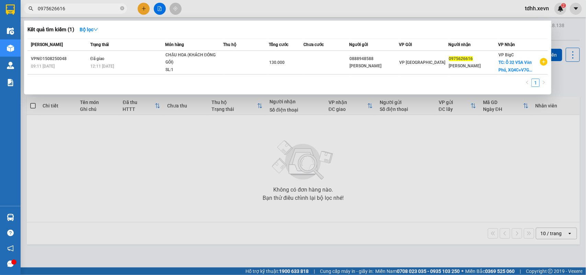
type input "0975626616"
click at [556, 79] on div at bounding box center [293, 137] width 586 height 275
